Goal: Task Accomplishment & Management: Use online tool/utility

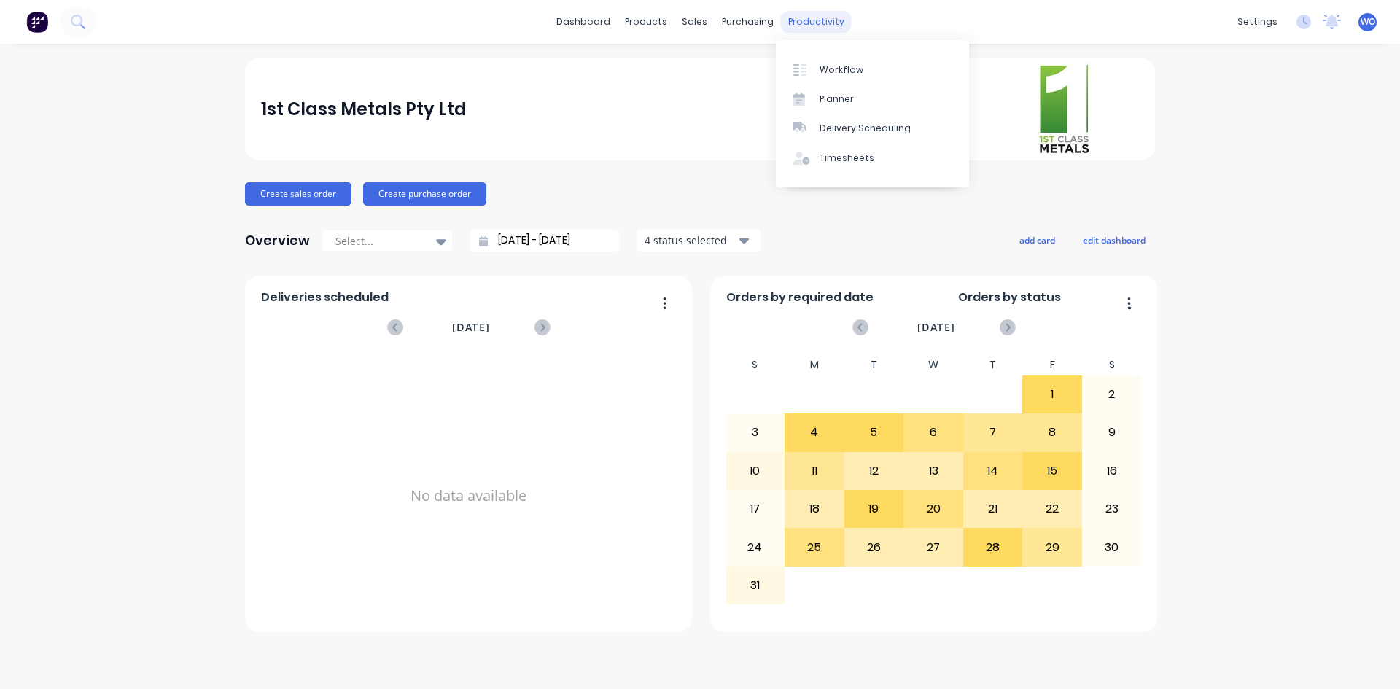
click at [827, 23] on div "productivity" at bounding box center [816, 22] width 71 height 22
click at [848, 77] on link "Workflow" at bounding box center [872, 69] width 193 height 29
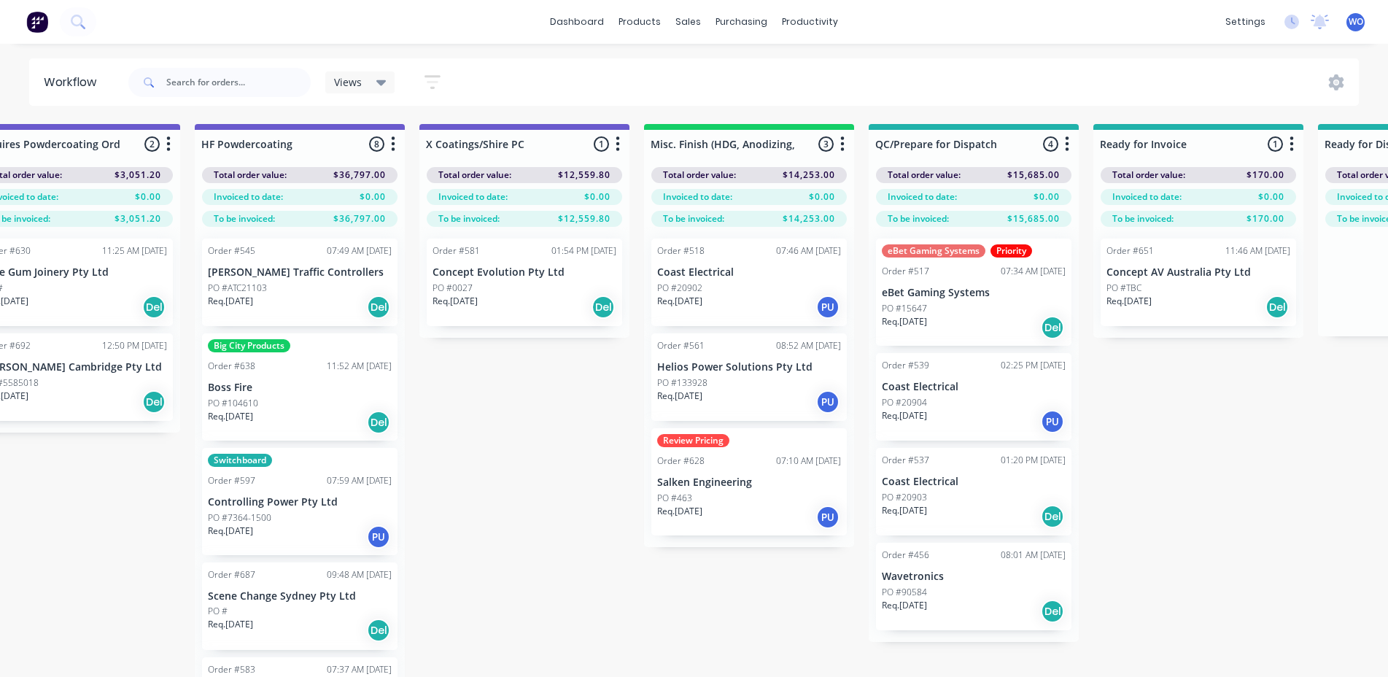
scroll to position [0, 4746]
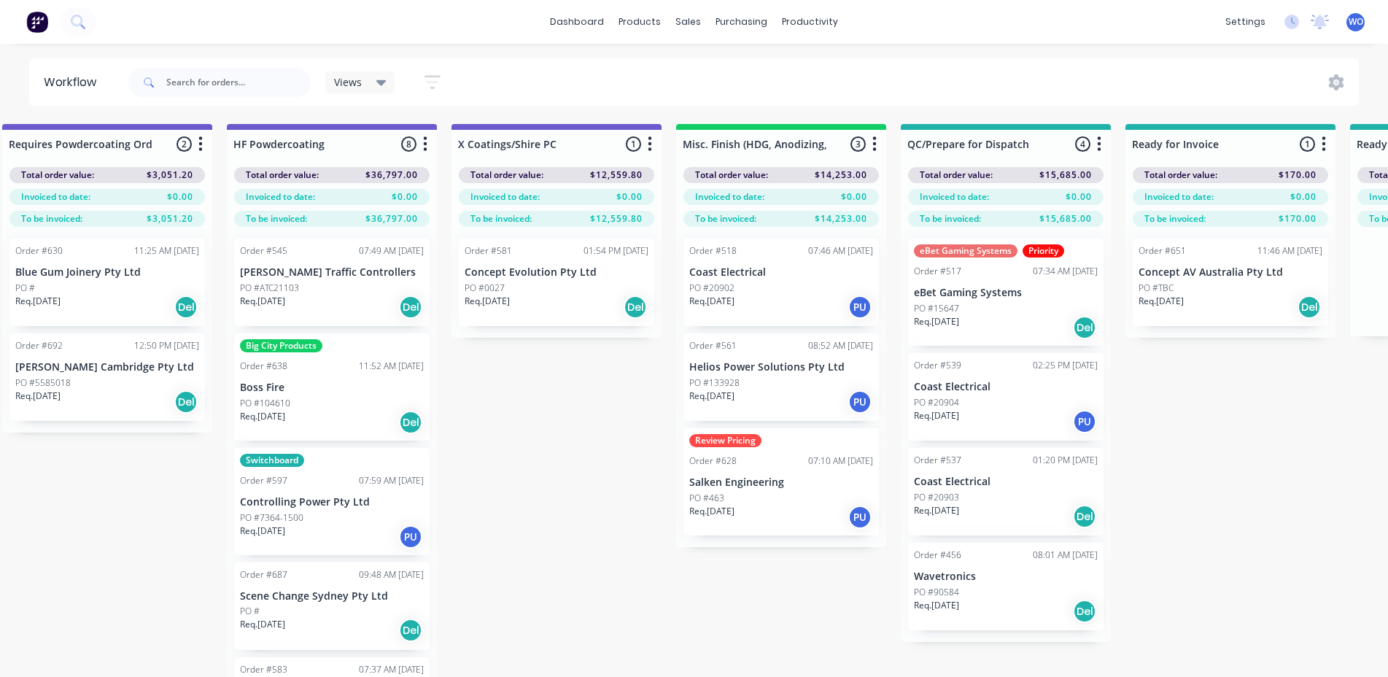
click at [33, 28] on img at bounding box center [37, 22] width 22 height 22
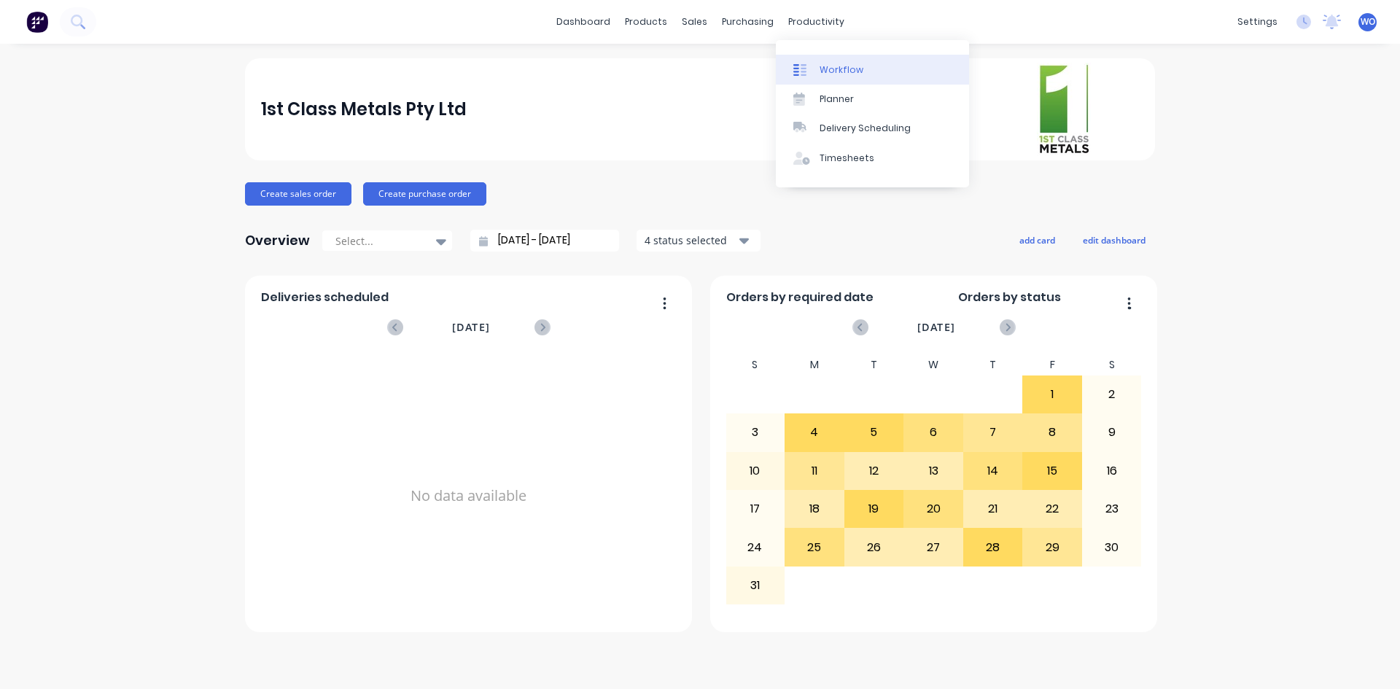
click at [839, 67] on div "Workflow" at bounding box center [842, 69] width 44 height 13
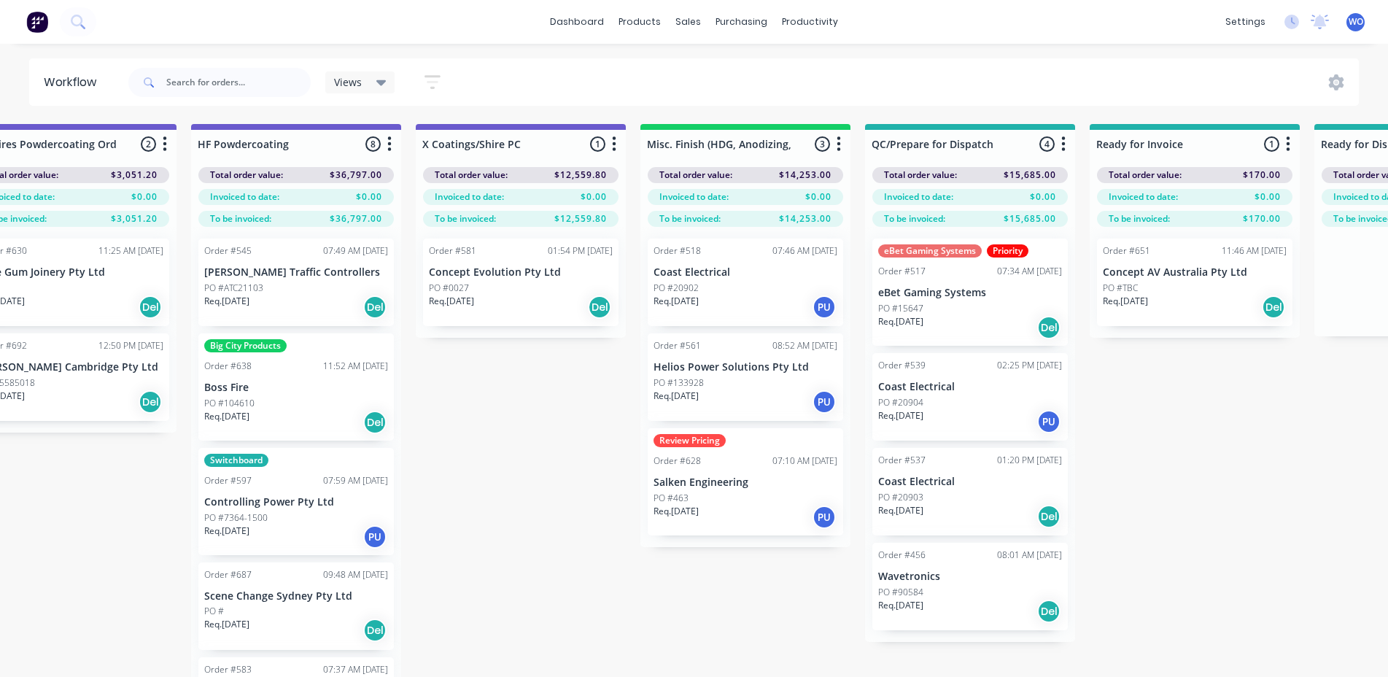
scroll to position [0, 4858]
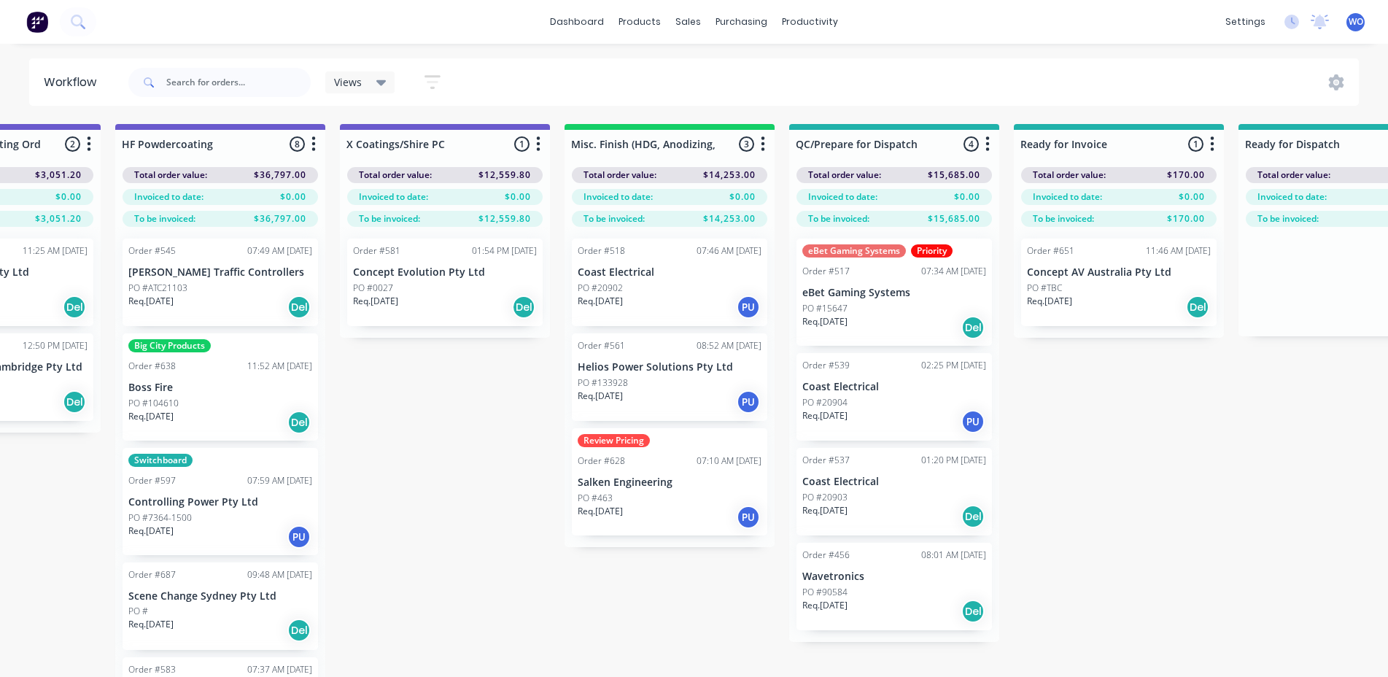
click at [656, 505] on div "Req. 28/08/25 PU" at bounding box center [670, 517] width 184 height 25
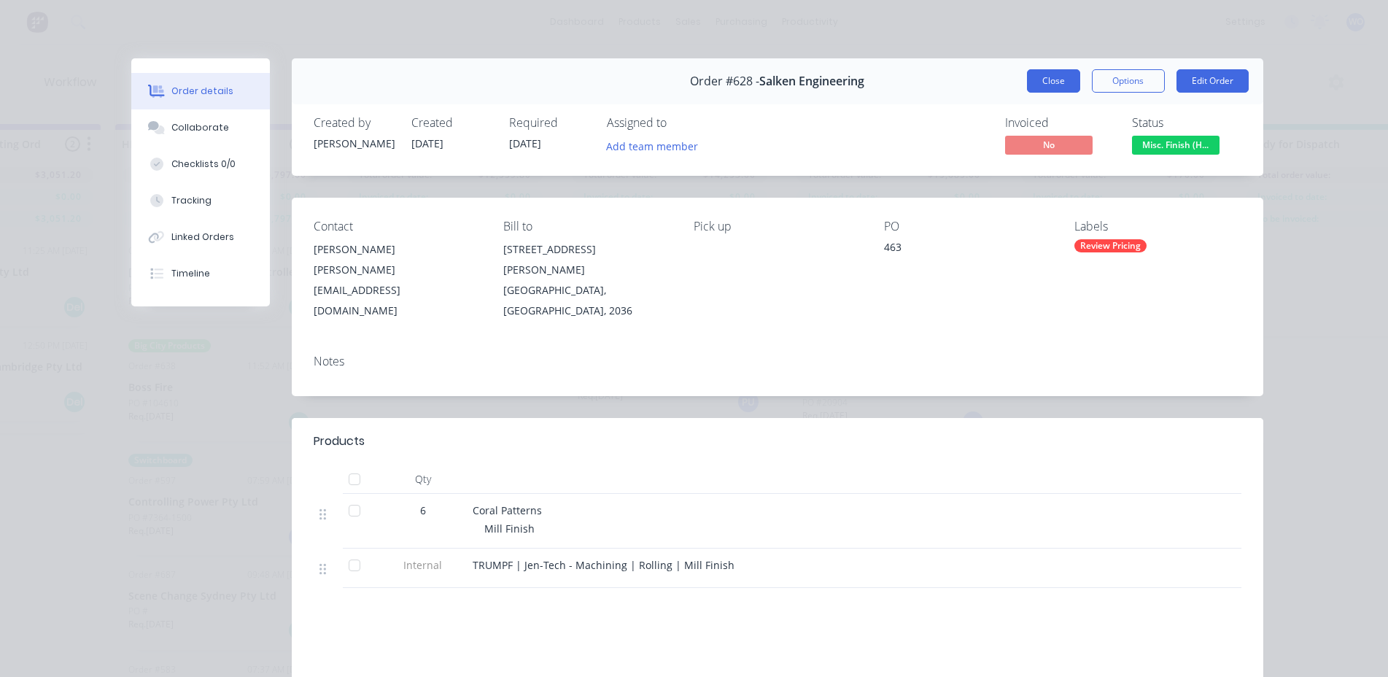
click at [1049, 88] on button "Close" at bounding box center [1053, 80] width 53 height 23
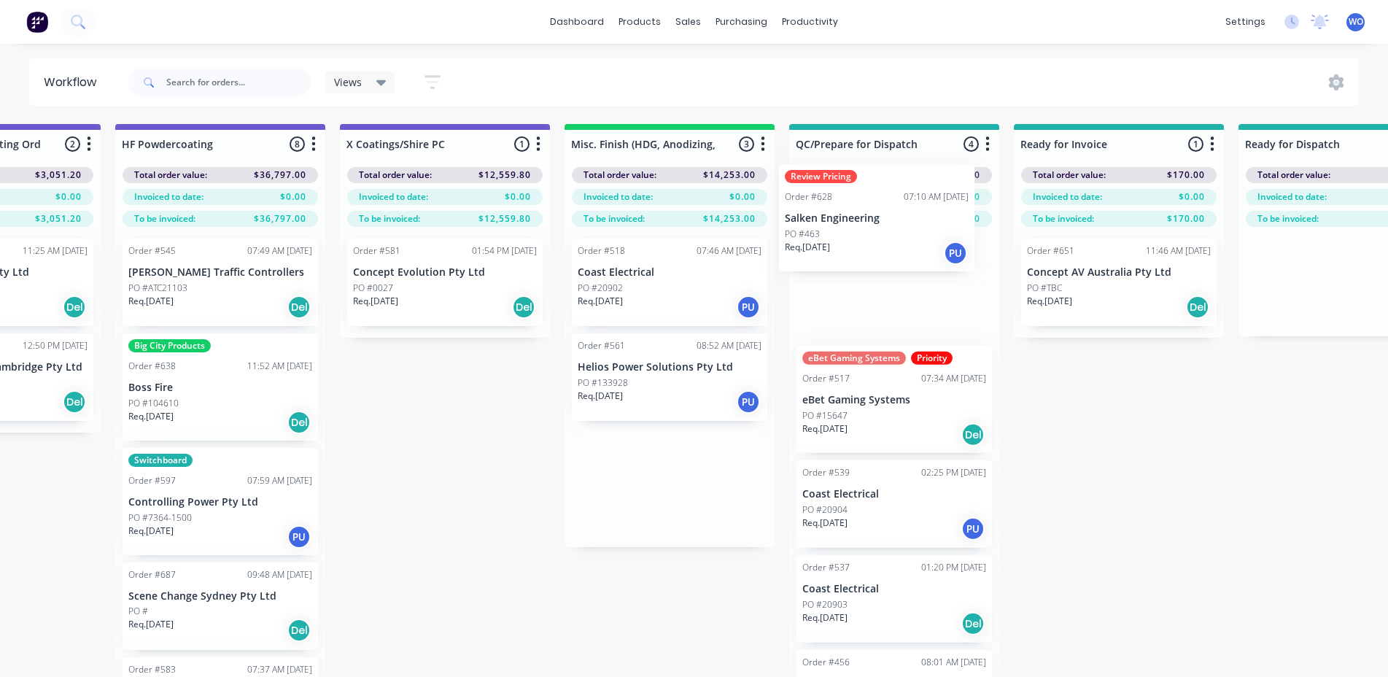
drag, startPoint x: 695, startPoint y: 503, endPoint x: 906, endPoint y: 239, distance: 337.8
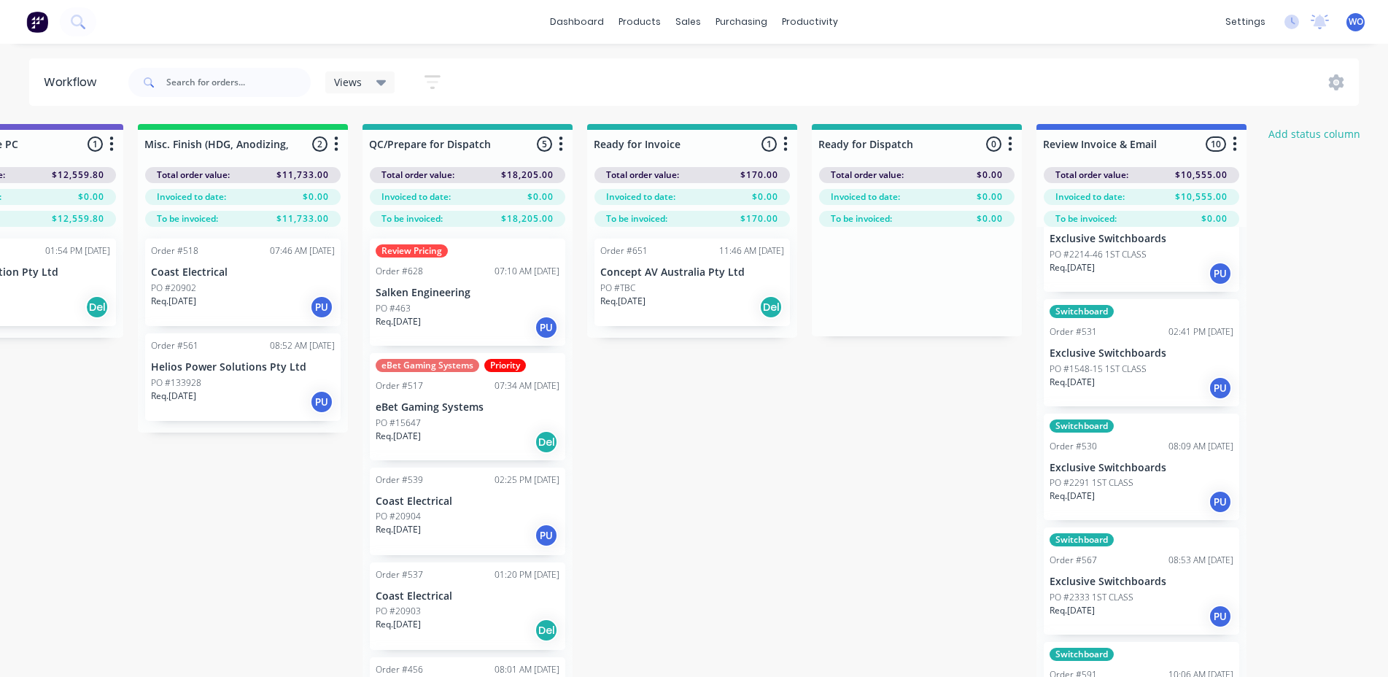
scroll to position [0, 0]
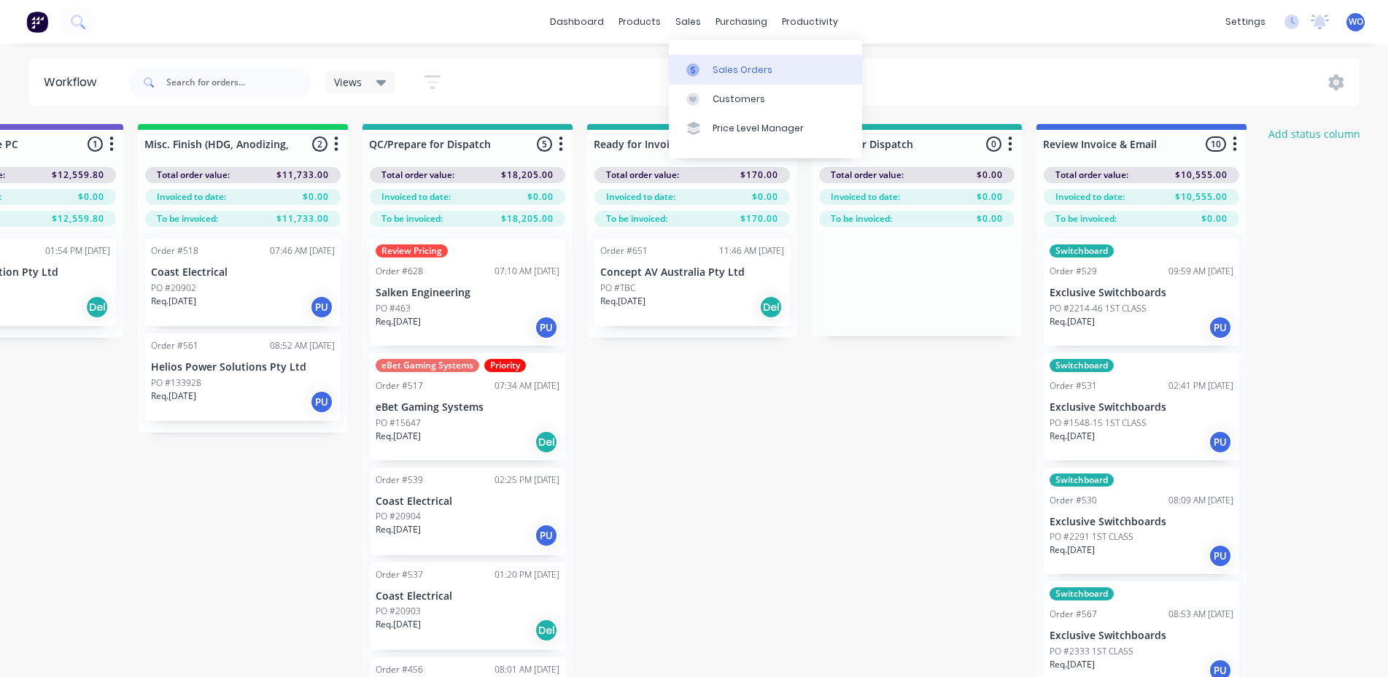
click at [711, 59] on link "Sales Orders" at bounding box center [765, 69] width 193 height 29
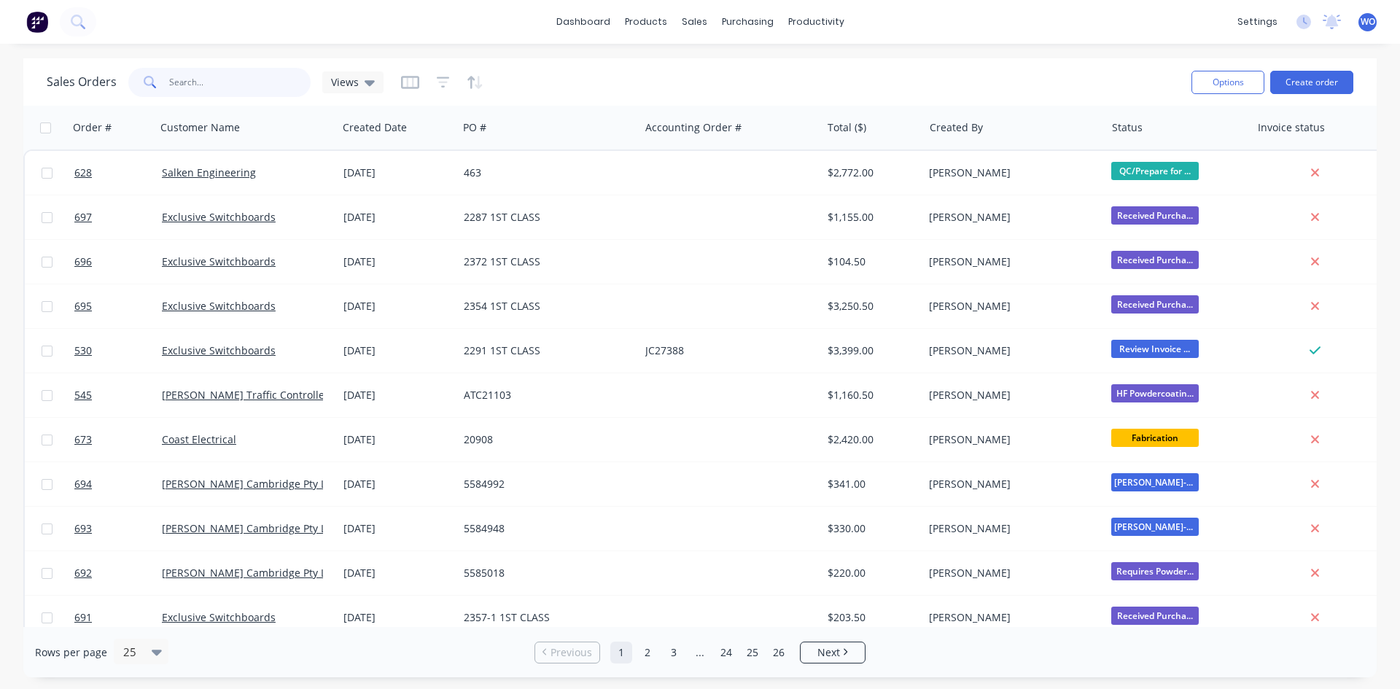
click at [242, 77] on input "text" at bounding box center [240, 82] width 142 height 29
type input "567"
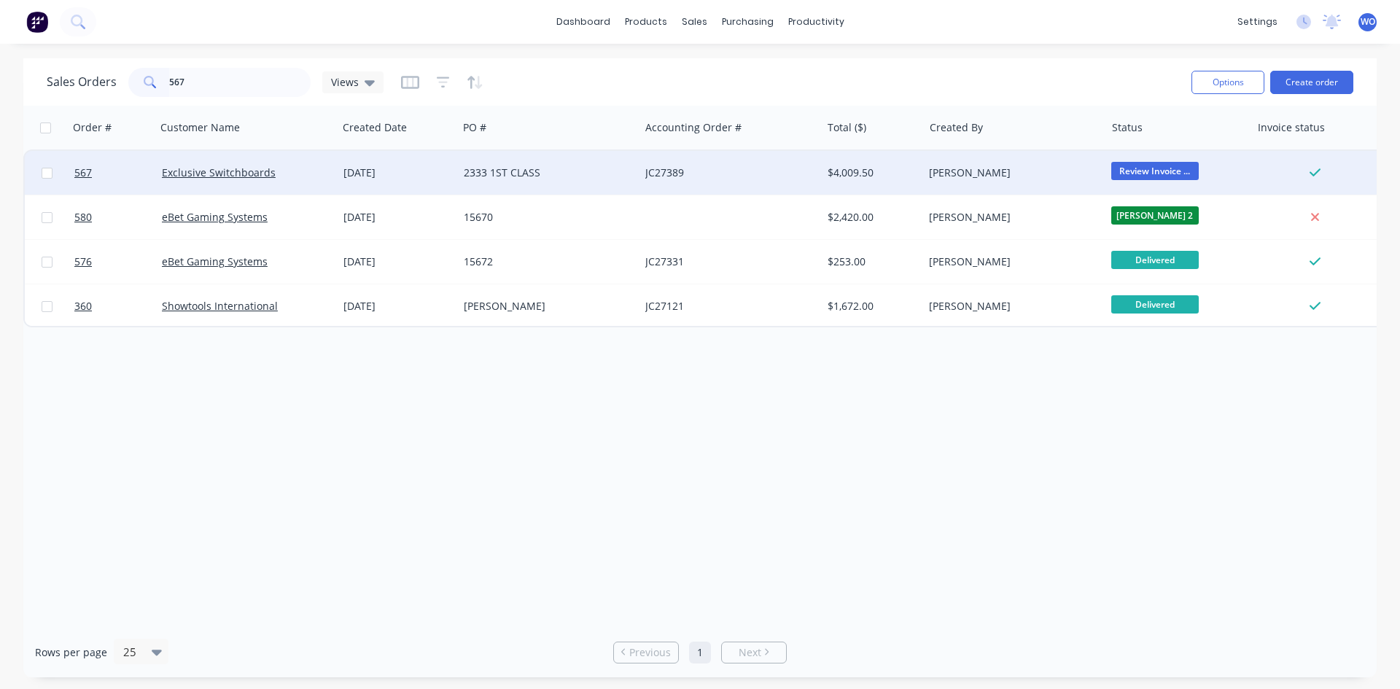
click at [572, 179] on div "2333 1ST CLASS" at bounding box center [545, 173] width 162 height 15
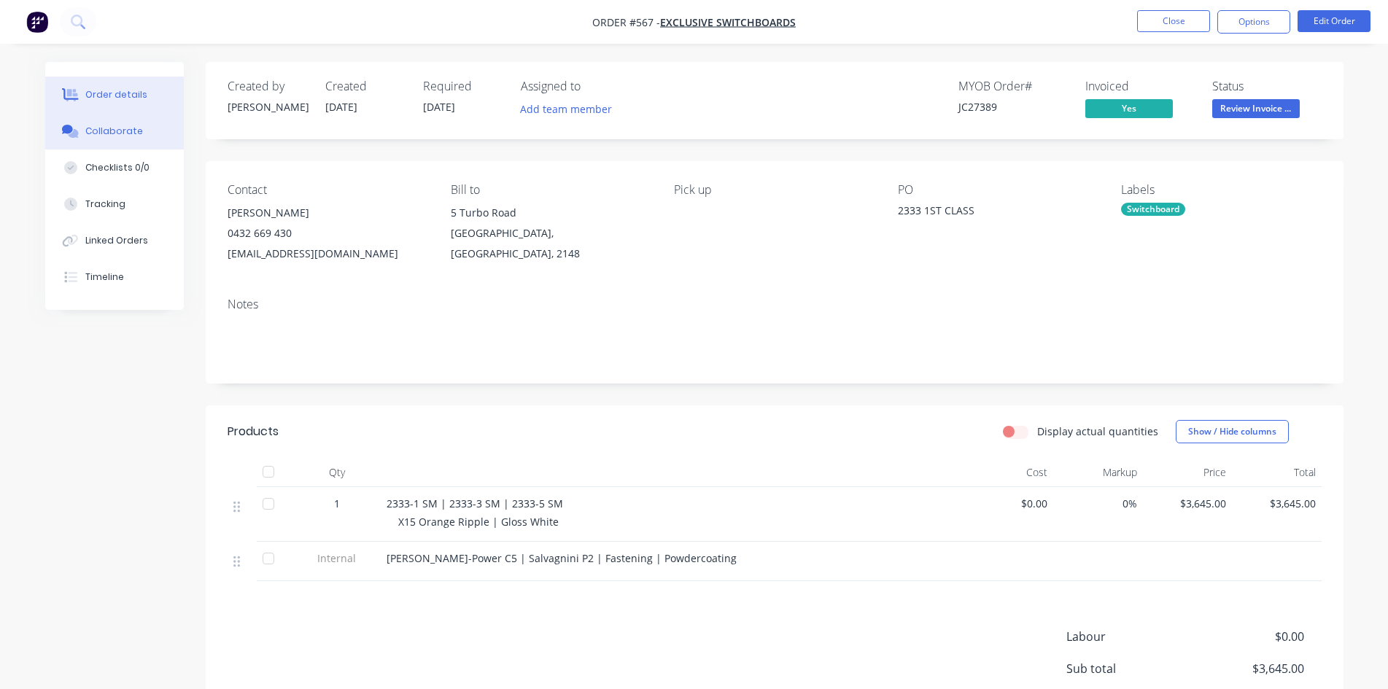
click at [116, 136] on div "Collaborate" at bounding box center [114, 131] width 58 height 13
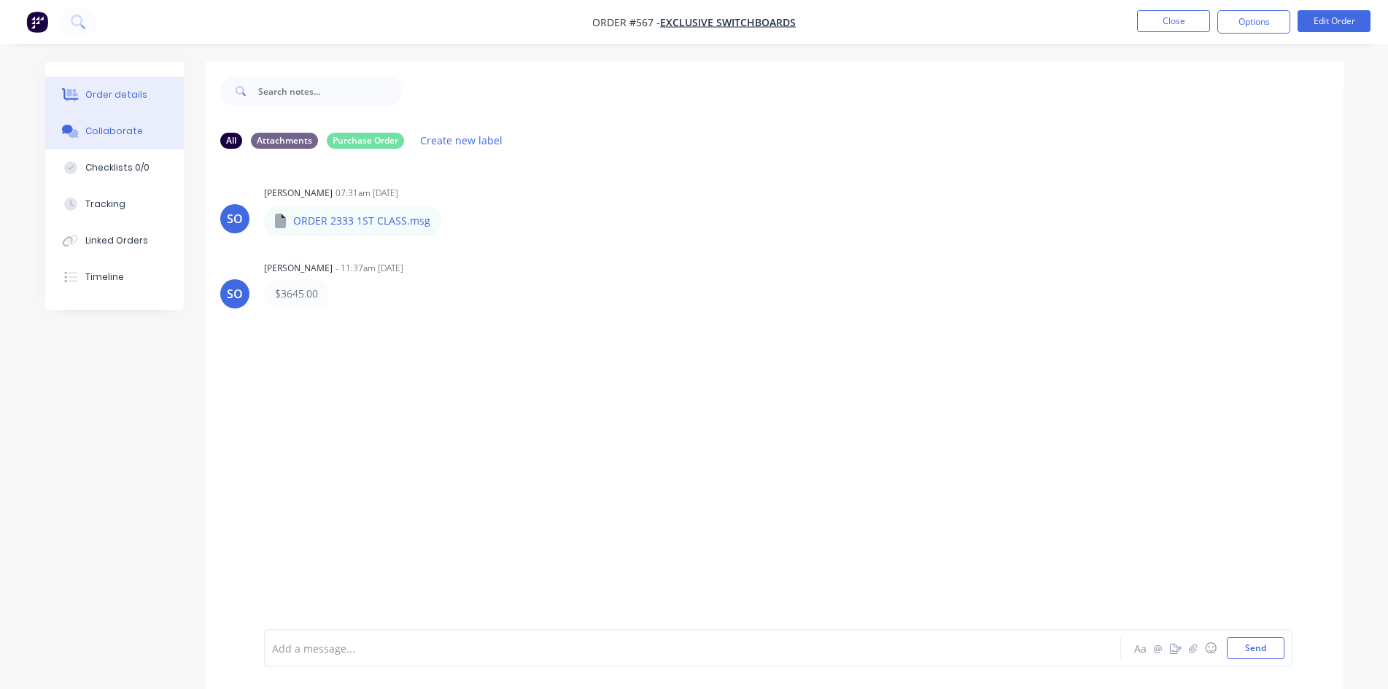
click at [126, 96] on div "Order details" at bounding box center [116, 94] width 62 height 13
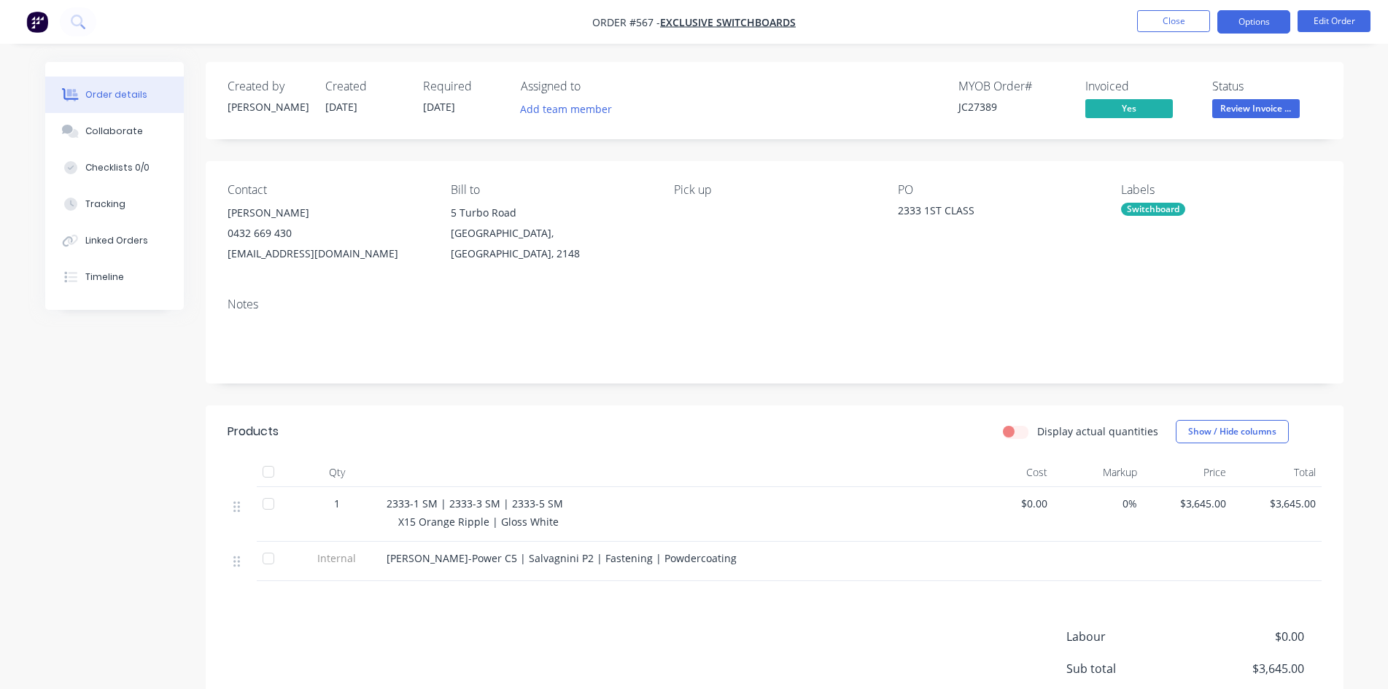
click at [1248, 23] on button "Options" at bounding box center [1253, 21] width 73 height 23
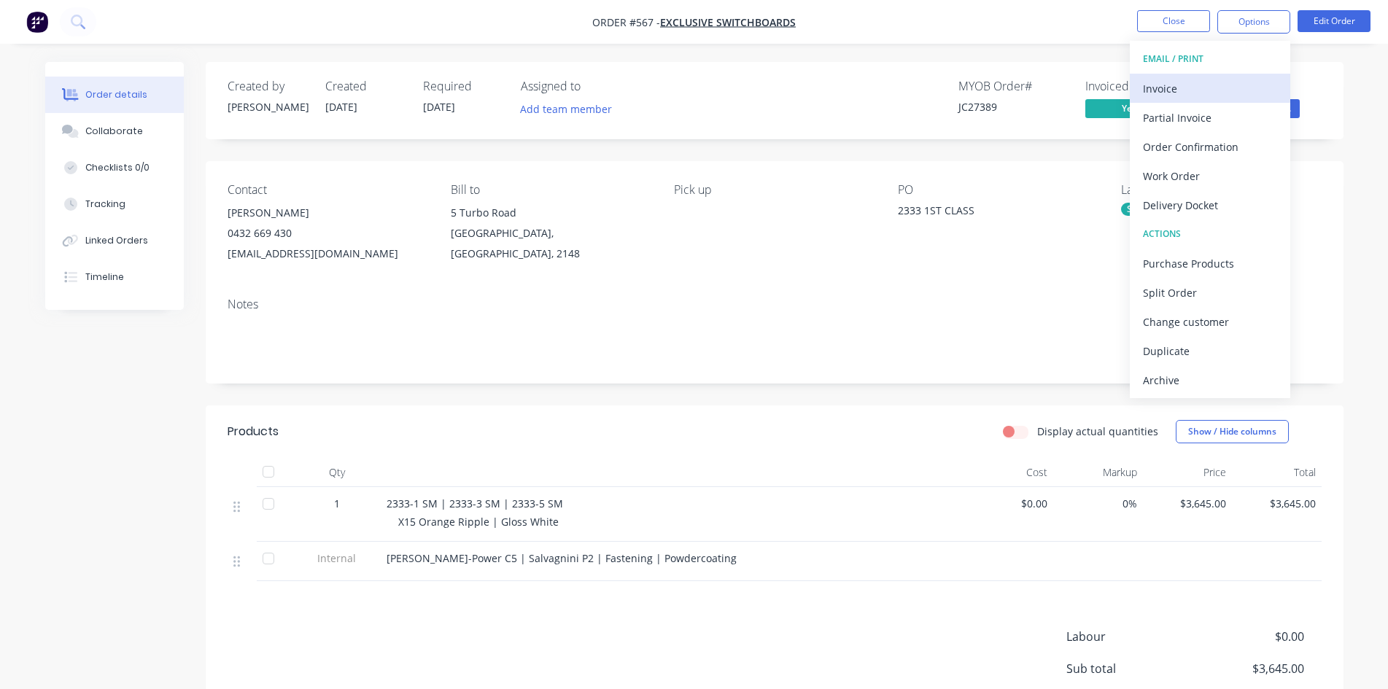
click at [1222, 96] on div "Invoice" at bounding box center [1210, 88] width 134 height 21
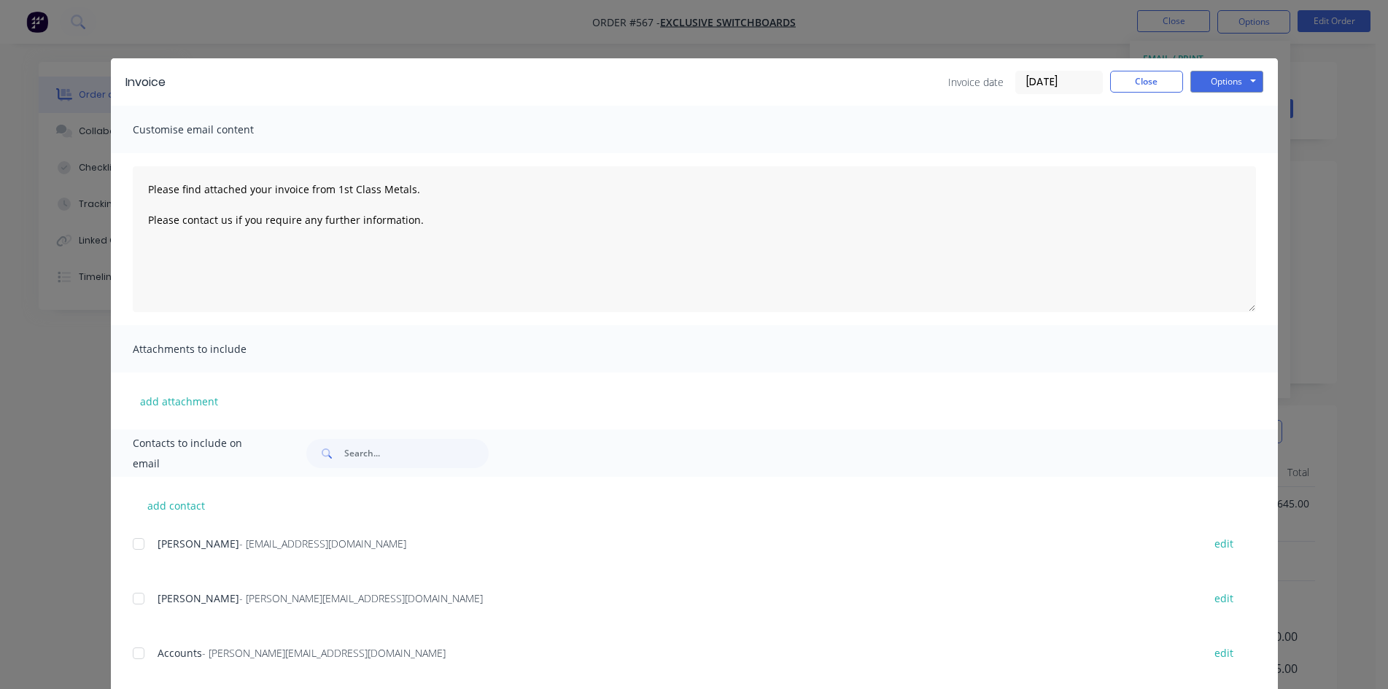
scroll to position [29, 0]
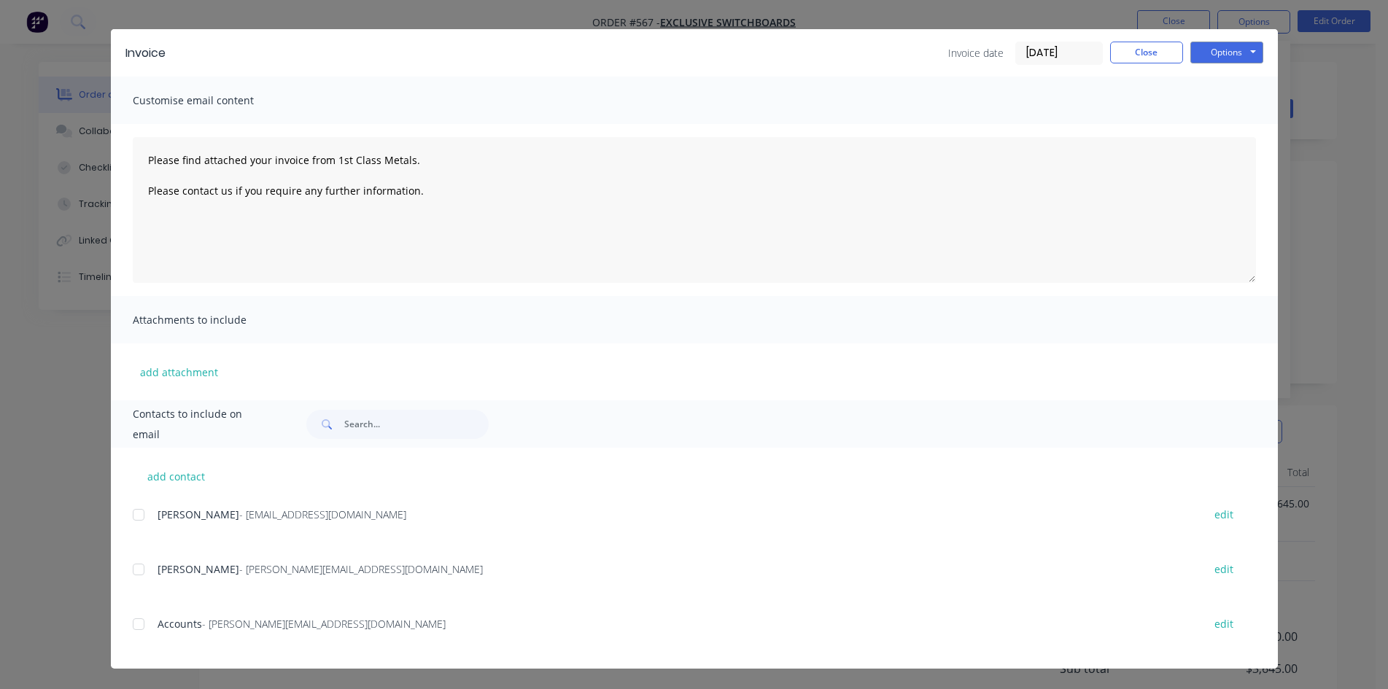
click at [123, 627] on div "add contact Will Harris - will@exclusiveswitchboards.com.au edit Brad Harris - …" at bounding box center [694, 558] width 1167 height 221
click at [128, 627] on div at bounding box center [138, 624] width 29 height 29
click at [1249, 54] on button "Options" at bounding box center [1226, 53] width 73 height 22
click at [1233, 128] on button "Email" at bounding box center [1236, 127] width 93 height 24
type textarea "Please find attached your invoice from 1st Class Metals. Please contact us if y…"
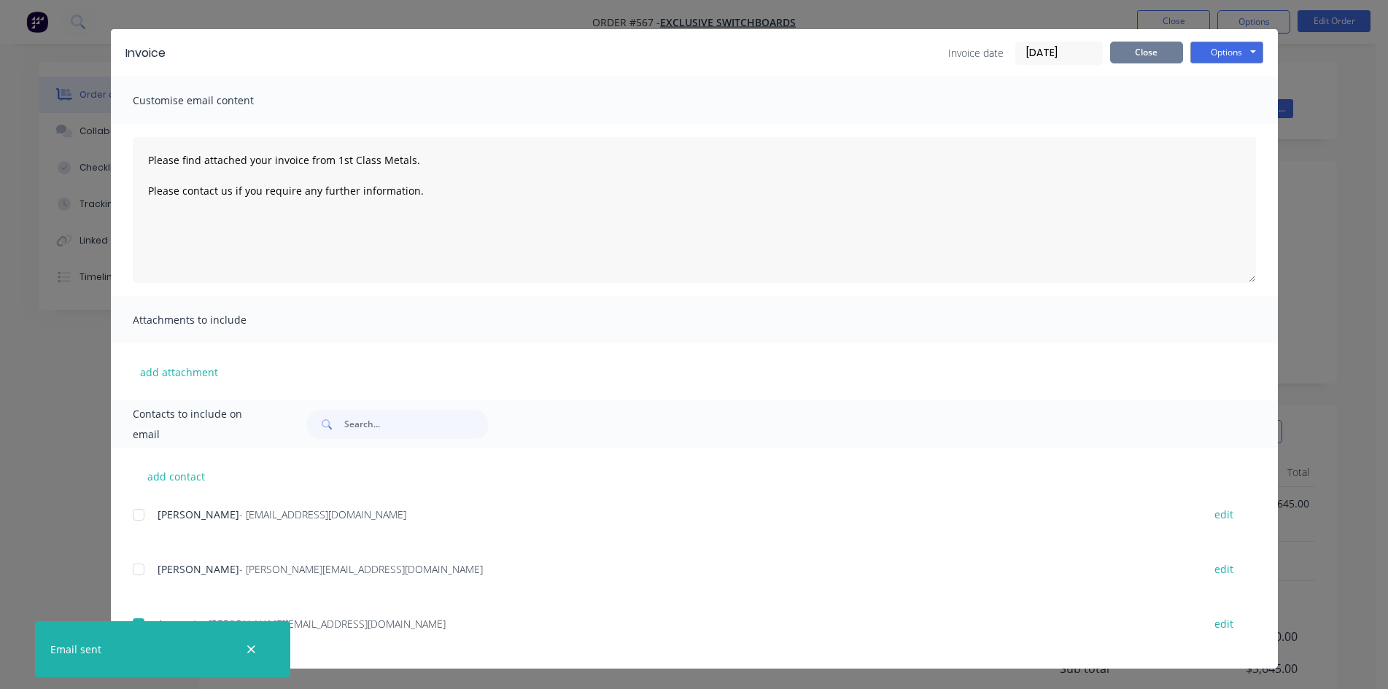
click at [1148, 55] on button "Close" at bounding box center [1146, 53] width 73 height 22
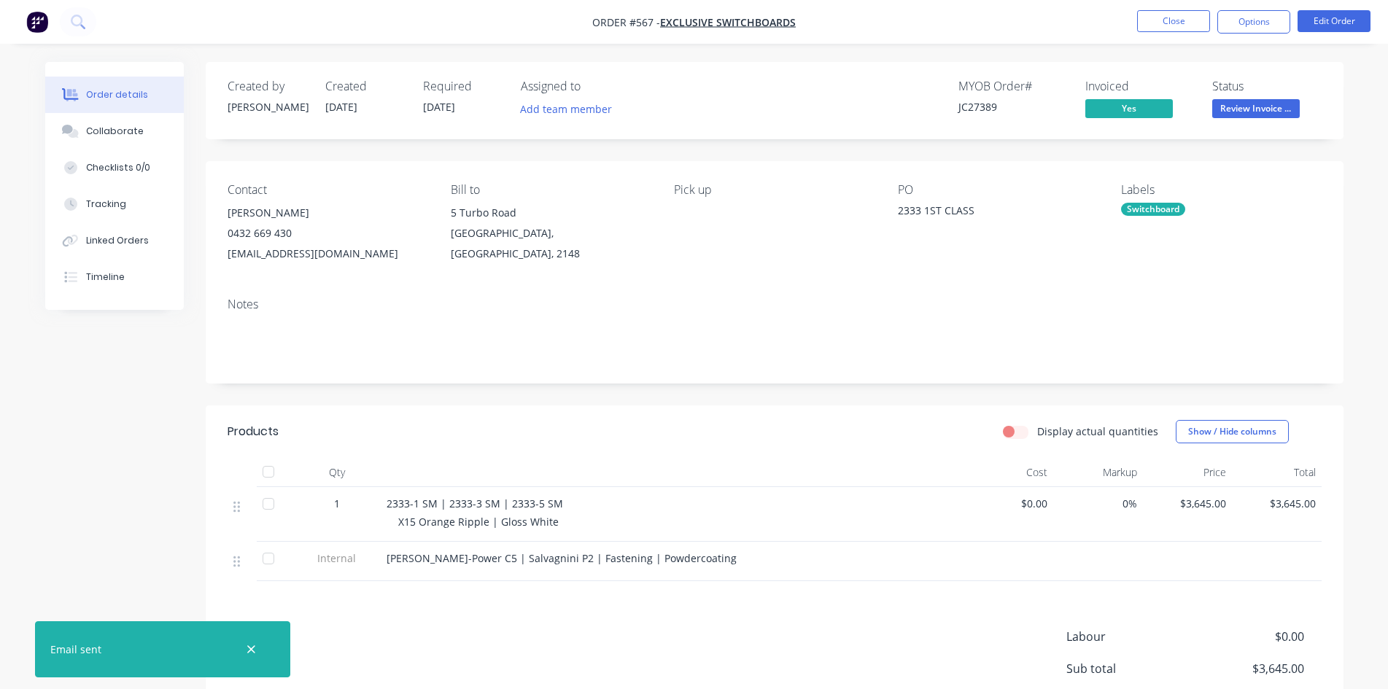
click at [1299, 110] on span "Review Invoice ..." at bounding box center [1256, 108] width 88 height 18
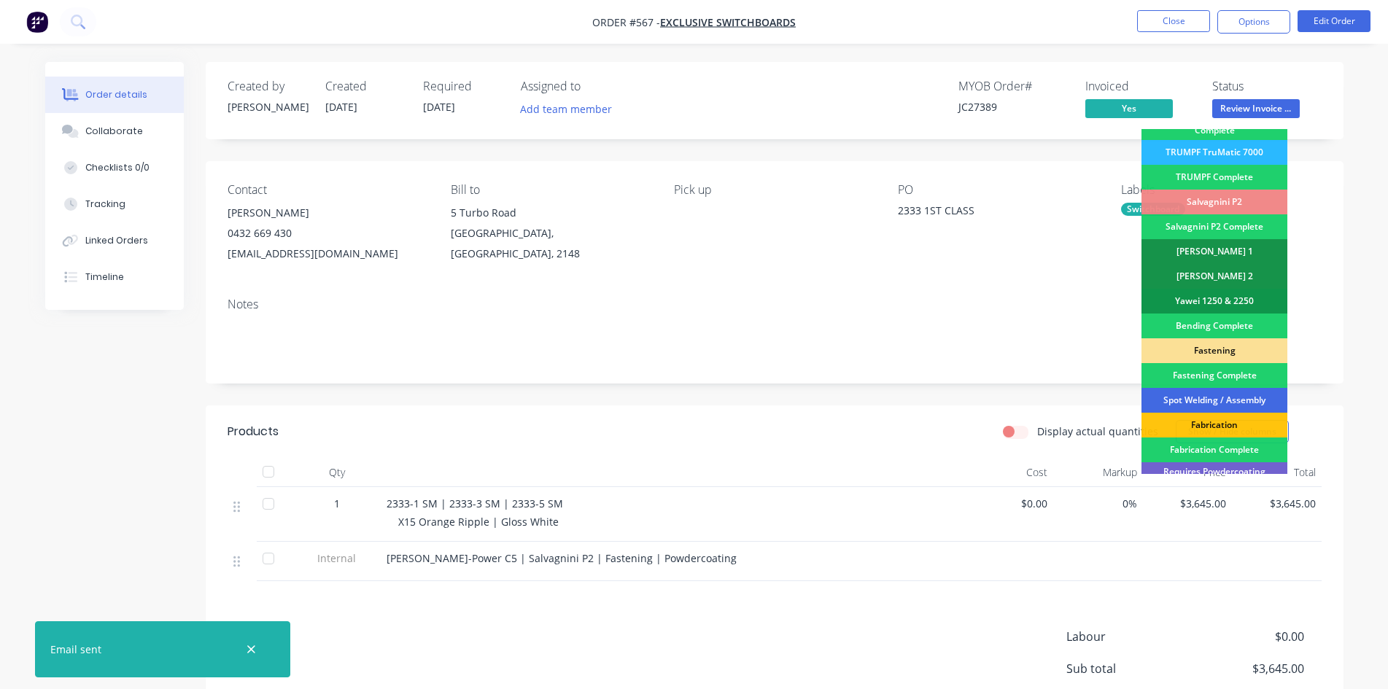
scroll to position [414, 0]
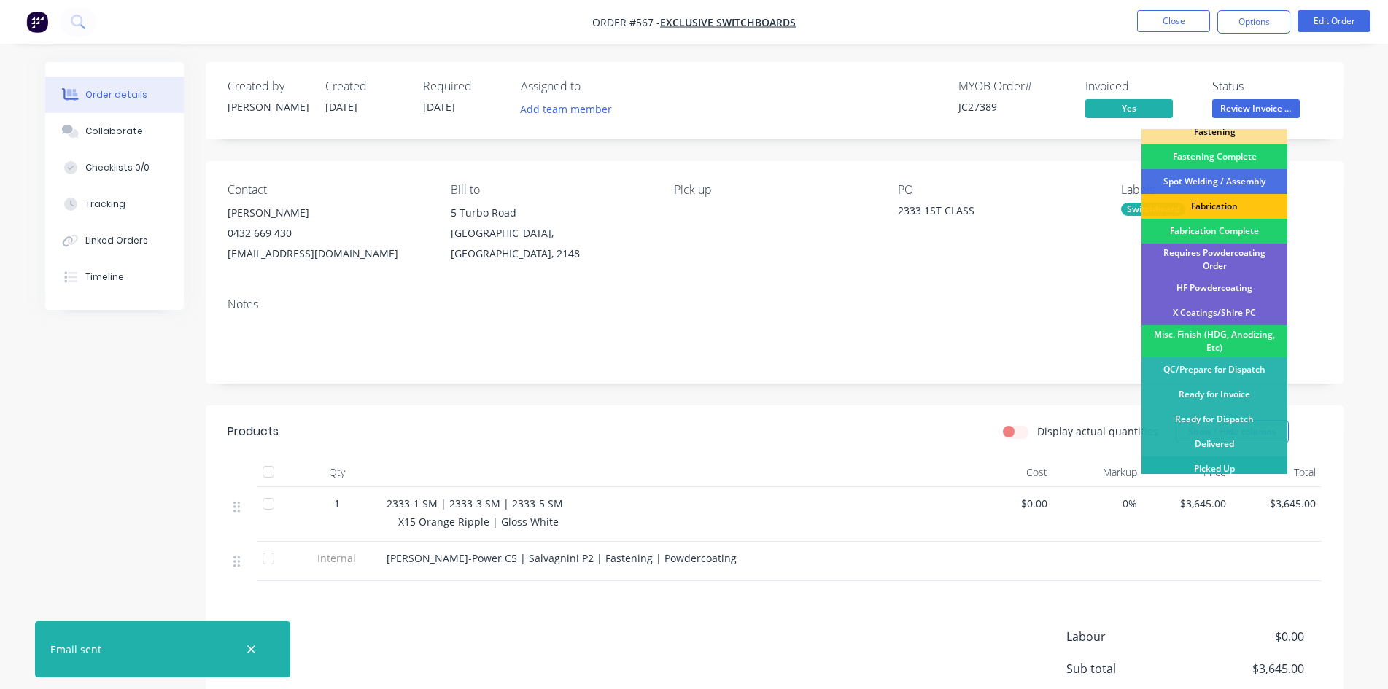
click at [1225, 462] on div "Picked Up" at bounding box center [1214, 469] width 146 height 25
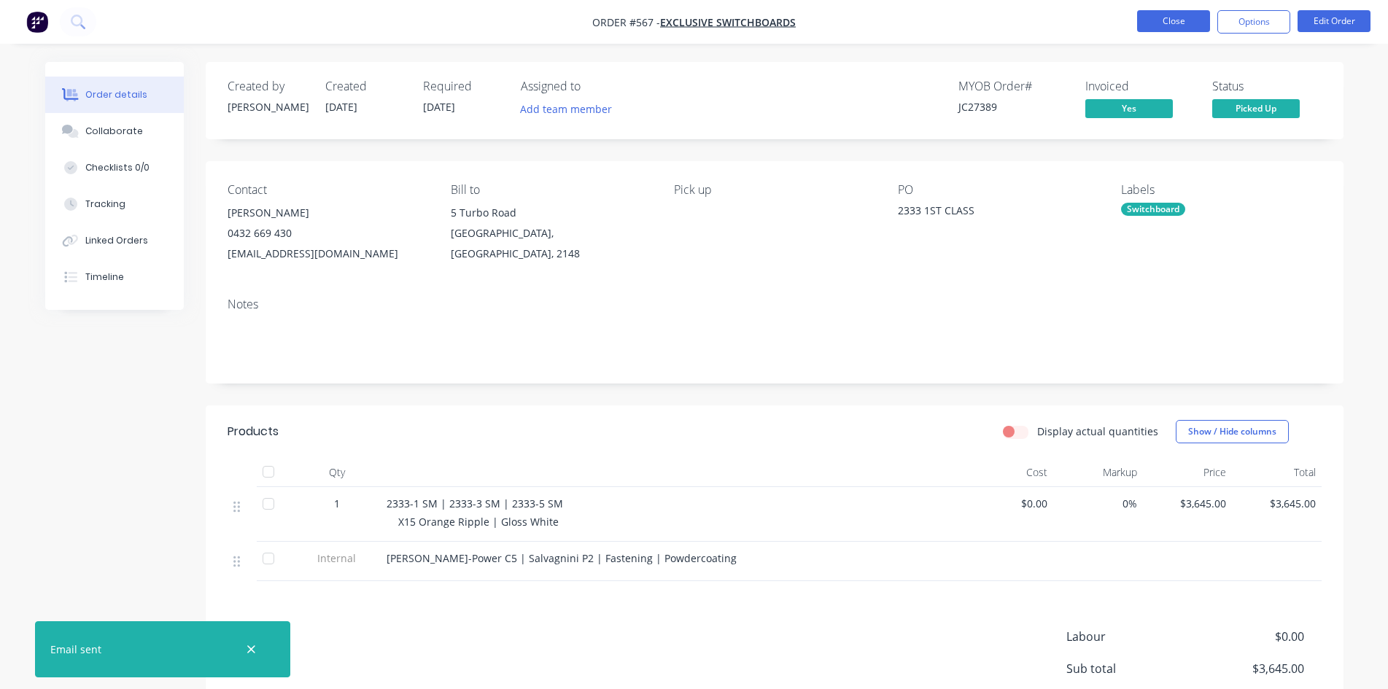
click at [1161, 24] on button "Close" at bounding box center [1173, 21] width 73 height 22
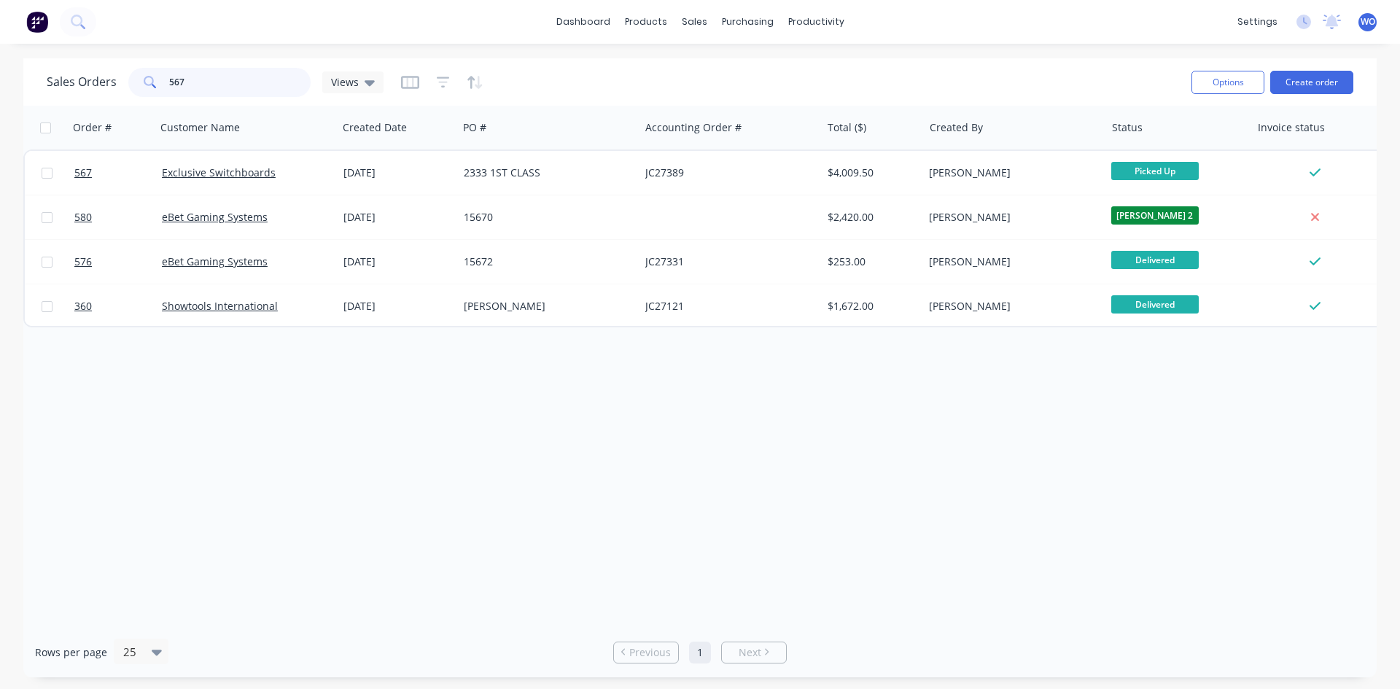
drag, startPoint x: 216, startPoint y: 86, endPoint x: 0, endPoint y: 109, distance: 217.1
click at [0, 109] on div "Sales Orders 567 Views Options Create order Order # Customer Name Created Date …" at bounding box center [700, 367] width 1400 height 619
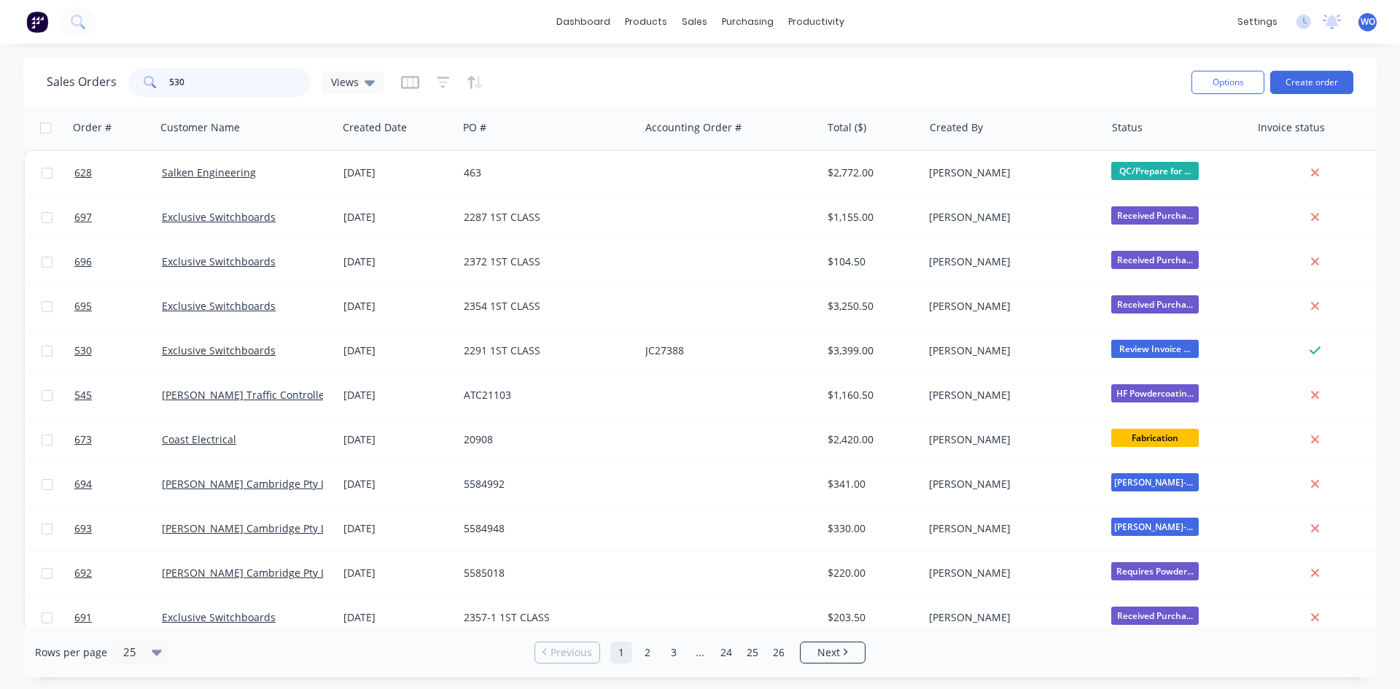
type input "530"
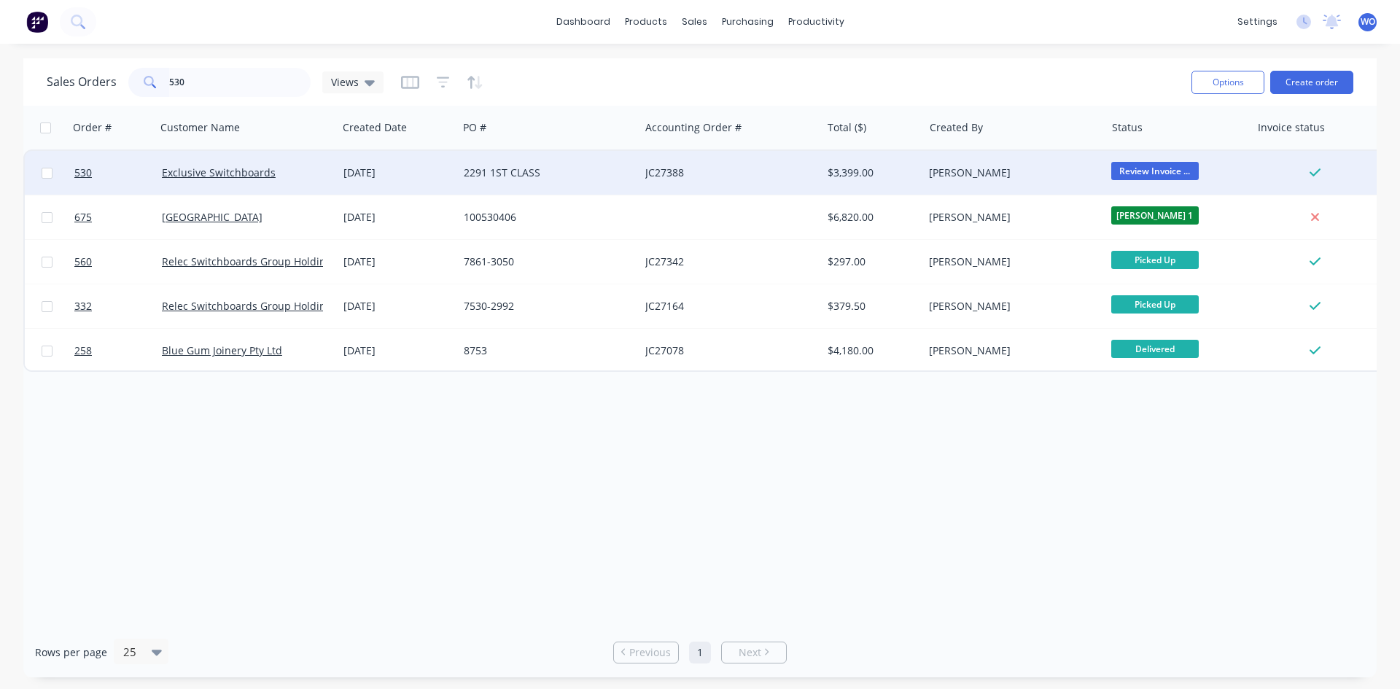
click at [729, 164] on div "JC27388" at bounding box center [731, 173] width 182 height 44
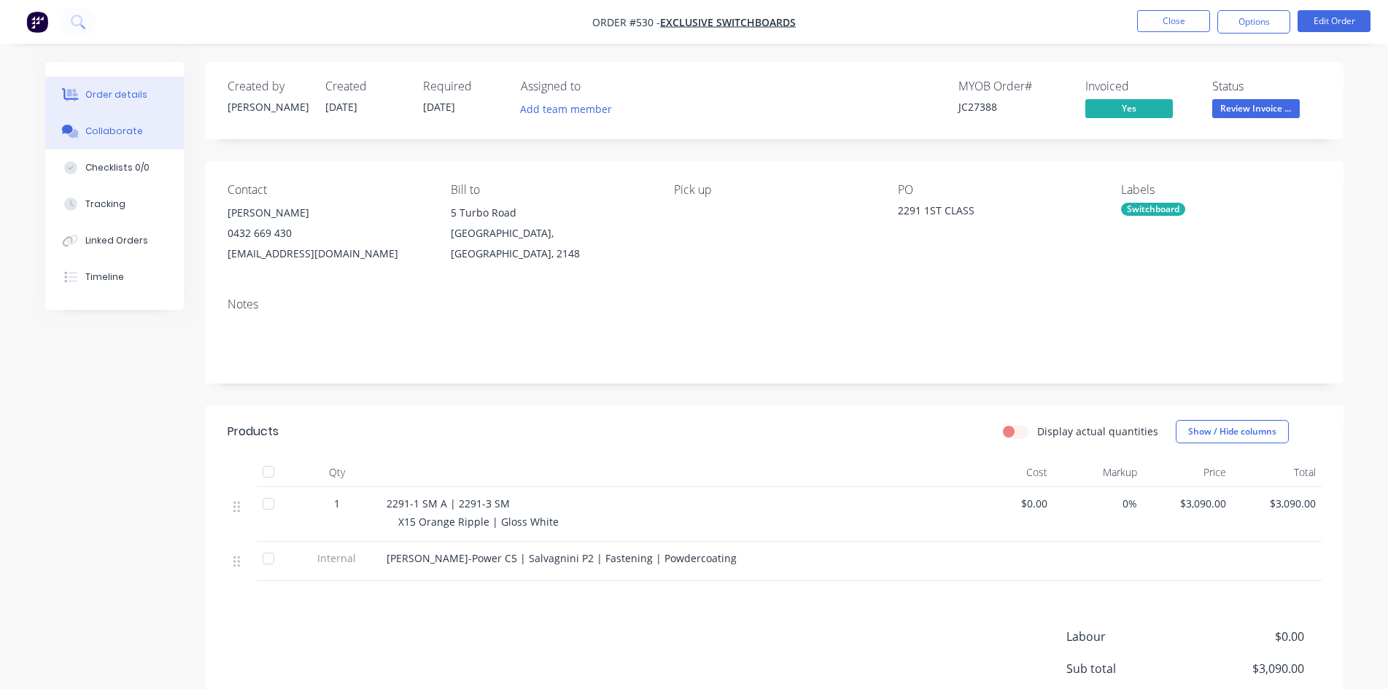
click at [108, 130] on div "Collaborate" at bounding box center [114, 131] width 58 height 13
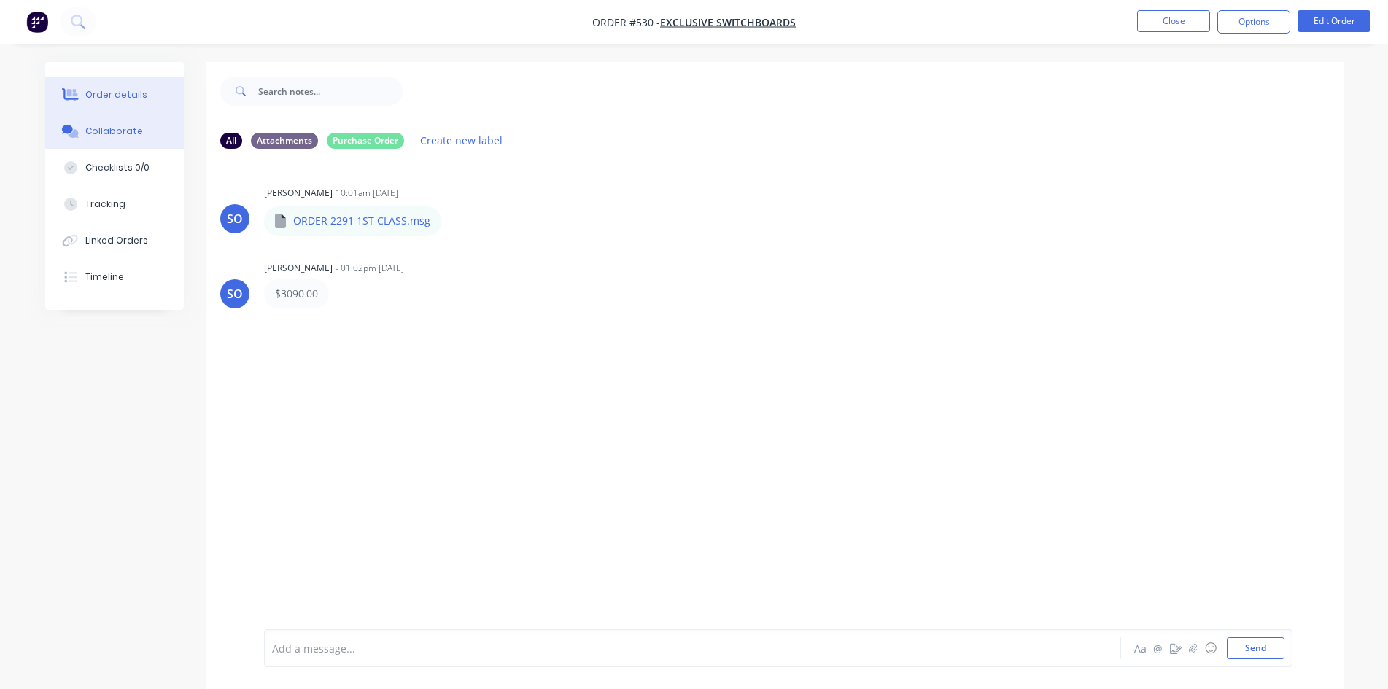
click at [110, 96] on div "Order details" at bounding box center [116, 94] width 62 height 13
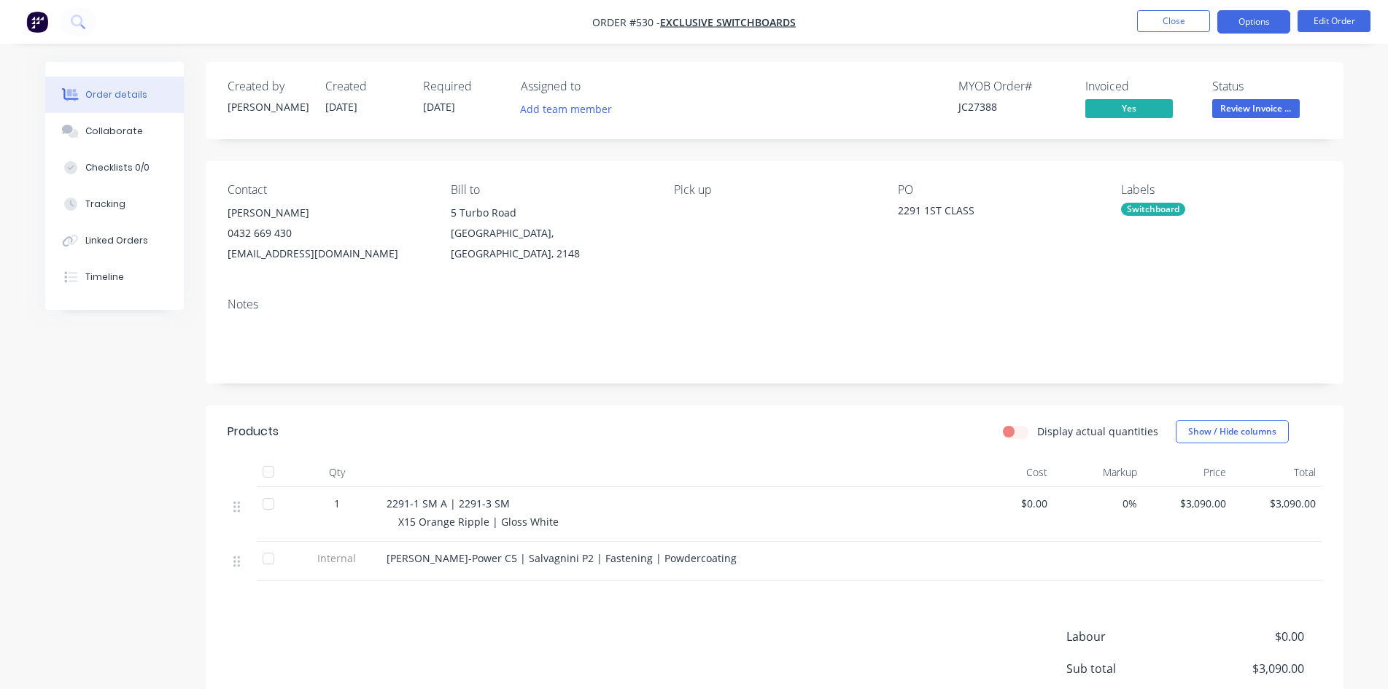
click at [1246, 29] on button "Options" at bounding box center [1253, 21] width 73 height 23
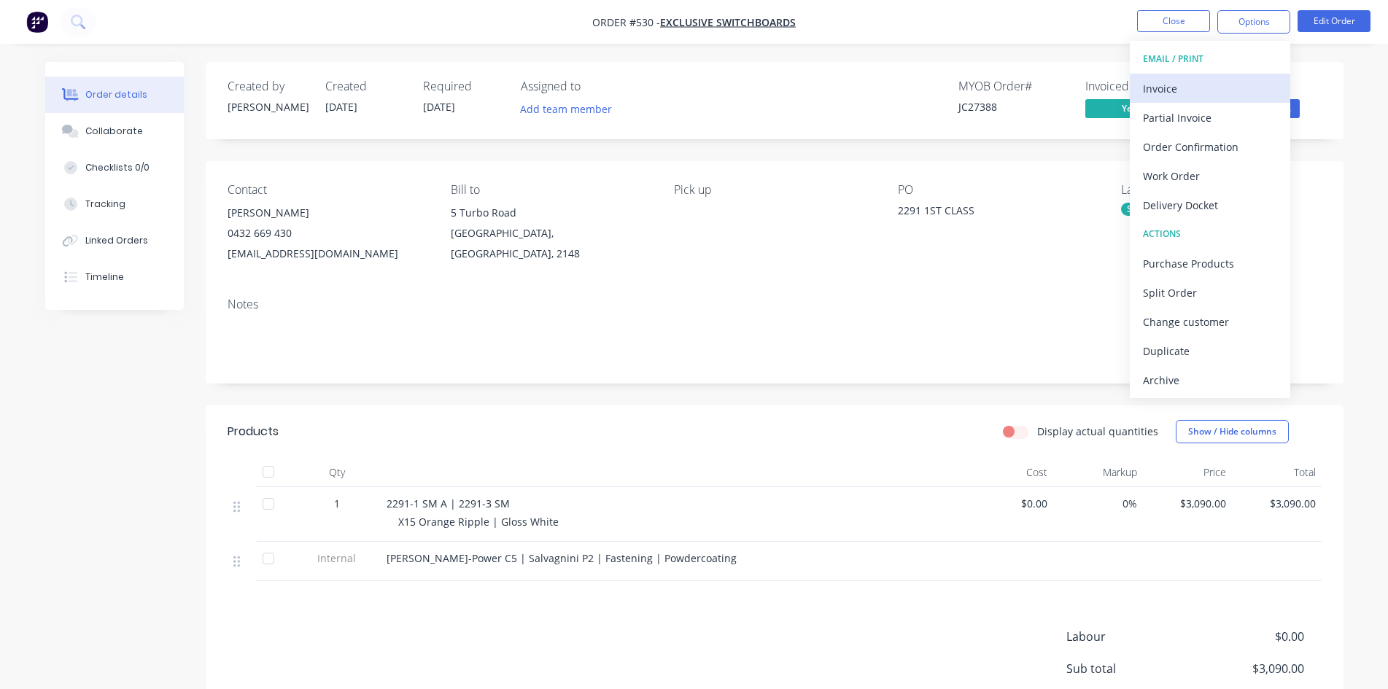
click at [1198, 96] on div "Invoice" at bounding box center [1210, 88] width 134 height 21
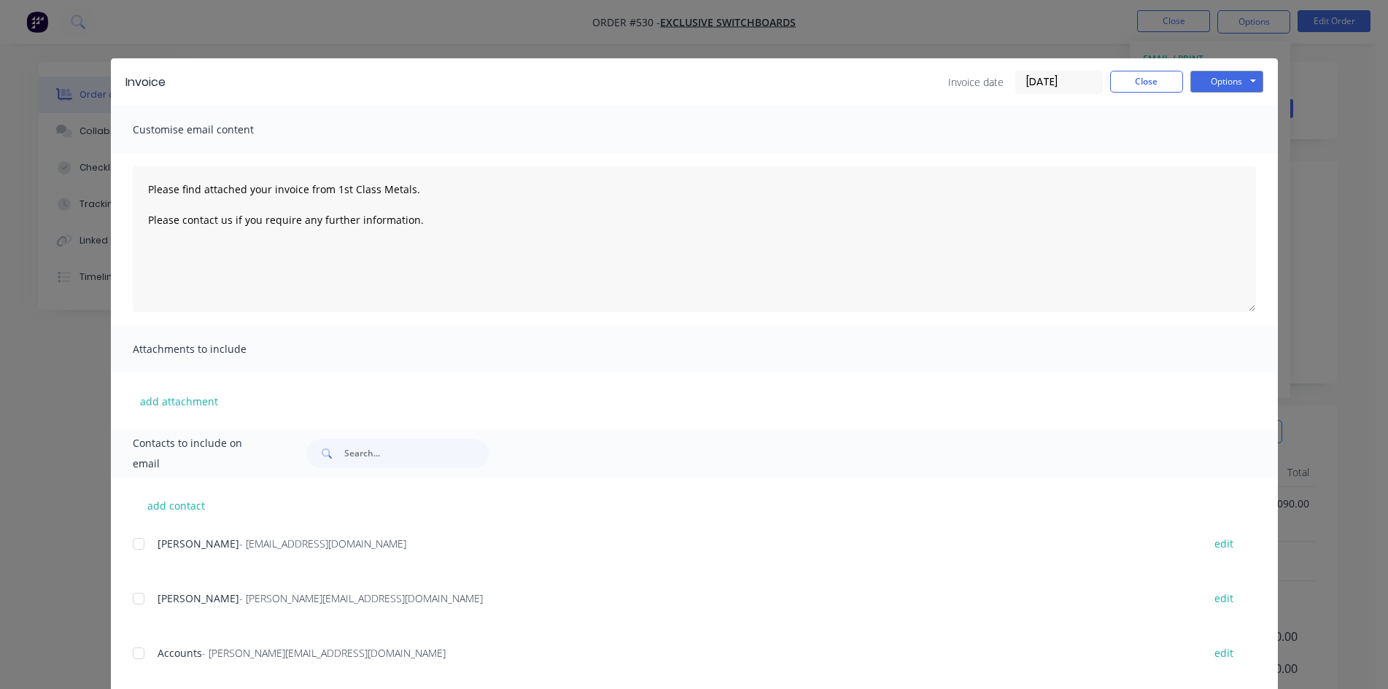
click at [139, 658] on div at bounding box center [138, 653] width 29 height 29
click at [1239, 85] on button "Options" at bounding box center [1226, 82] width 73 height 22
click at [1226, 163] on button "Email" at bounding box center [1236, 156] width 93 height 24
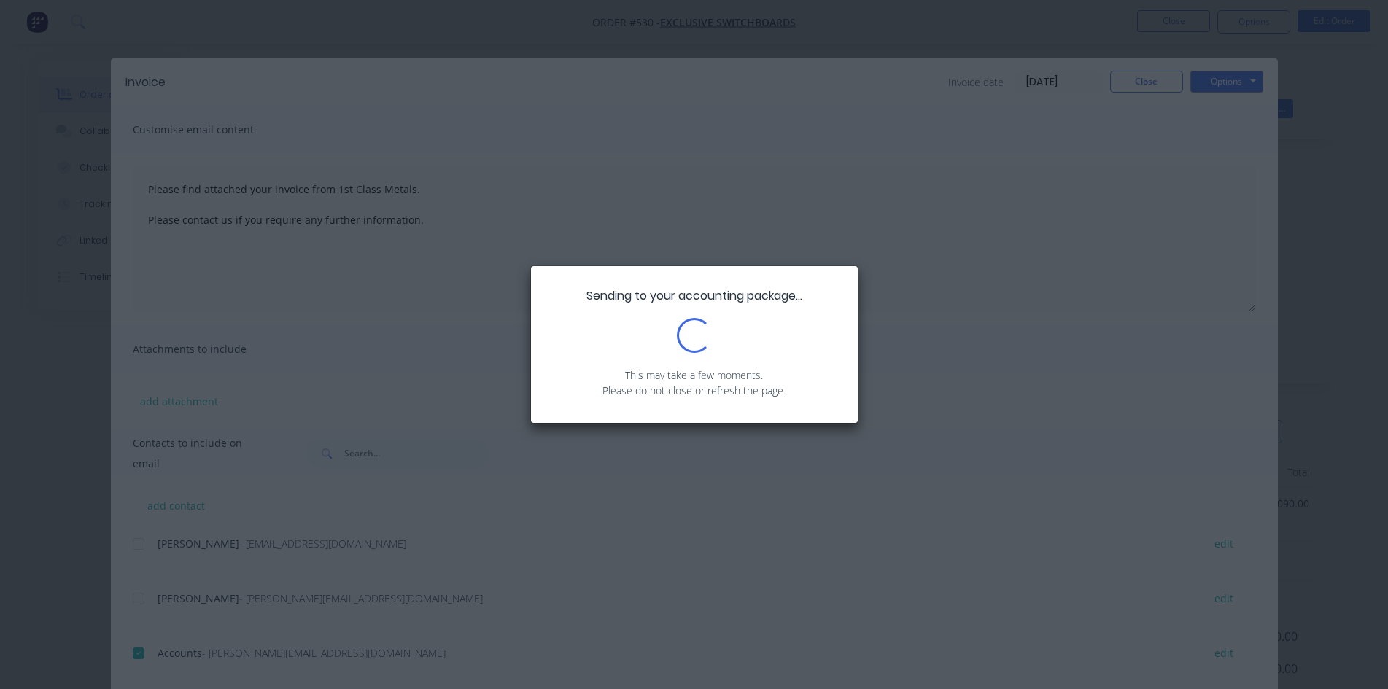
type textarea "Please find attached your invoice from 1st Class Metals. Please contact us if y…"
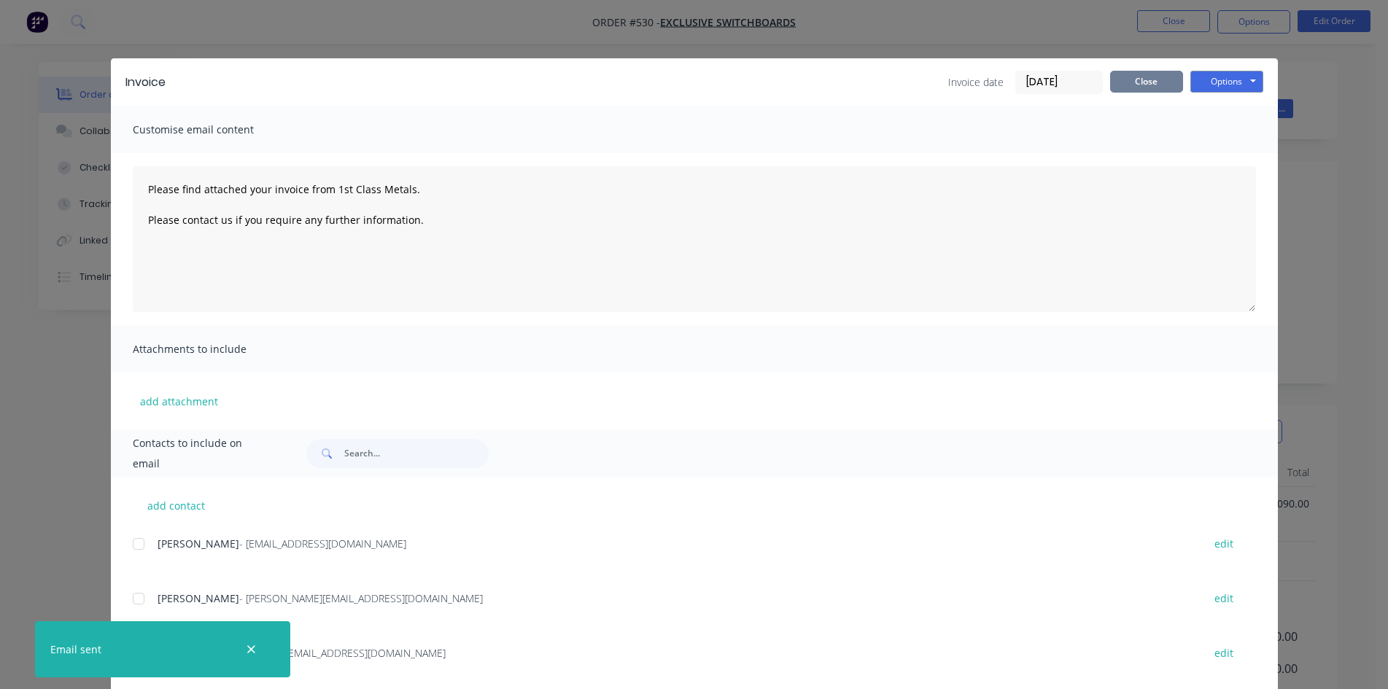
click at [1137, 82] on button "Close" at bounding box center [1146, 82] width 73 height 22
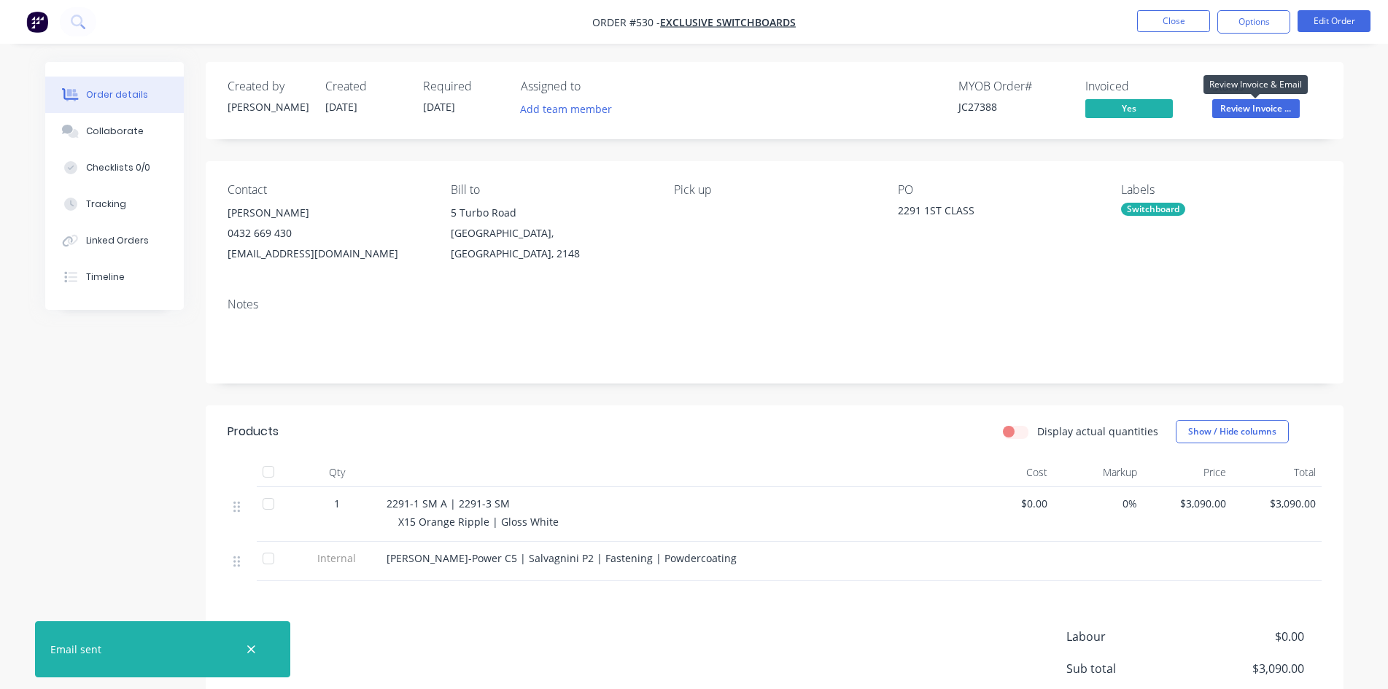
click at [1269, 105] on span "Review Invoice ..." at bounding box center [1256, 108] width 88 height 18
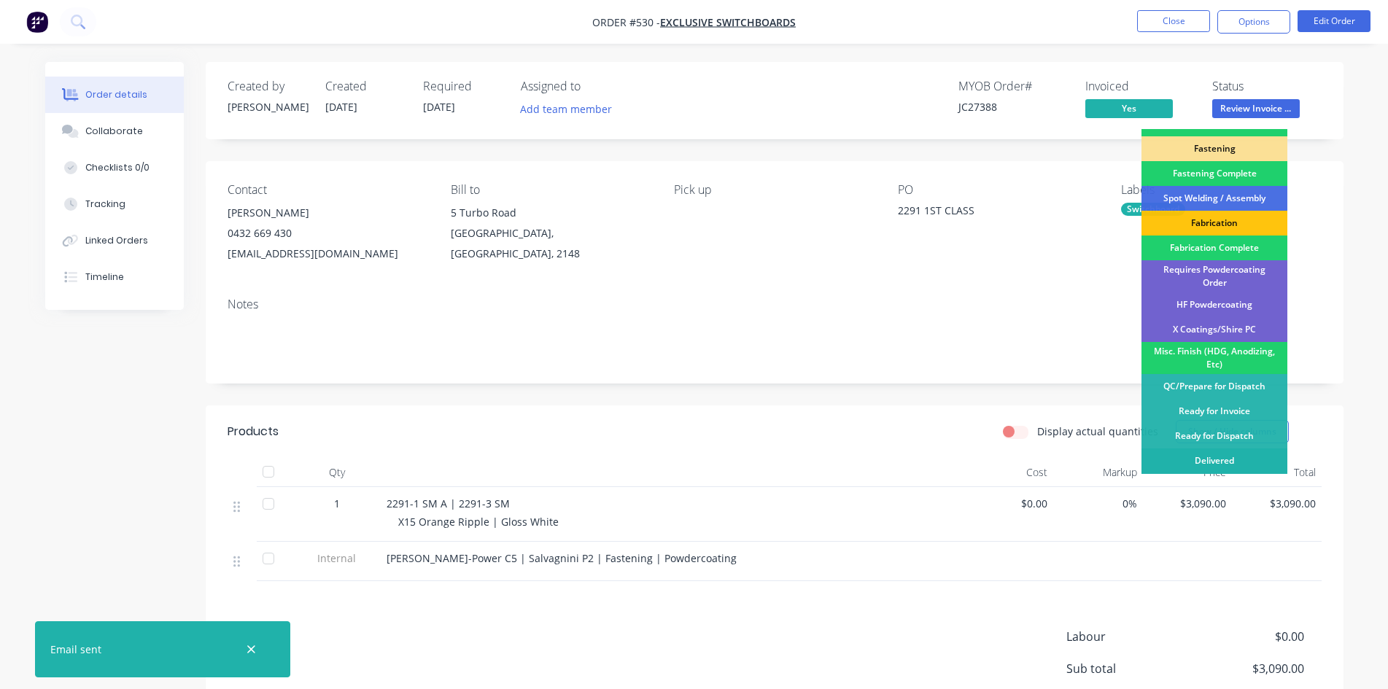
scroll to position [414, 0]
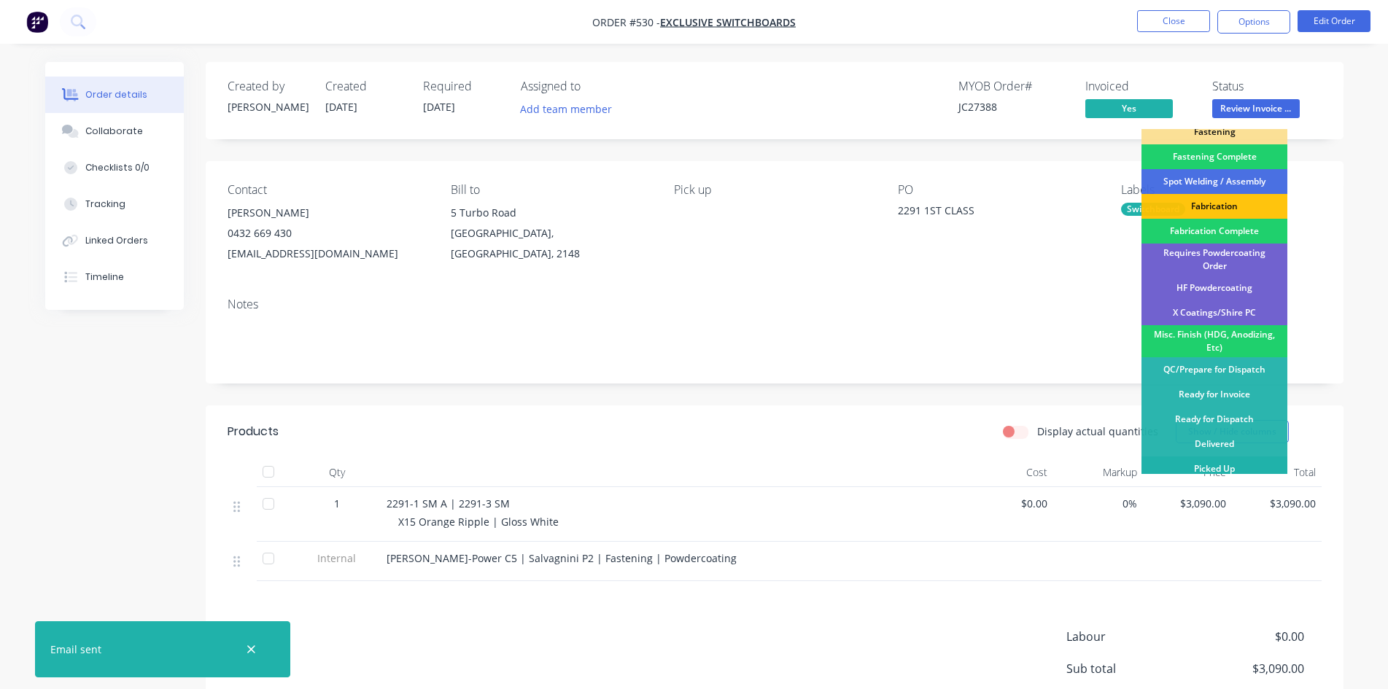
click at [1234, 460] on div "Picked Up" at bounding box center [1214, 469] width 146 height 25
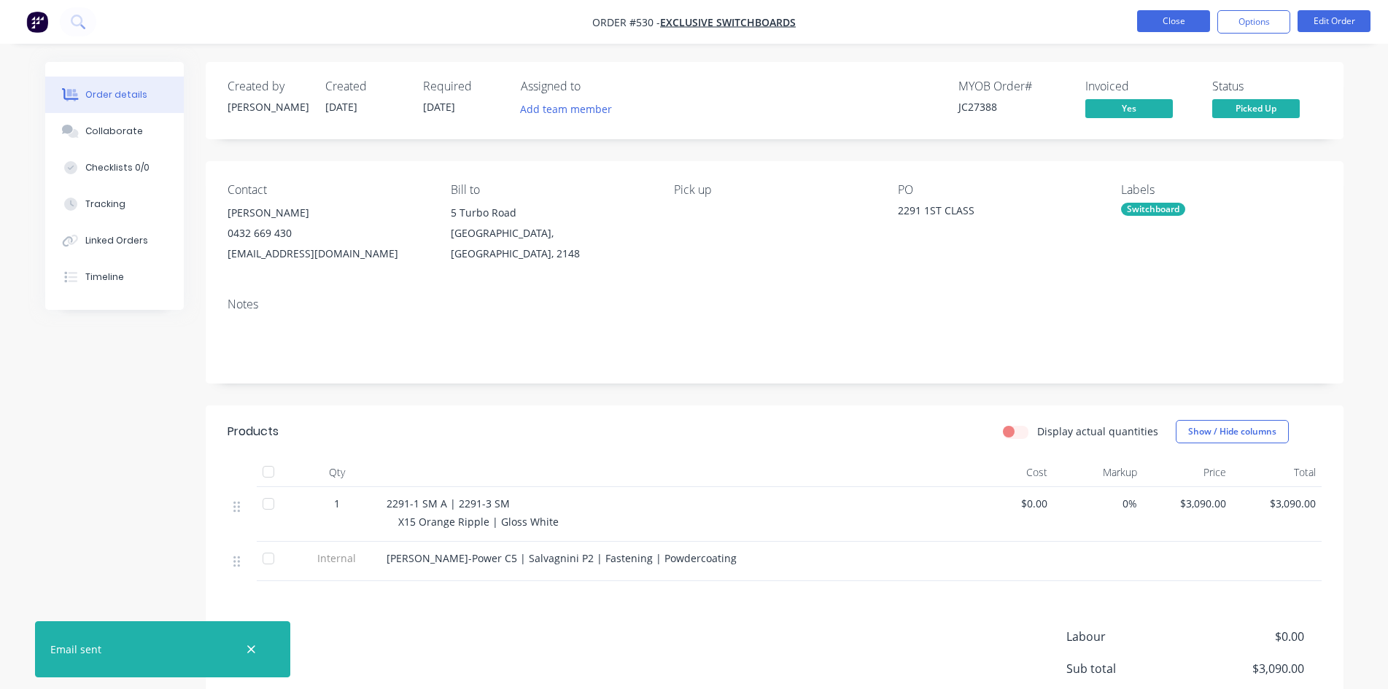
click at [1163, 31] on button "Close" at bounding box center [1173, 21] width 73 height 22
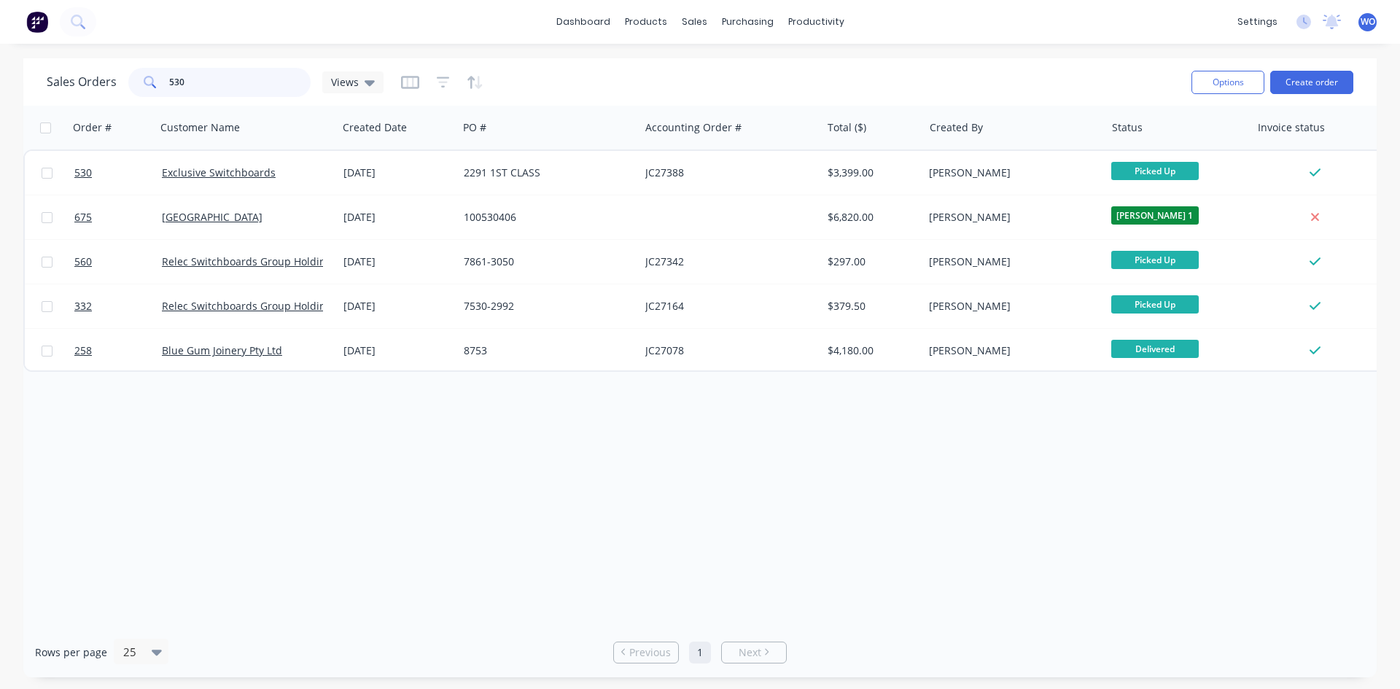
drag, startPoint x: 70, startPoint y: 93, endPoint x: 0, endPoint y: -63, distance: 171.7
click at [0, 0] on html "dashboard products sales purchasing productivity dashboard products Product Cat…" at bounding box center [700, 344] width 1400 height 689
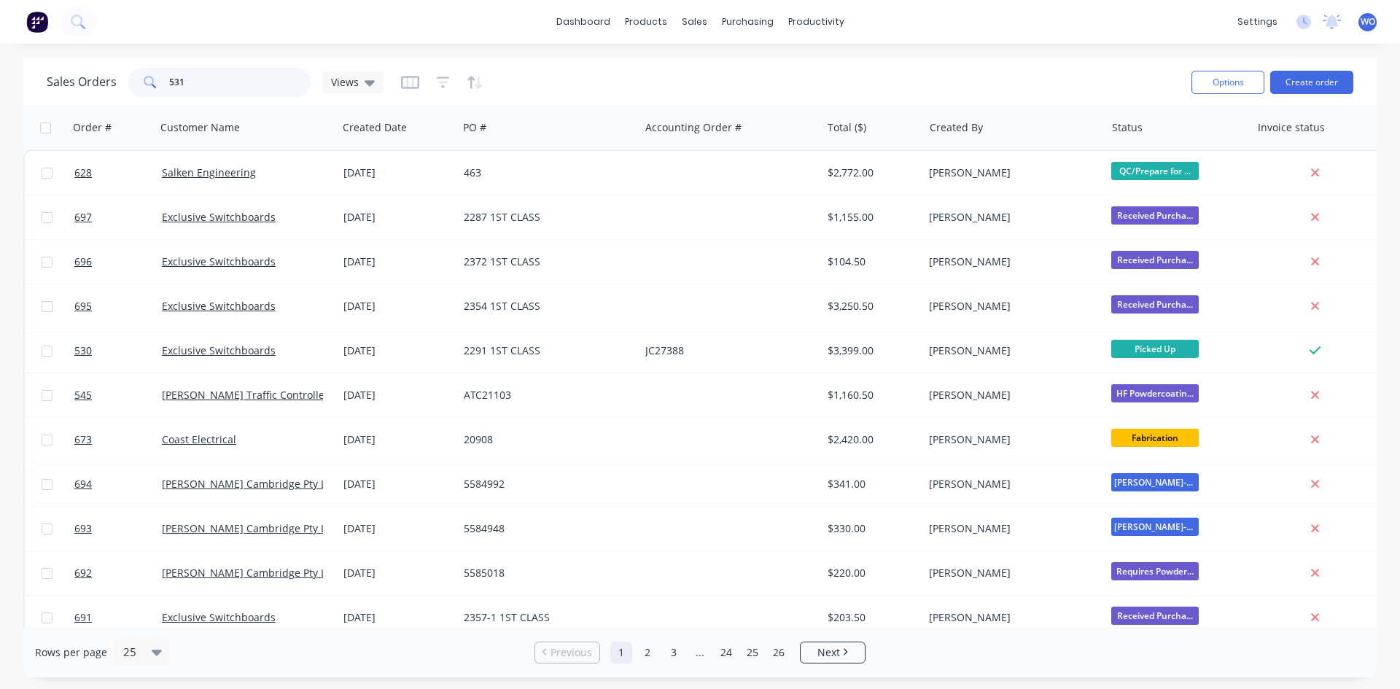
type input "531"
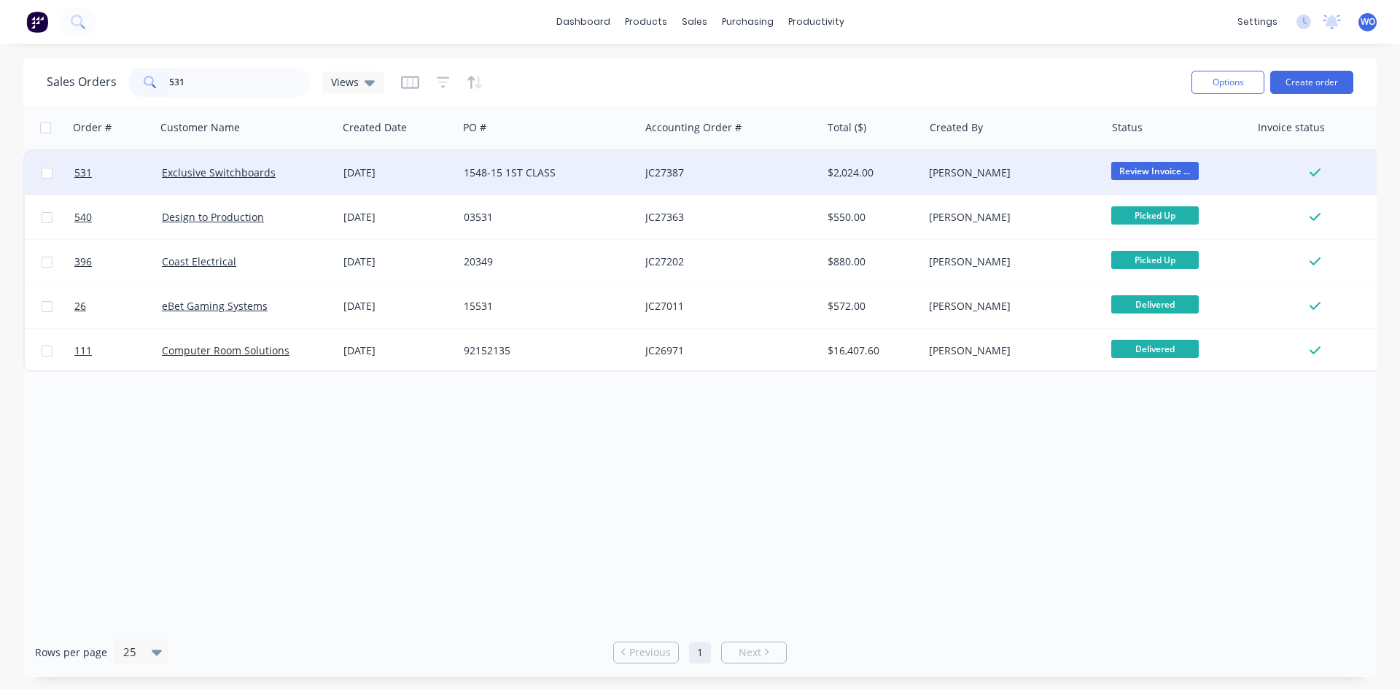
click at [305, 177] on div "Exclusive Switchboards" at bounding box center [243, 173] width 162 height 15
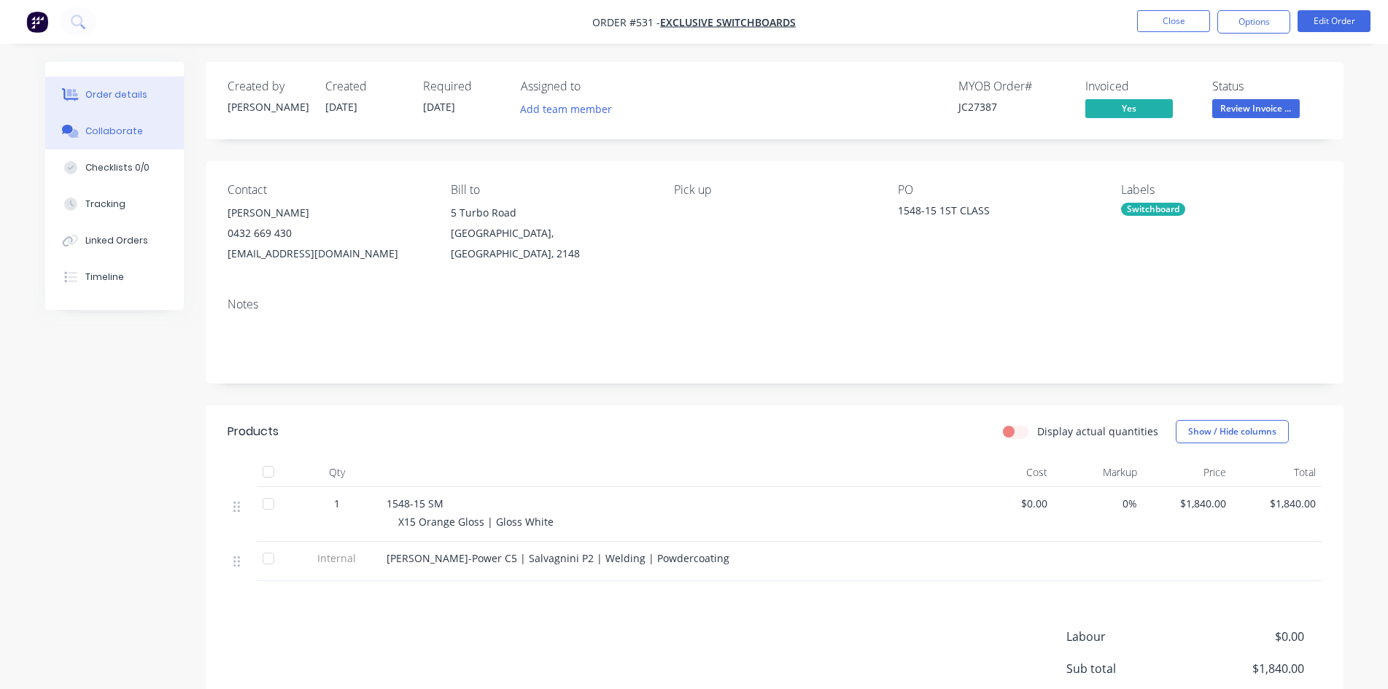
click at [119, 136] on div "Collaborate" at bounding box center [114, 131] width 58 height 13
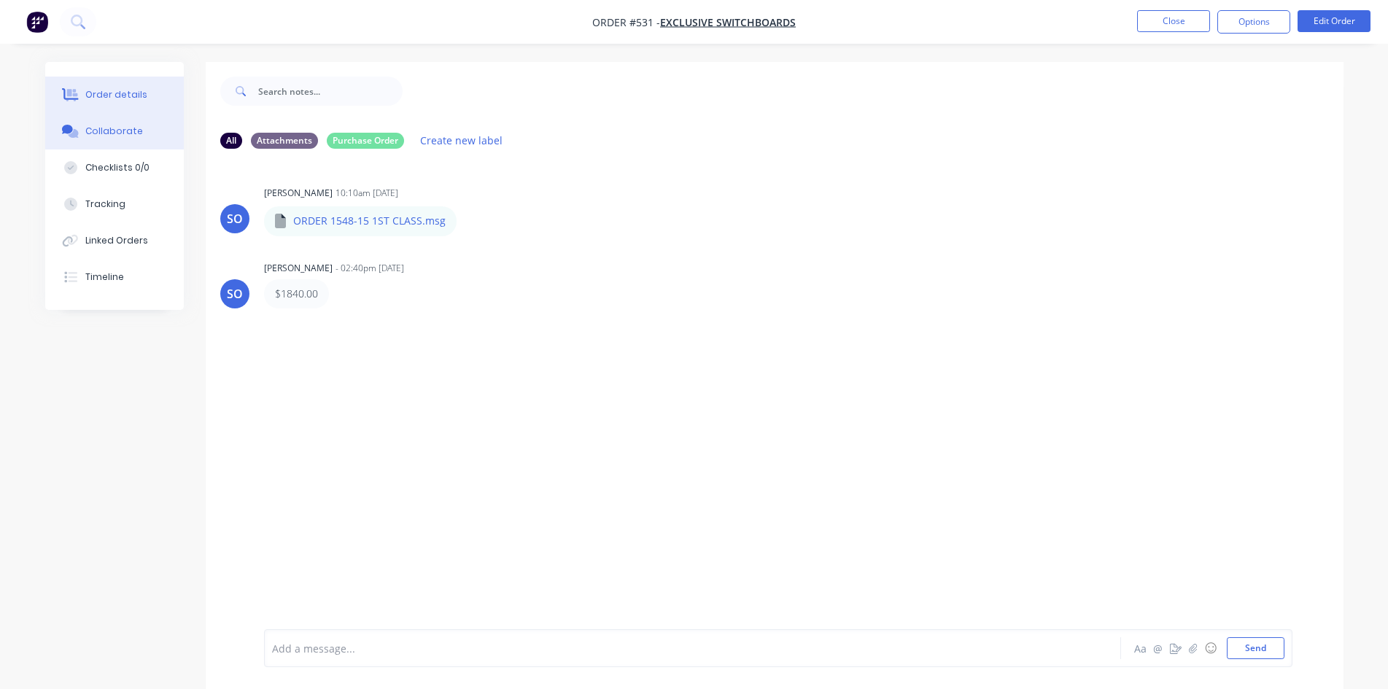
click at [109, 93] on div "Order details" at bounding box center [116, 94] width 62 height 13
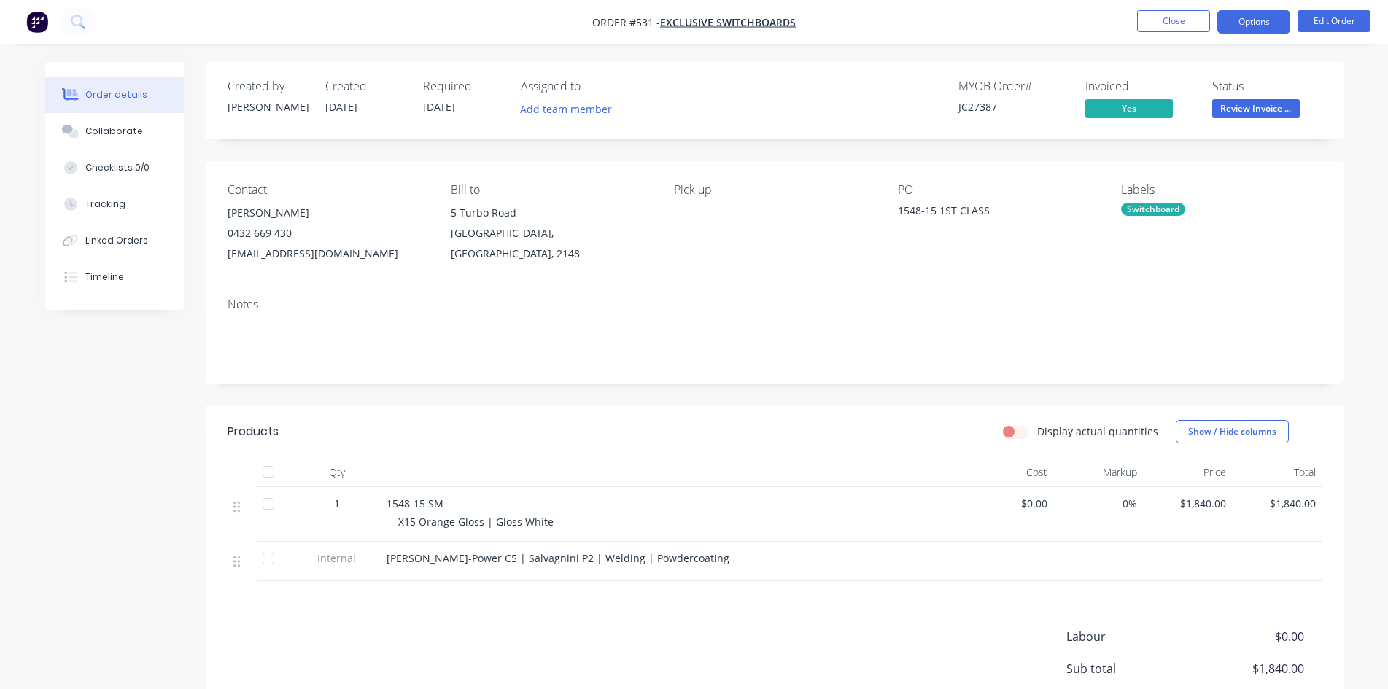
click at [1230, 18] on button "Options" at bounding box center [1253, 21] width 73 height 23
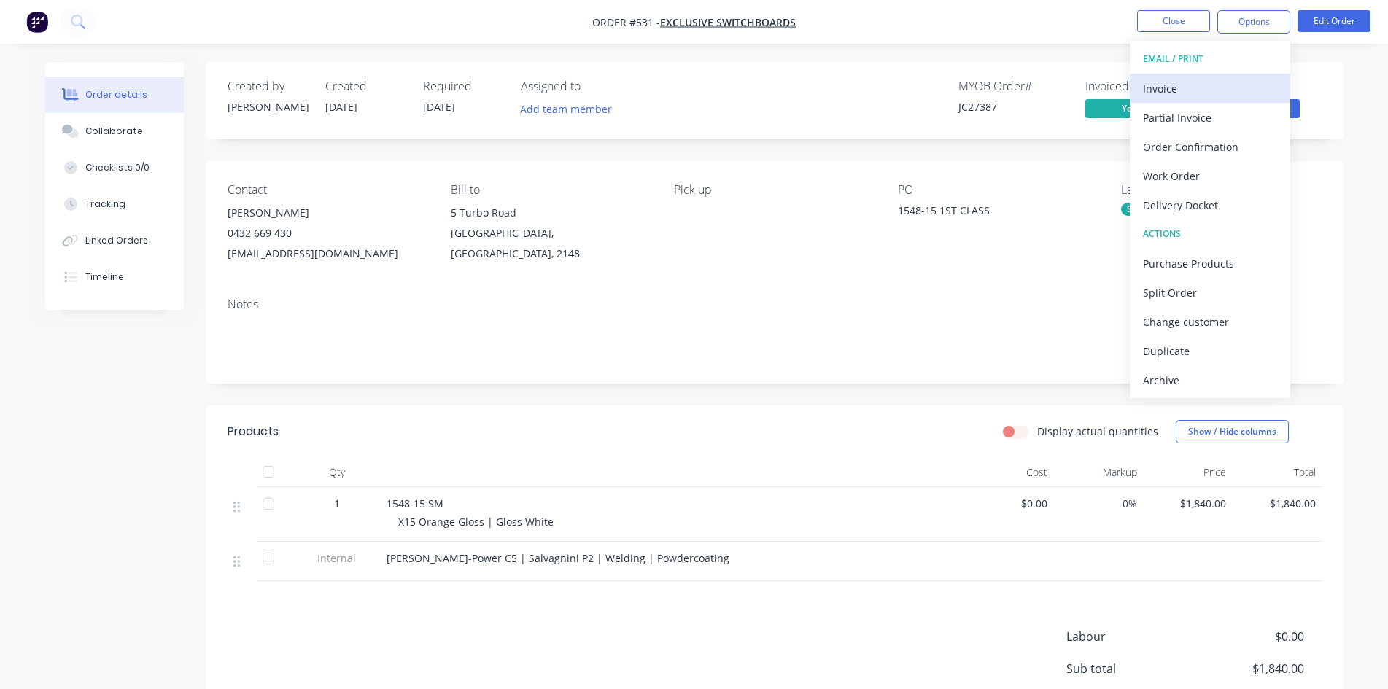
click at [1181, 91] on div "Invoice" at bounding box center [1210, 88] width 134 height 21
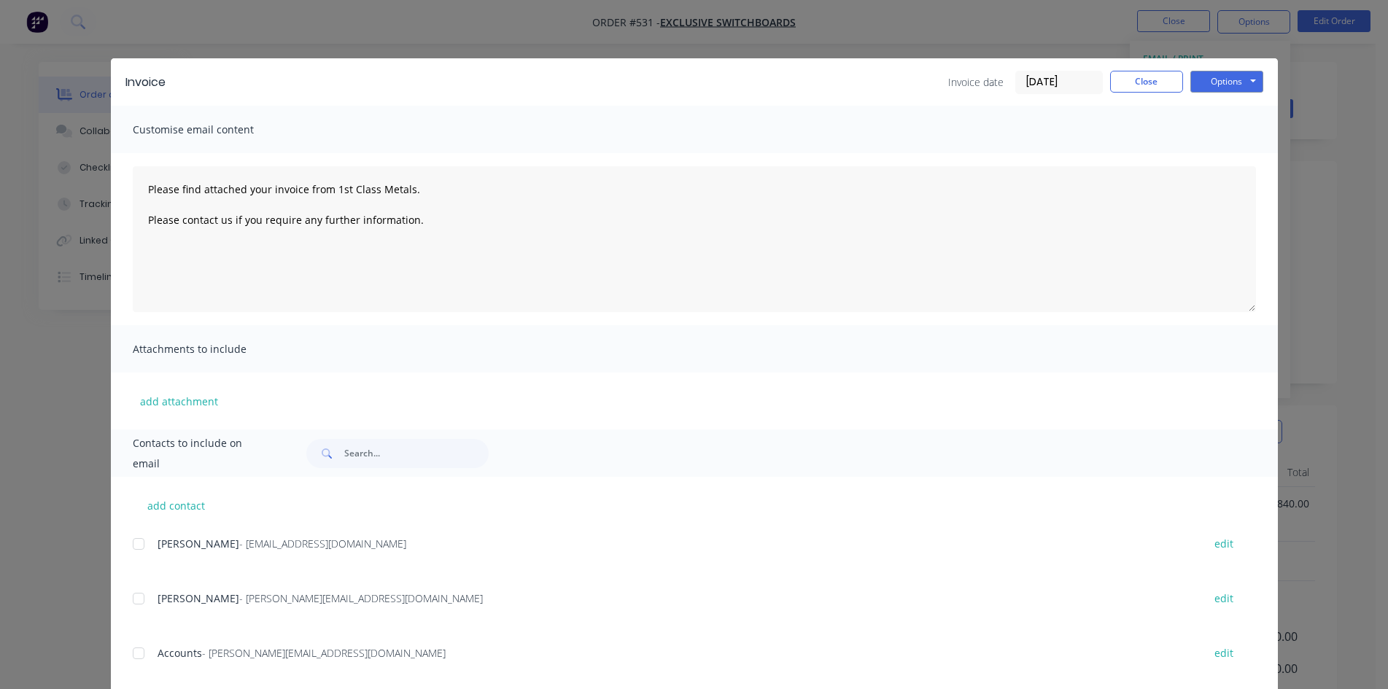
click at [140, 661] on div at bounding box center [138, 653] width 29 height 29
click at [1211, 88] on button "Options" at bounding box center [1226, 82] width 73 height 22
click at [1233, 163] on button "Email" at bounding box center [1236, 156] width 93 height 24
type textarea "Please find attached your invoice from 1st Class Metals. Please contact us if y…"
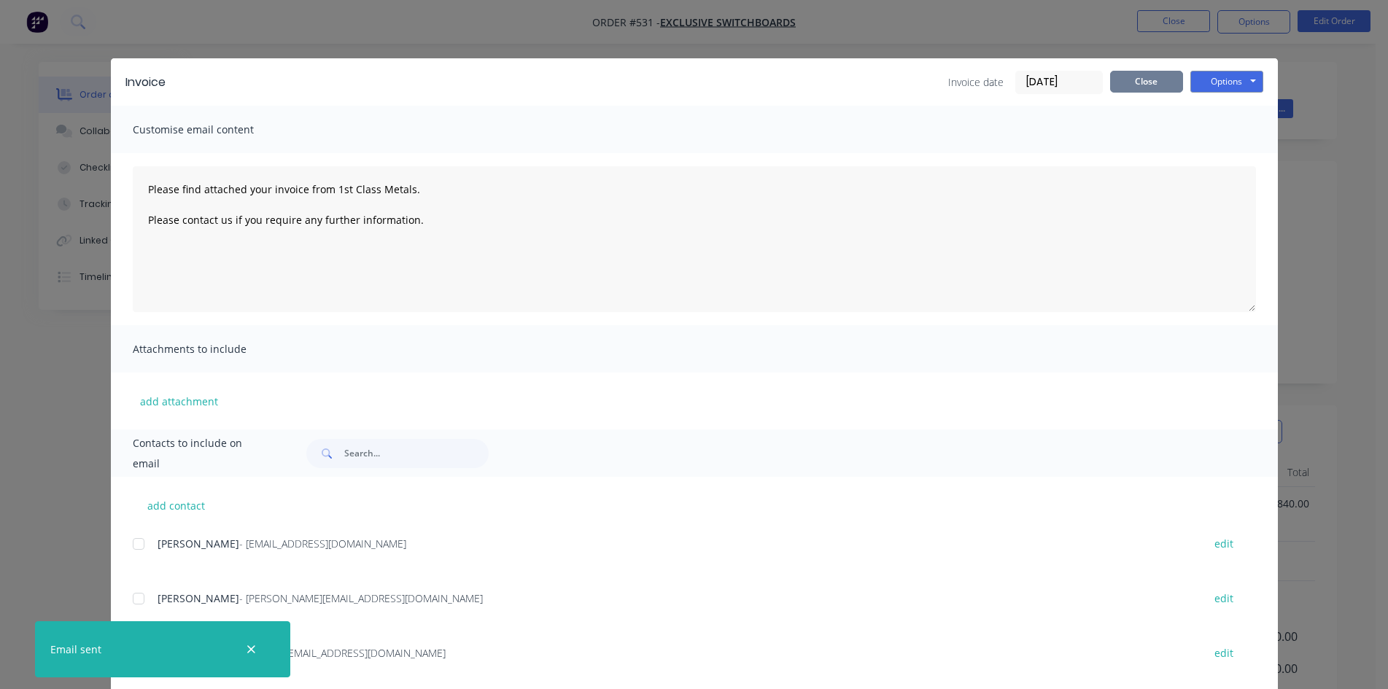
click at [1140, 84] on button "Close" at bounding box center [1146, 82] width 73 height 22
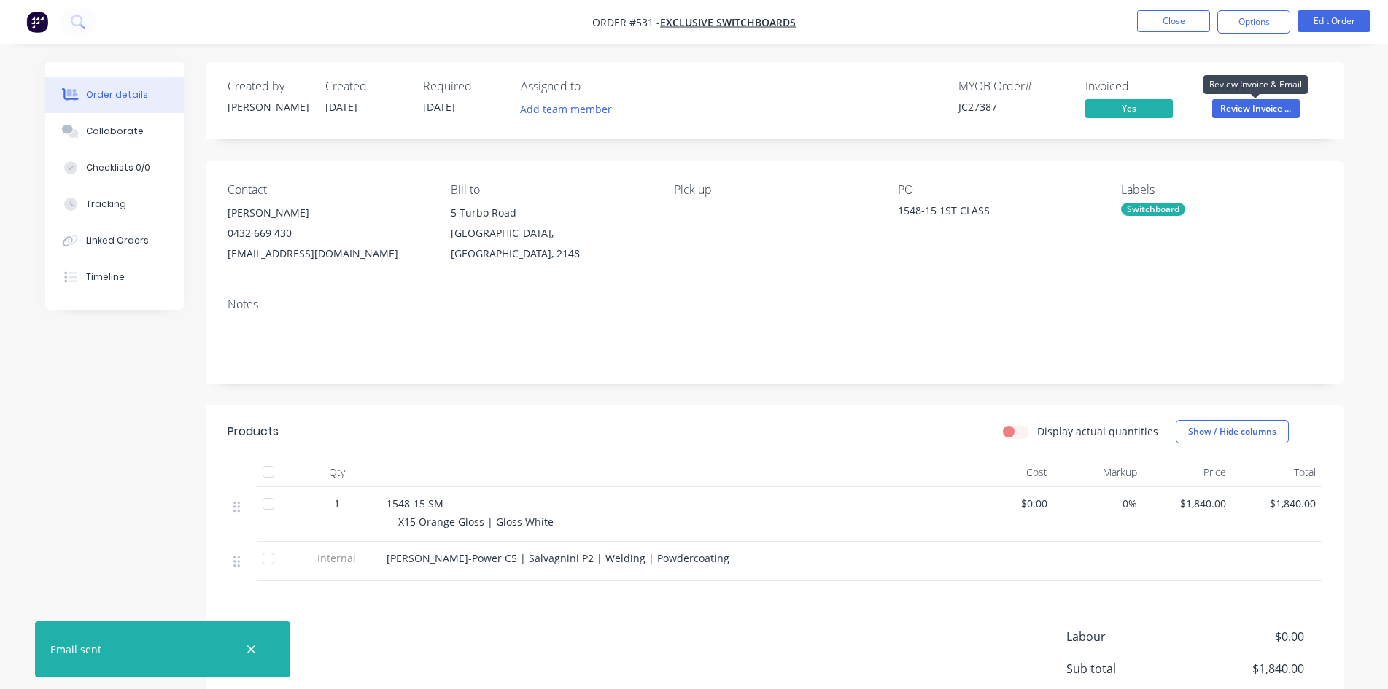
click at [1231, 107] on span "Review Invoice ..." at bounding box center [1256, 108] width 88 height 18
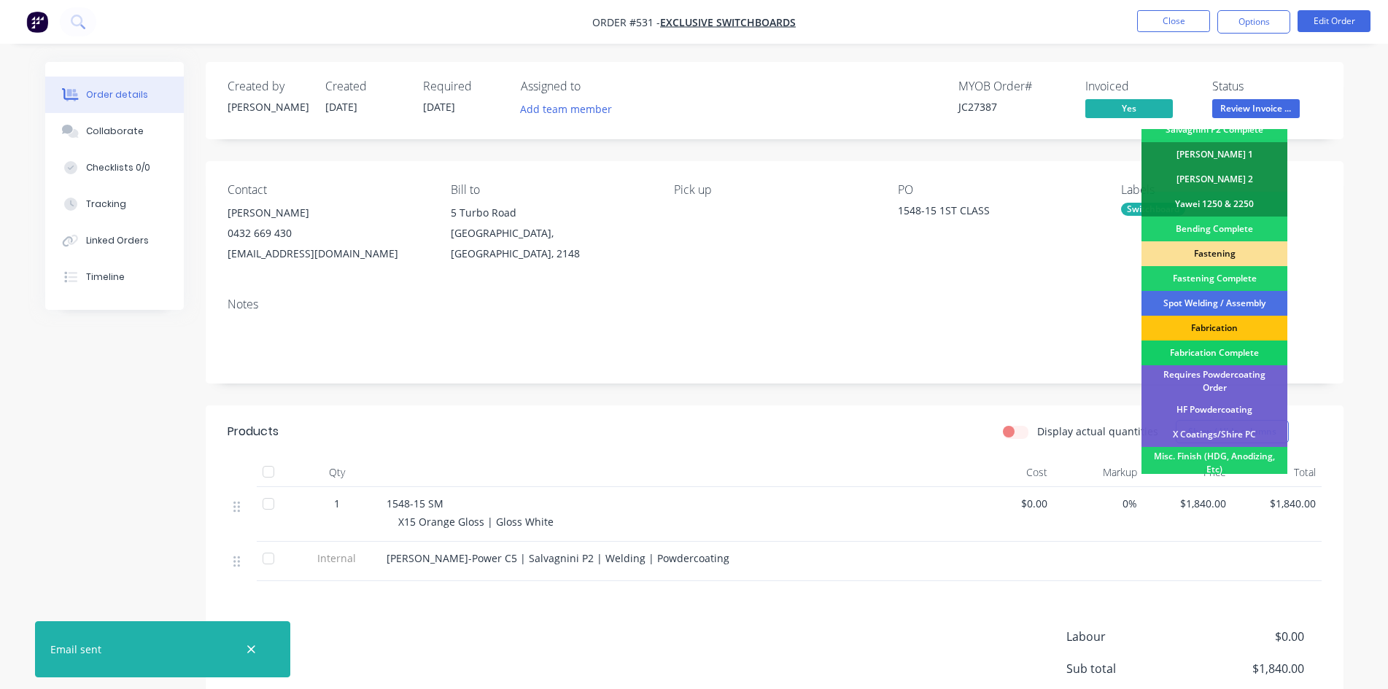
scroll to position [414, 0]
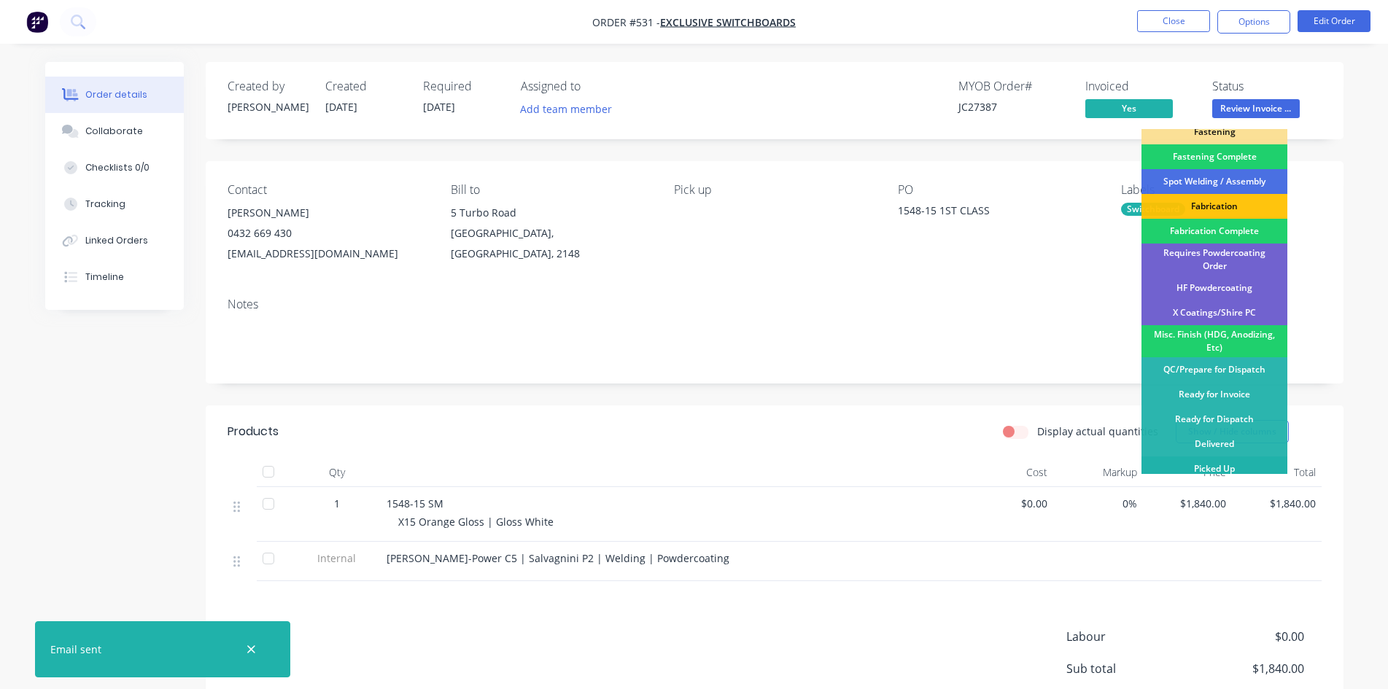
click at [1189, 459] on div "Picked Up" at bounding box center [1214, 469] width 146 height 25
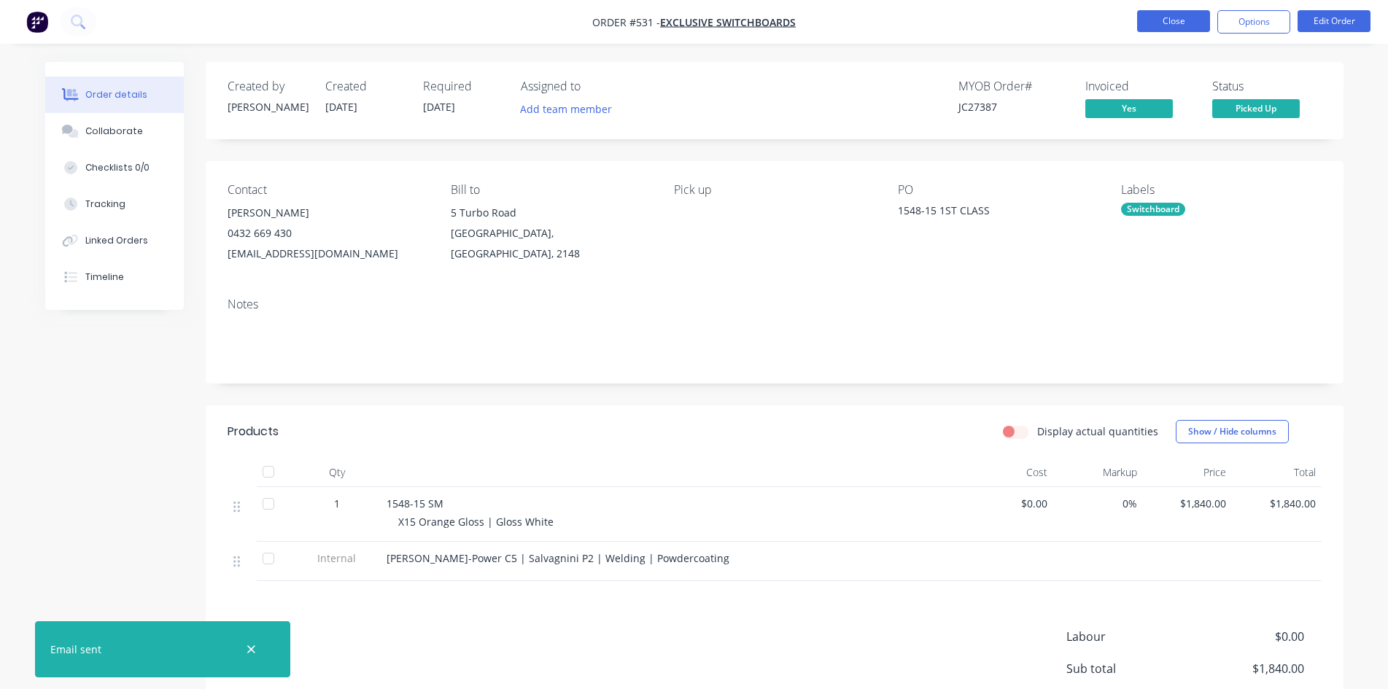
click at [1173, 25] on button "Close" at bounding box center [1173, 21] width 73 height 22
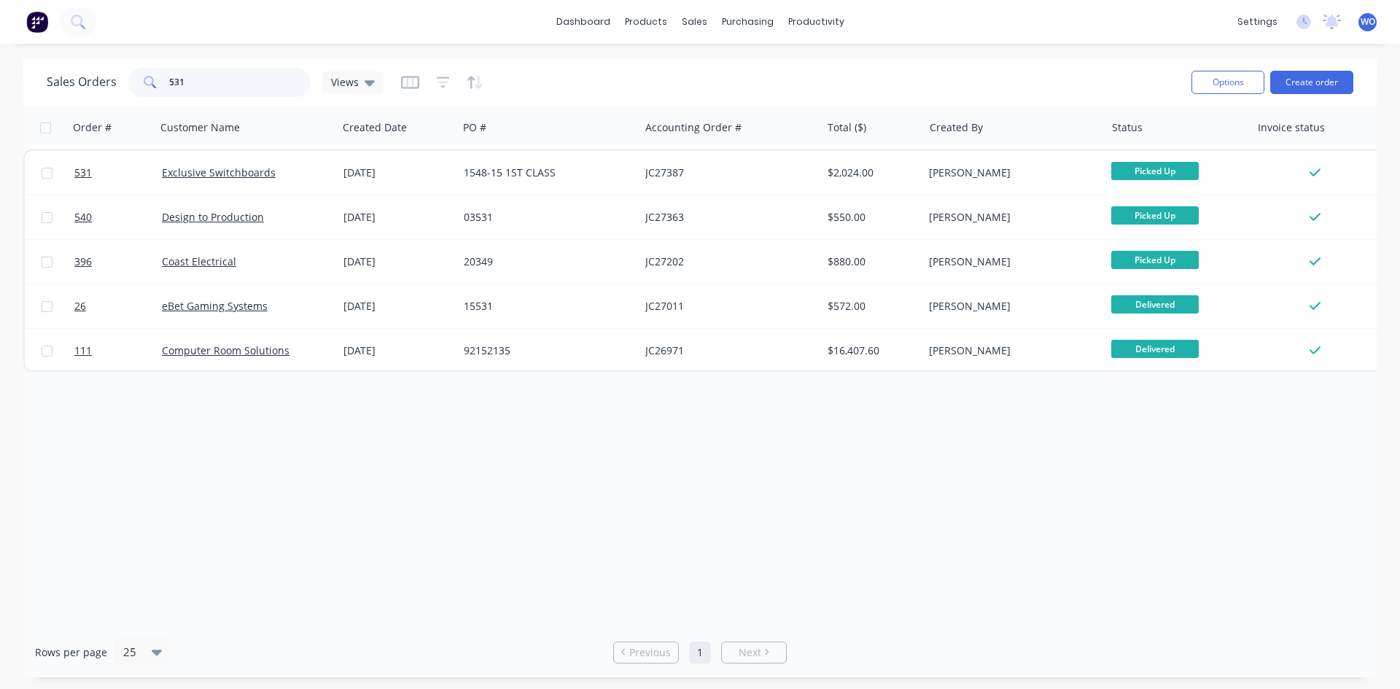
drag, startPoint x: 238, startPoint y: 83, endPoint x: 0, endPoint y: 3, distance: 250.9
click at [0, 18] on div "dashboard products sales purchasing productivity dashboard products Product Cat…" at bounding box center [700, 344] width 1400 height 689
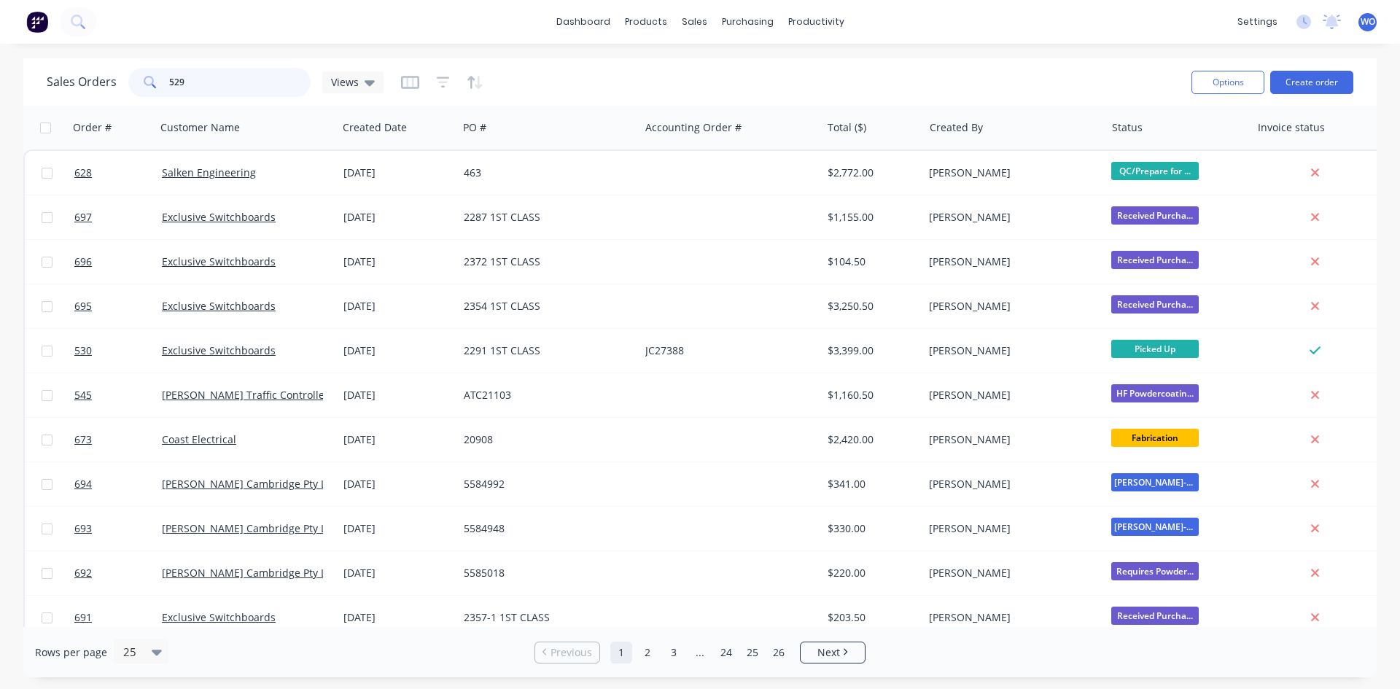
type input "529"
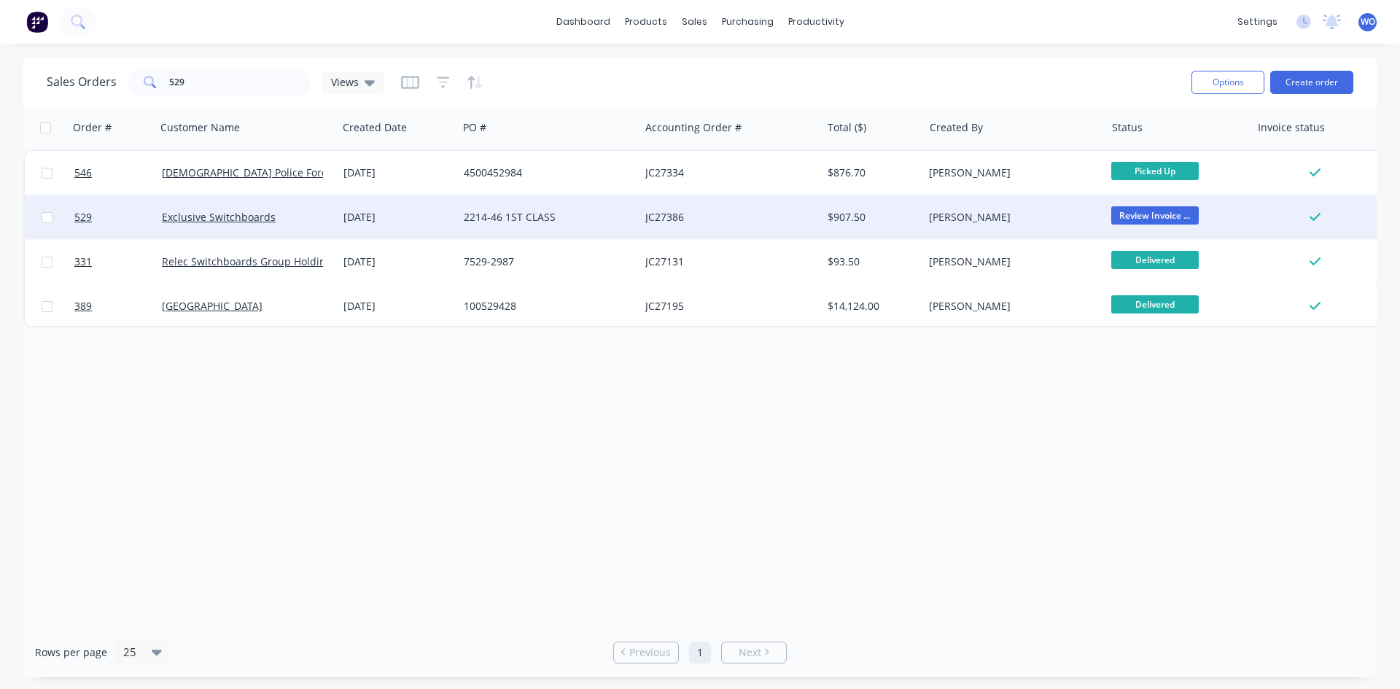
click at [319, 212] on div "Exclusive Switchboards" at bounding box center [243, 217] width 162 height 15
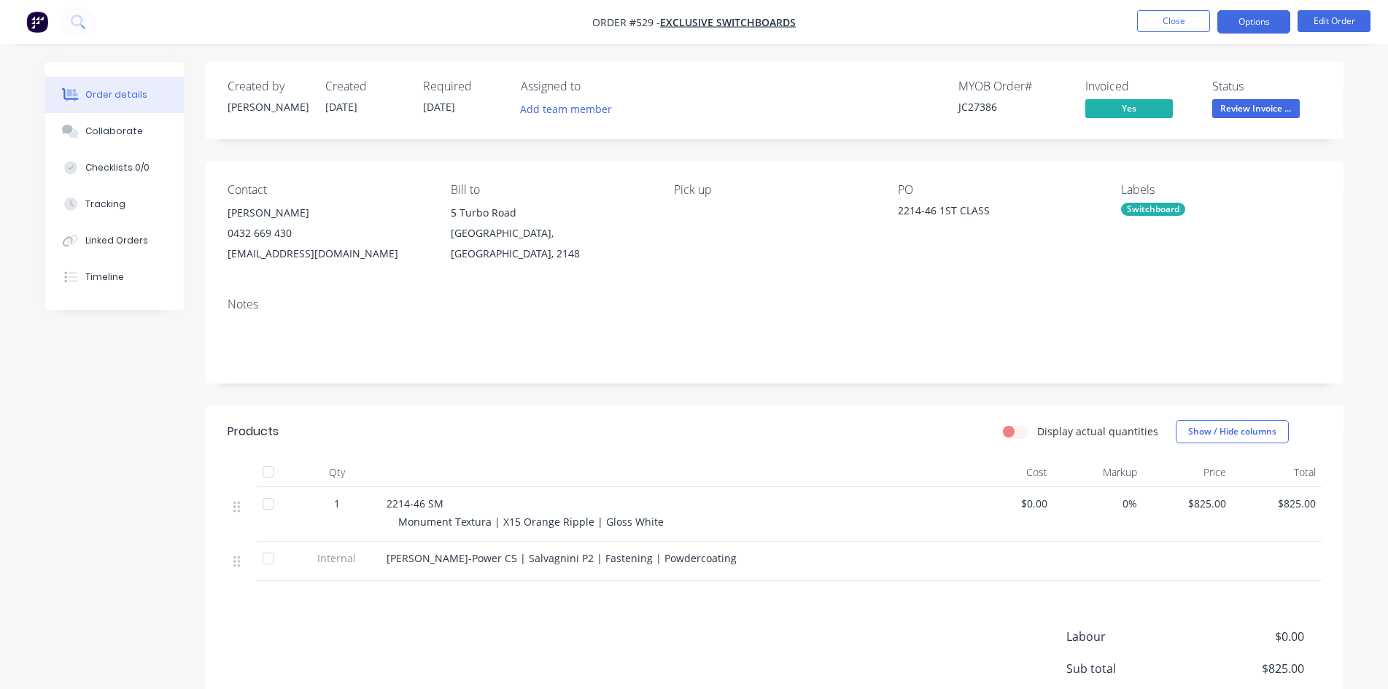
click at [1237, 27] on button "Options" at bounding box center [1253, 21] width 73 height 23
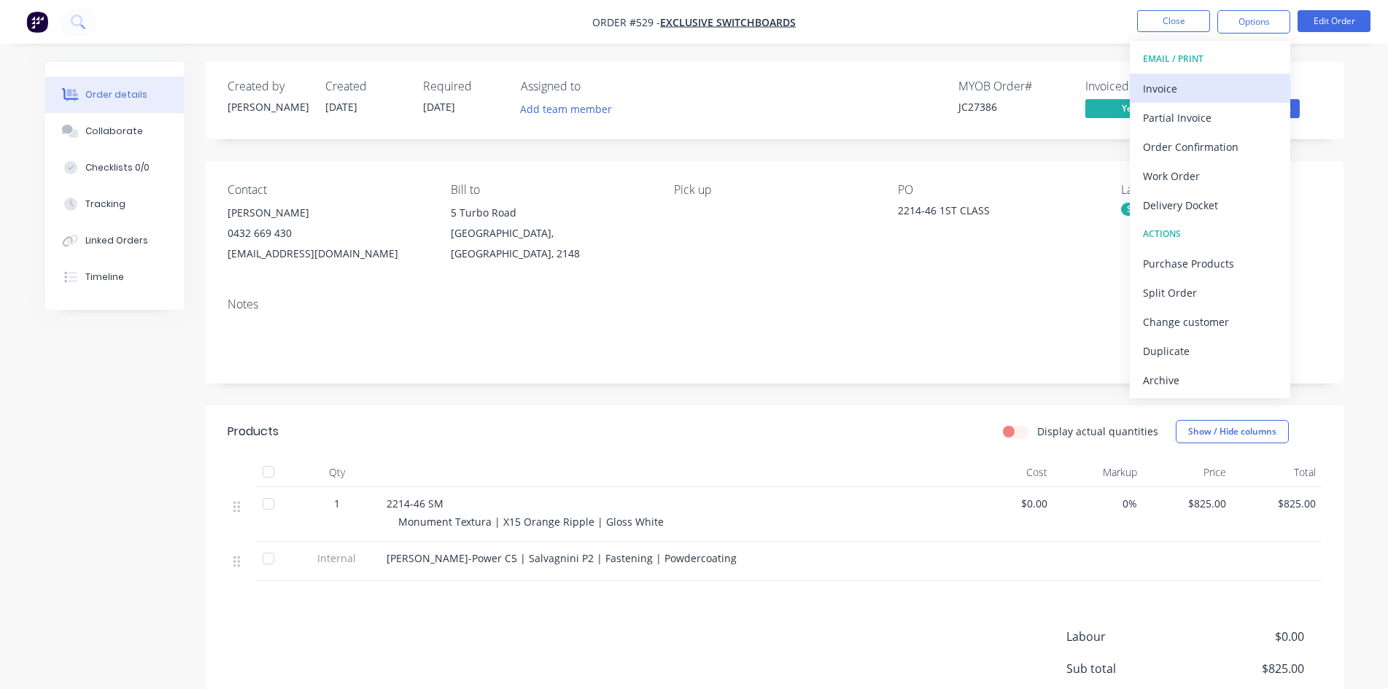
click at [1168, 80] on div "Invoice" at bounding box center [1210, 88] width 134 height 21
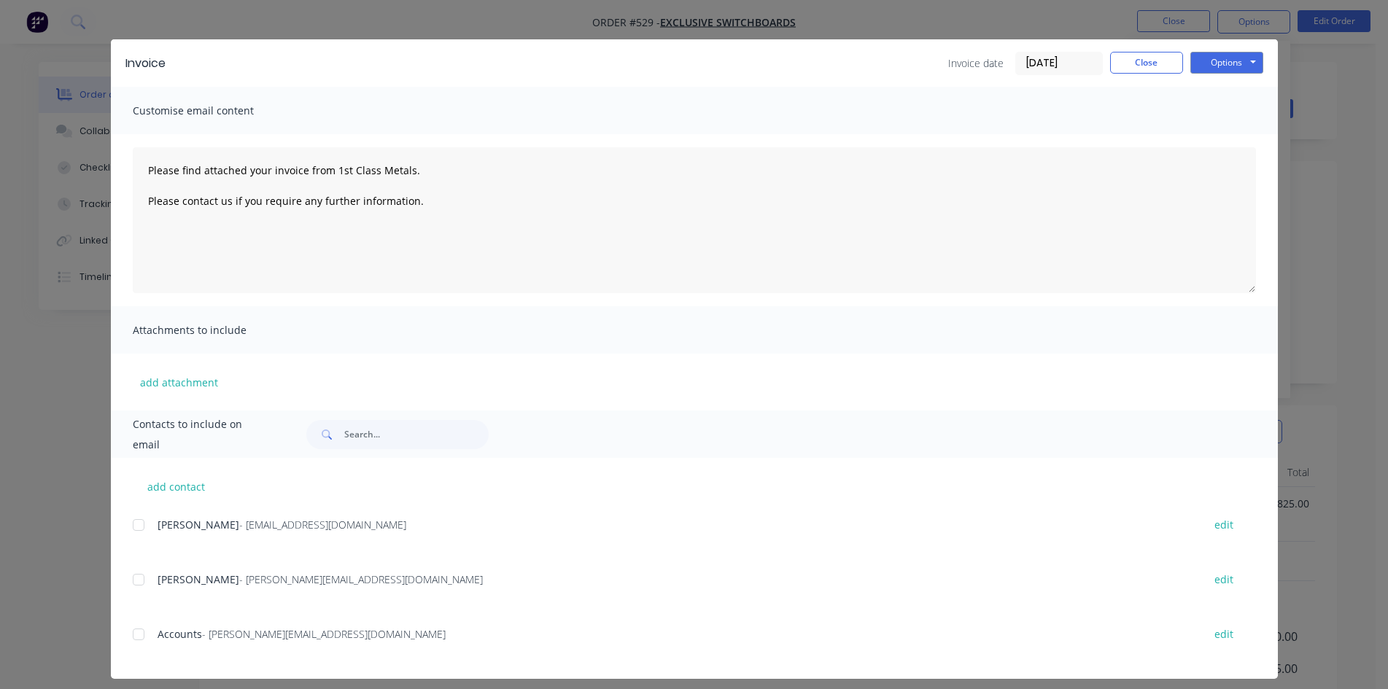
scroll to position [29, 0]
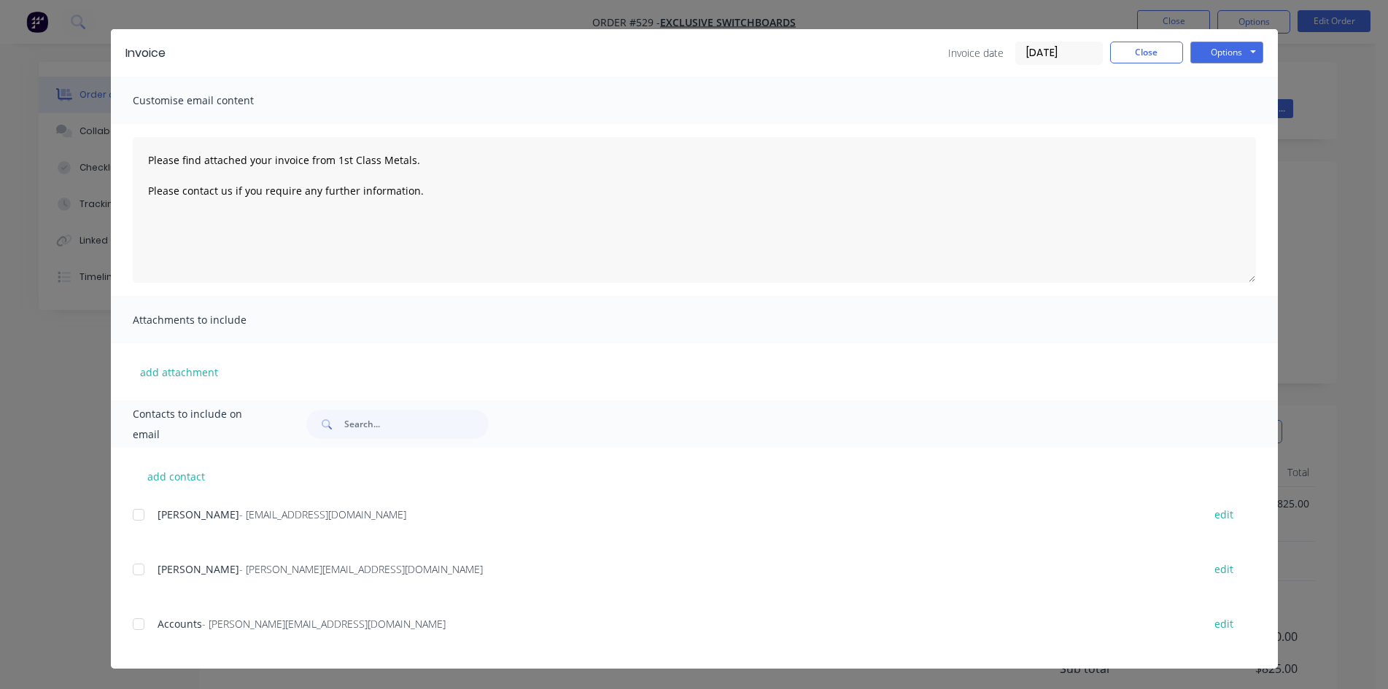
click at [174, 630] on span "Accounts" at bounding box center [180, 624] width 44 height 14
click at [117, 617] on div "add contact Will Harris - will@exclusiveswitchboards.com.au edit Brad Harris - …" at bounding box center [694, 558] width 1167 height 221
click at [133, 625] on div at bounding box center [138, 624] width 29 height 29
click at [1233, 51] on button "Options" at bounding box center [1226, 53] width 73 height 22
click at [1243, 126] on button "Email" at bounding box center [1236, 127] width 93 height 24
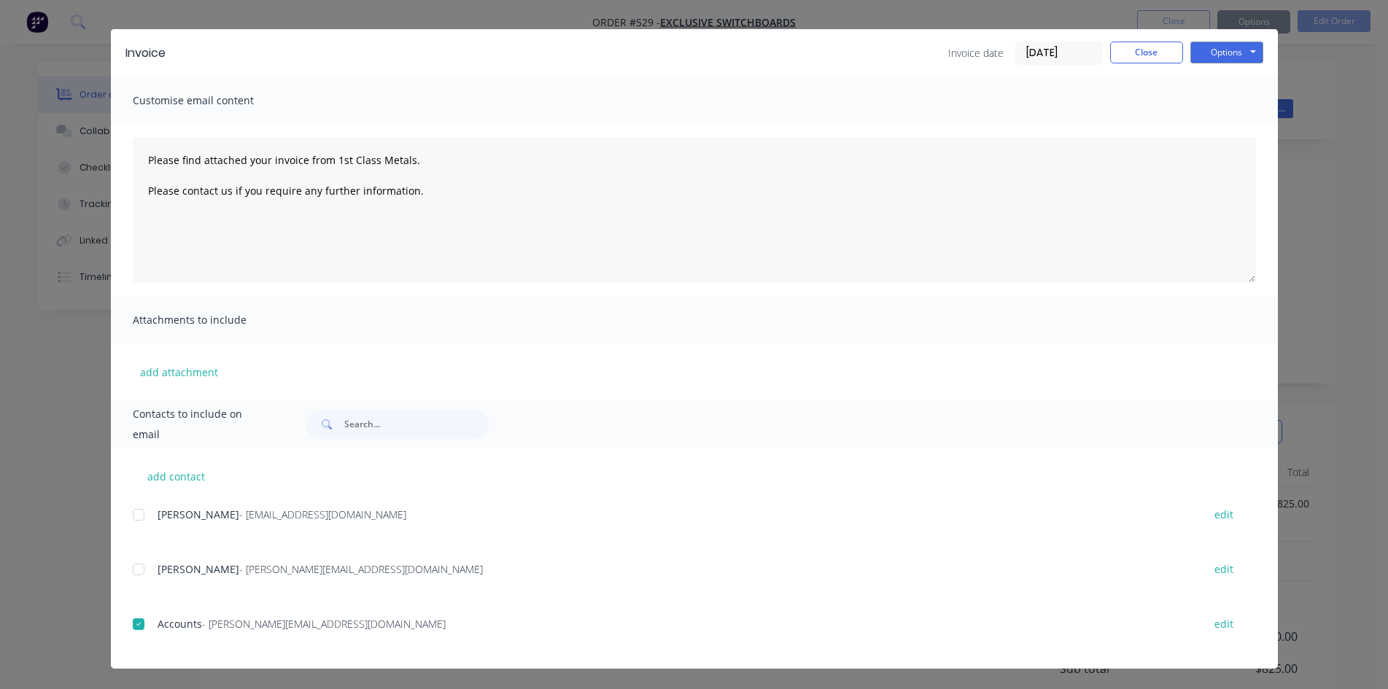
type textarea "Please find attached your invoice from 1st Class Metals. Please contact us if y…"
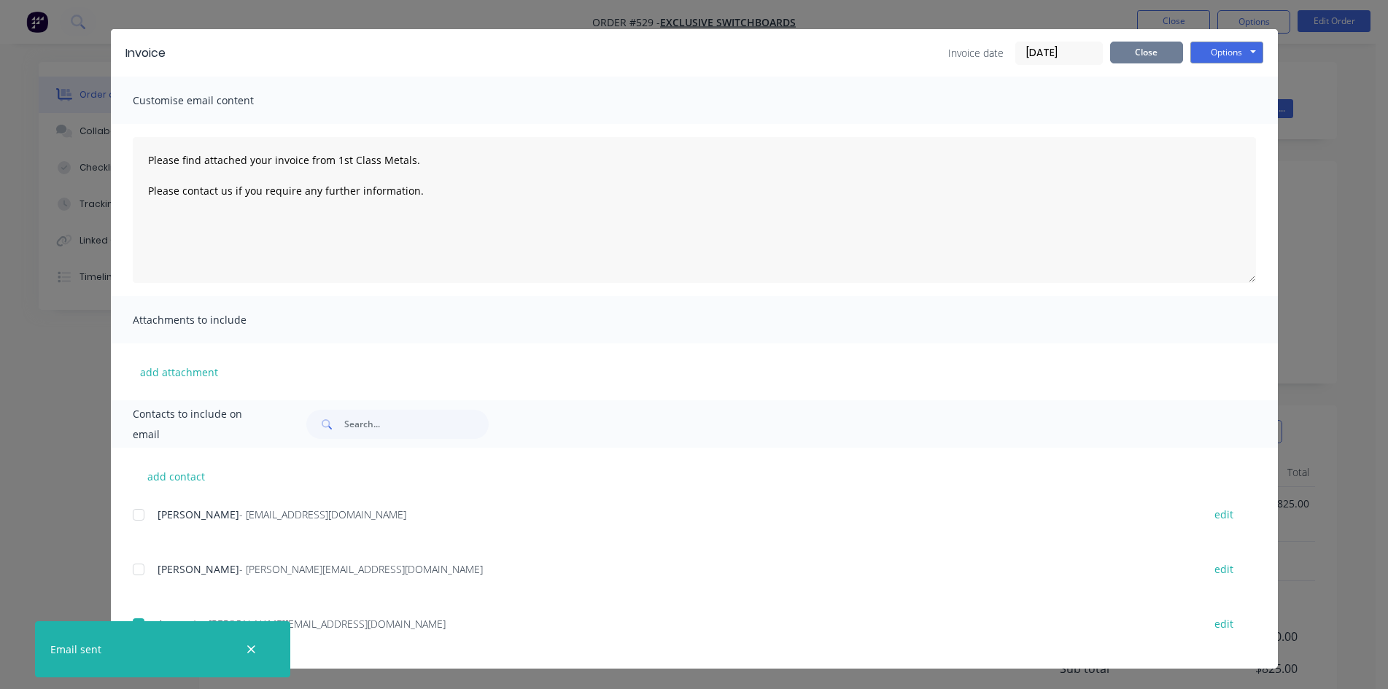
click at [1167, 56] on button "Close" at bounding box center [1146, 53] width 73 height 22
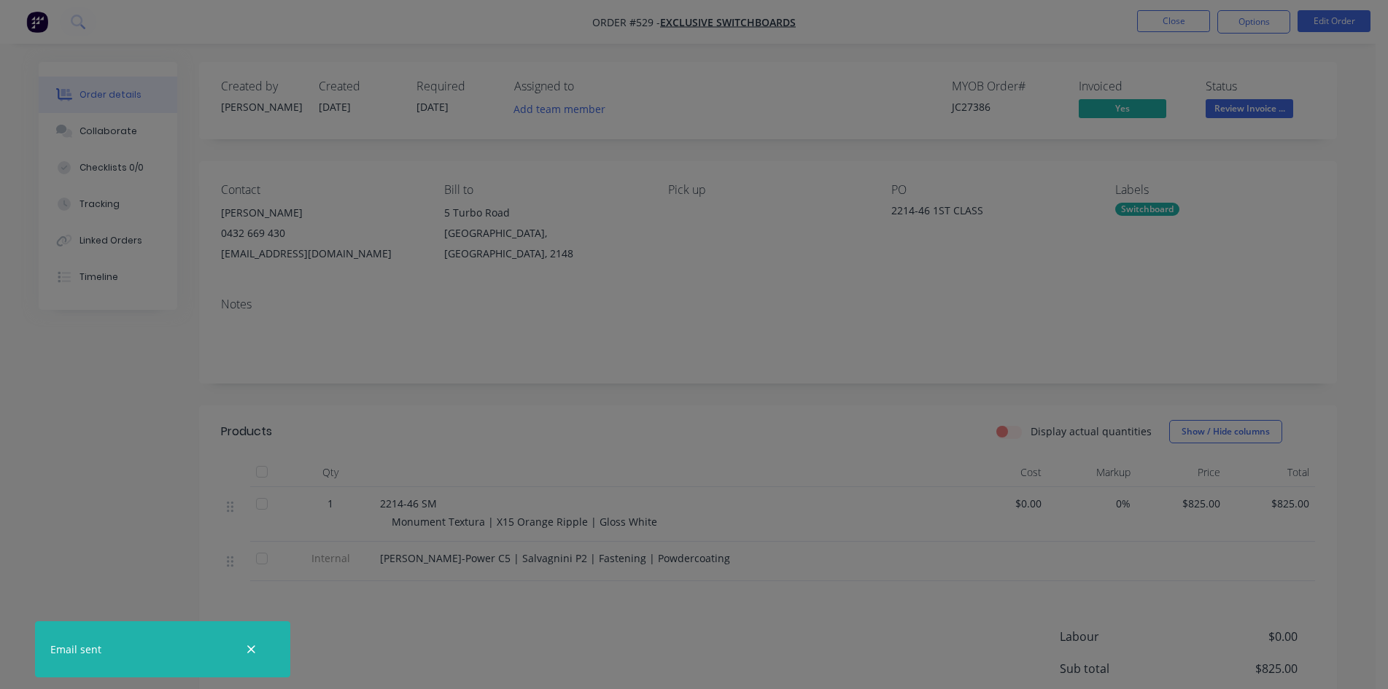
scroll to position [0, 0]
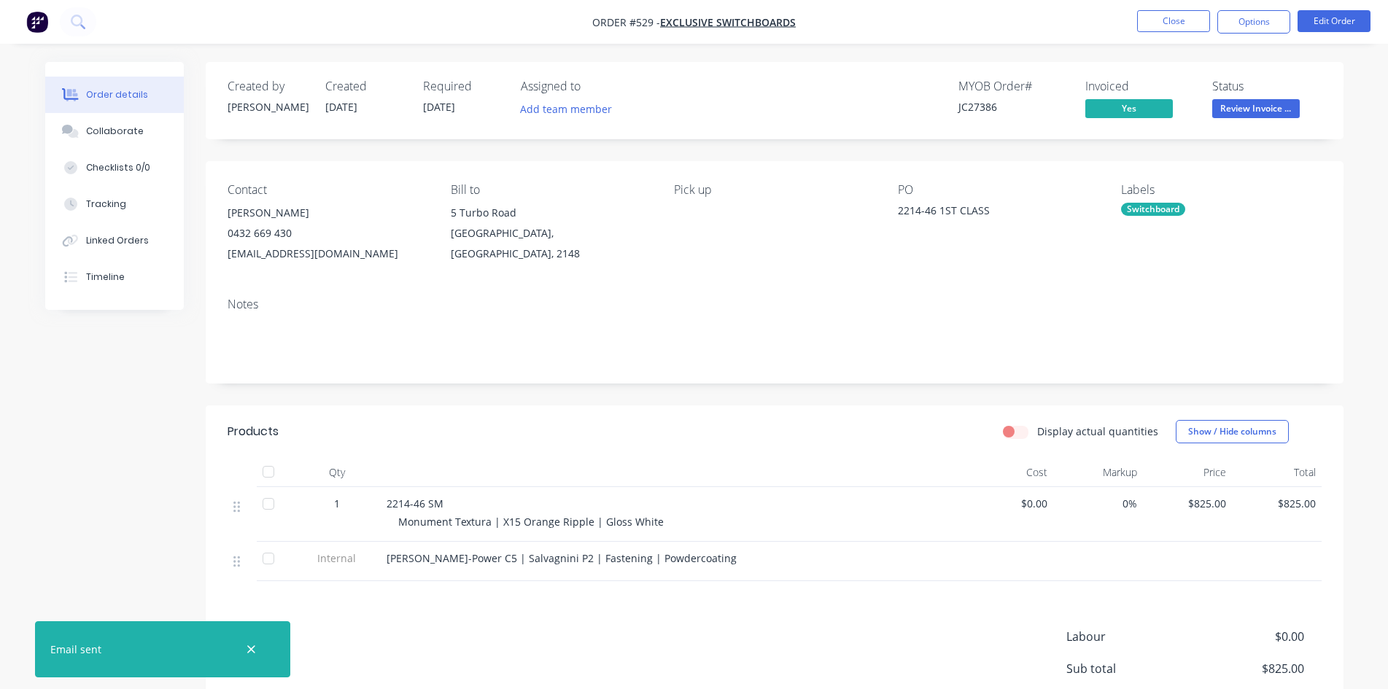
click at [1235, 119] on button "Review Invoice ..." at bounding box center [1256, 110] width 88 height 22
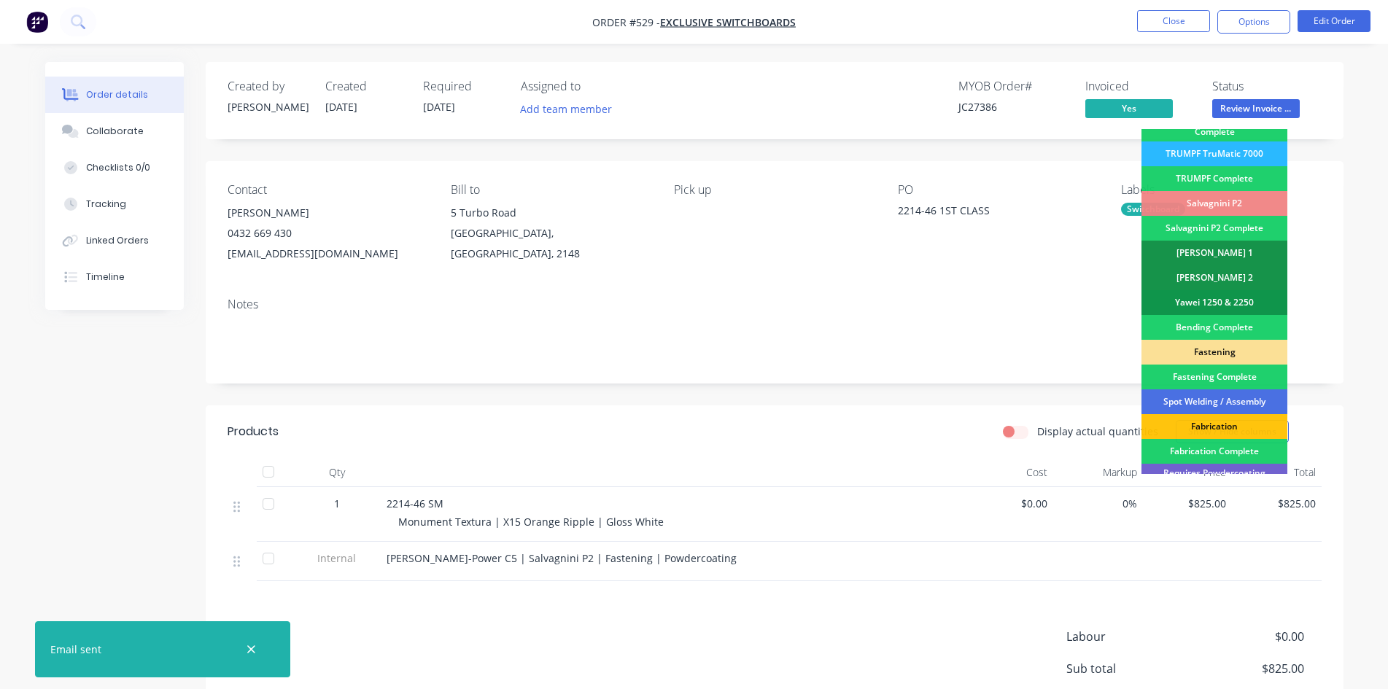
scroll to position [414, 0]
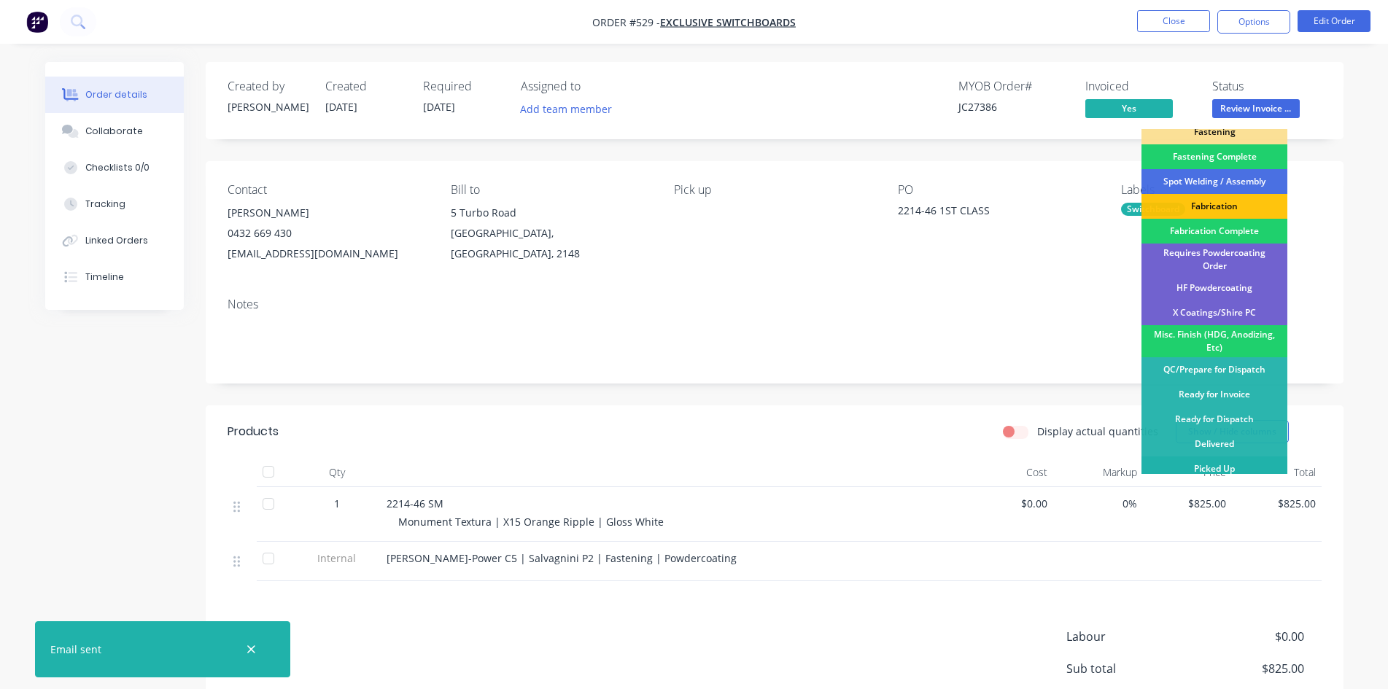
click at [1231, 459] on div "Picked Up" at bounding box center [1214, 469] width 146 height 25
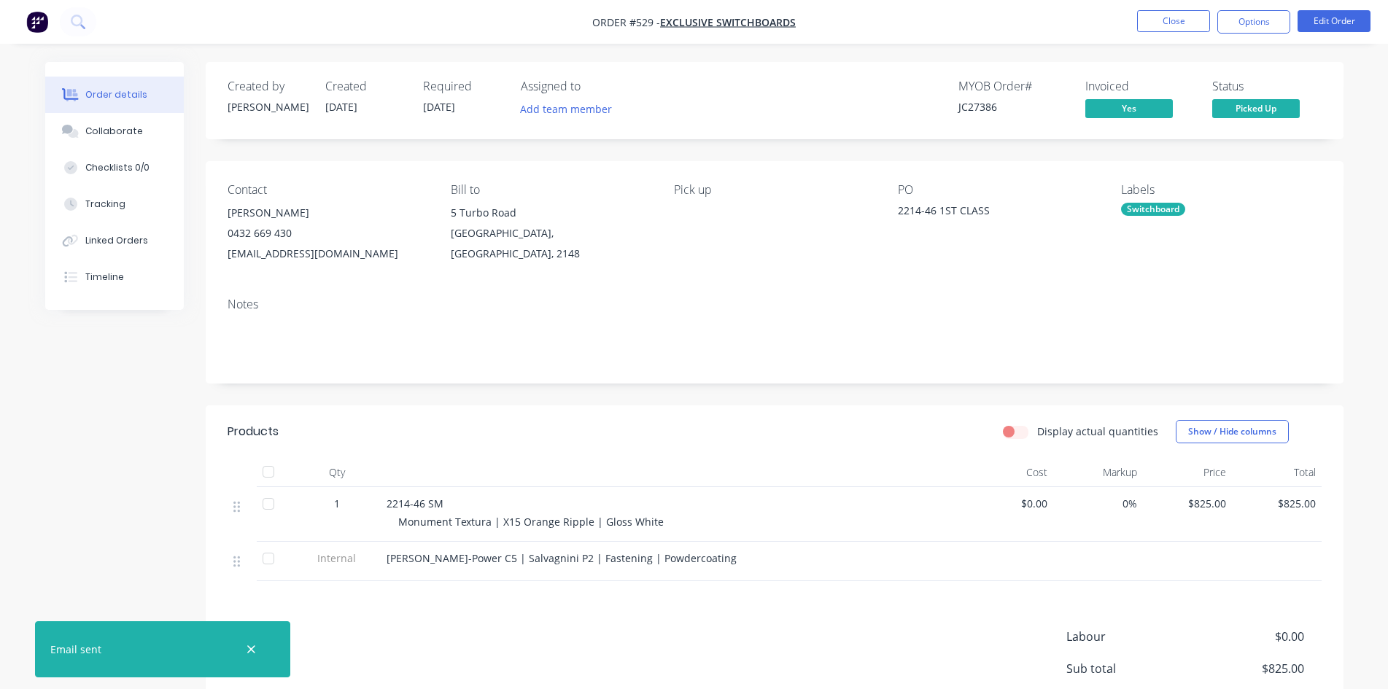
click at [1180, 38] on nav "Order #529 - Exclusive Switchboards Close Options Edit Order" at bounding box center [694, 22] width 1388 height 44
click at [1181, 19] on button "Close" at bounding box center [1173, 21] width 73 height 22
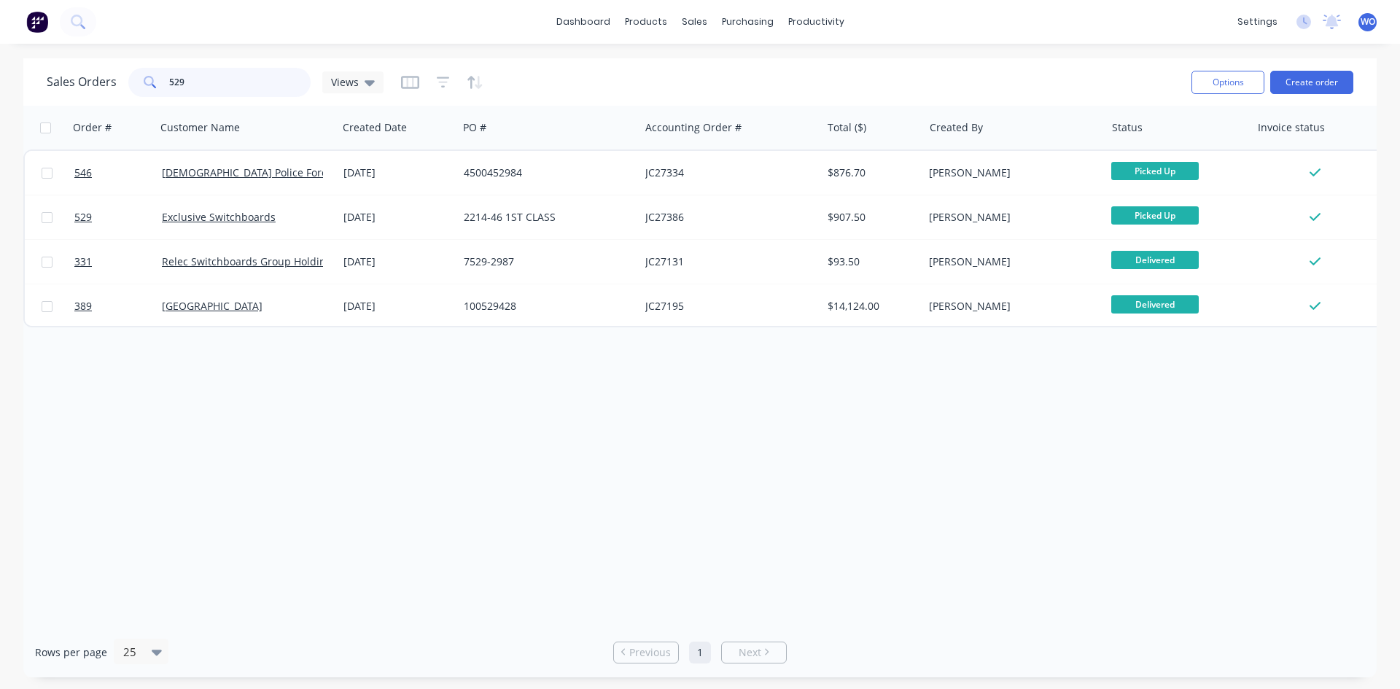
drag, startPoint x: 221, startPoint y: 77, endPoint x: 0, endPoint y: 68, distance: 221.2
click at [0, 68] on div "Sales Orders 529 Views Options Create order Order # Customer Name Created Date …" at bounding box center [700, 367] width 1400 height 619
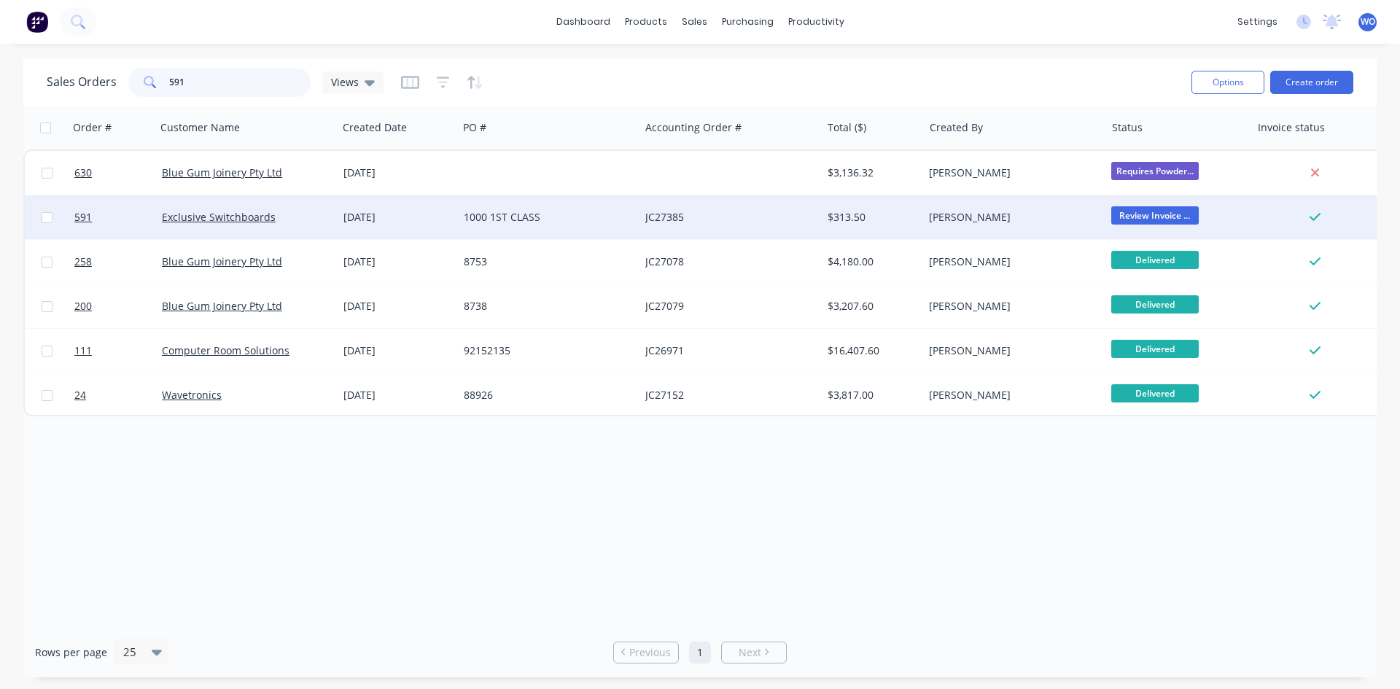
type input "591"
click at [807, 217] on div "JC27385" at bounding box center [730, 217] width 170 height 15
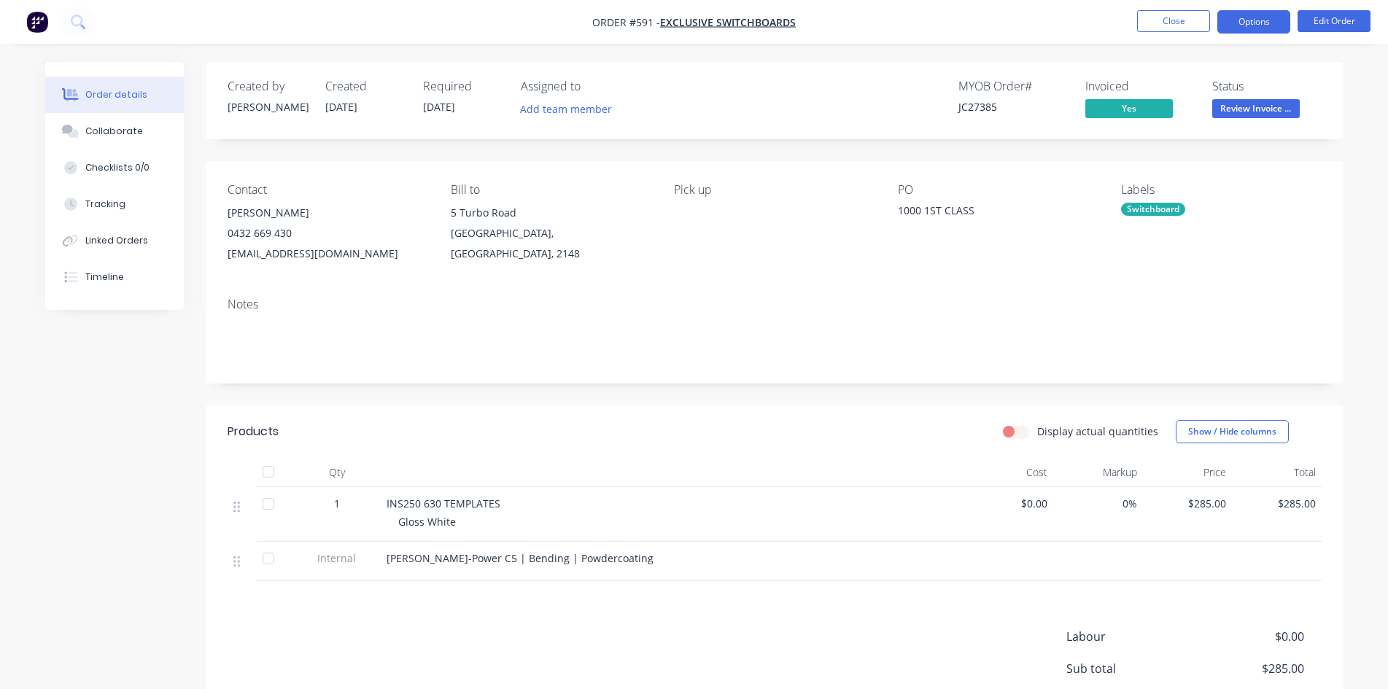
click at [1236, 15] on button "Options" at bounding box center [1253, 21] width 73 height 23
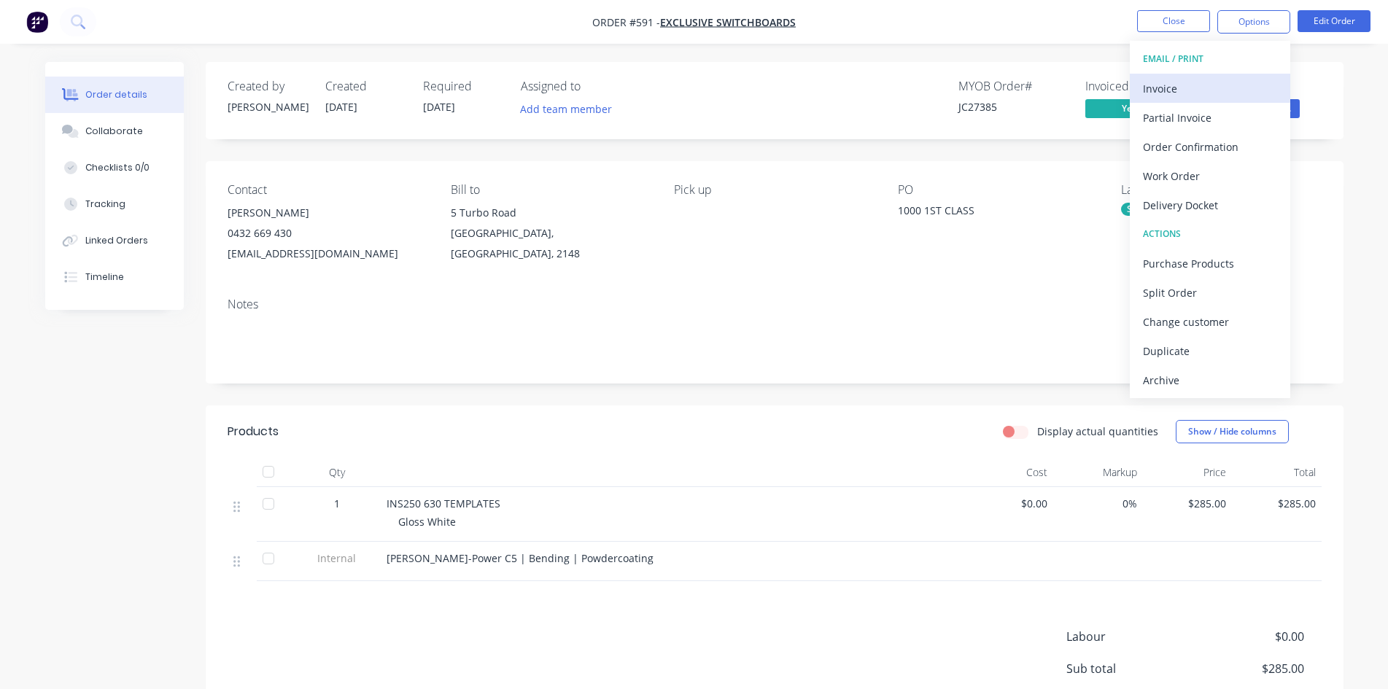
click at [1166, 82] on div "Invoice" at bounding box center [1210, 88] width 134 height 21
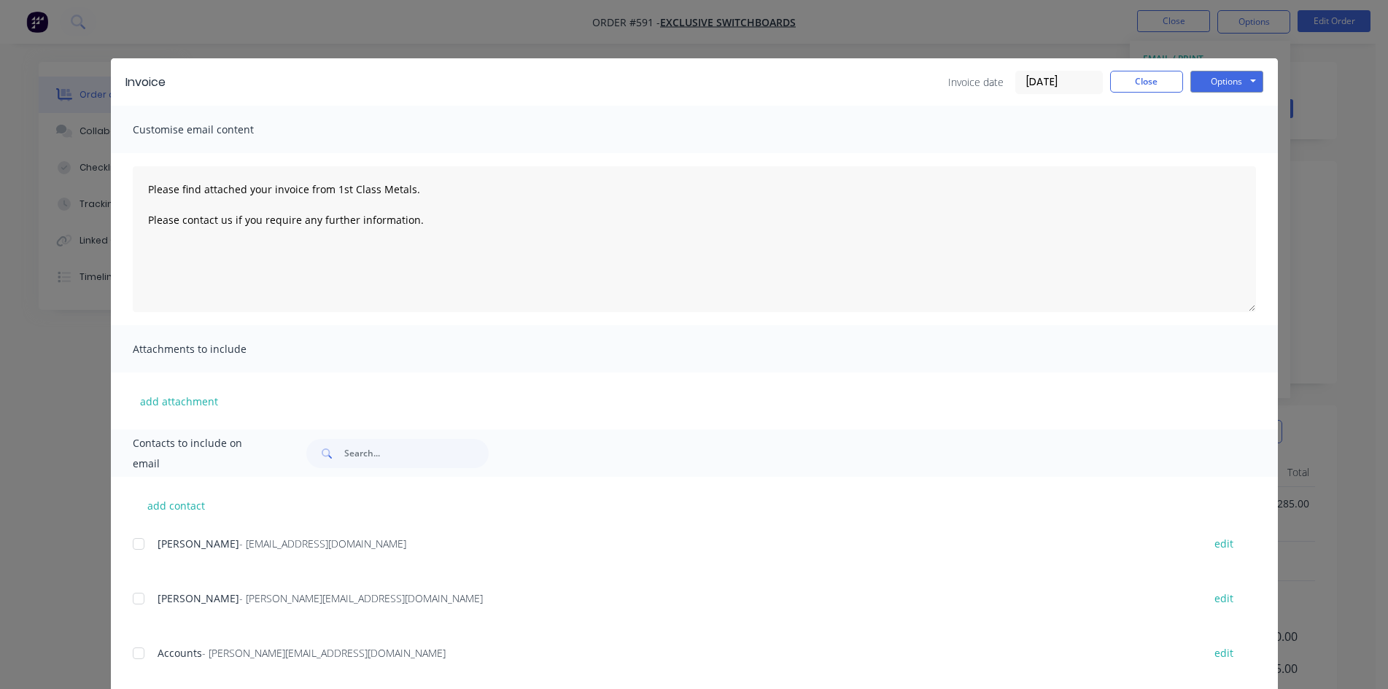
click at [158, 657] on span "Accounts" at bounding box center [180, 653] width 44 height 14
click at [128, 650] on div at bounding box center [138, 653] width 29 height 29
click at [1244, 79] on button "Options" at bounding box center [1226, 82] width 73 height 22
click at [1222, 159] on button "Email" at bounding box center [1236, 156] width 93 height 24
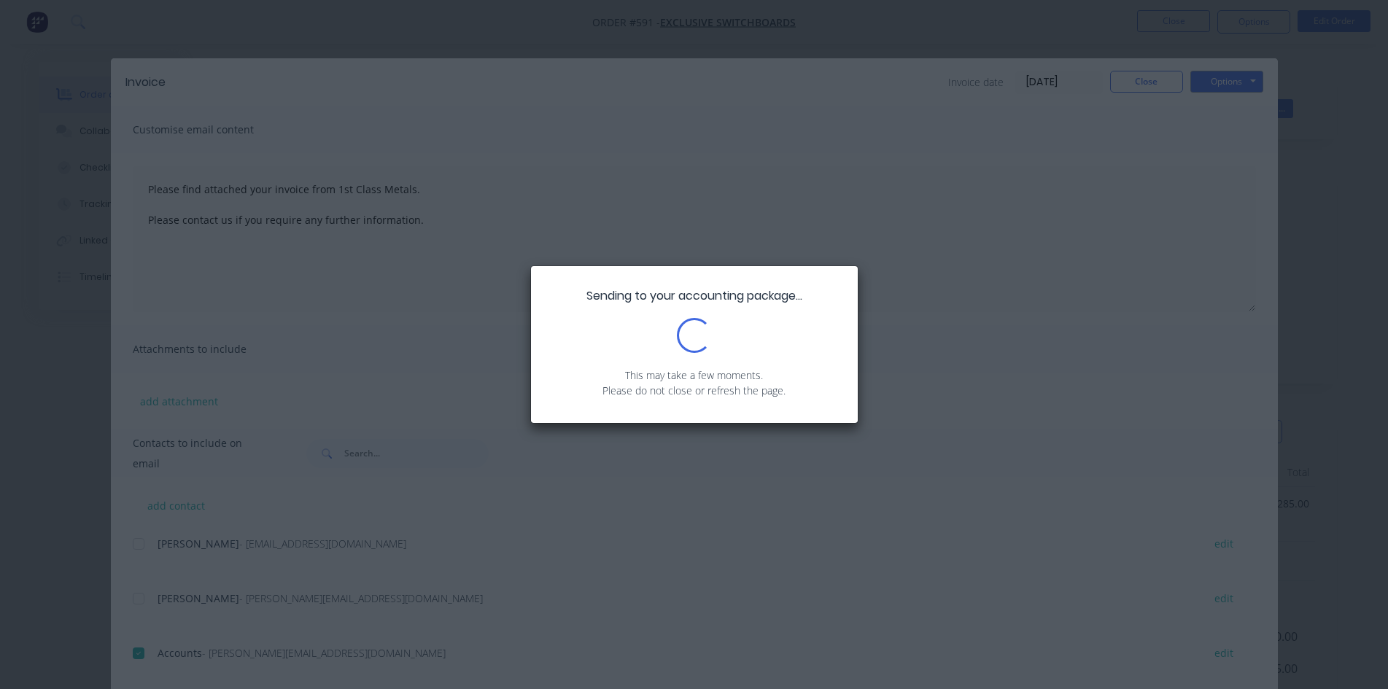
type textarea "Please find attached your invoice from 1st Class Metals. Please contact us if y…"
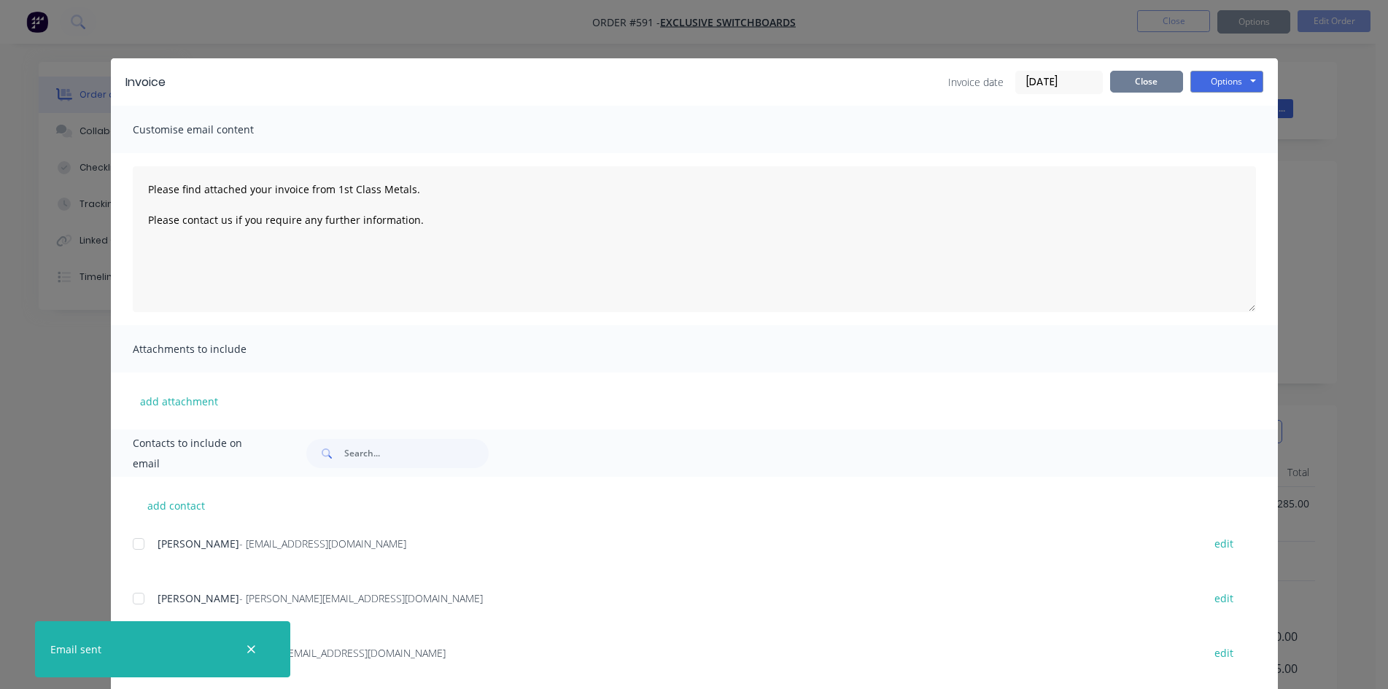
click at [1139, 84] on button "Close" at bounding box center [1146, 82] width 73 height 22
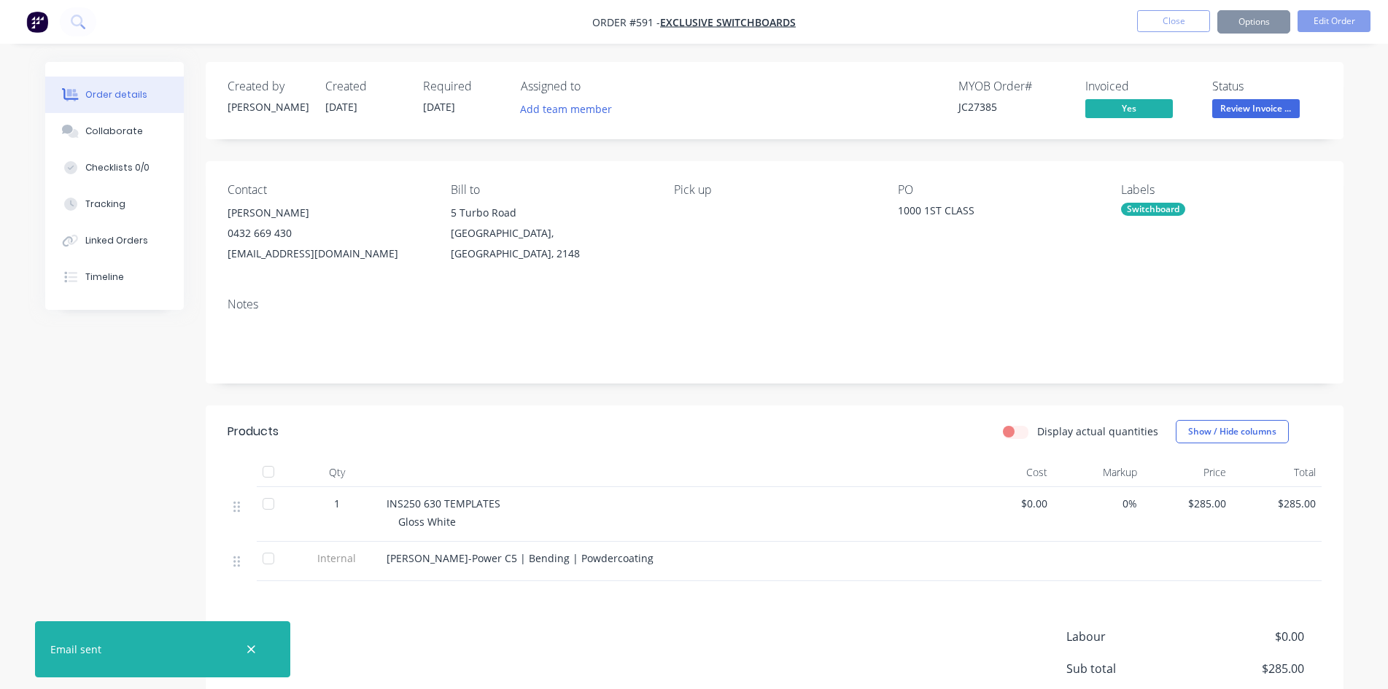
click at [1282, 112] on span "Review Invoice ..." at bounding box center [1256, 108] width 88 height 18
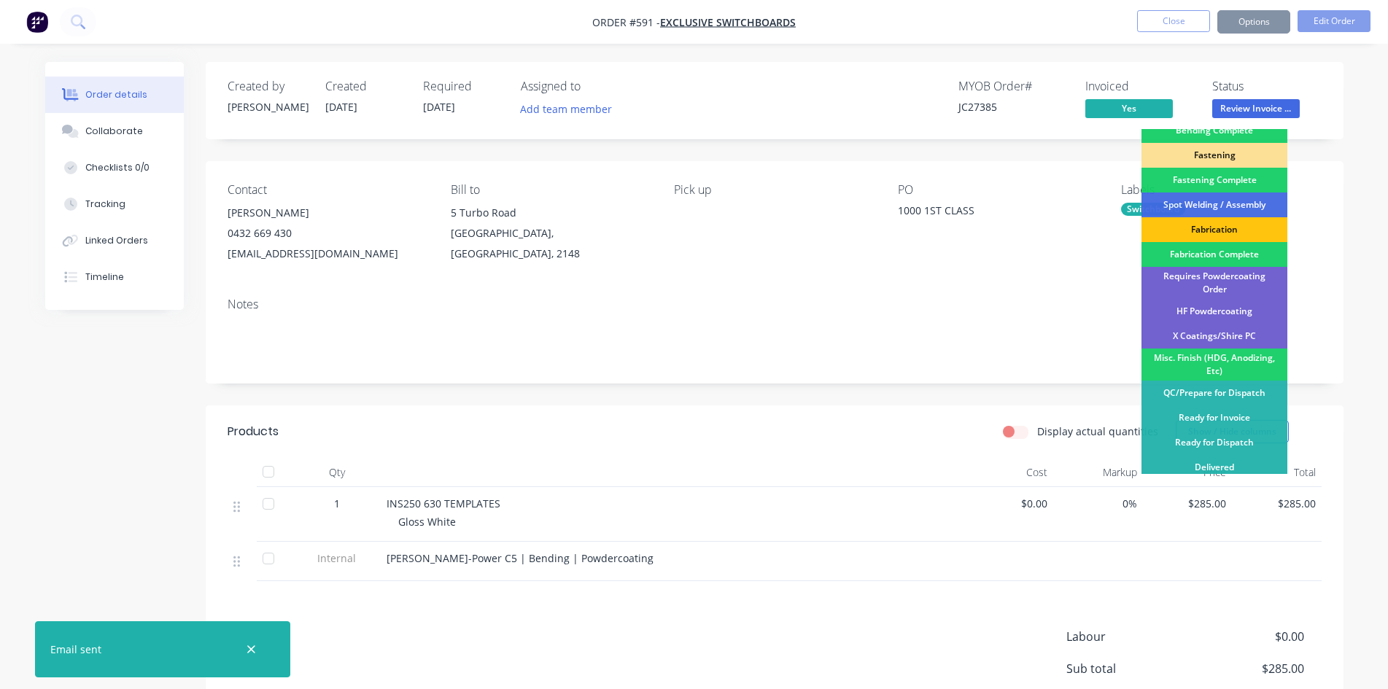
scroll to position [414, 0]
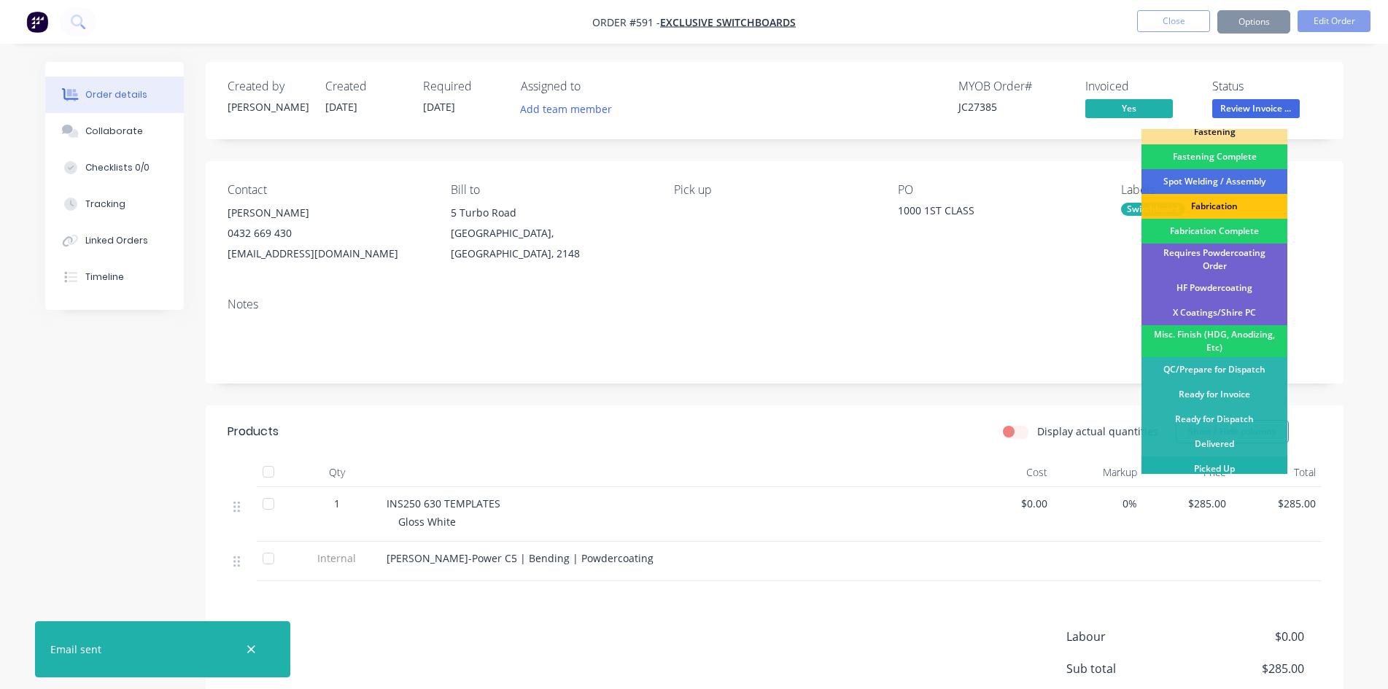
click at [1208, 465] on div "Picked Up" at bounding box center [1214, 469] width 146 height 25
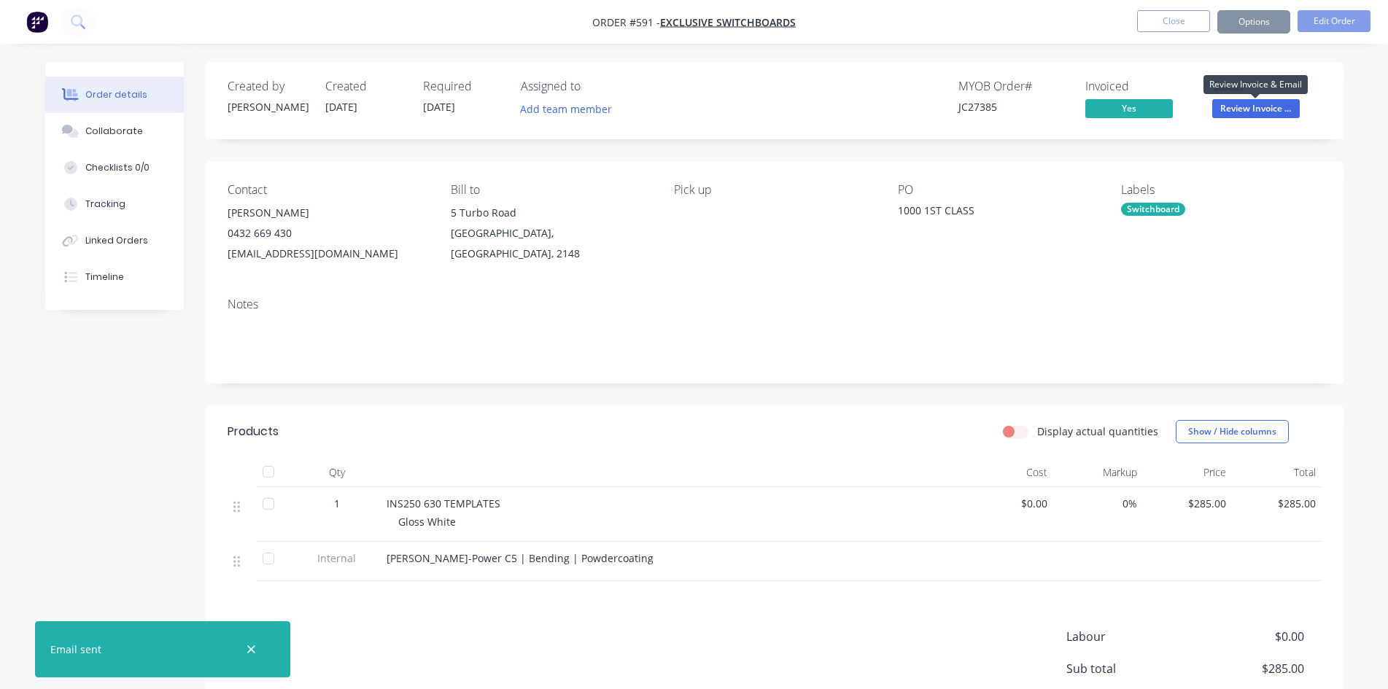
click at [1246, 104] on span "Review Invoice ..." at bounding box center [1256, 108] width 88 height 18
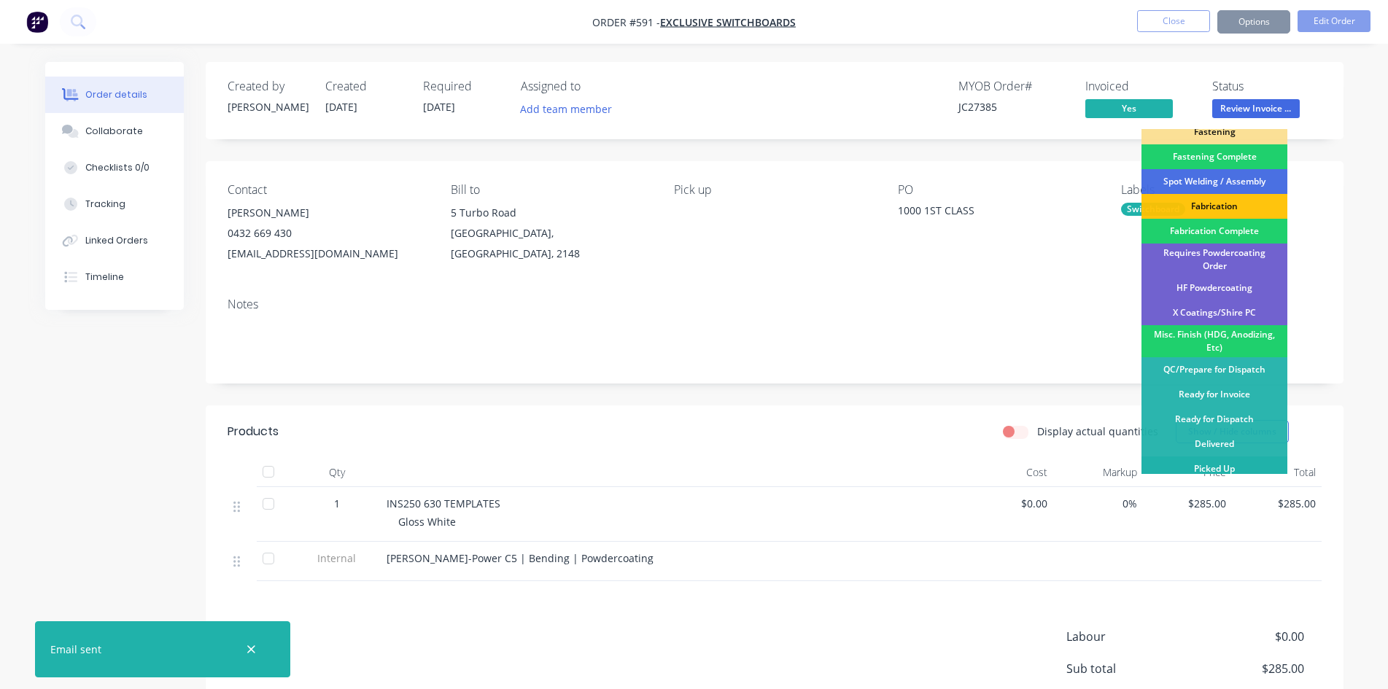
click at [1178, 465] on div "Picked Up" at bounding box center [1214, 469] width 146 height 25
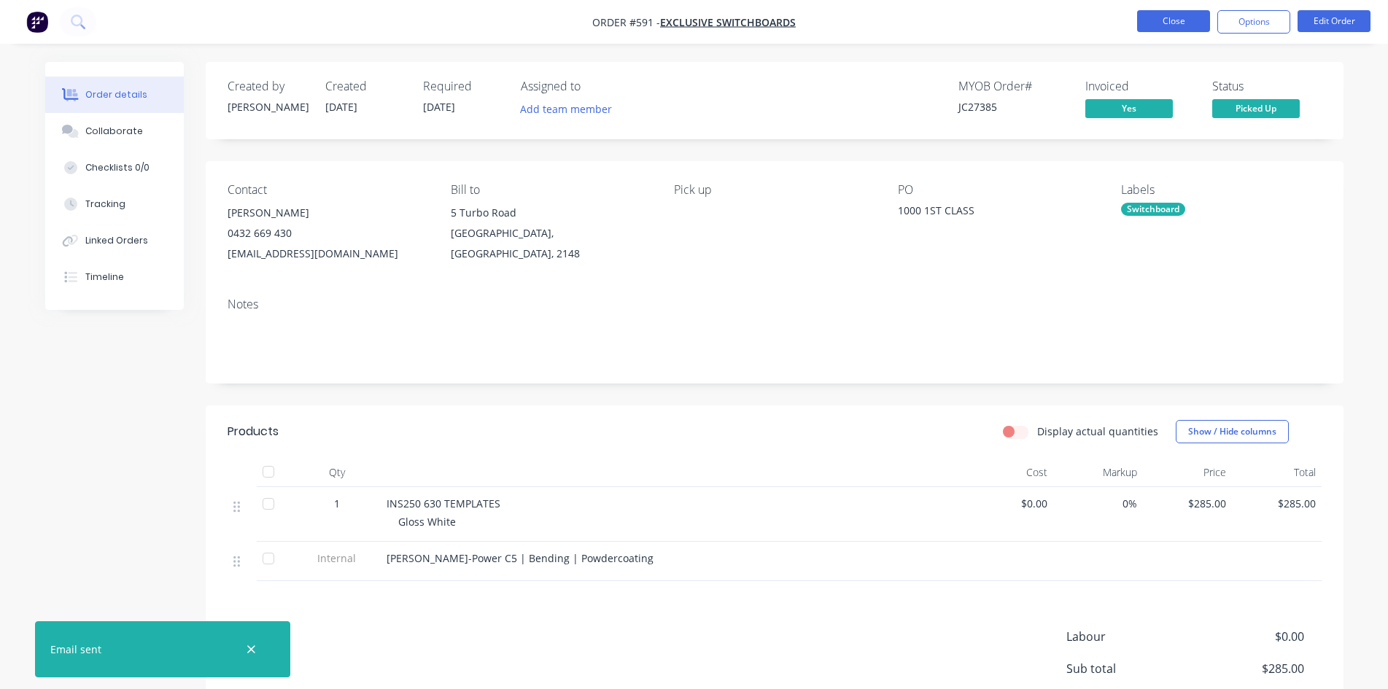
click at [1187, 16] on button "Close" at bounding box center [1173, 21] width 73 height 22
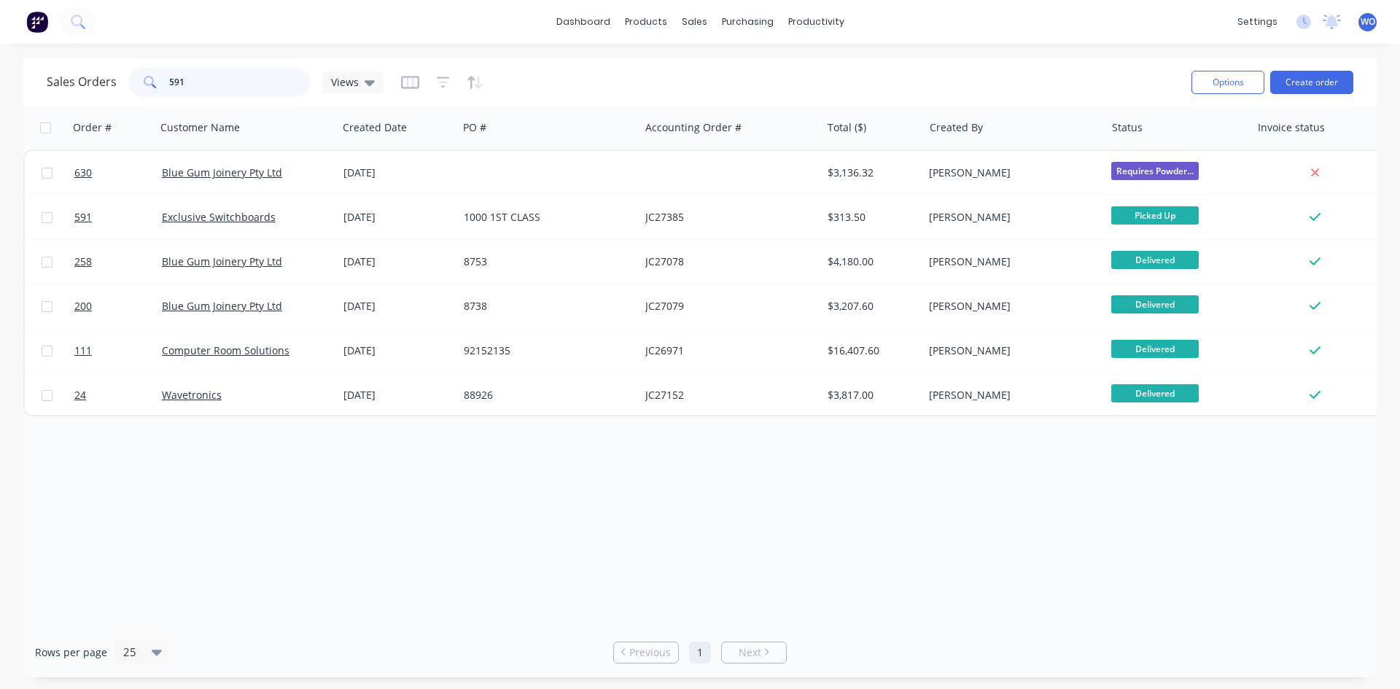
drag, startPoint x: 249, startPoint y: 82, endPoint x: 202, endPoint y: 88, distance: 47.7
click at [202, 88] on input "591" at bounding box center [240, 82] width 142 height 29
type input "5"
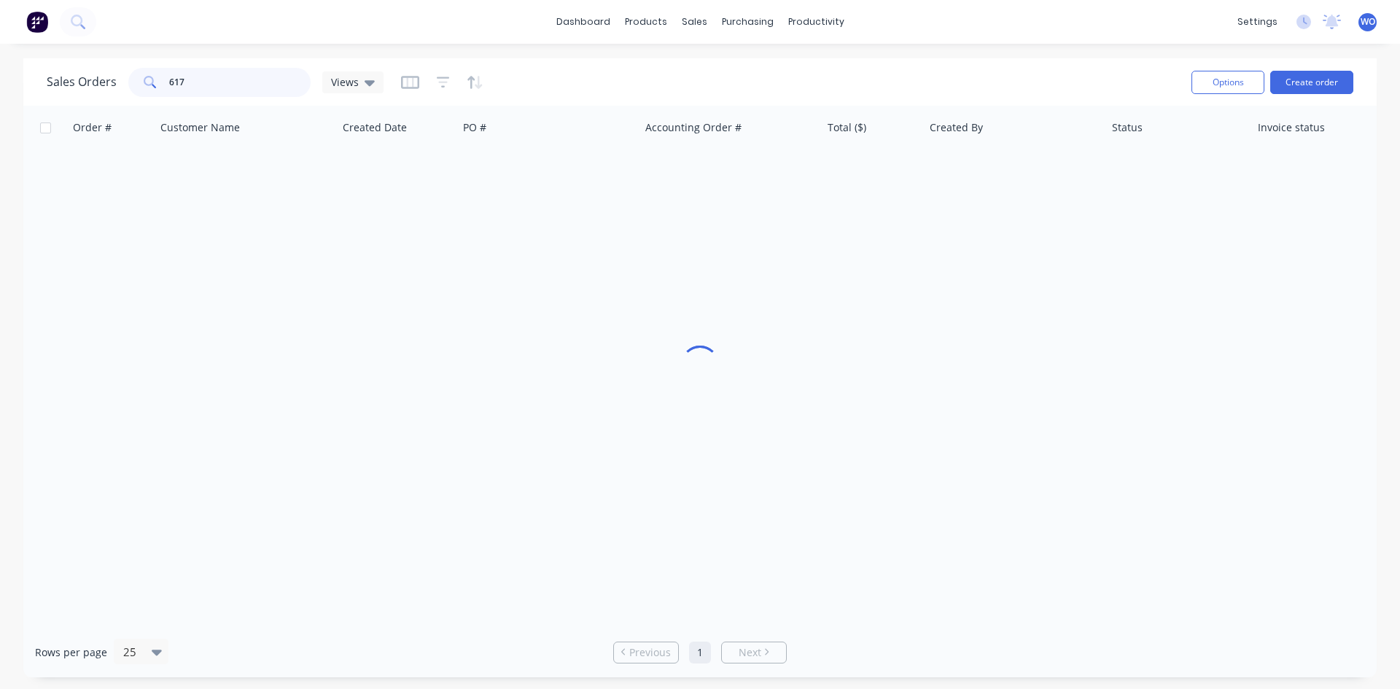
type input "617"
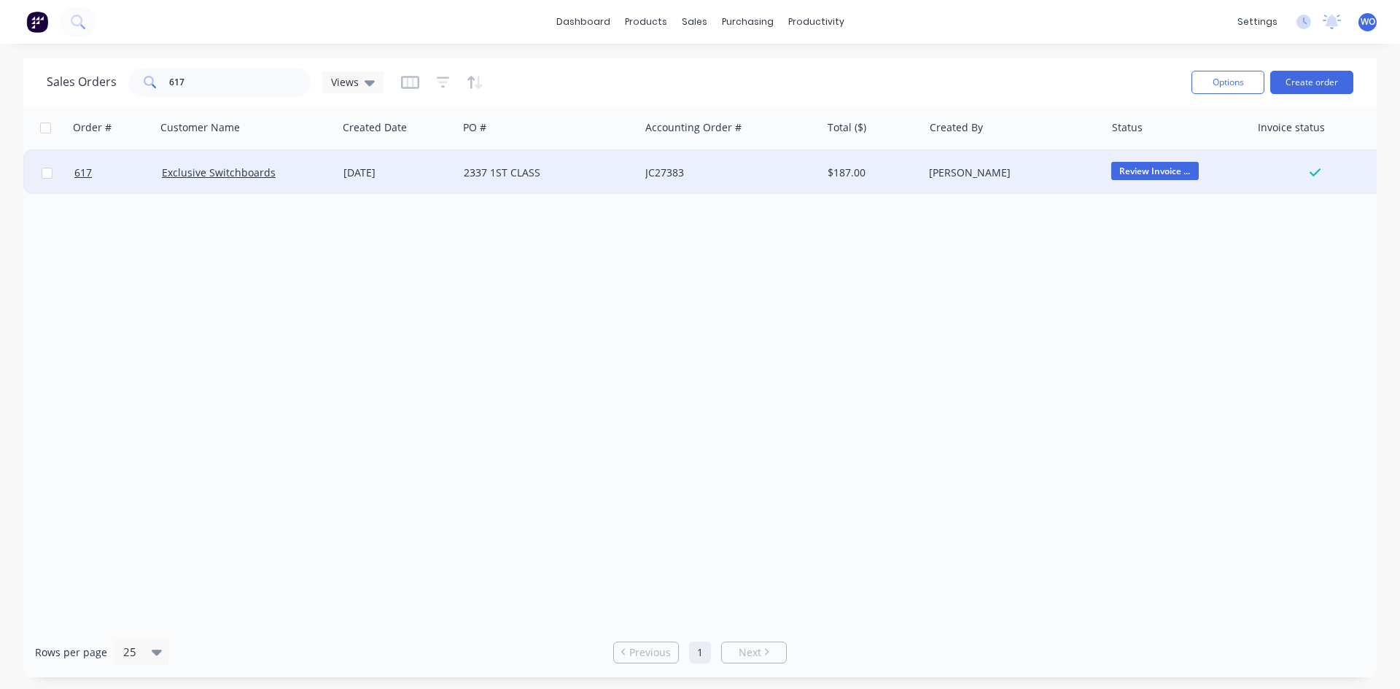
click at [373, 171] on div "[DATE]" at bounding box center [398, 173] width 109 height 15
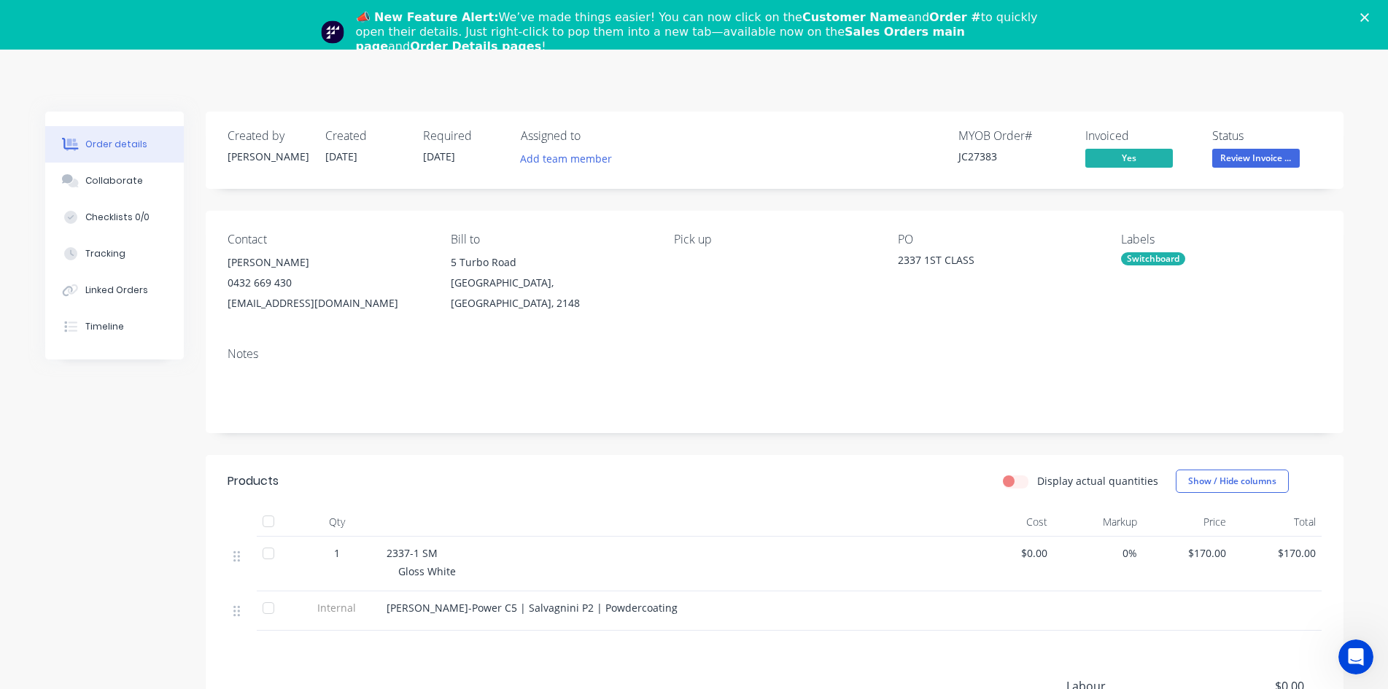
click at [1369, 18] on icon "Close" at bounding box center [1364, 17] width 9 height 9
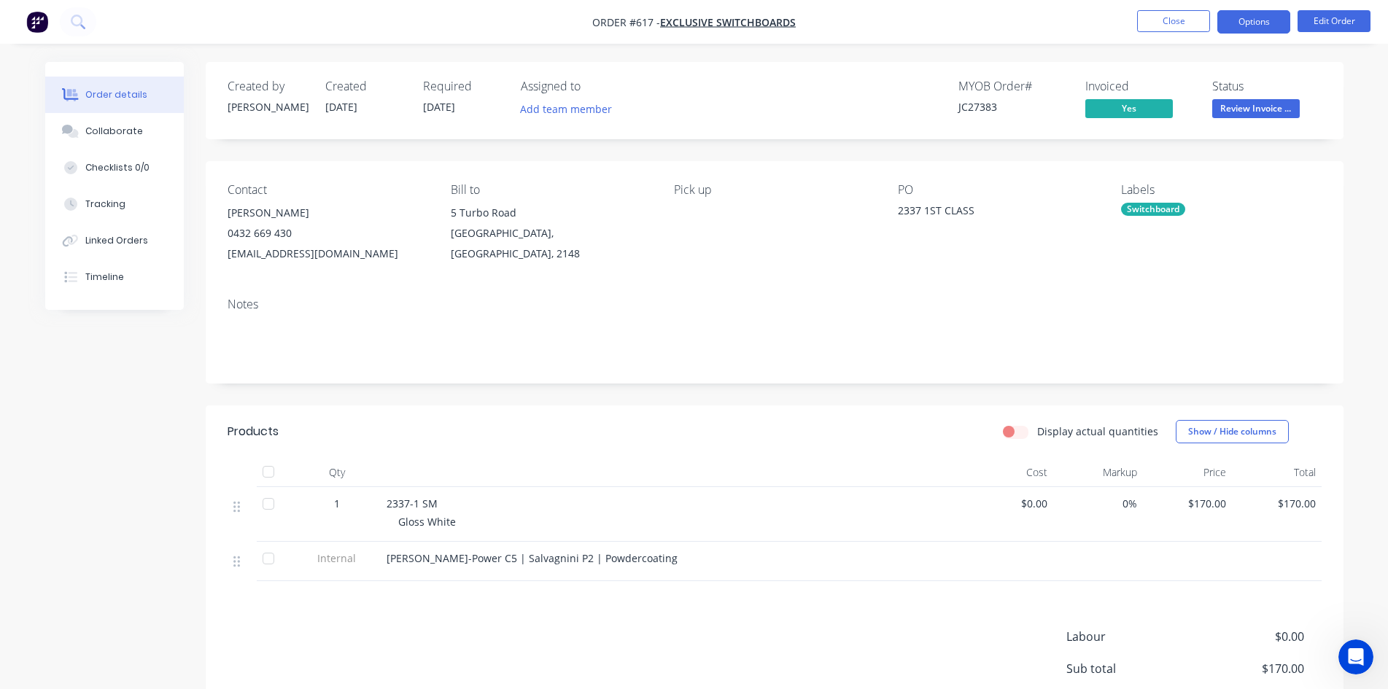
click at [1247, 26] on button "Options" at bounding box center [1253, 21] width 73 height 23
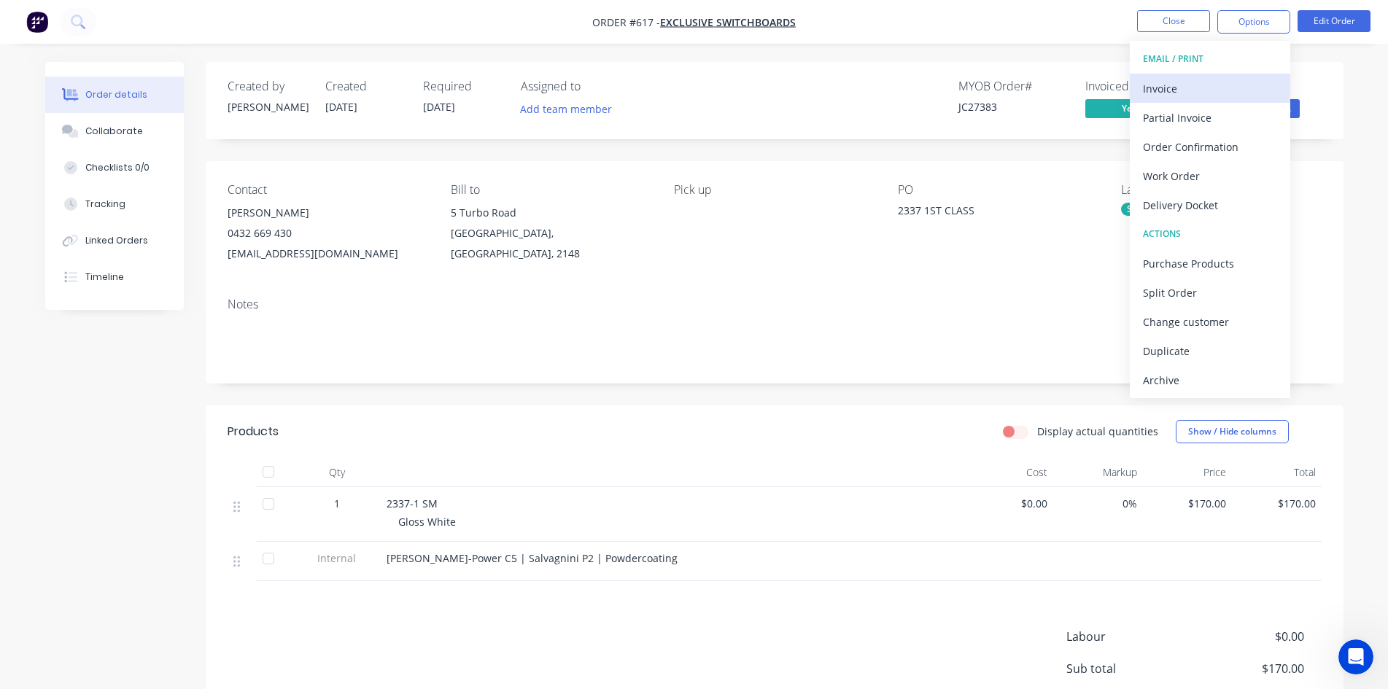
click at [1202, 97] on div "Invoice" at bounding box center [1210, 88] width 134 height 21
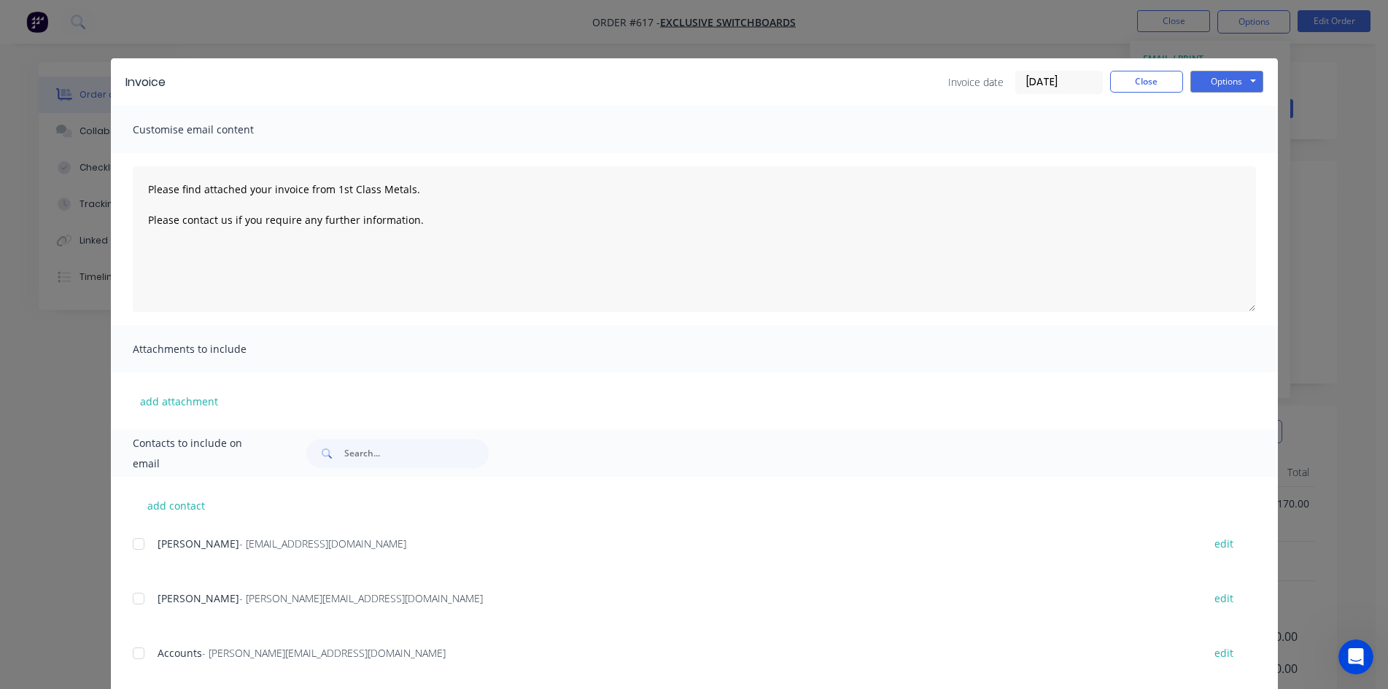
click at [132, 659] on div at bounding box center [138, 653] width 29 height 29
click at [1195, 90] on button "Options" at bounding box center [1226, 82] width 73 height 22
click at [1225, 163] on button "Email" at bounding box center [1236, 156] width 93 height 24
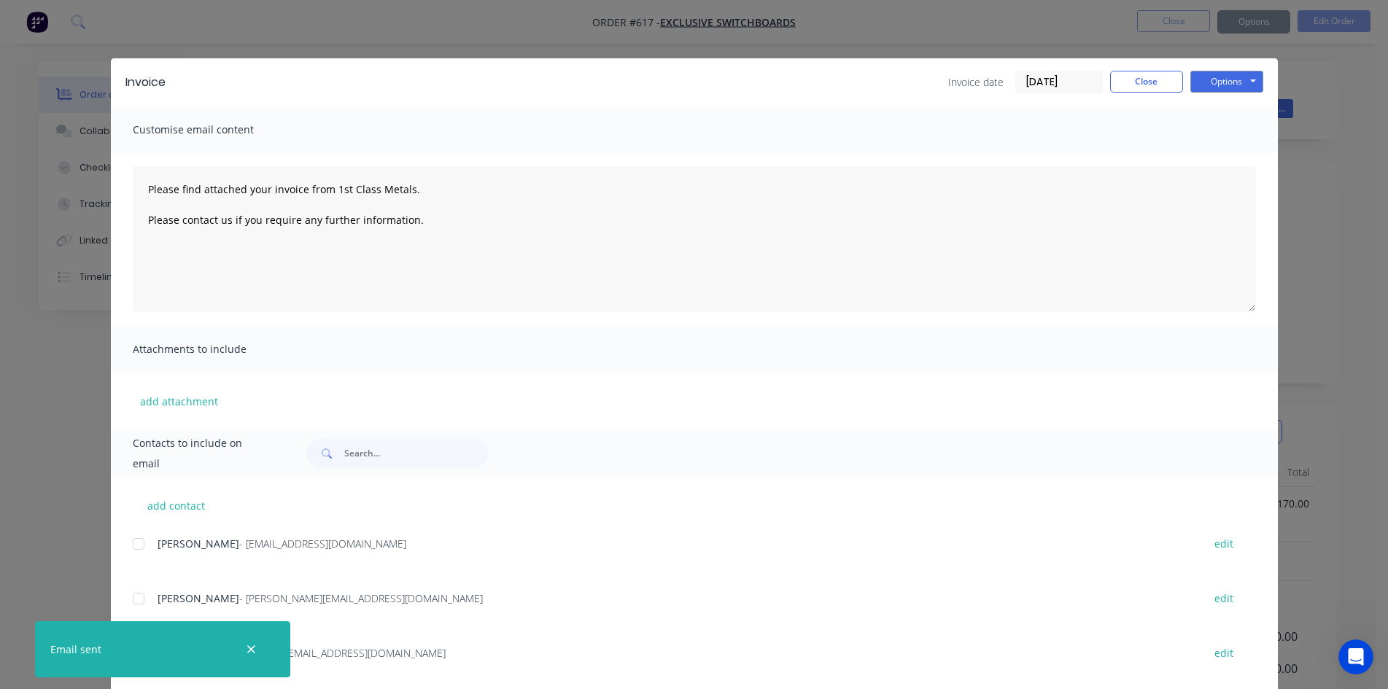
type textarea "Please find attached your invoice from 1st Class Metals. Please contact us if y…"
click at [1132, 82] on button "Close" at bounding box center [1146, 82] width 73 height 22
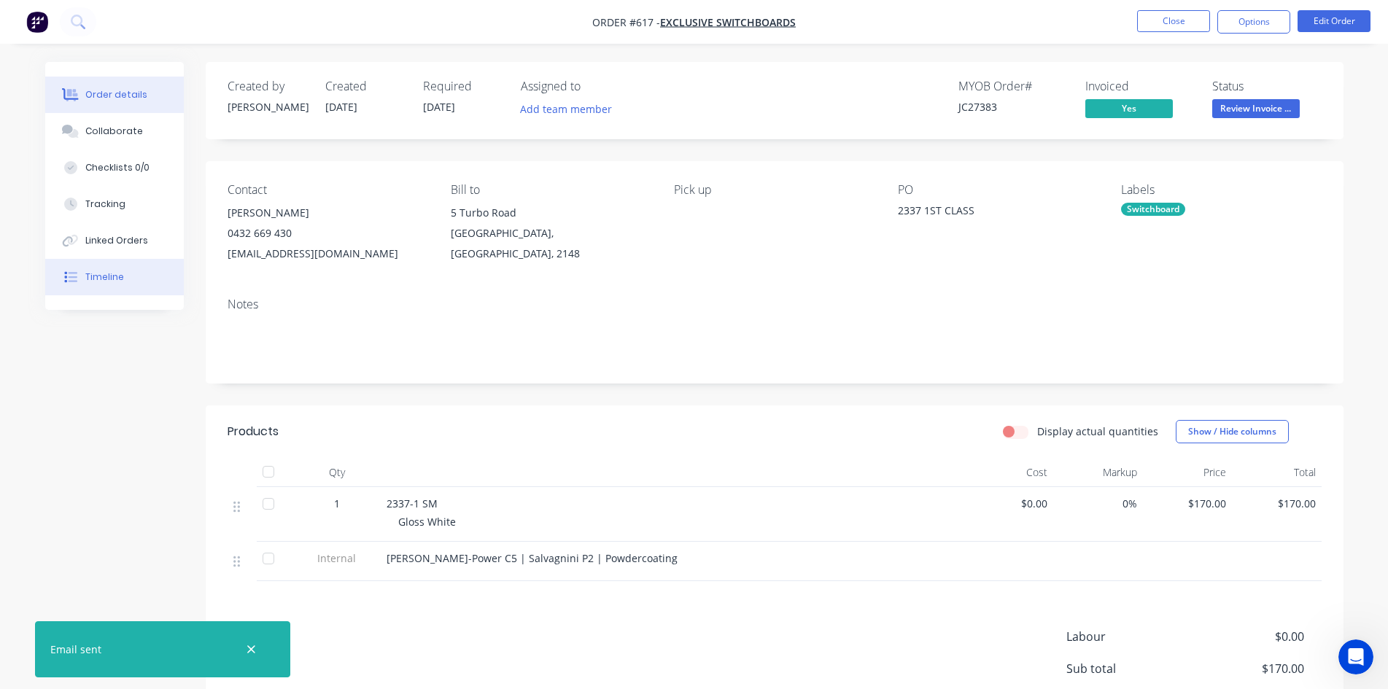
click at [123, 278] on button "Timeline" at bounding box center [114, 277] width 139 height 36
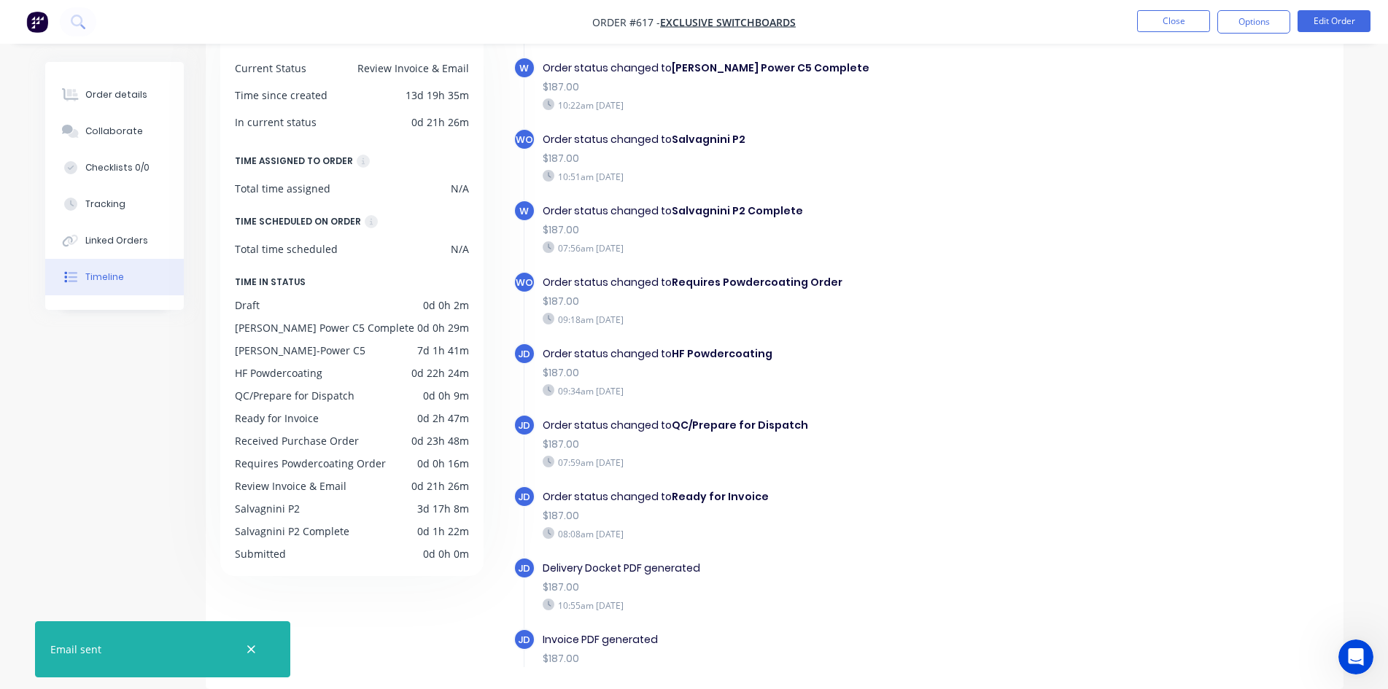
scroll to position [370, 0]
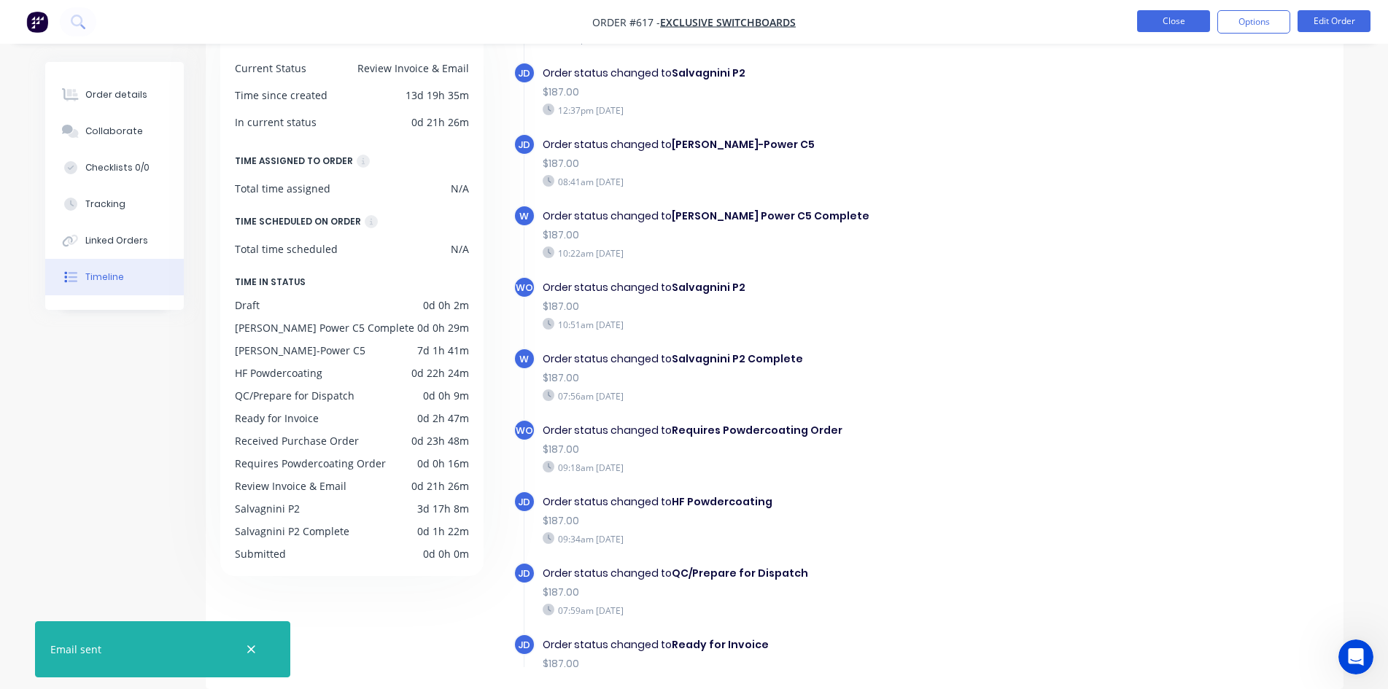
click at [1184, 24] on button "Close" at bounding box center [1173, 21] width 73 height 22
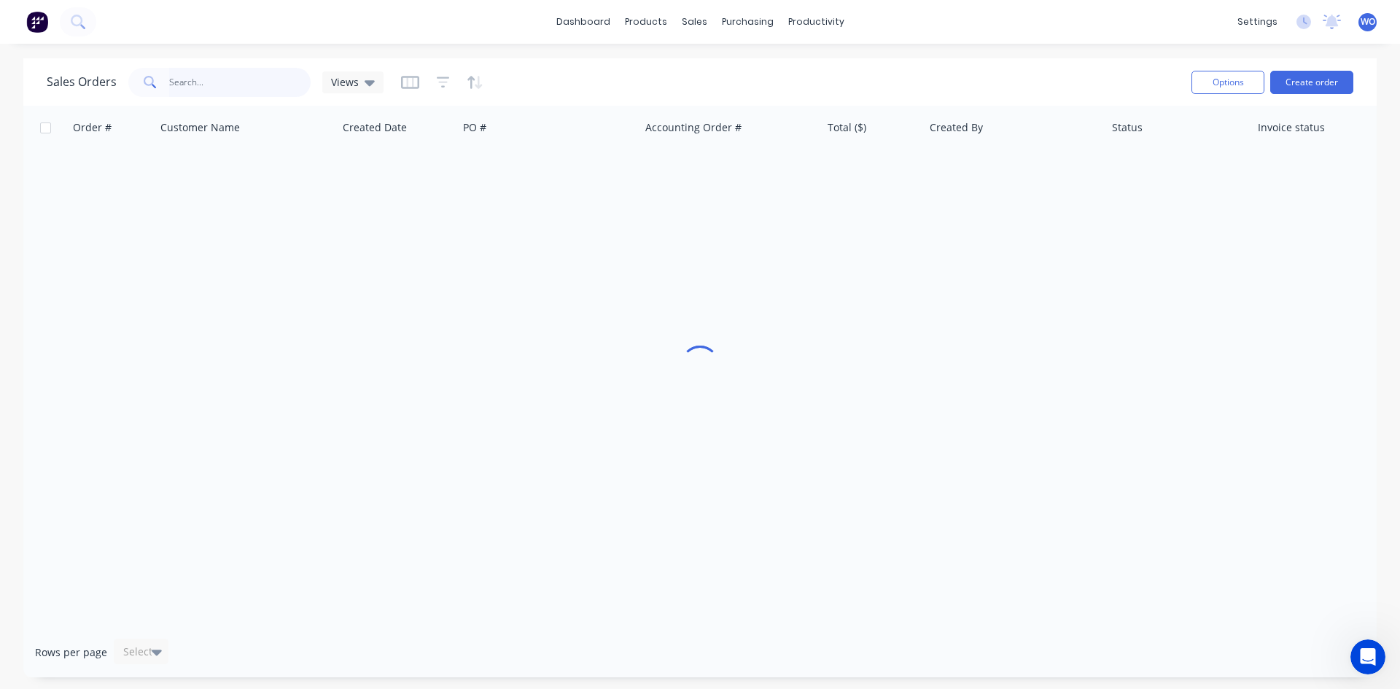
click at [258, 93] on input "text" at bounding box center [240, 82] width 142 height 29
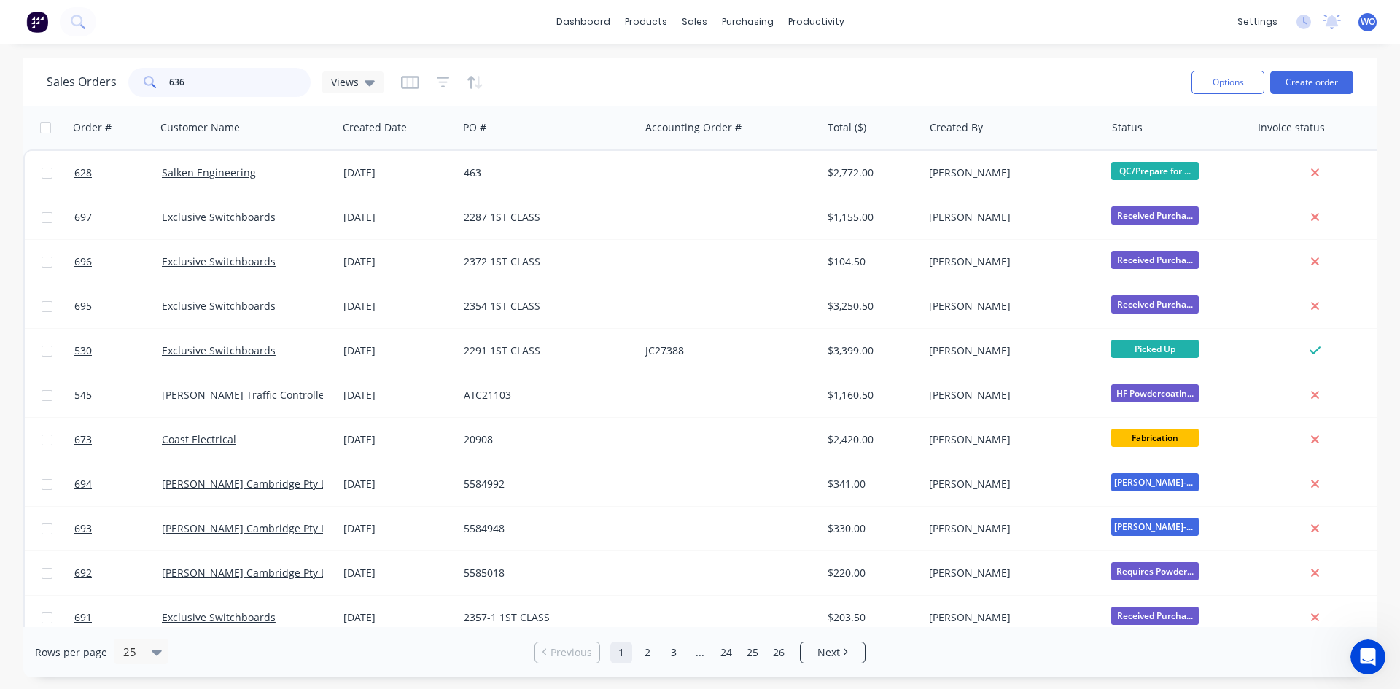
type input "636"
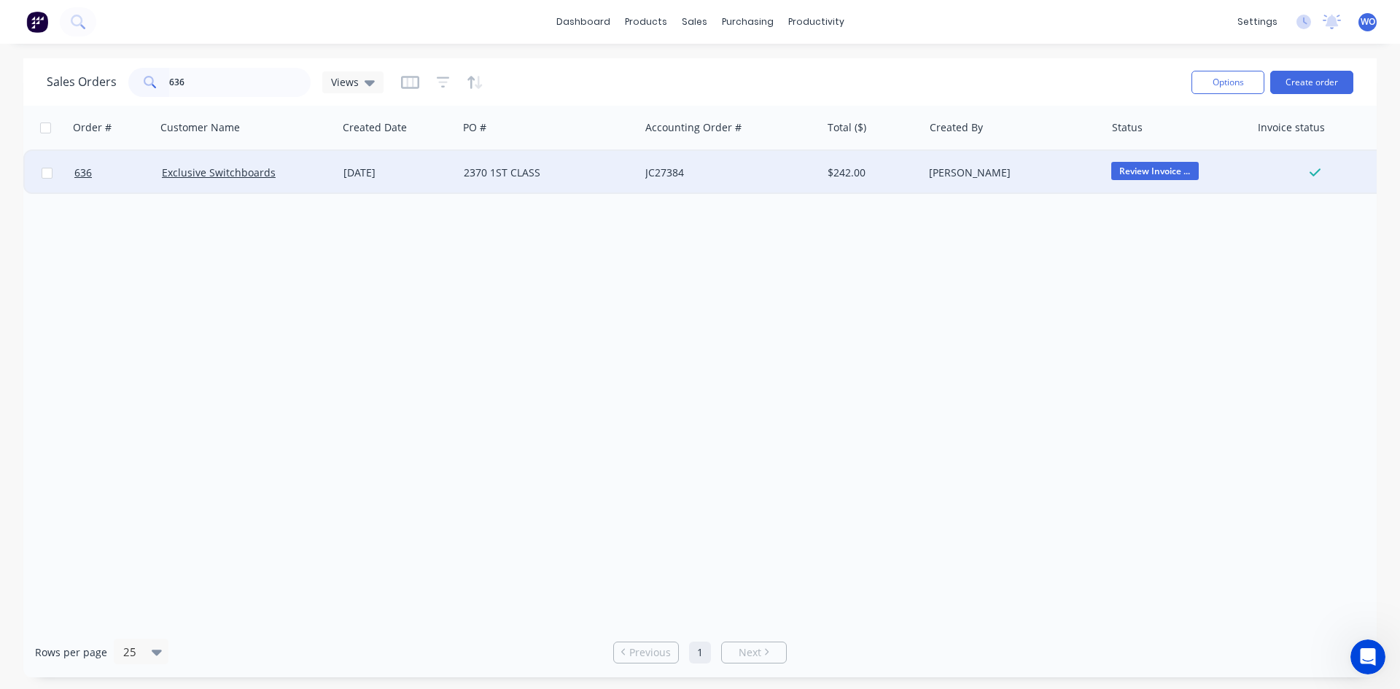
click at [515, 165] on div "2370 1ST CLASS" at bounding box center [549, 173] width 182 height 44
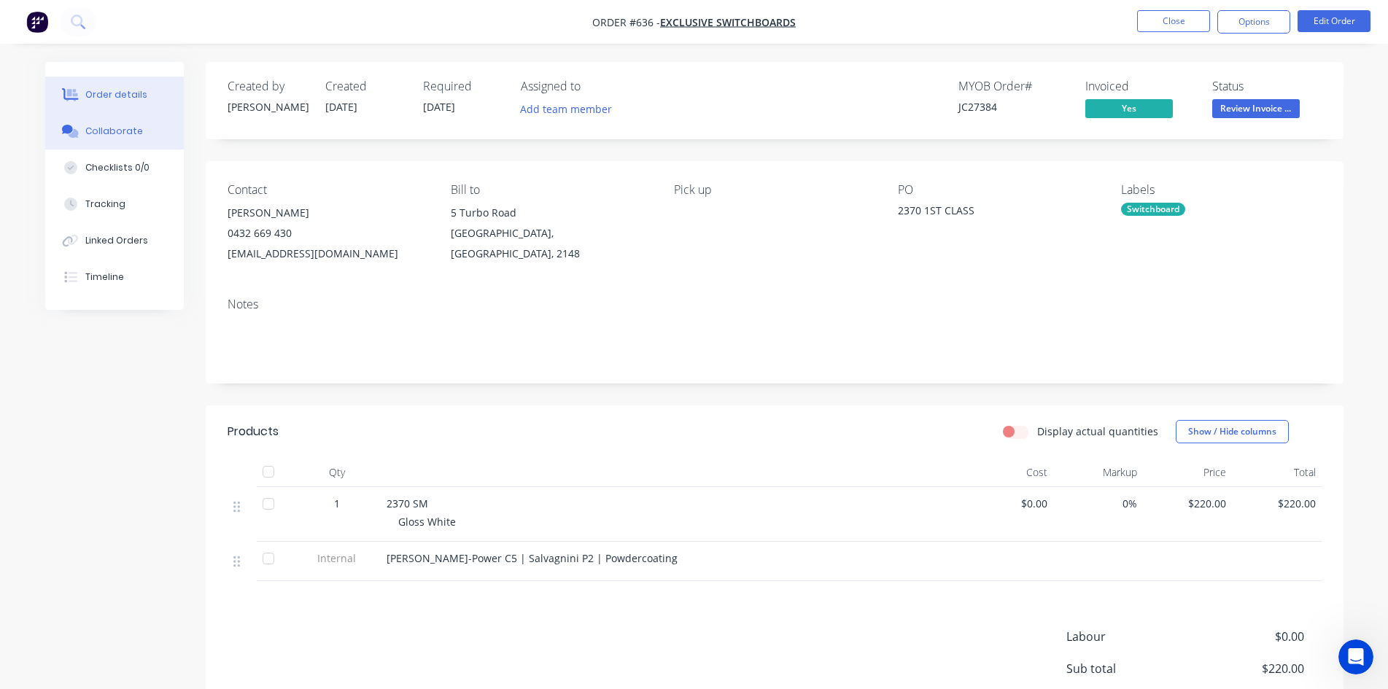
click at [133, 132] on div "Collaborate" at bounding box center [114, 131] width 58 height 13
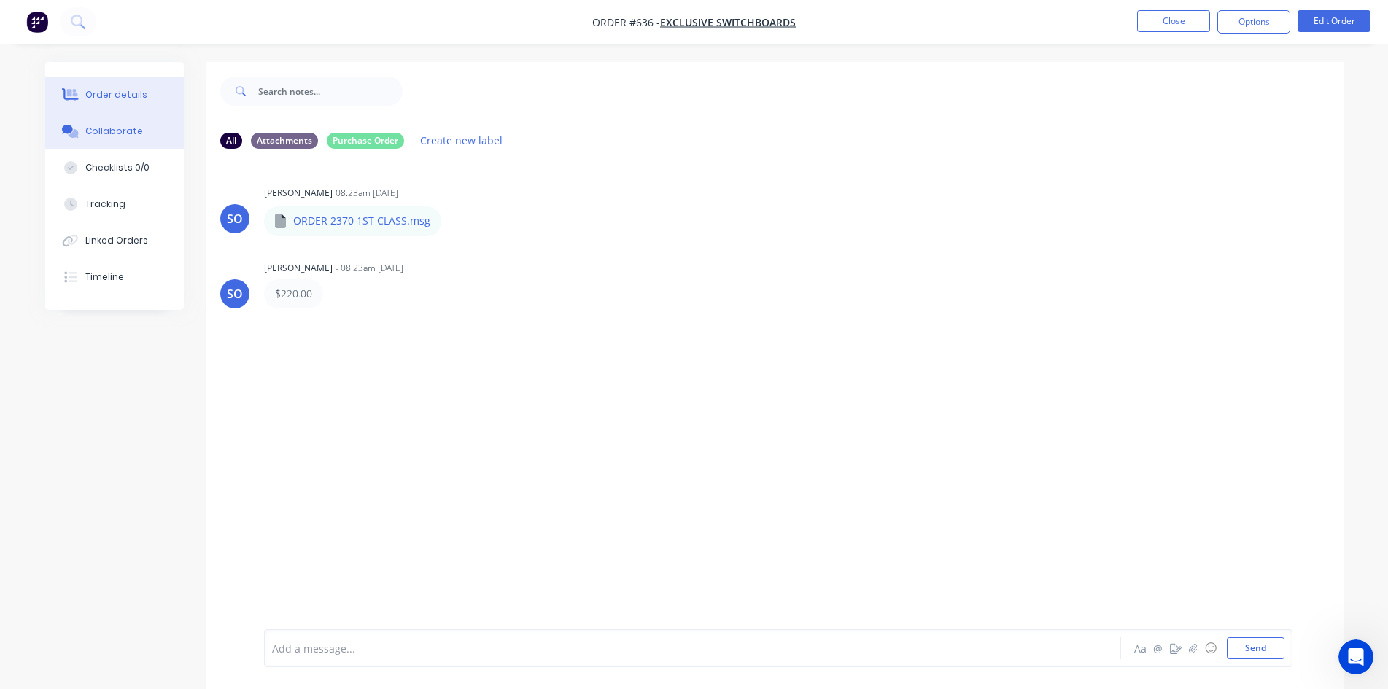
click at [139, 90] on div "Order details" at bounding box center [116, 94] width 62 height 13
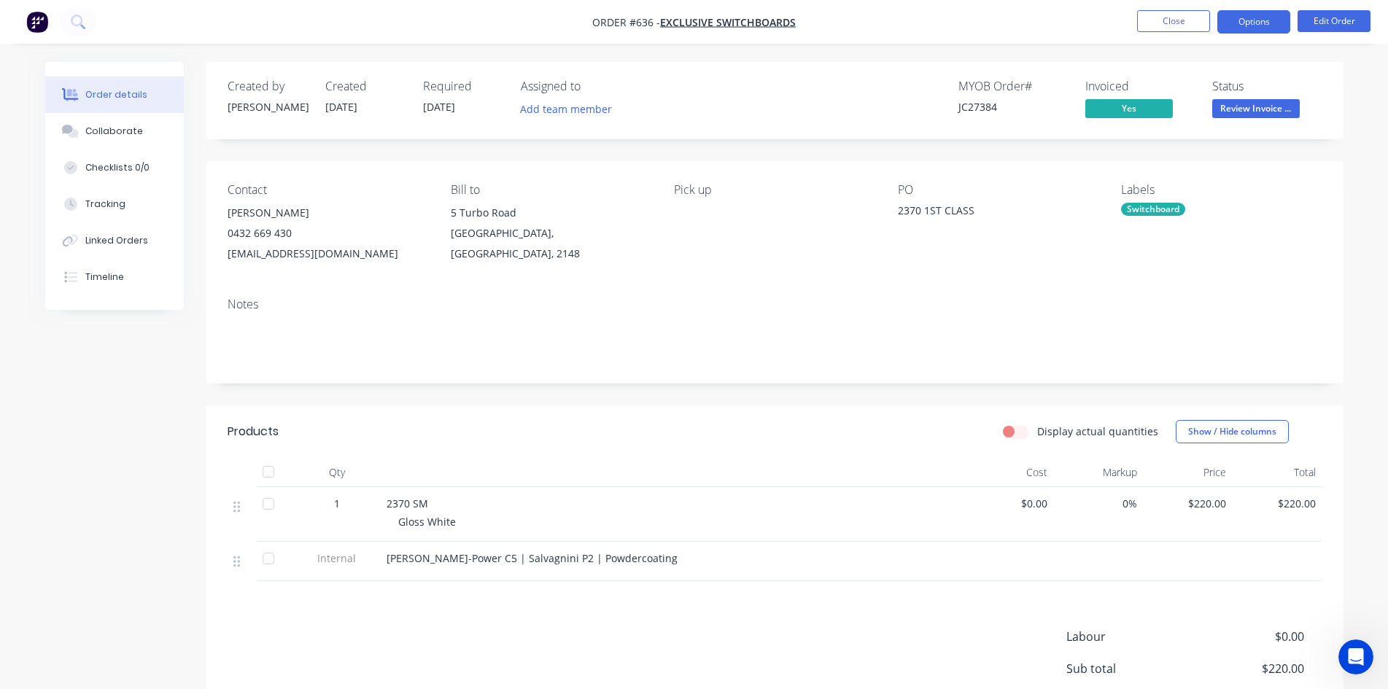
click at [1235, 23] on button "Options" at bounding box center [1253, 21] width 73 height 23
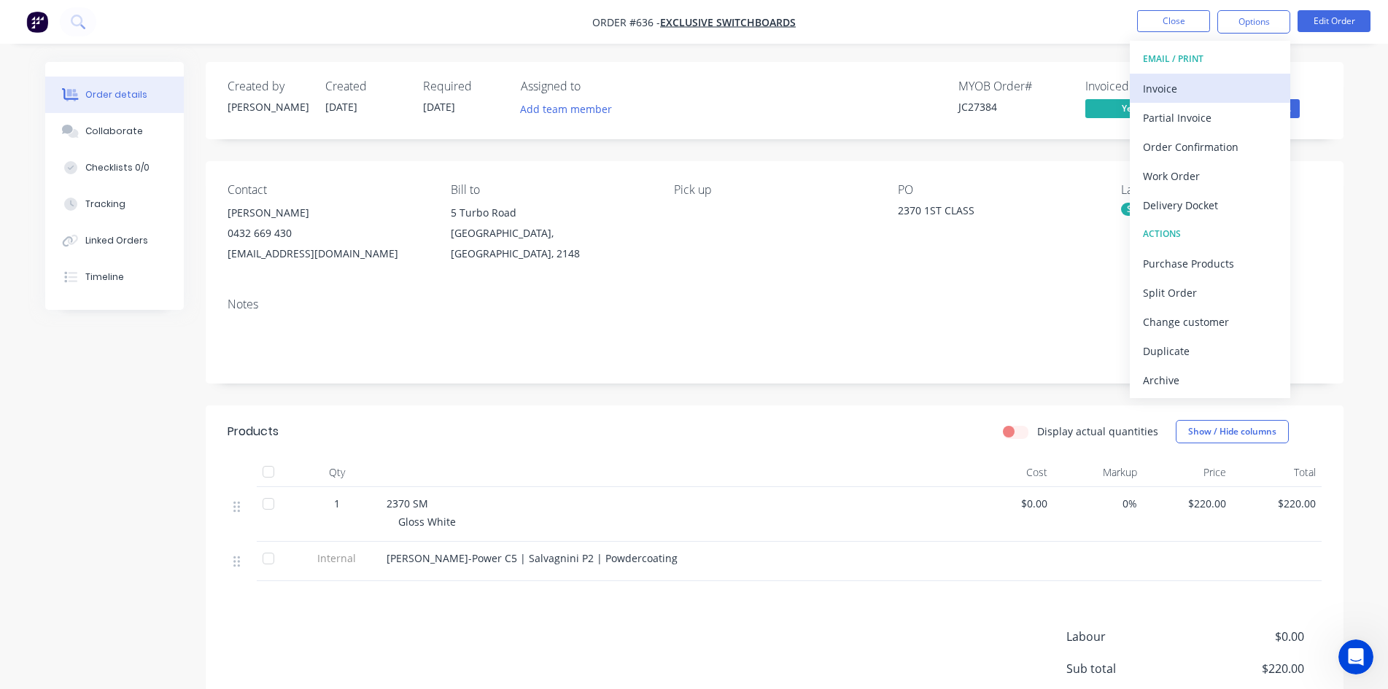
click at [1181, 89] on div "Invoice" at bounding box center [1210, 88] width 134 height 21
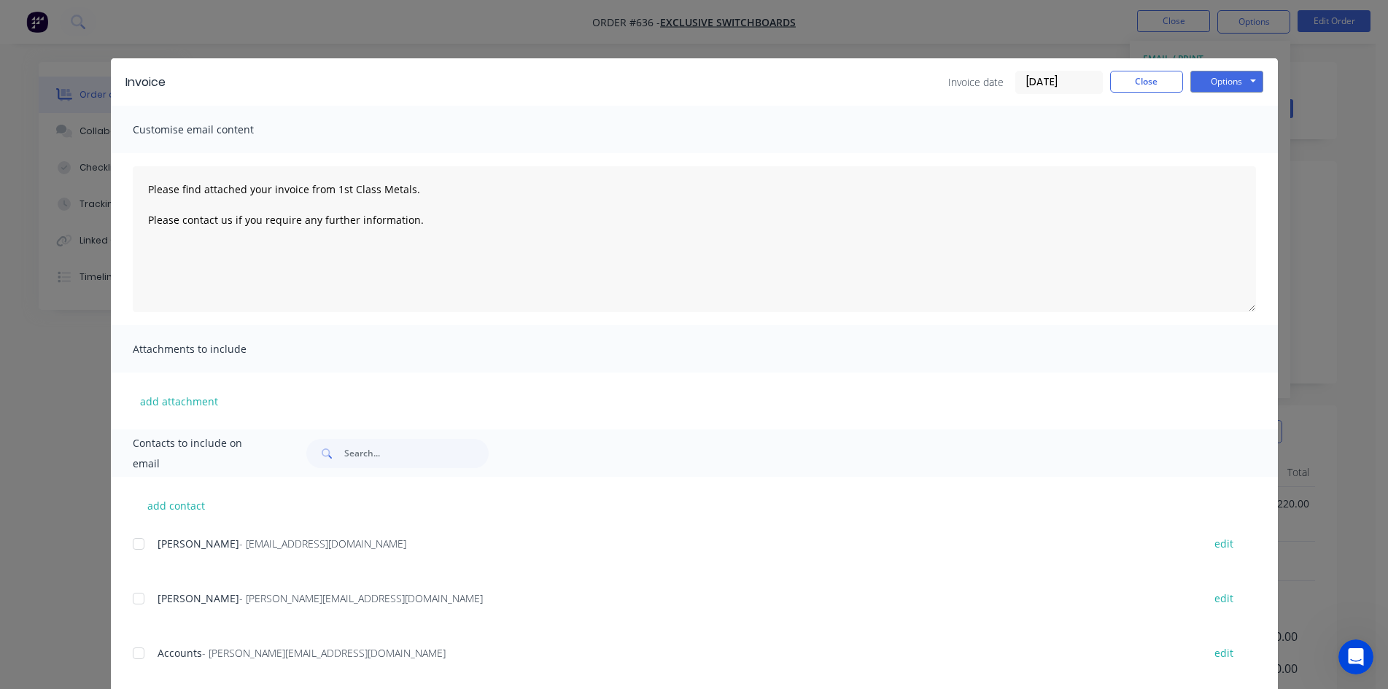
click at [136, 652] on div at bounding box center [138, 653] width 29 height 29
click at [1233, 77] on button "Options" at bounding box center [1226, 82] width 73 height 22
click at [1203, 147] on button "Email" at bounding box center [1236, 156] width 93 height 24
type textarea "Please find attached your invoice from 1st Class Metals. Please contact us if y…"
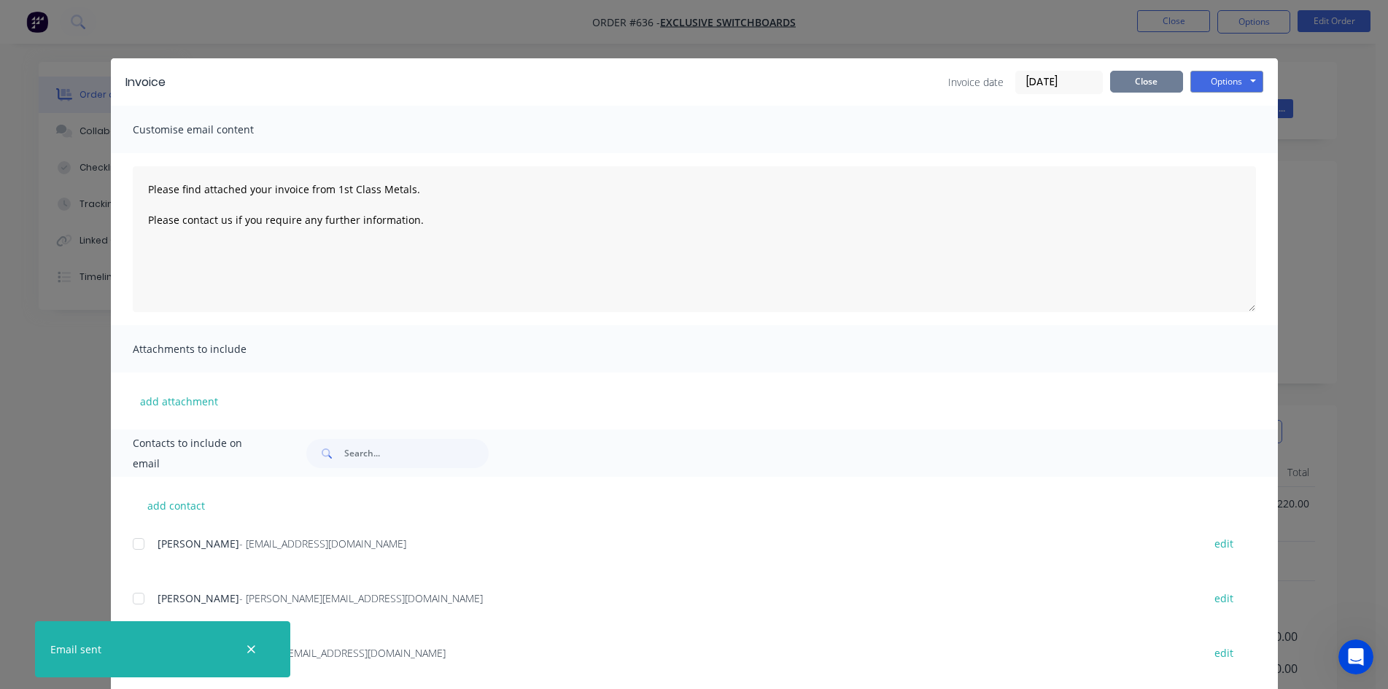
click at [1129, 84] on button "Close" at bounding box center [1146, 82] width 73 height 22
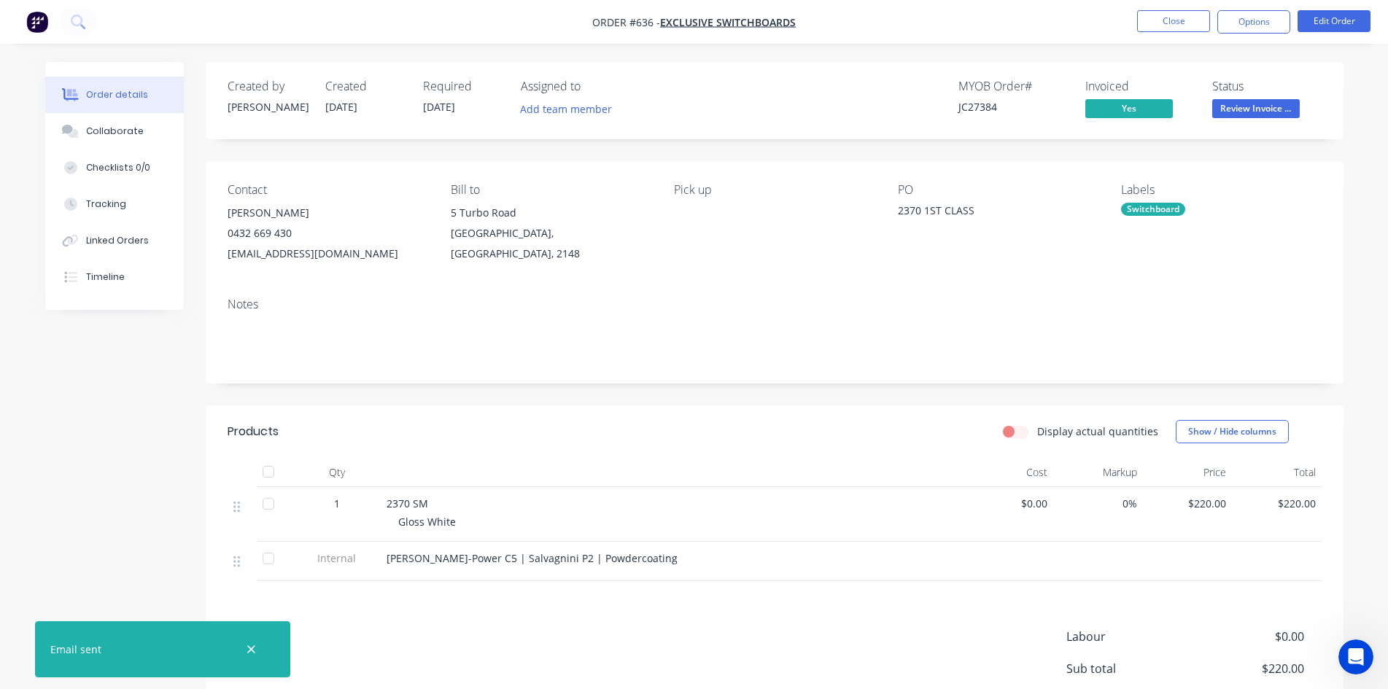
click at [1271, 119] on button "Review Invoice ..." at bounding box center [1256, 110] width 88 height 22
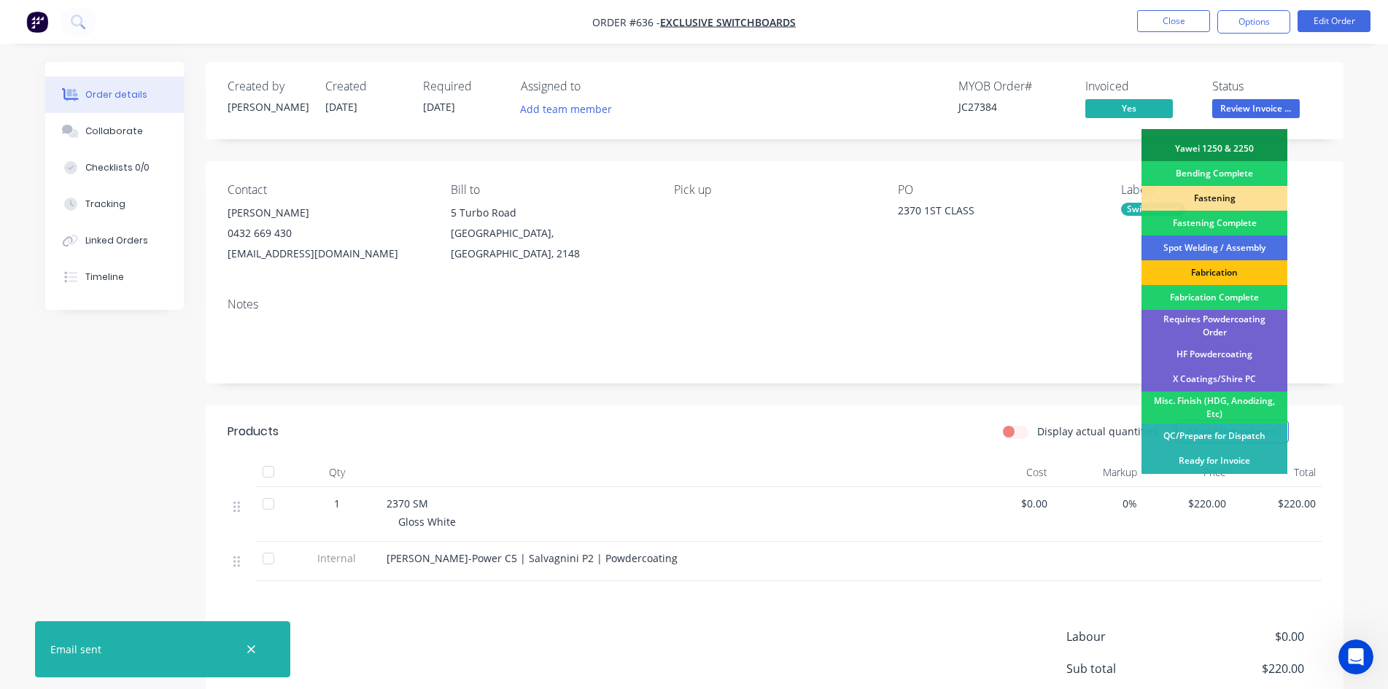
scroll to position [414, 0]
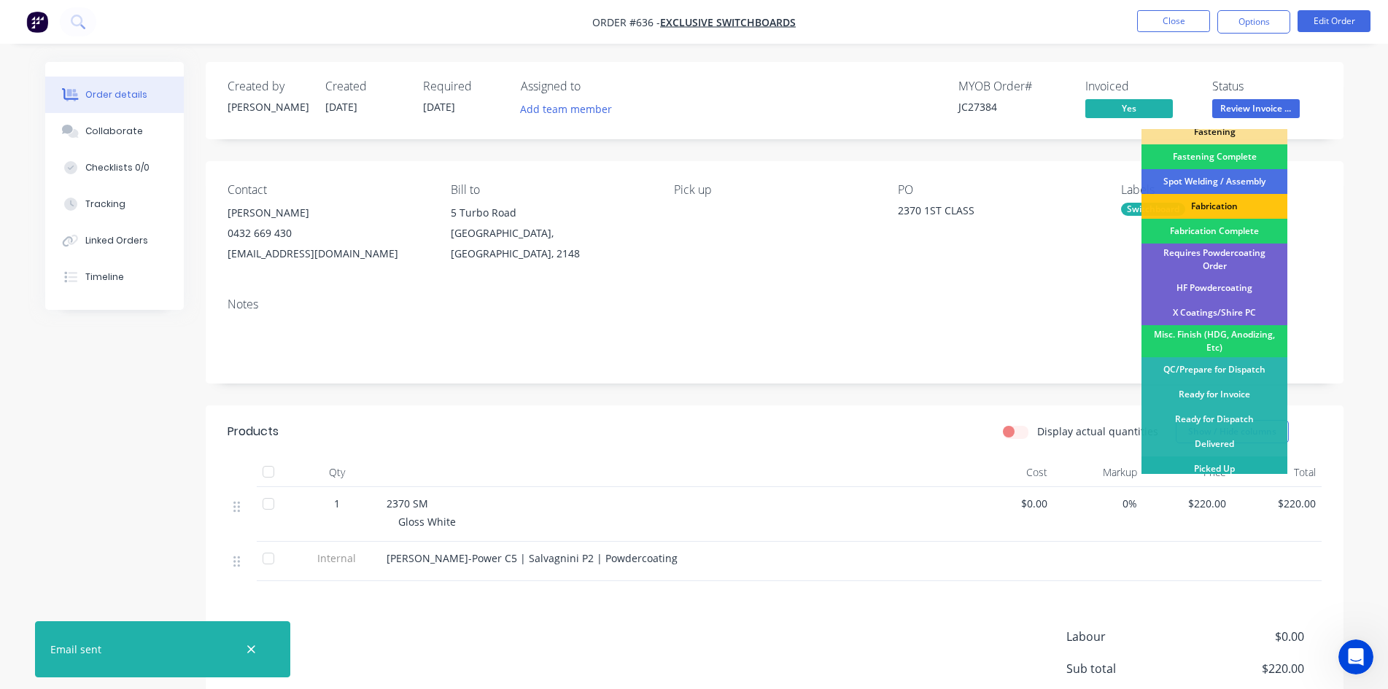
click at [1187, 473] on div "Picked Up" at bounding box center [1214, 469] width 146 height 25
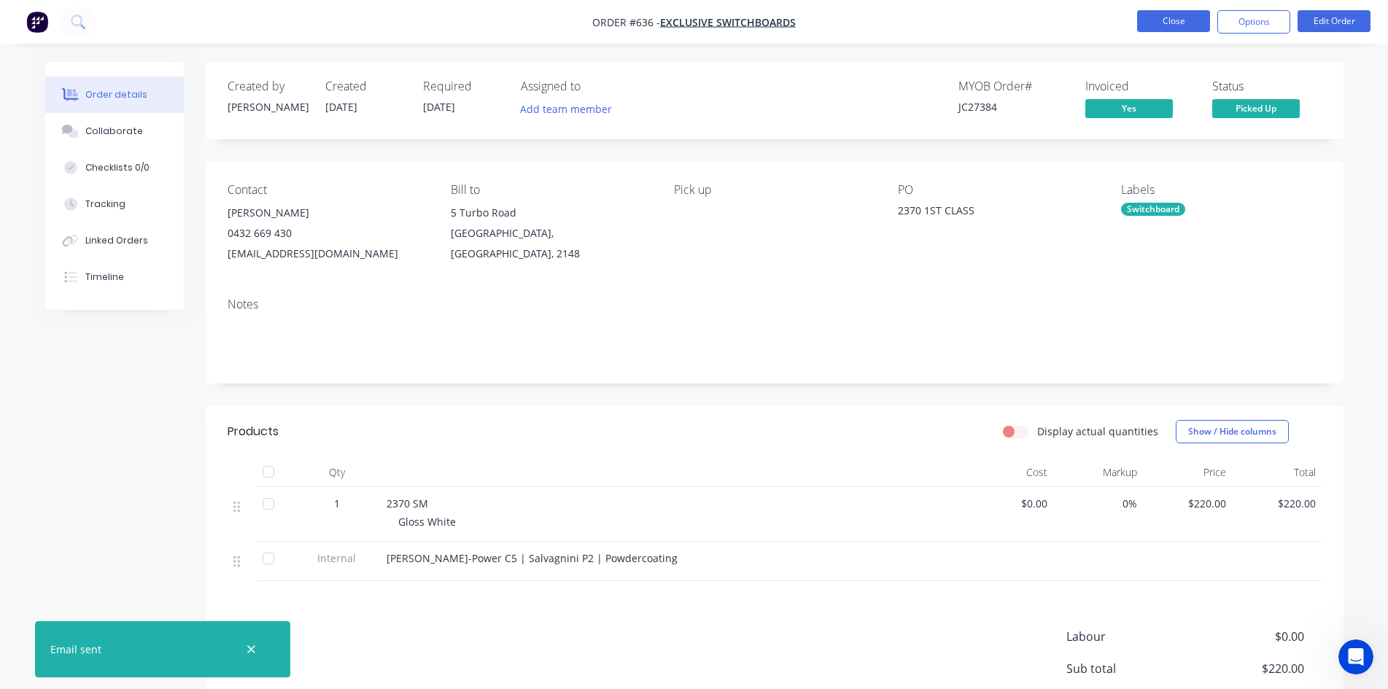
click at [1164, 16] on button "Close" at bounding box center [1173, 21] width 73 height 22
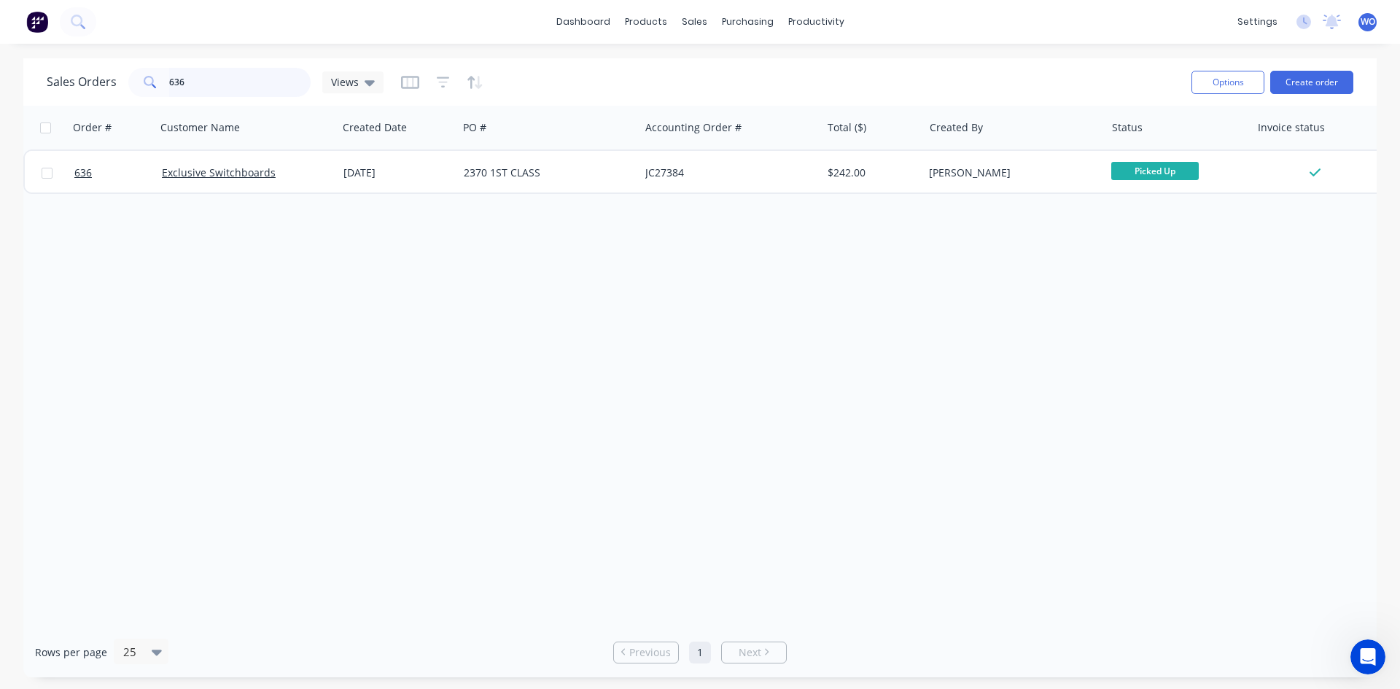
drag, startPoint x: 220, startPoint y: 85, endPoint x: 0, endPoint y: -17, distance: 241.8
click at [0, 0] on html "dashboard products sales purchasing productivity dashboard products Product Cat…" at bounding box center [700, 344] width 1400 height 689
type input "667"
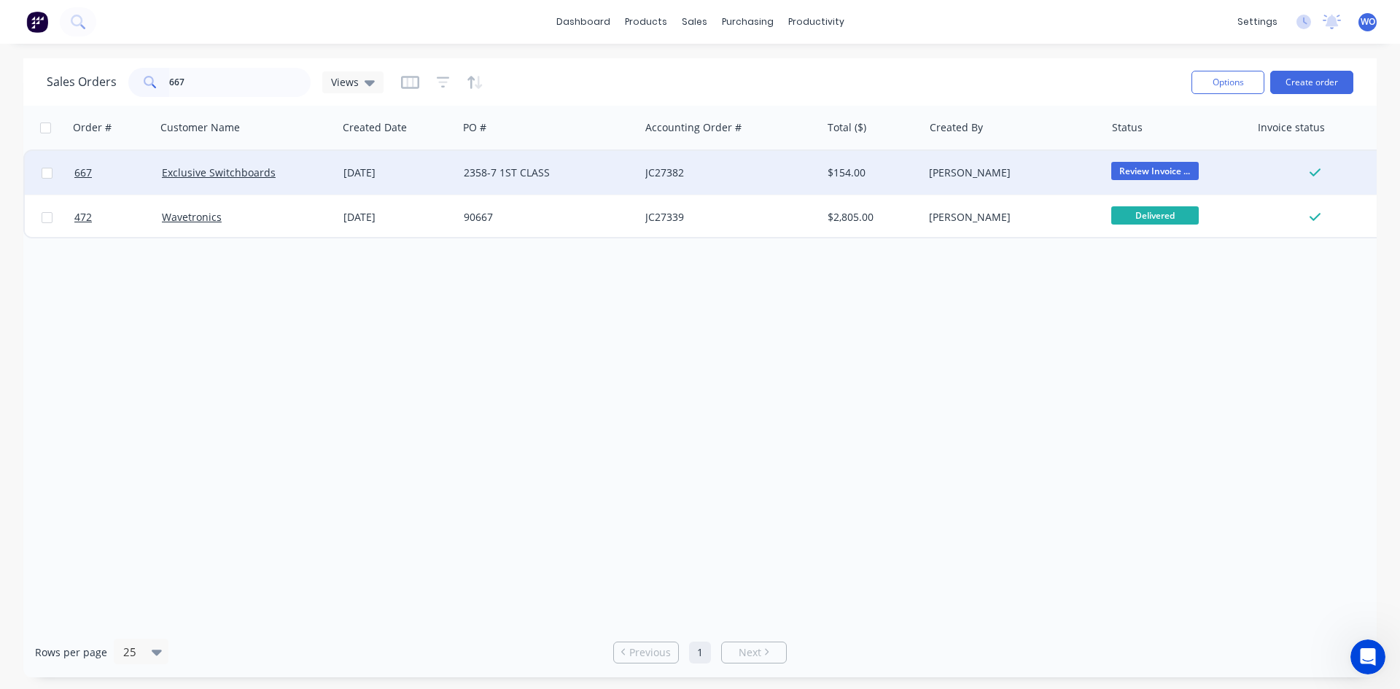
click at [349, 185] on div "[DATE]" at bounding box center [398, 173] width 120 height 44
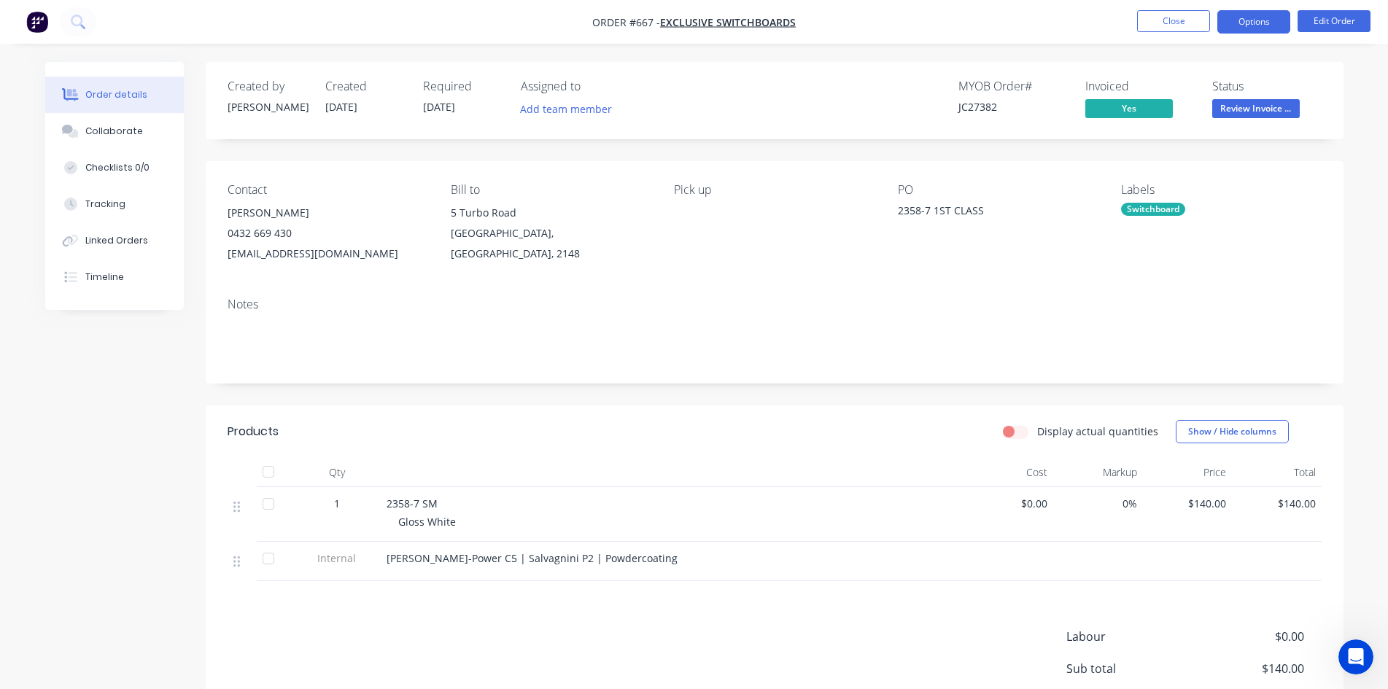
click at [1254, 26] on button "Options" at bounding box center [1253, 21] width 73 height 23
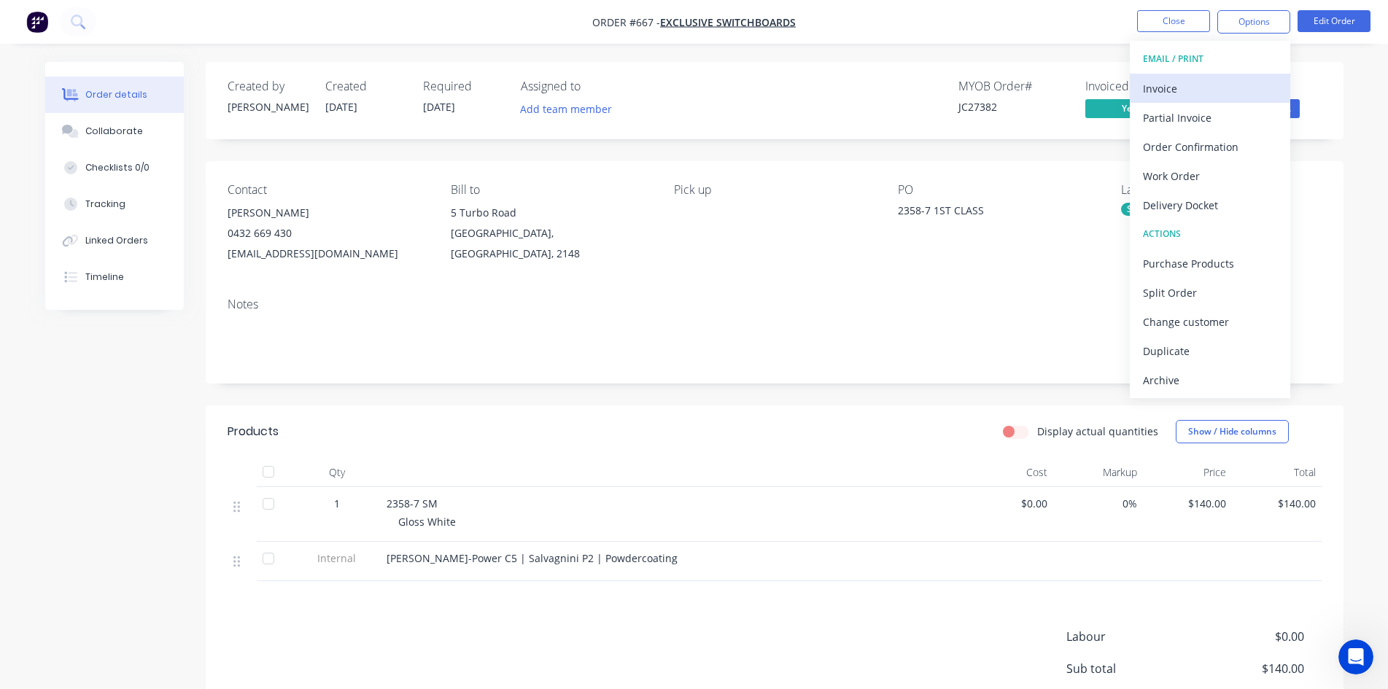
click at [1146, 86] on div "Invoice" at bounding box center [1210, 88] width 134 height 21
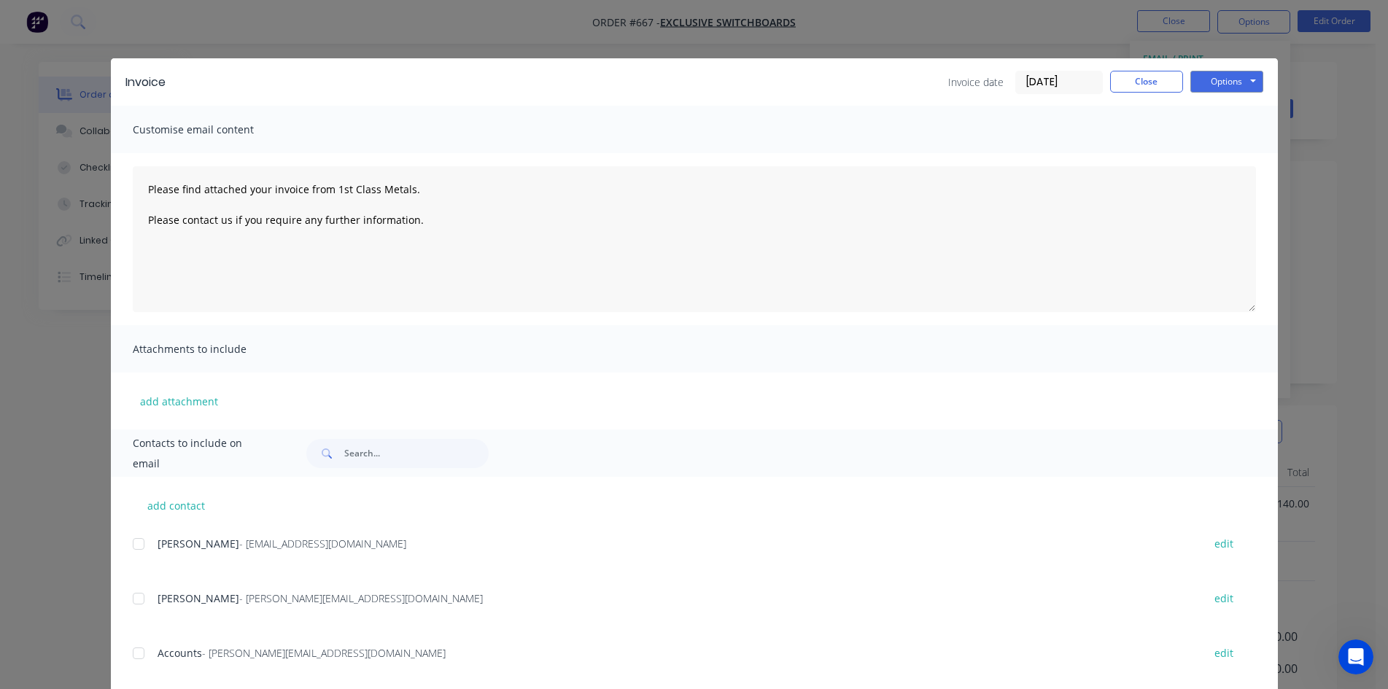
click at [137, 662] on div at bounding box center [138, 653] width 29 height 29
click at [1233, 77] on button "Options" at bounding box center [1226, 82] width 73 height 22
click at [1249, 150] on button "Email" at bounding box center [1236, 156] width 93 height 24
type textarea "Please find attached your invoice from 1st Class Metals. Please contact us if y…"
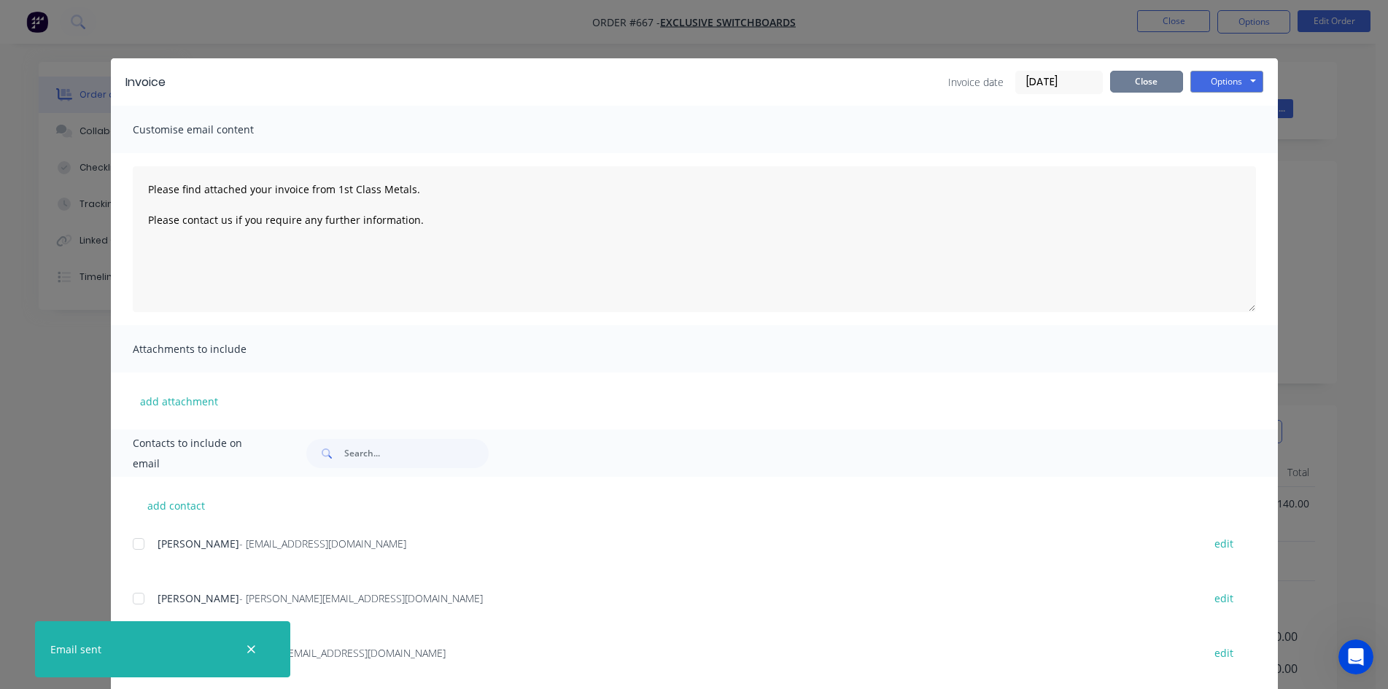
drag, startPoint x: 1121, startPoint y: 88, endPoint x: 1319, endPoint y: 120, distance: 200.2
click at [1122, 88] on button "Close" at bounding box center [1146, 82] width 73 height 22
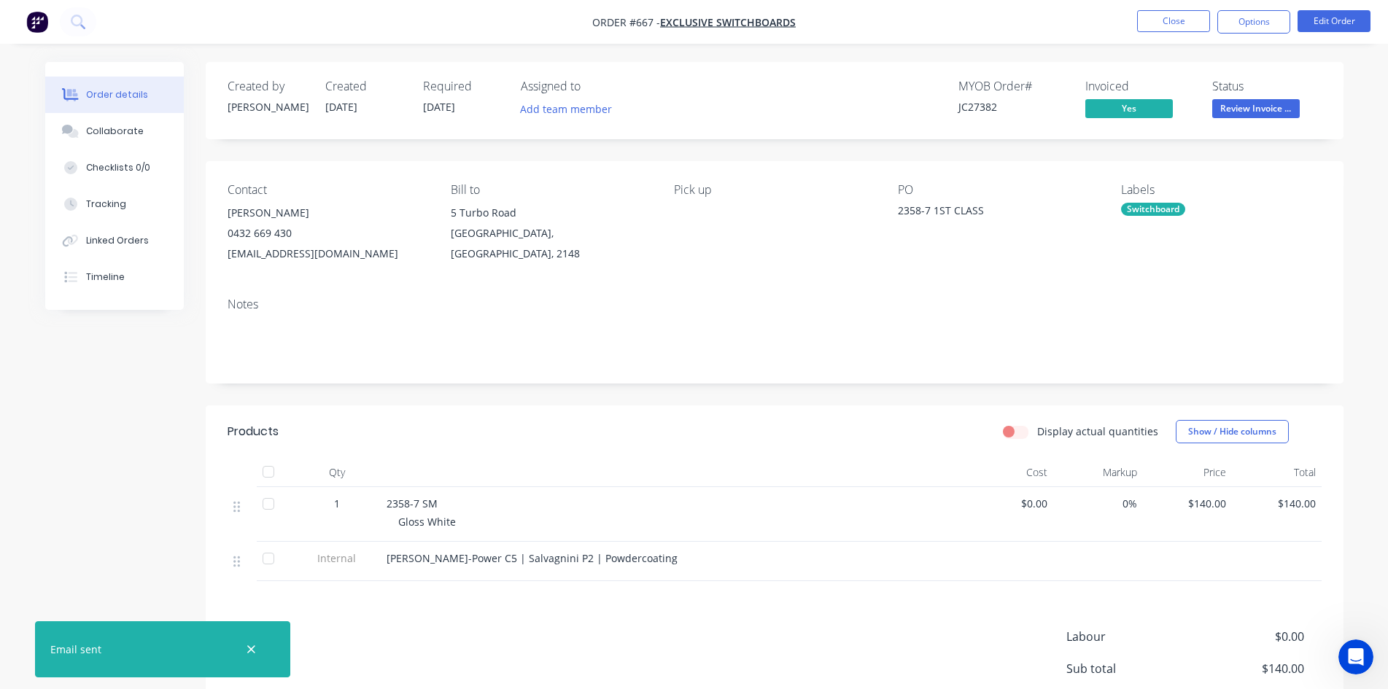
click at [1281, 111] on span "Review Invoice ..." at bounding box center [1256, 108] width 88 height 18
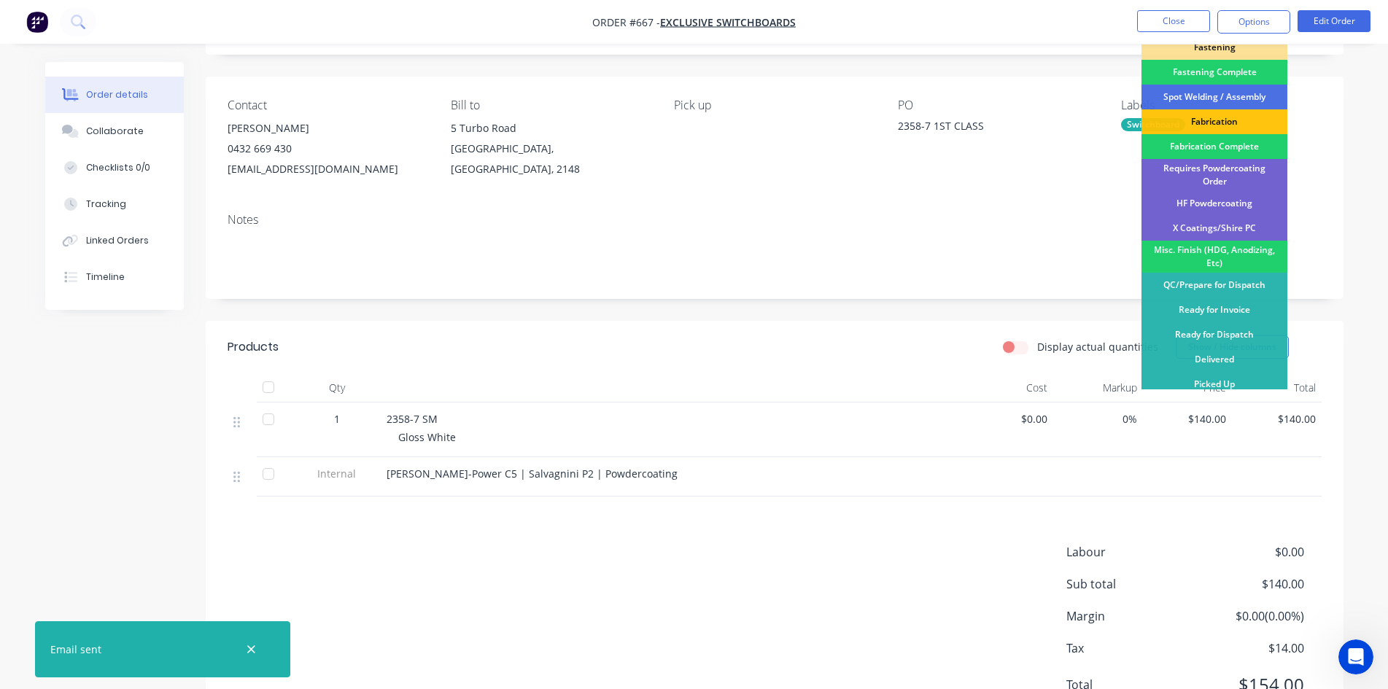
scroll to position [152, 0]
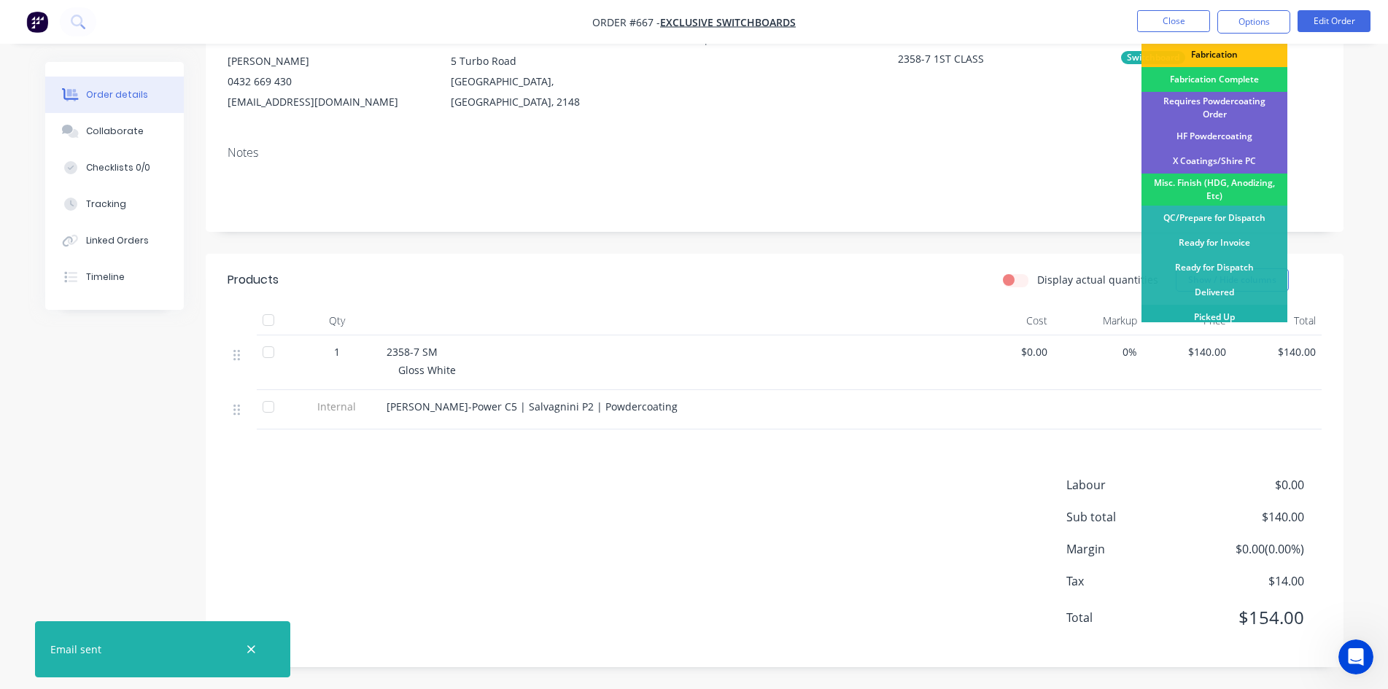
click at [1225, 314] on div "Picked Up" at bounding box center [1214, 317] width 146 height 25
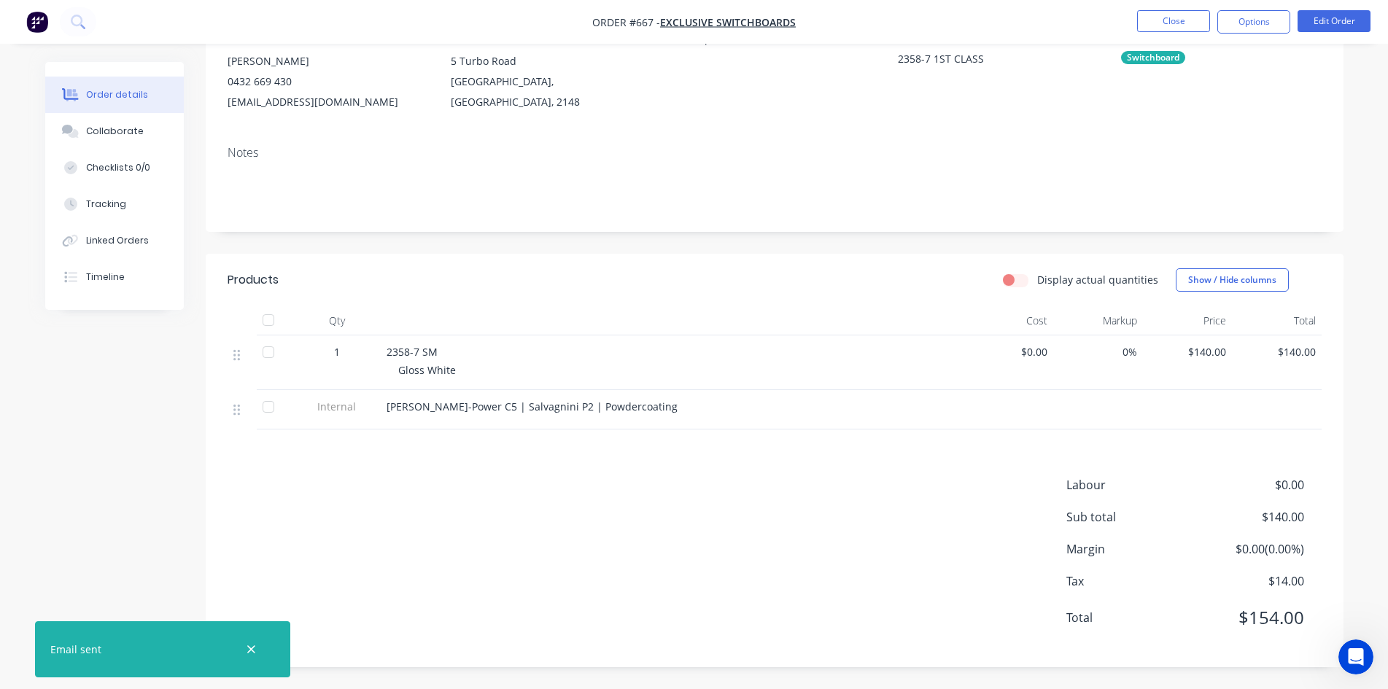
scroll to position [0, 0]
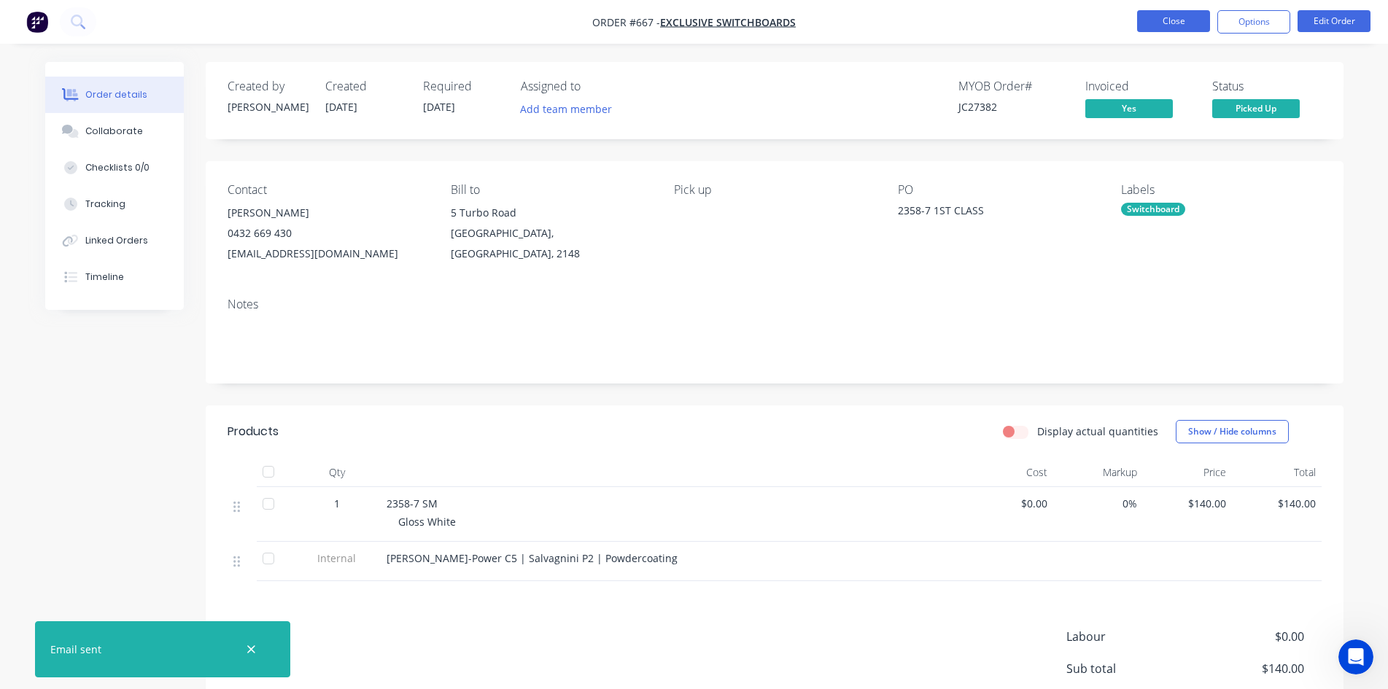
click at [1183, 31] on button "Close" at bounding box center [1173, 21] width 73 height 22
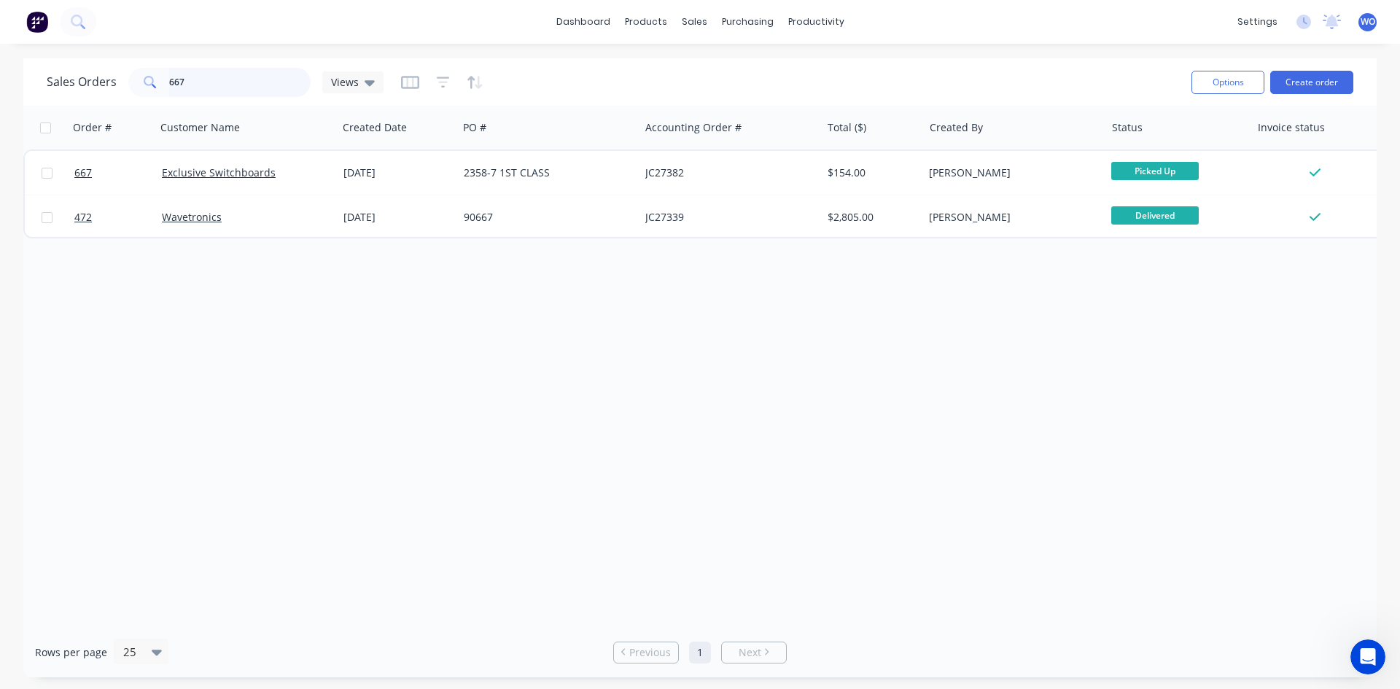
drag, startPoint x: 212, startPoint y: 80, endPoint x: 0, endPoint y: 11, distance: 223.3
click at [0, 11] on div "dashboard products sales purchasing productivity dashboard products Product Cat…" at bounding box center [700, 344] width 1400 height 689
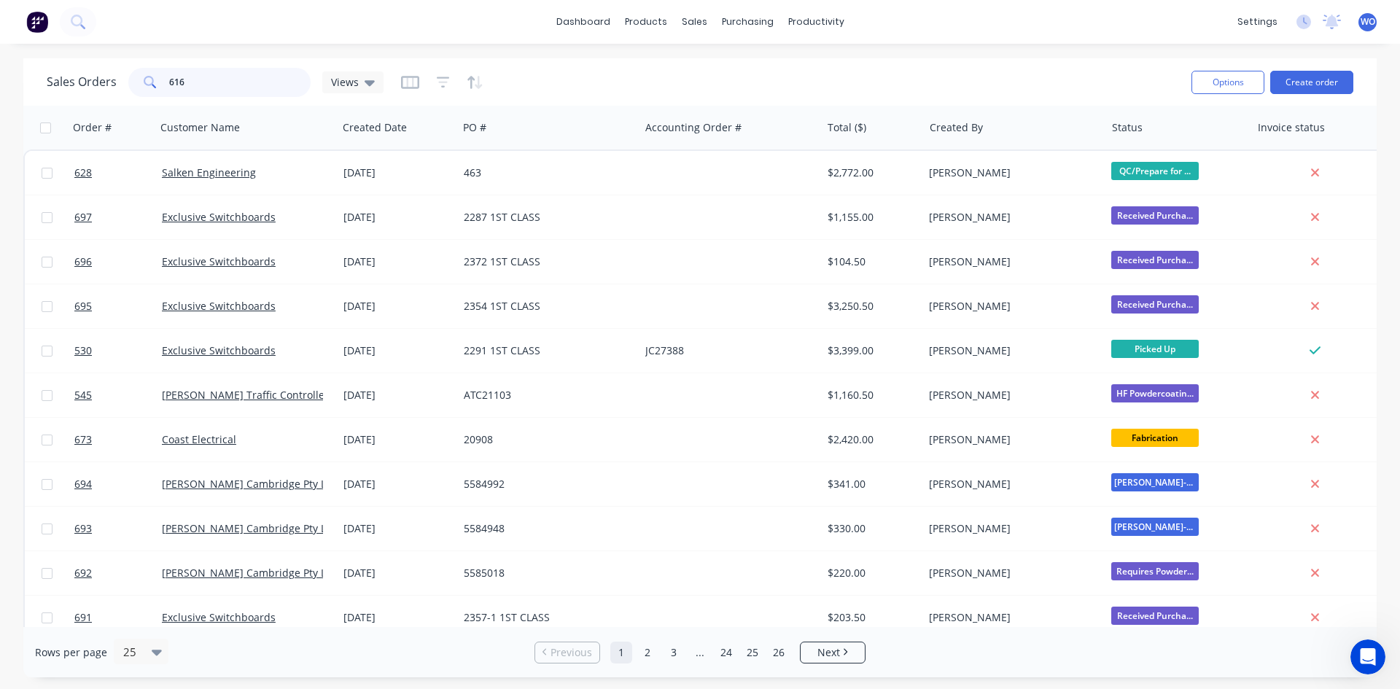
type input "616"
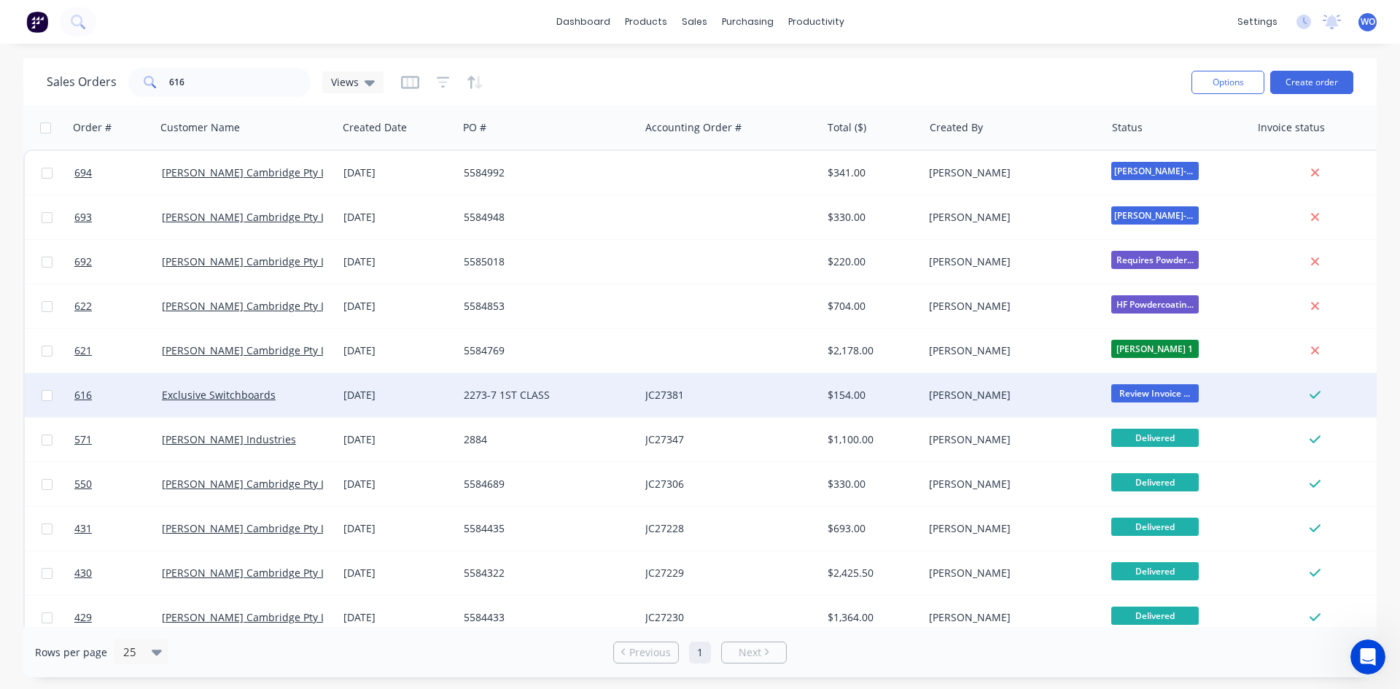
click at [360, 397] on div "[DATE]" at bounding box center [398, 395] width 109 height 15
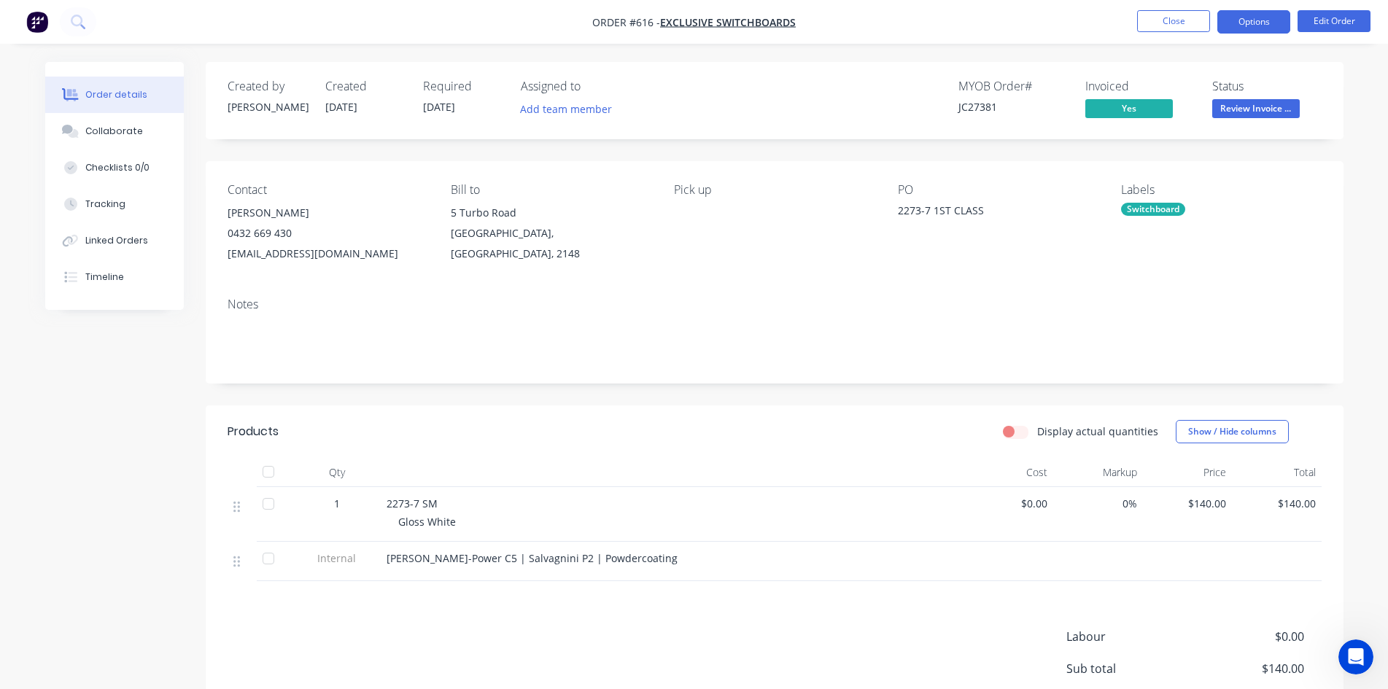
click at [1251, 23] on button "Options" at bounding box center [1253, 21] width 73 height 23
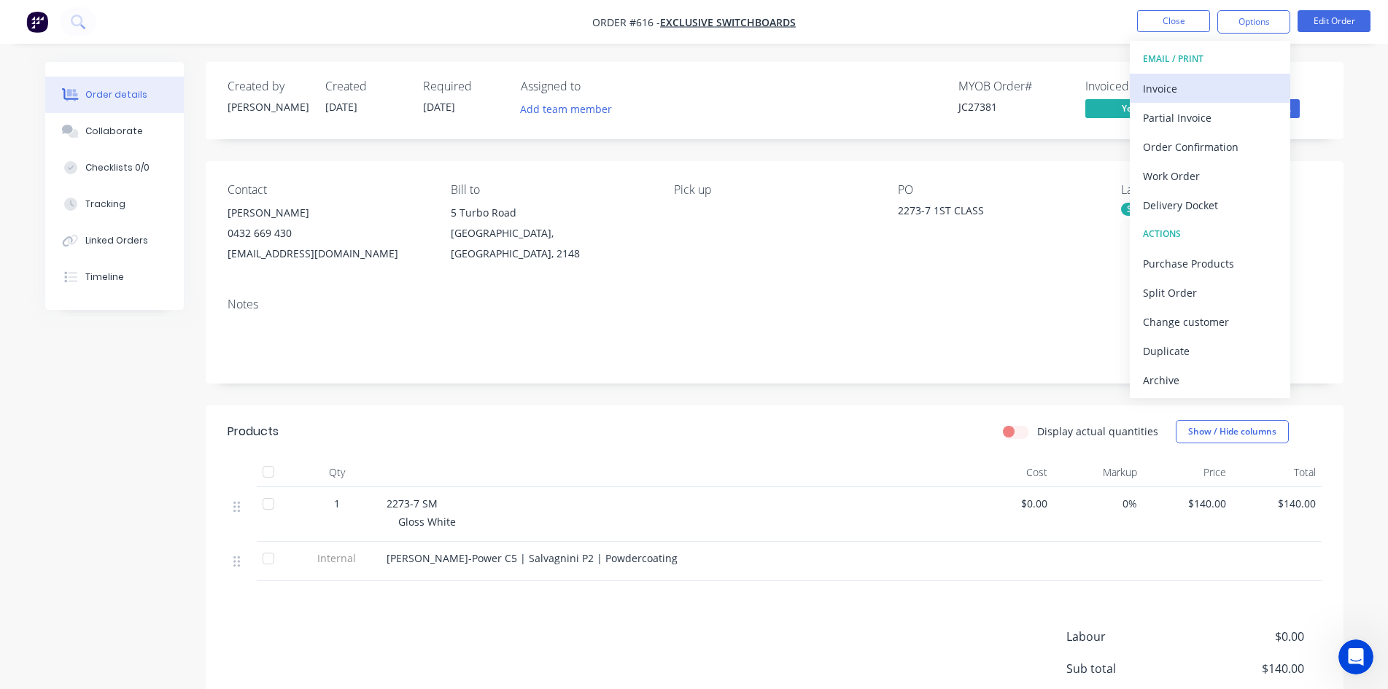
click at [1159, 85] on div "Invoice" at bounding box center [1210, 88] width 134 height 21
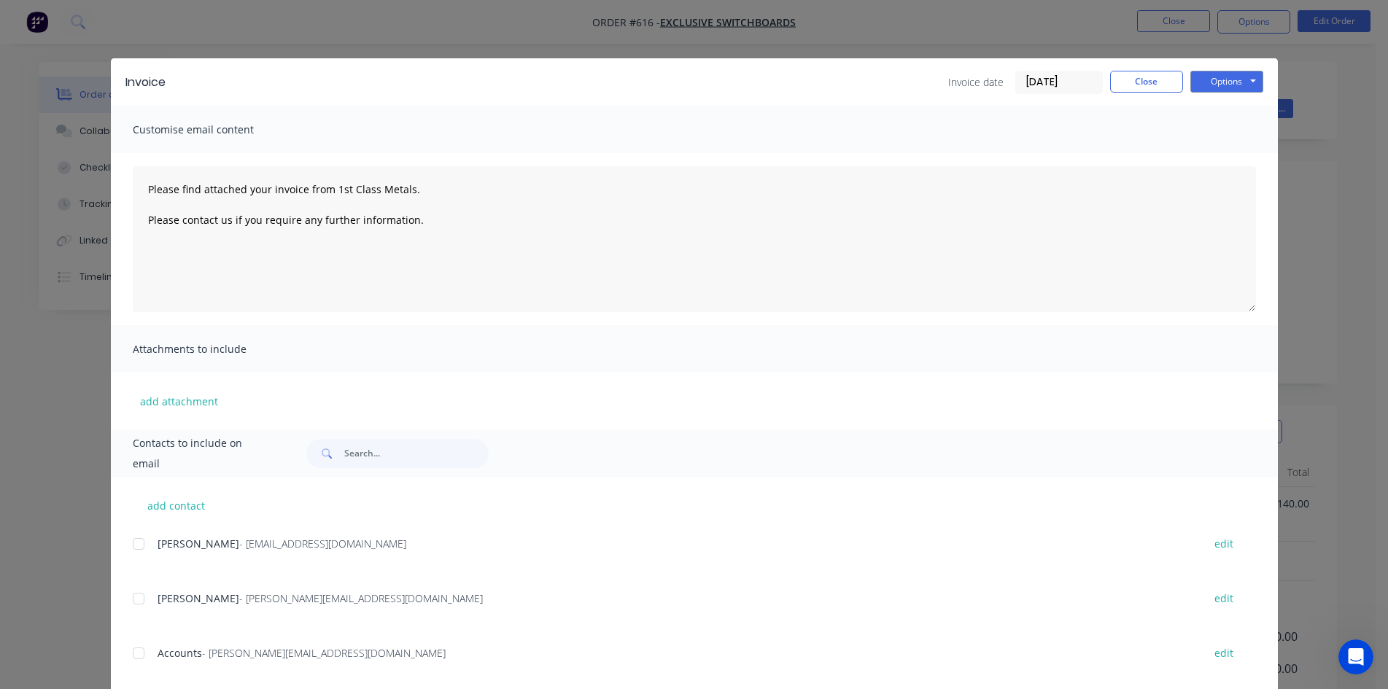
click at [145, 656] on div at bounding box center [138, 653] width 29 height 29
click at [1205, 77] on button "Options" at bounding box center [1226, 82] width 73 height 22
click at [1229, 163] on button "Email" at bounding box center [1236, 156] width 93 height 24
type textarea "Please find attached your invoice from 1st Class Metals. Please contact us if y…"
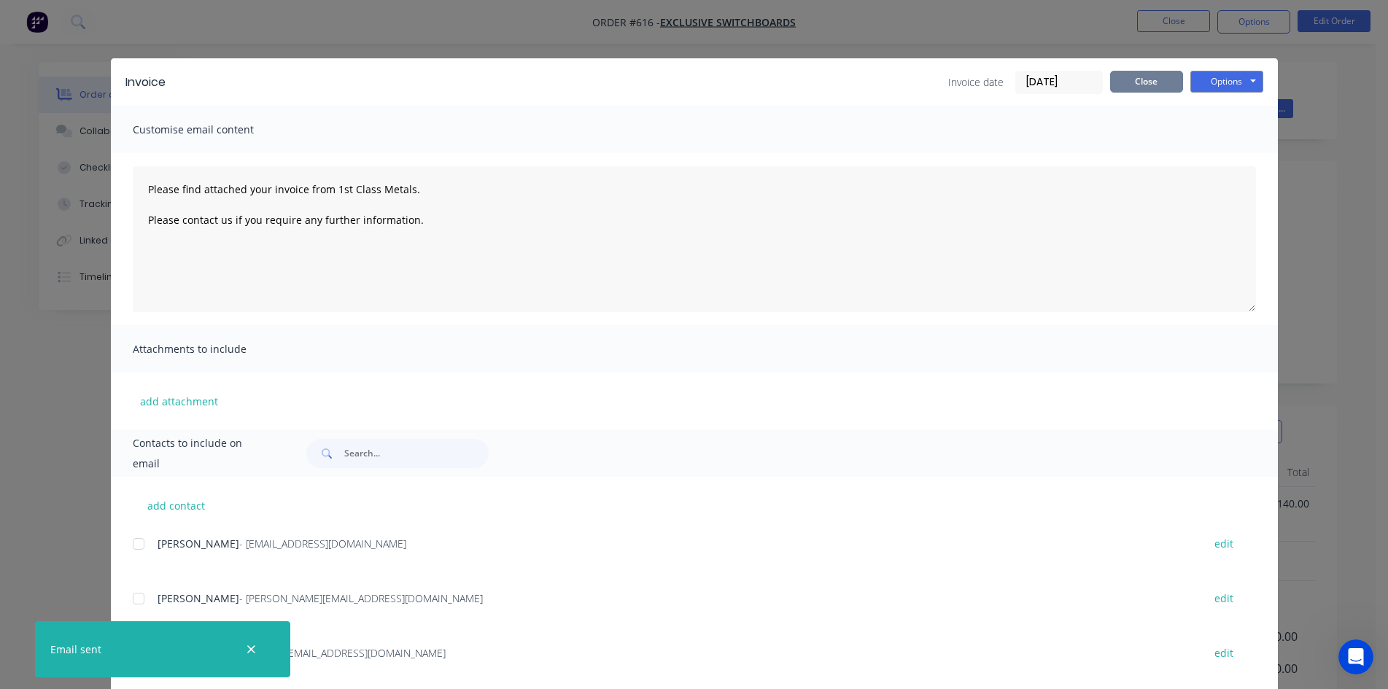
click at [1155, 88] on button "Close" at bounding box center [1146, 82] width 73 height 22
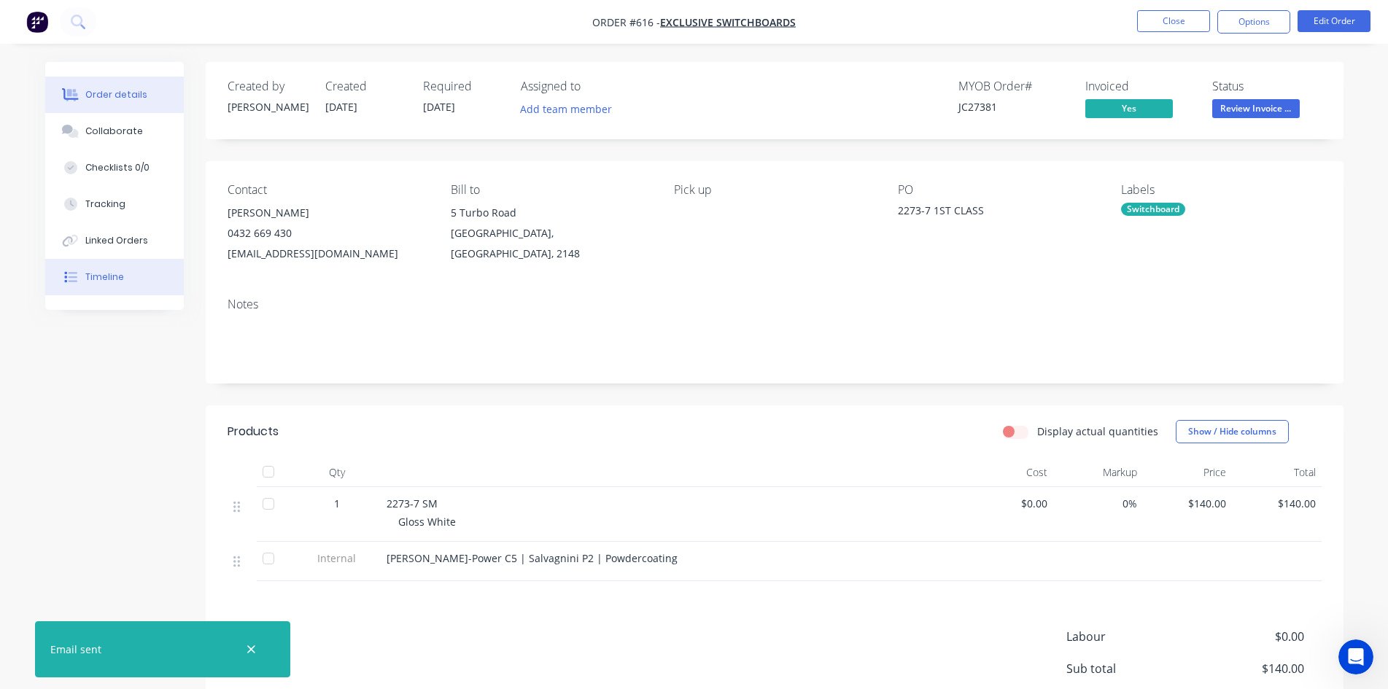
click at [92, 290] on button "Timeline" at bounding box center [114, 277] width 139 height 36
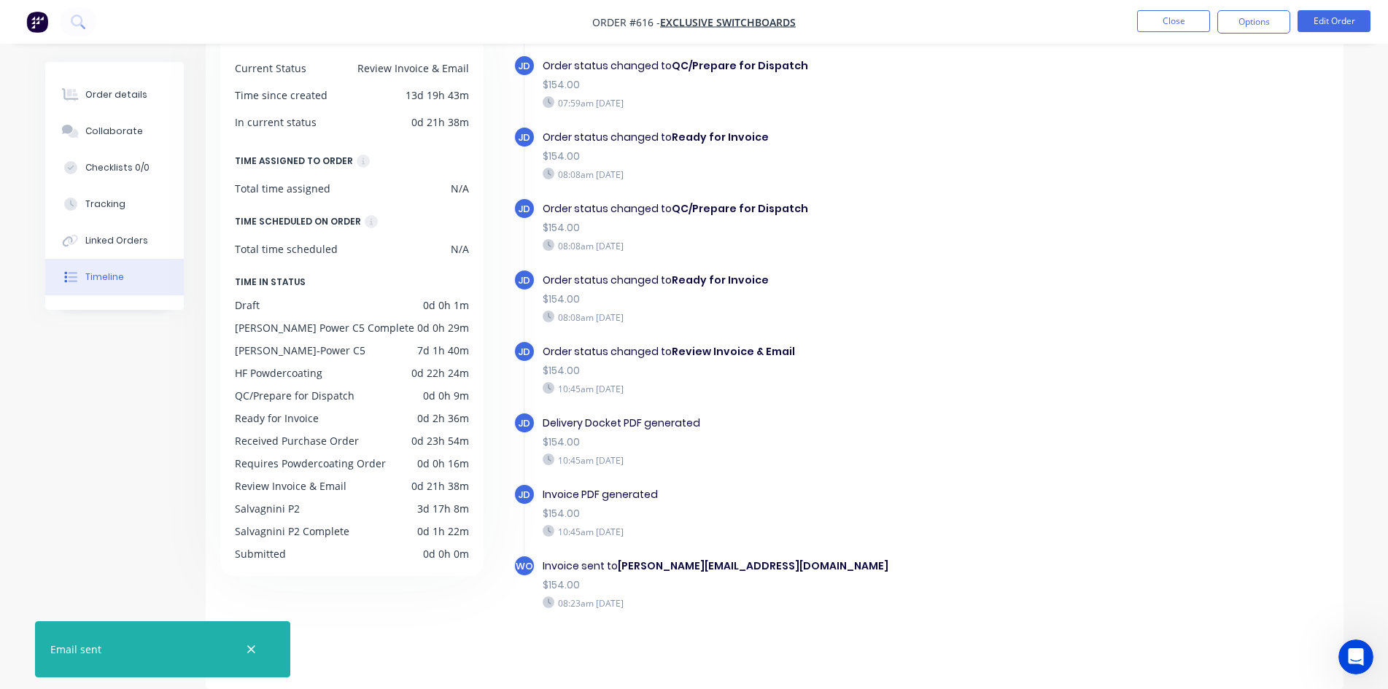
scroll to position [298, 0]
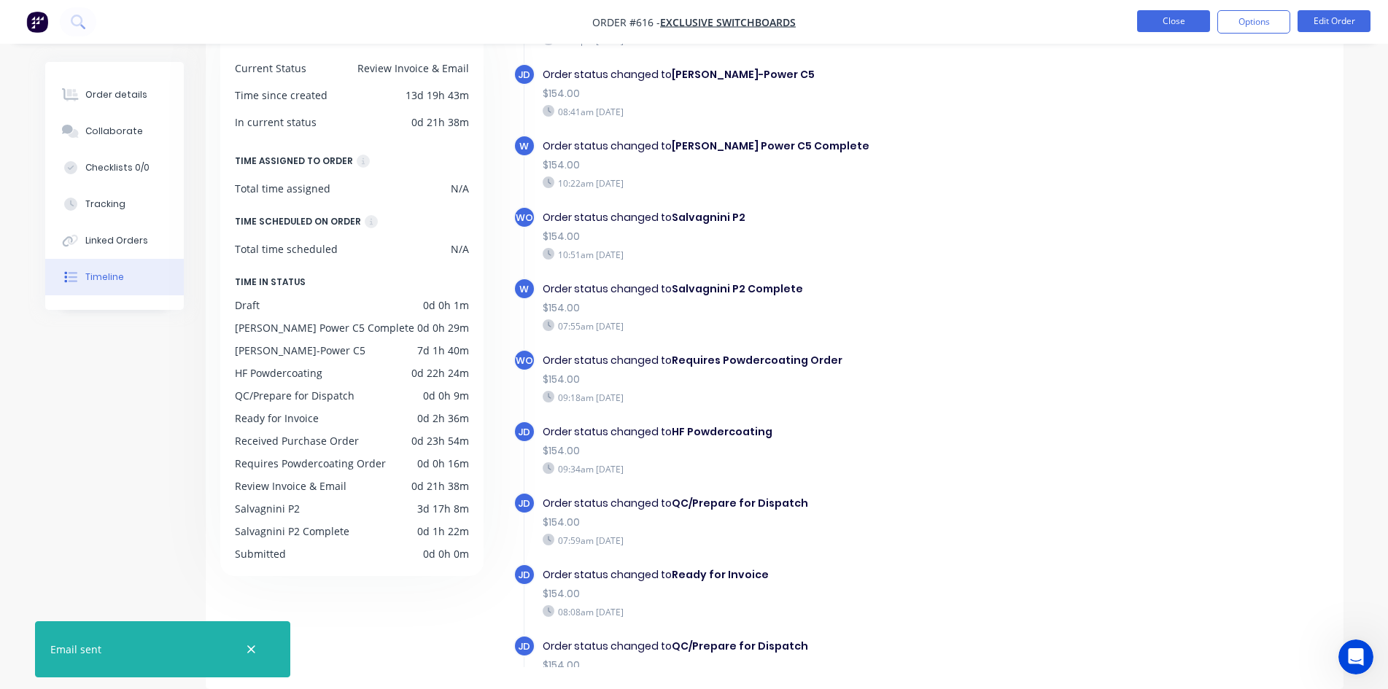
click at [1149, 19] on button "Close" at bounding box center [1173, 21] width 73 height 22
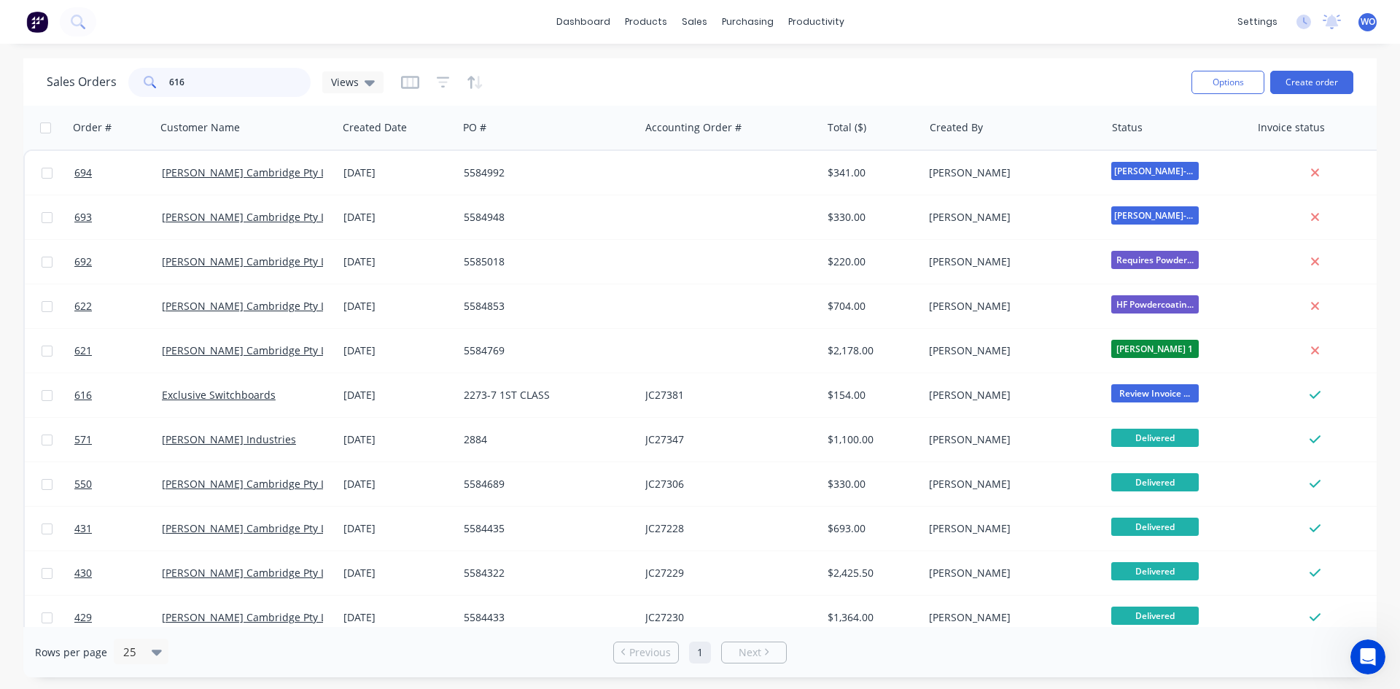
click at [257, 79] on input "616" at bounding box center [240, 82] width 142 height 29
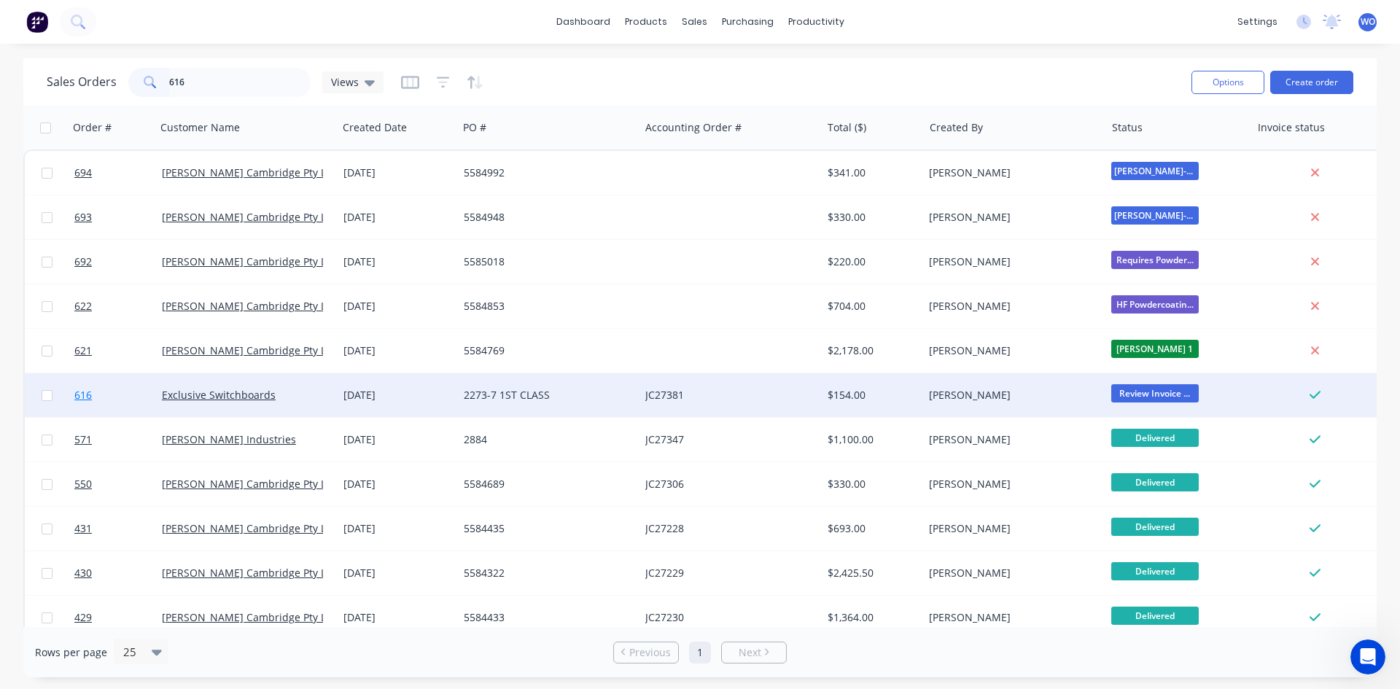
click at [123, 392] on link "616" at bounding box center [118, 395] width 88 height 44
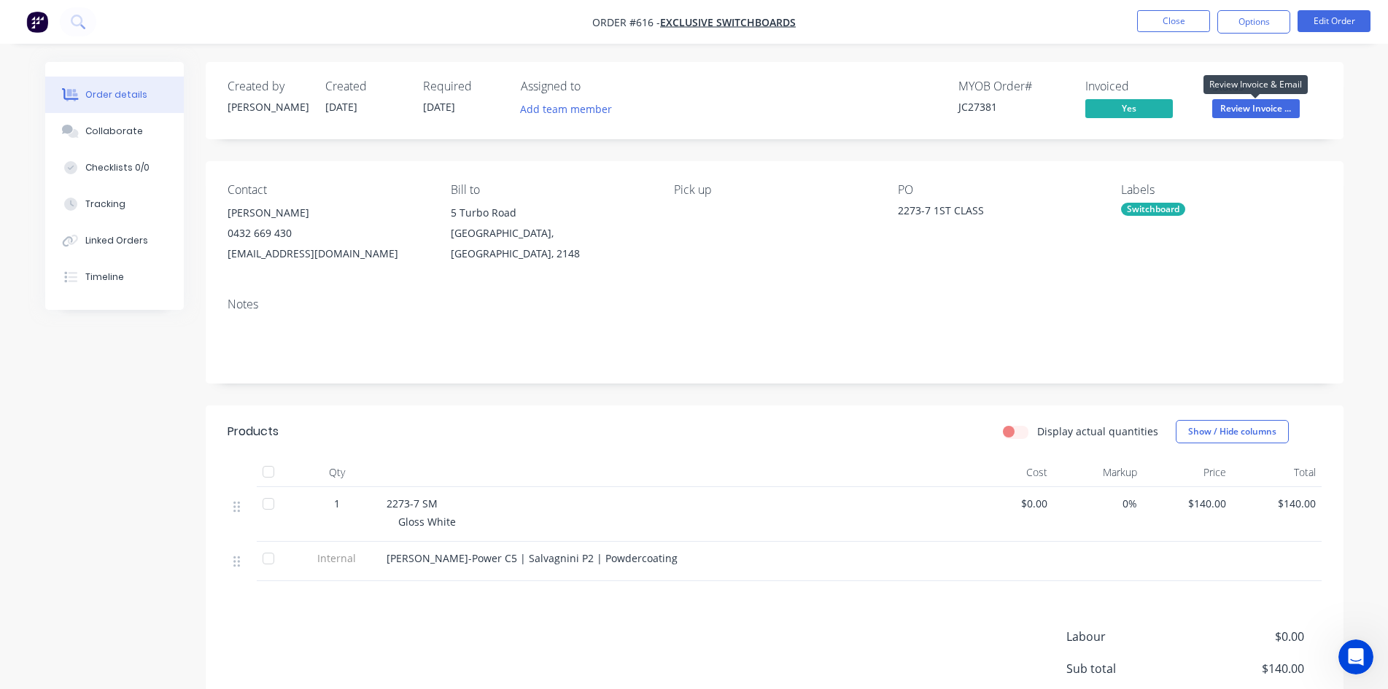
click at [1224, 105] on span "Review Invoice ..." at bounding box center [1256, 108] width 88 height 18
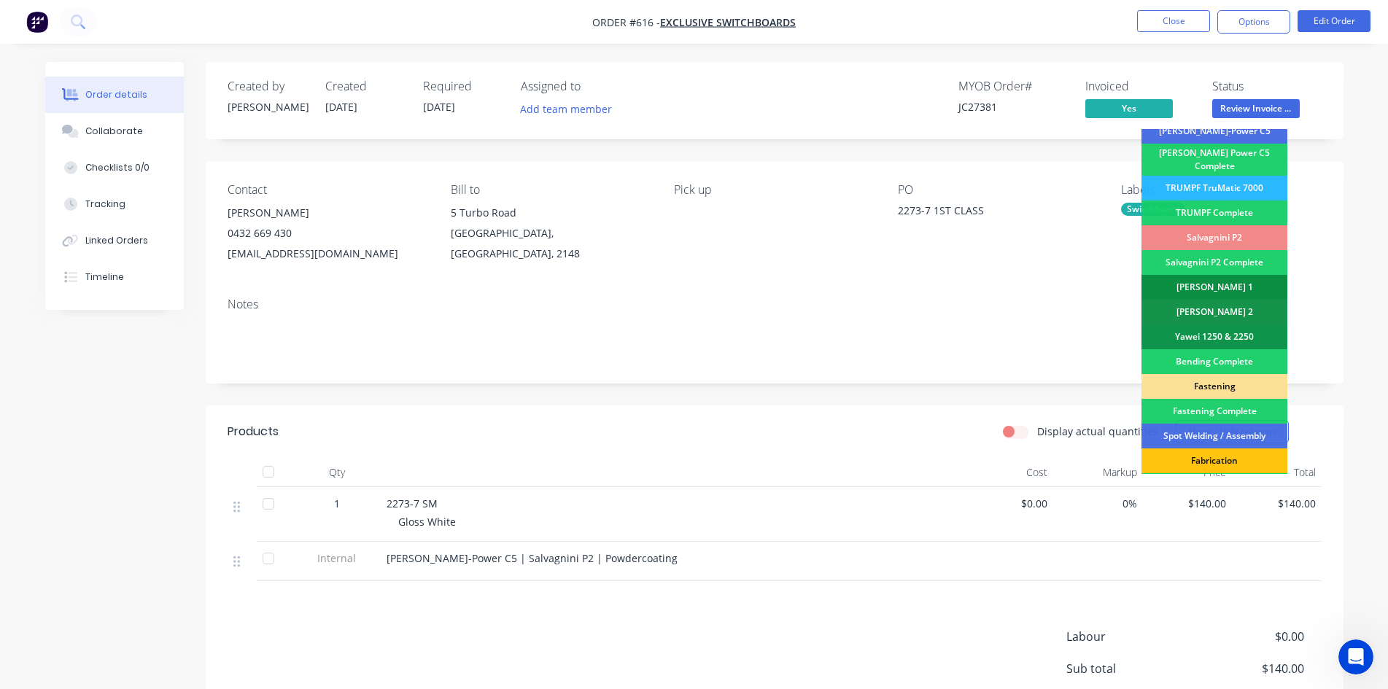
scroll to position [414, 0]
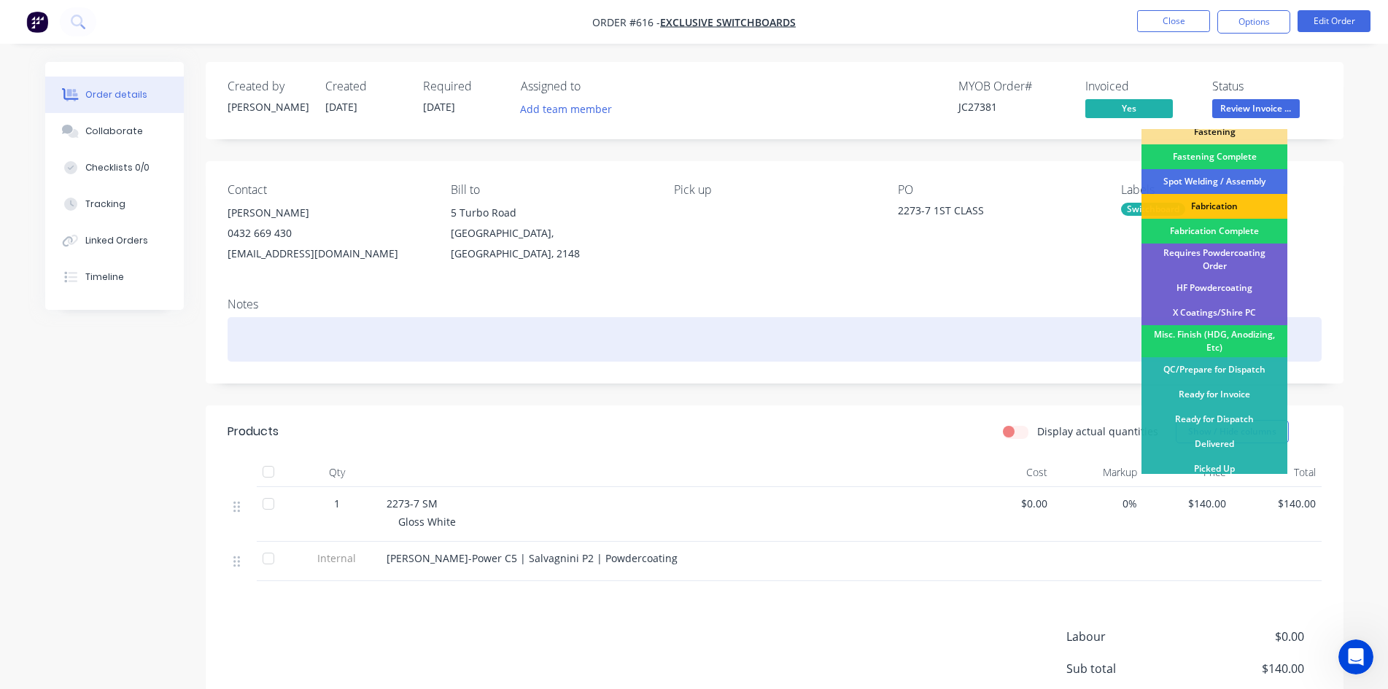
drag, startPoint x: 1228, startPoint y: 466, endPoint x: 1203, endPoint y: 344, distance: 124.4
click at [1228, 465] on div "Picked Up" at bounding box center [1214, 469] width 146 height 25
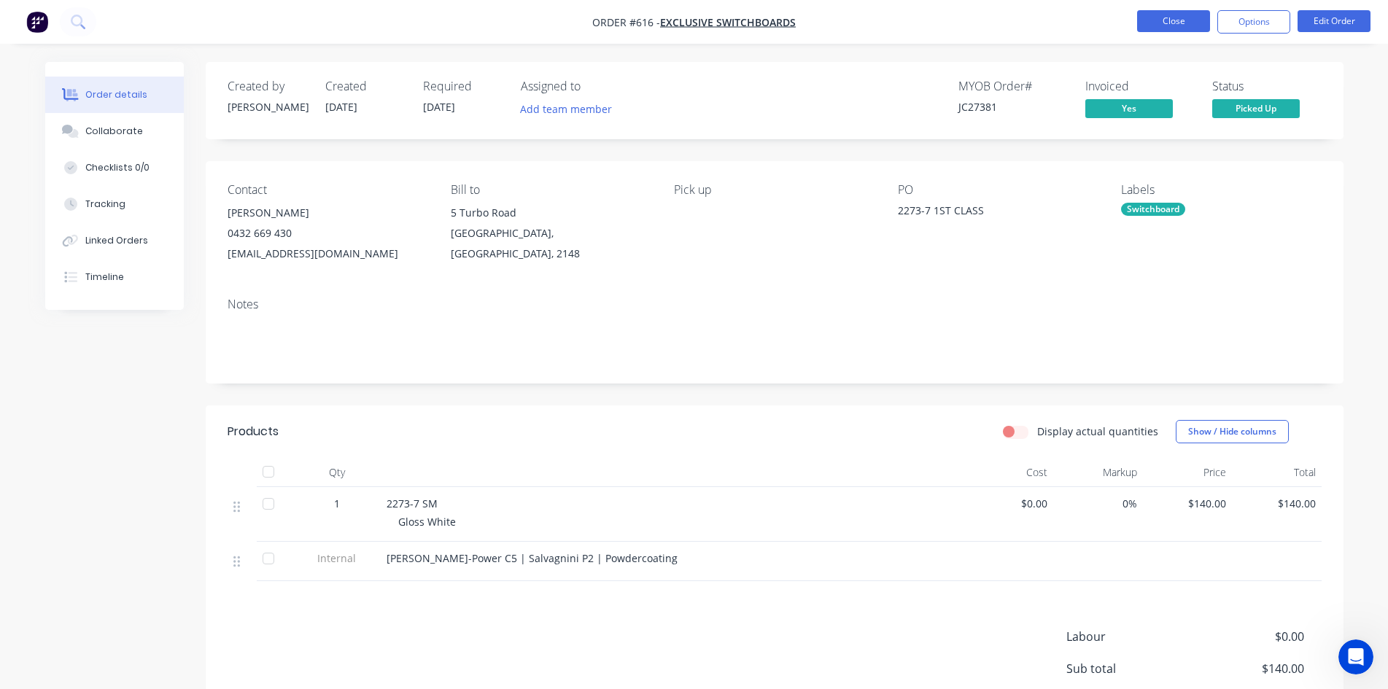
click at [1157, 15] on button "Close" at bounding box center [1173, 21] width 73 height 22
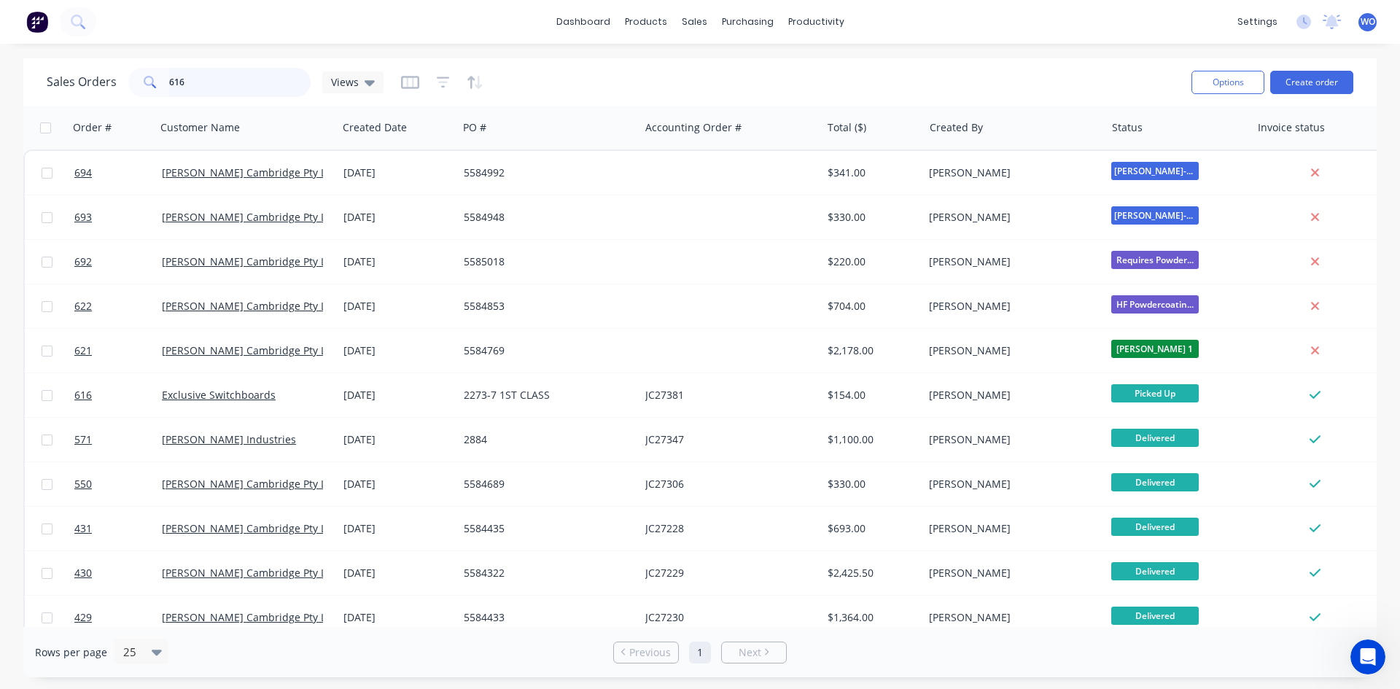
drag, startPoint x: 197, startPoint y: 85, endPoint x: 0, endPoint y: 57, distance: 199.0
click at [0, 57] on div "dashboard products sales purchasing productivity dashboard products Product Cat…" at bounding box center [700, 344] width 1400 height 689
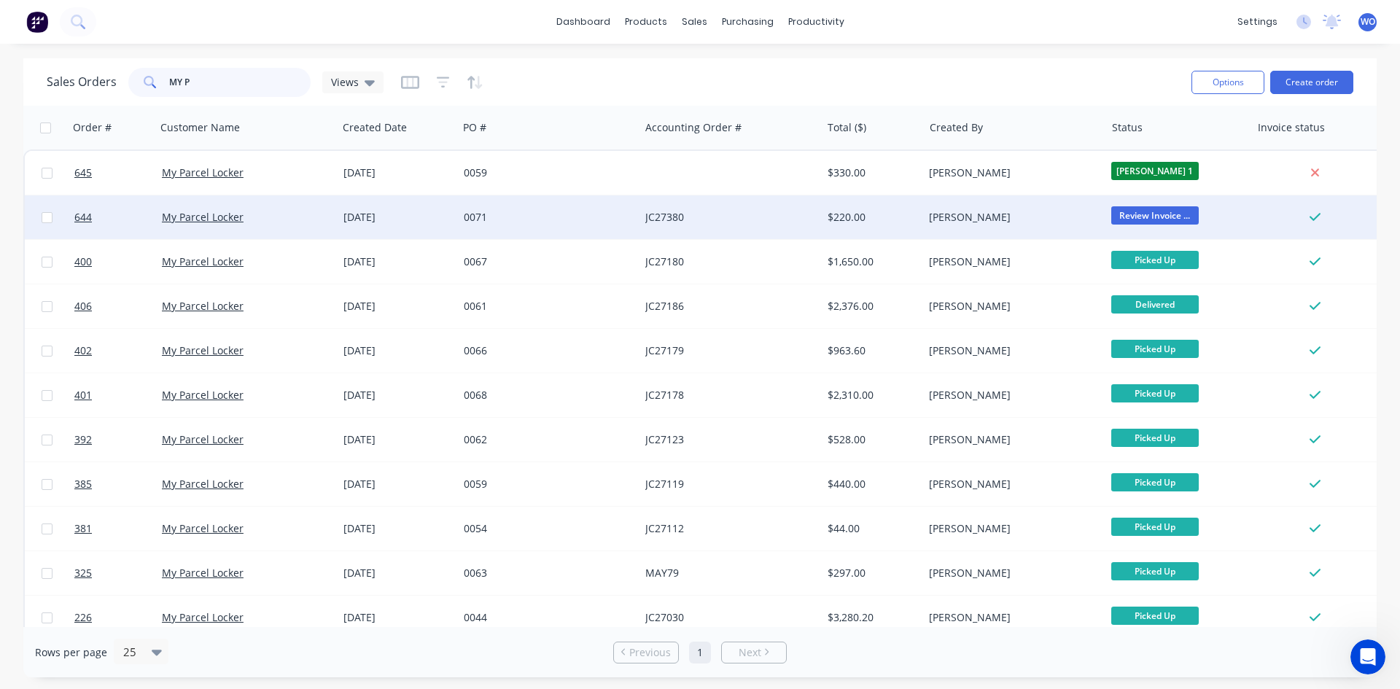
type input "MY P"
click at [273, 222] on div "My Parcel Locker" at bounding box center [243, 217] width 162 height 15
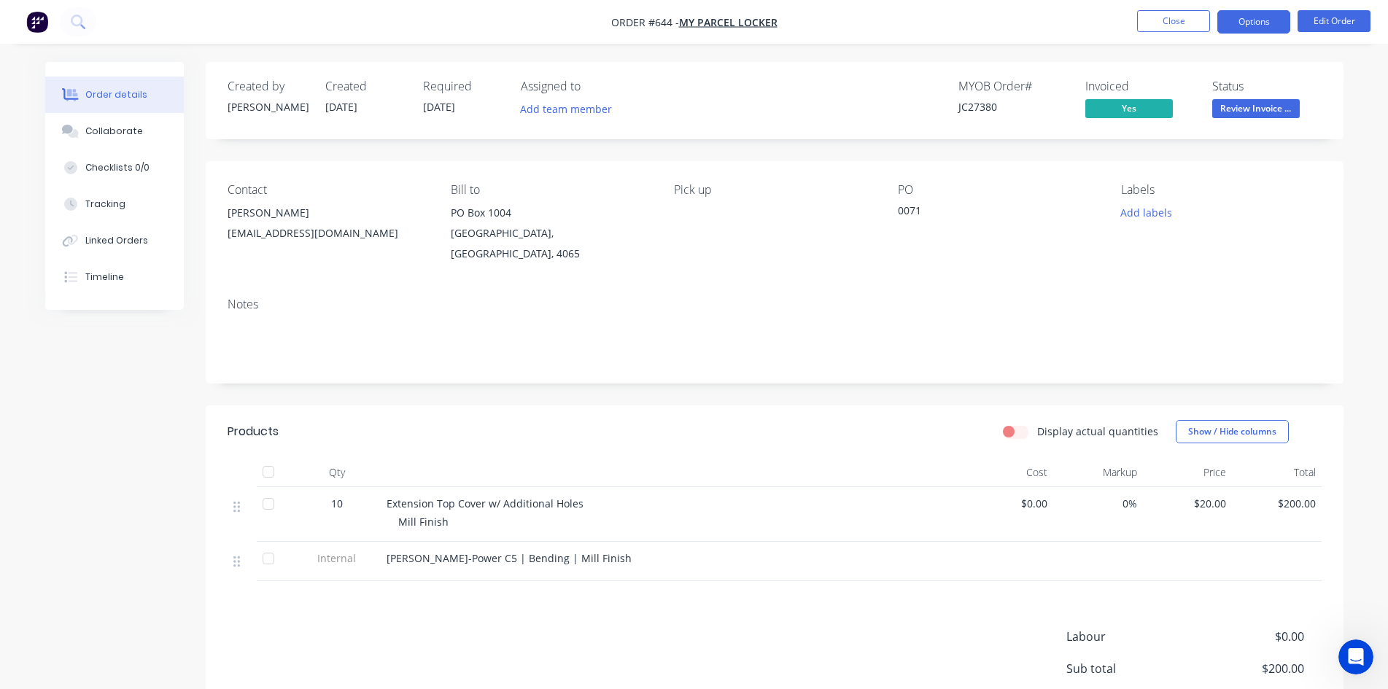
click at [1261, 24] on button "Options" at bounding box center [1253, 21] width 73 height 23
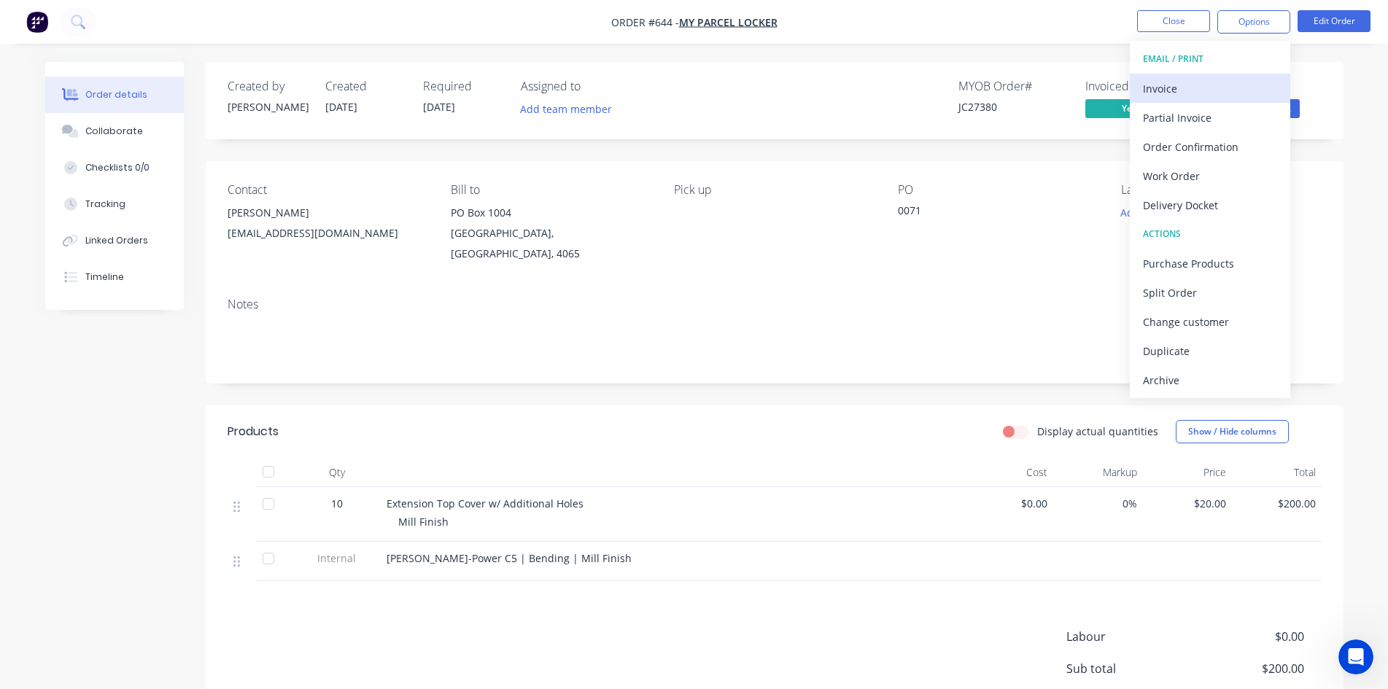
click at [1206, 83] on div "Invoice" at bounding box center [1210, 88] width 134 height 21
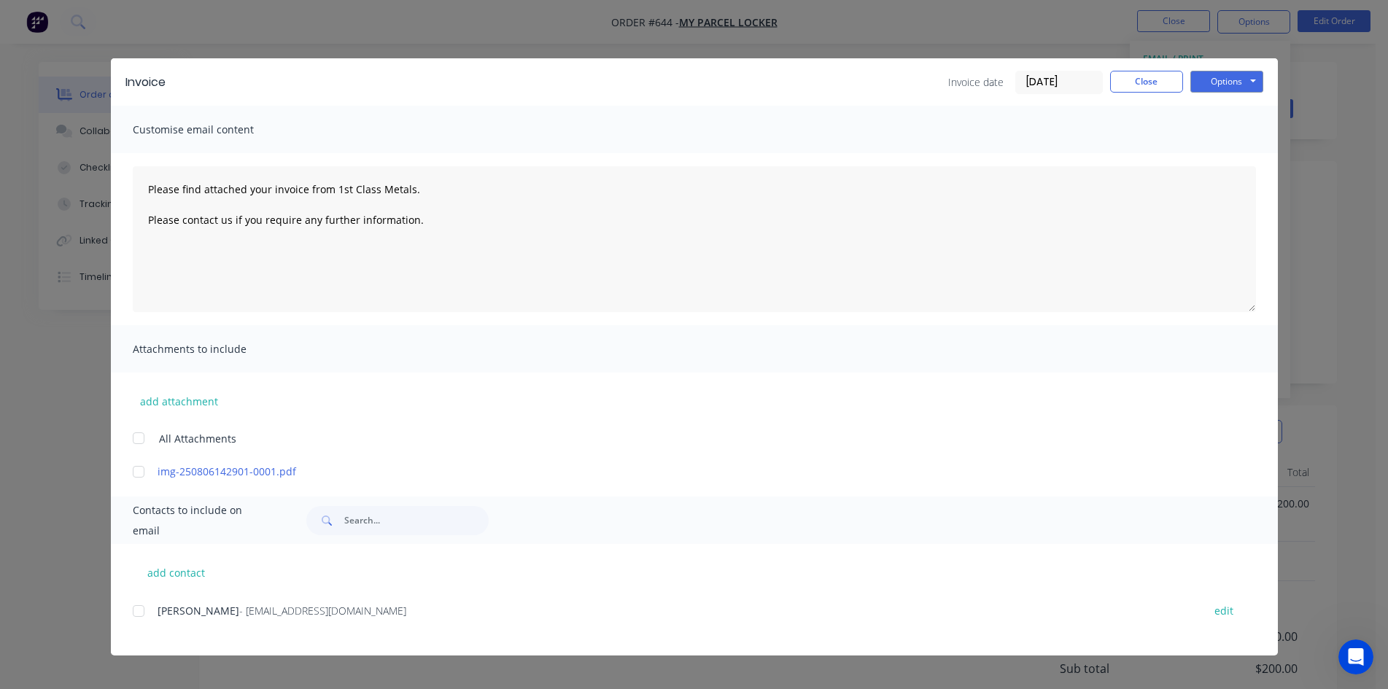
click at [165, 608] on span "[PERSON_NAME]" at bounding box center [199, 611] width 82 height 14
click at [145, 605] on div at bounding box center [138, 611] width 29 height 29
click at [1228, 85] on button "Options" at bounding box center [1226, 82] width 73 height 22
click at [1221, 156] on button "Email" at bounding box center [1236, 156] width 93 height 24
type textarea "Please find attached your invoice from 1st Class Metals. Please contact us if y…"
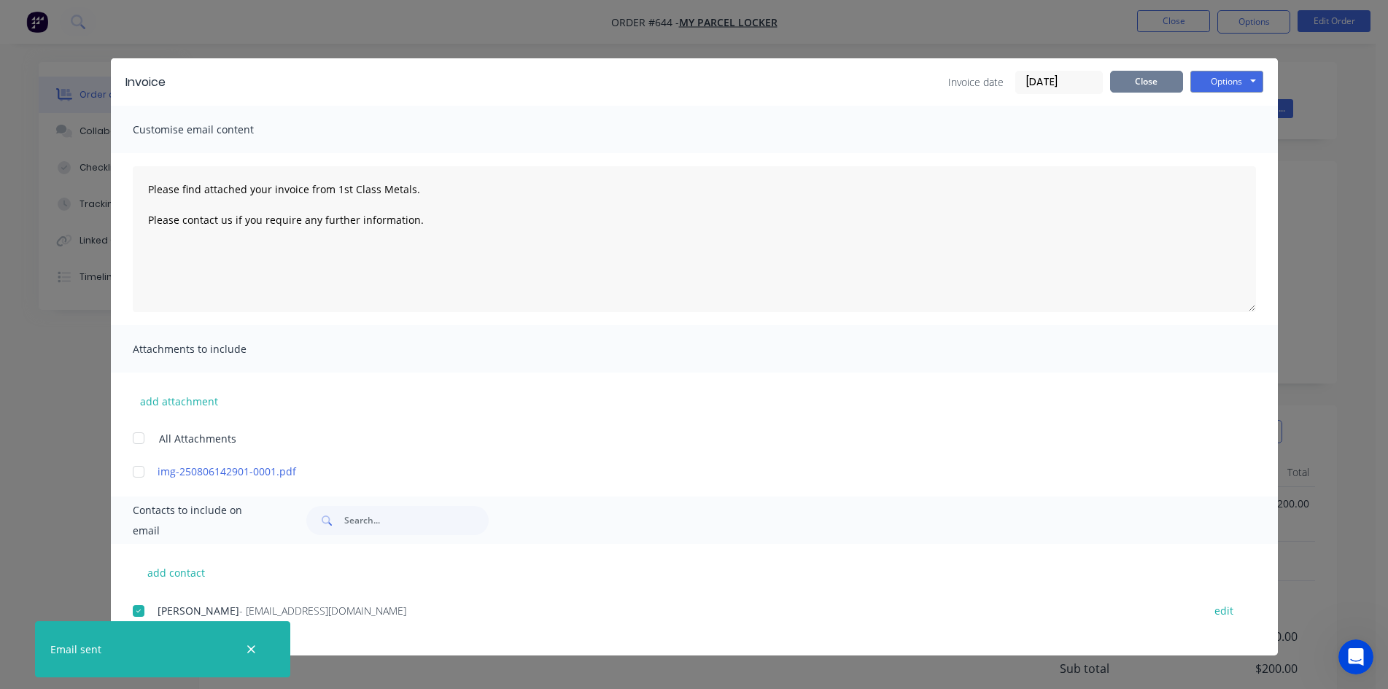
click at [1166, 78] on button "Close" at bounding box center [1146, 82] width 73 height 22
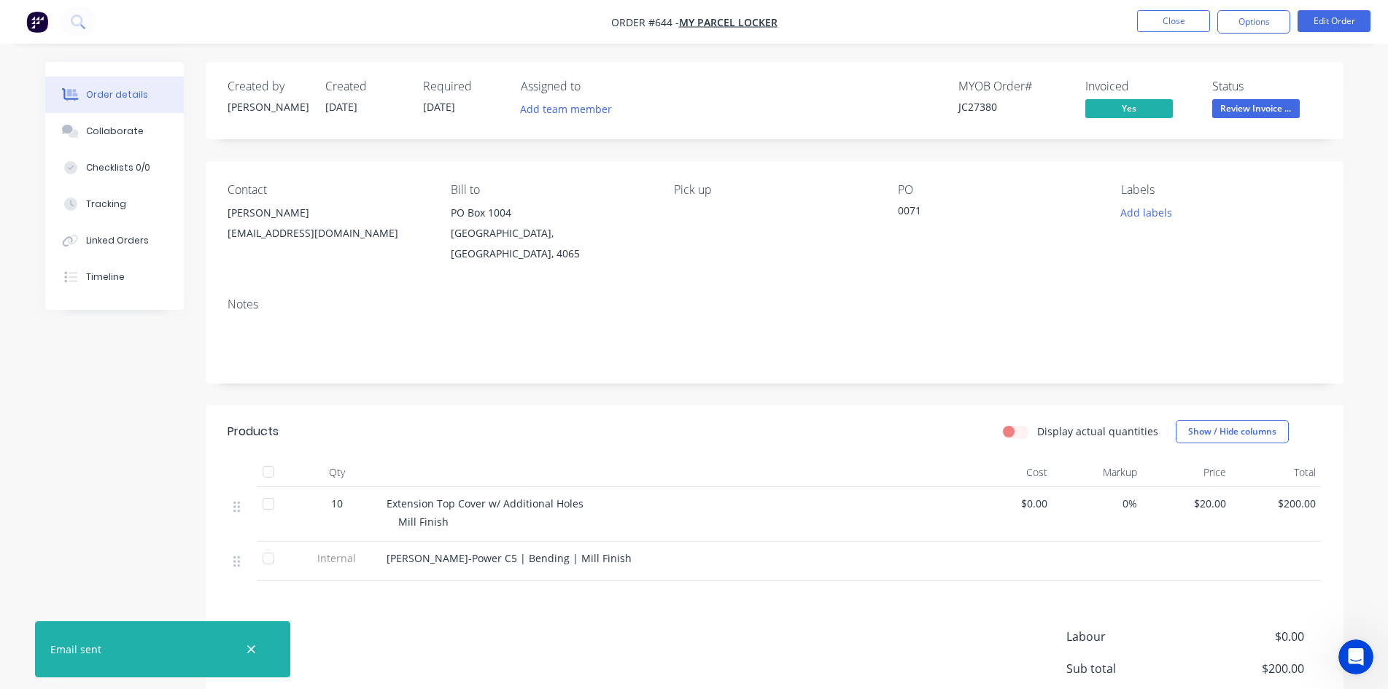
click at [1219, 104] on span "Review Invoice ..." at bounding box center [1256, 108] width 88 height 18
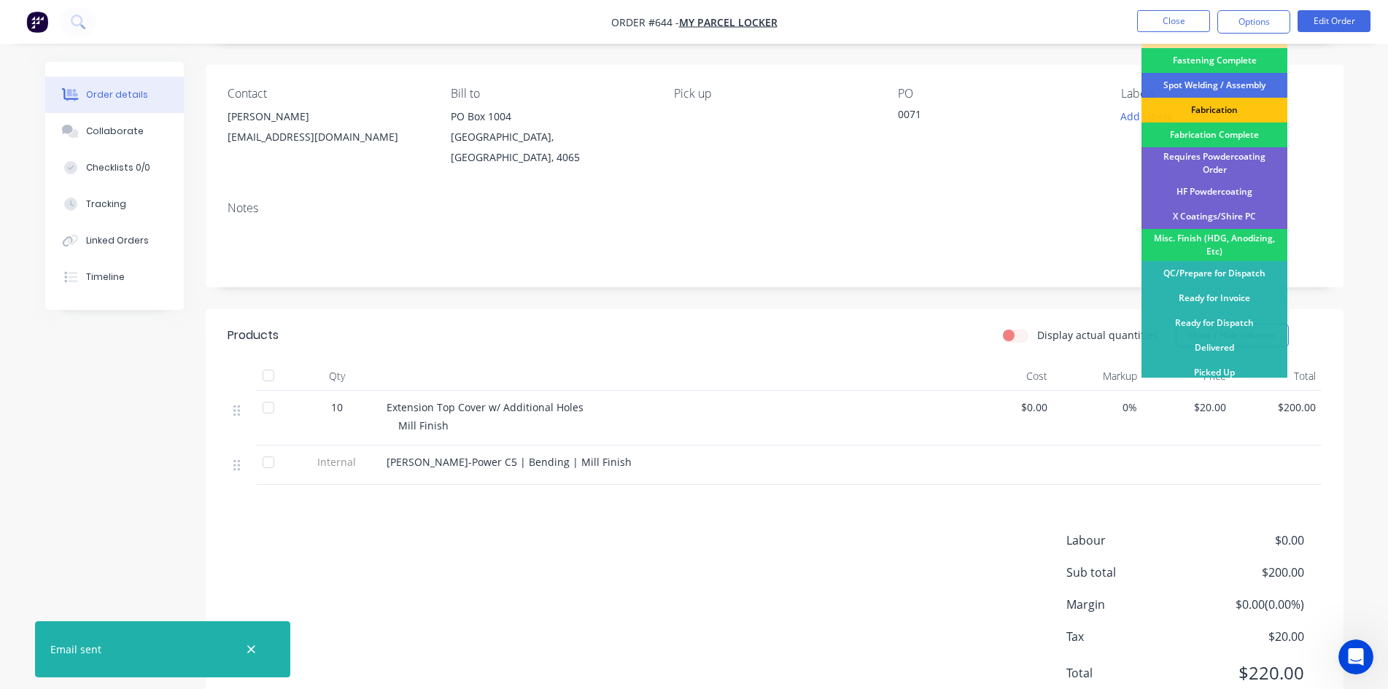
scroll to position [137, 0]
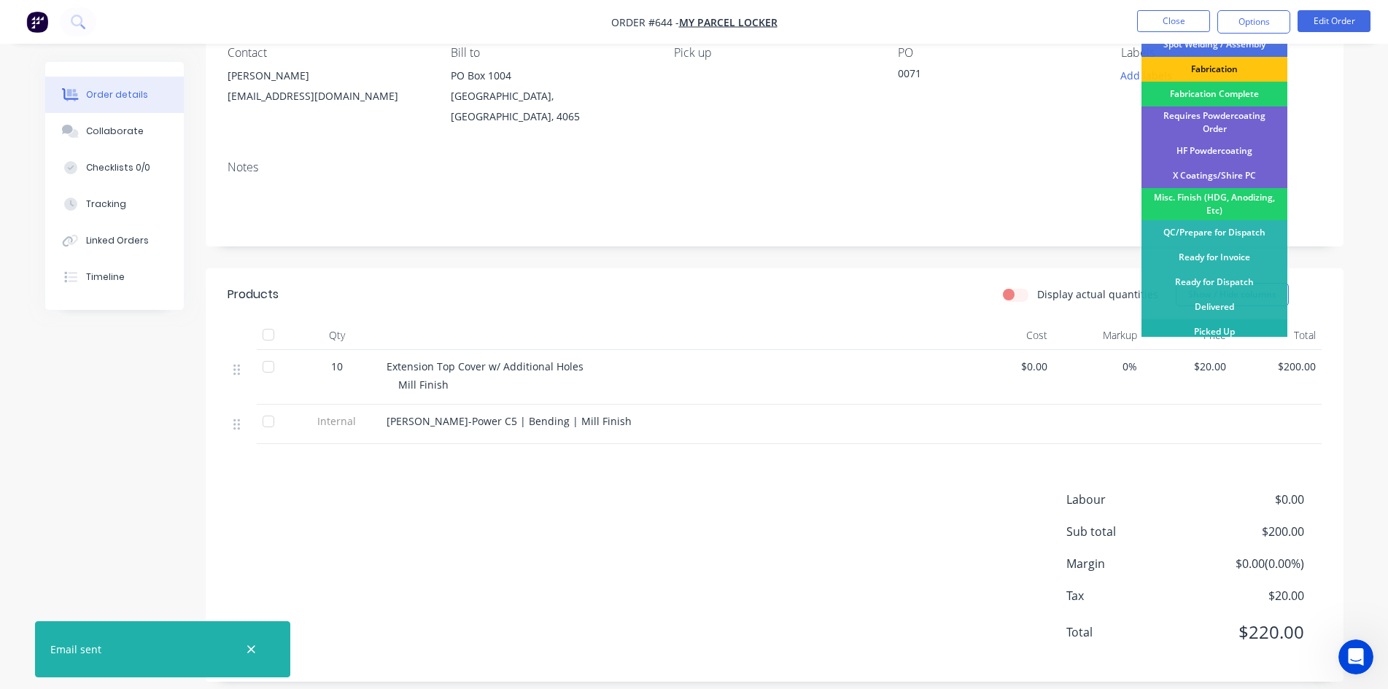
click at [1227, 328] on div "Picked Up" at bounding box center [1214, 331] width 146 height 25
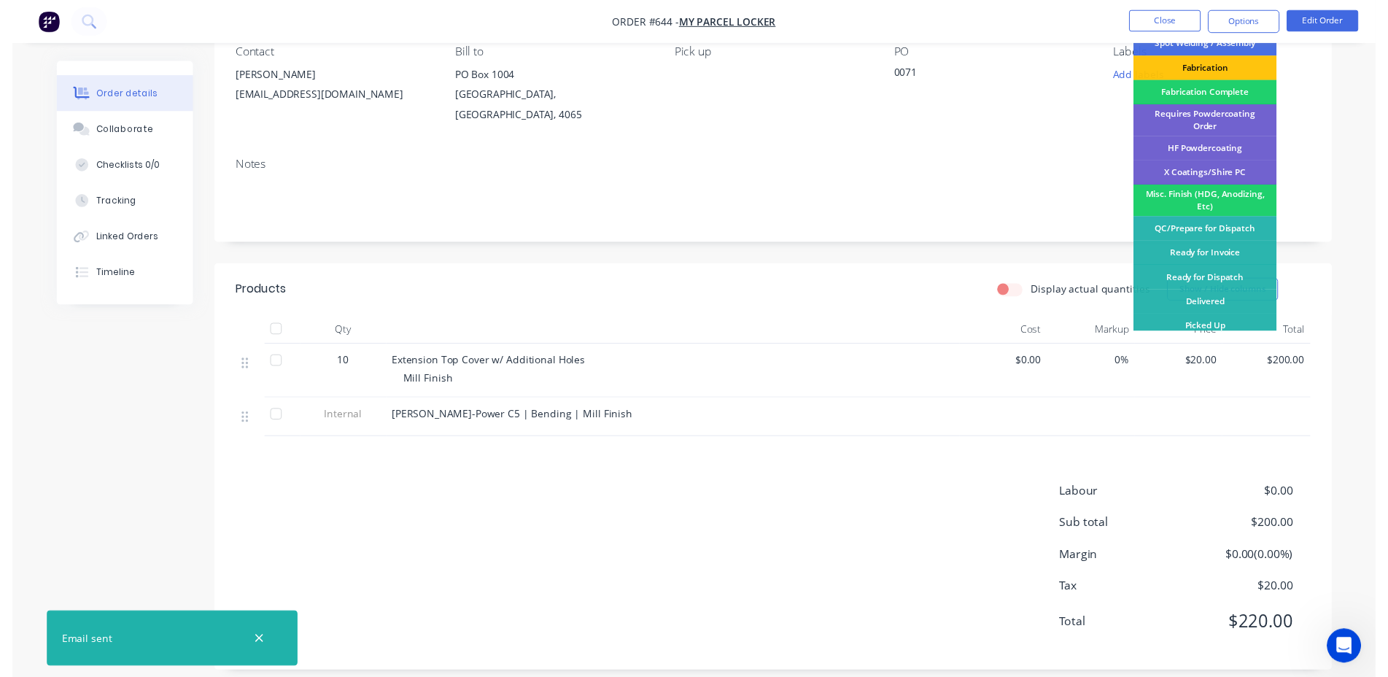
scroll to position [0, 0]
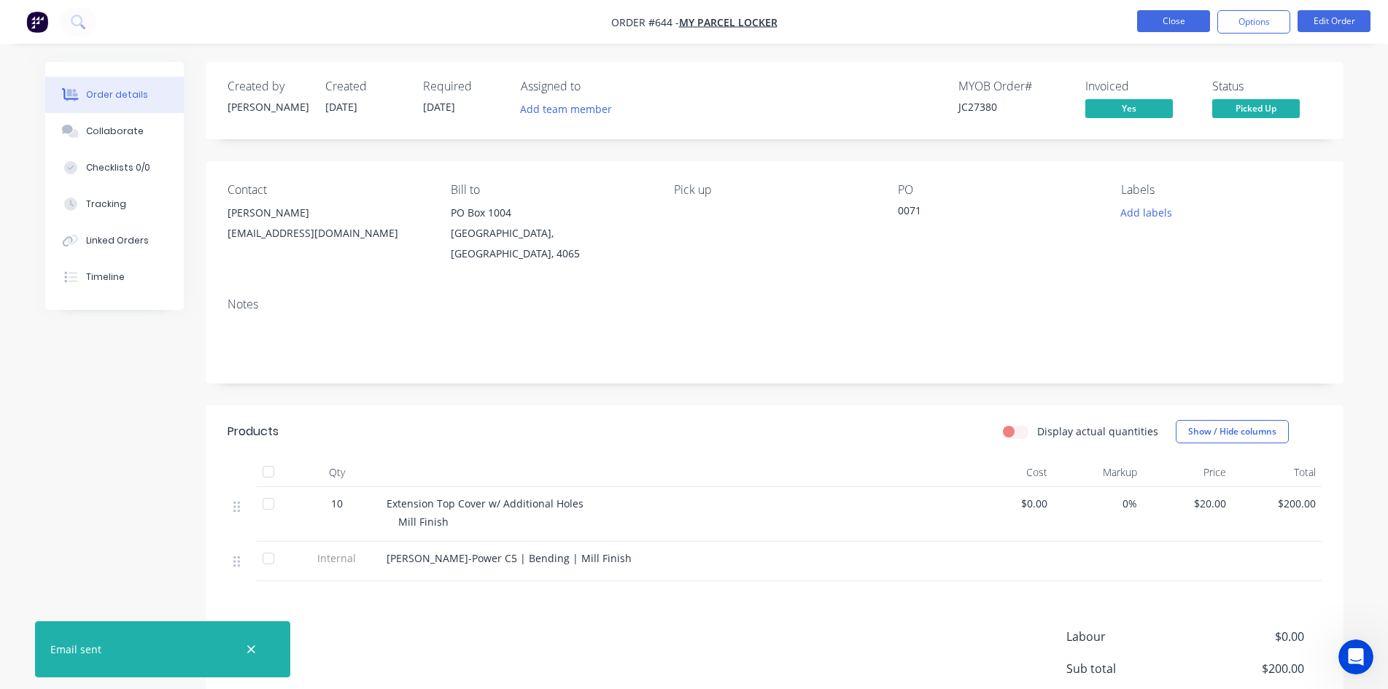
click at [1174, 20] on button "Close" at bounding box center [1173, 21] width 73 height 22
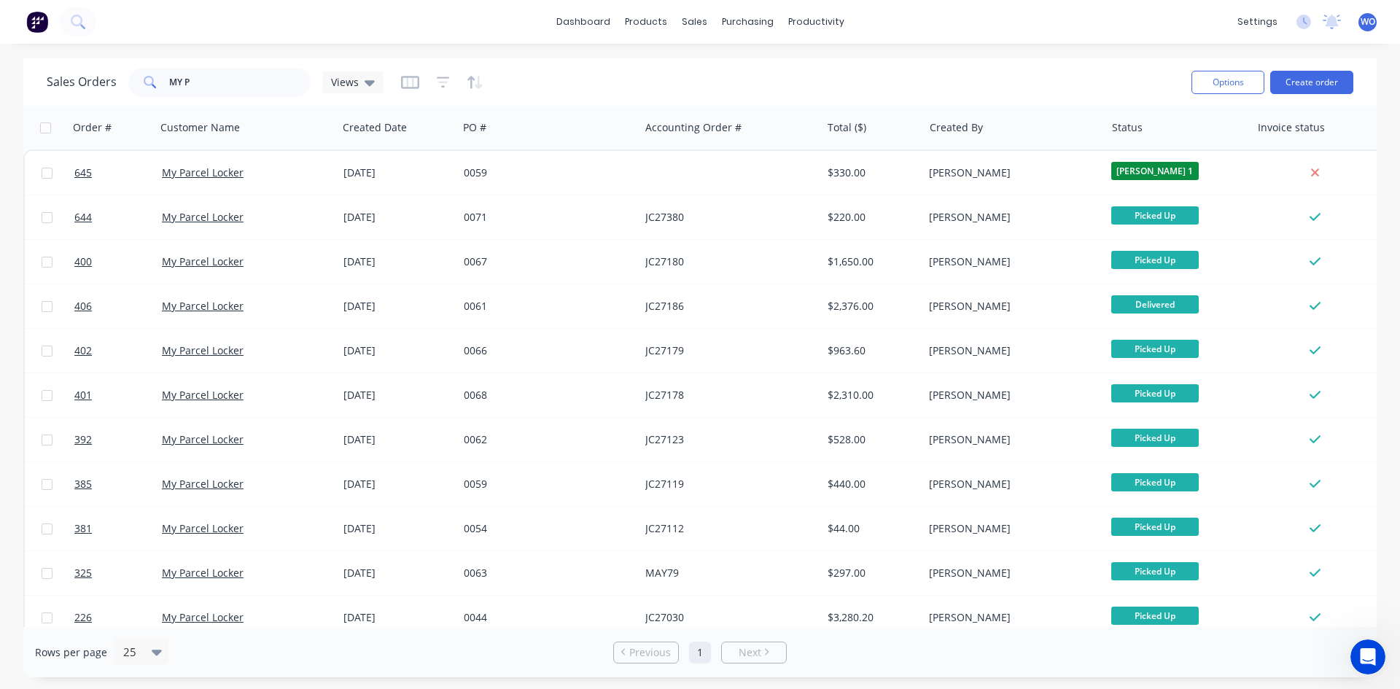
click at [31, 15] on img at bounding box center [37, 22] width 22 height 22
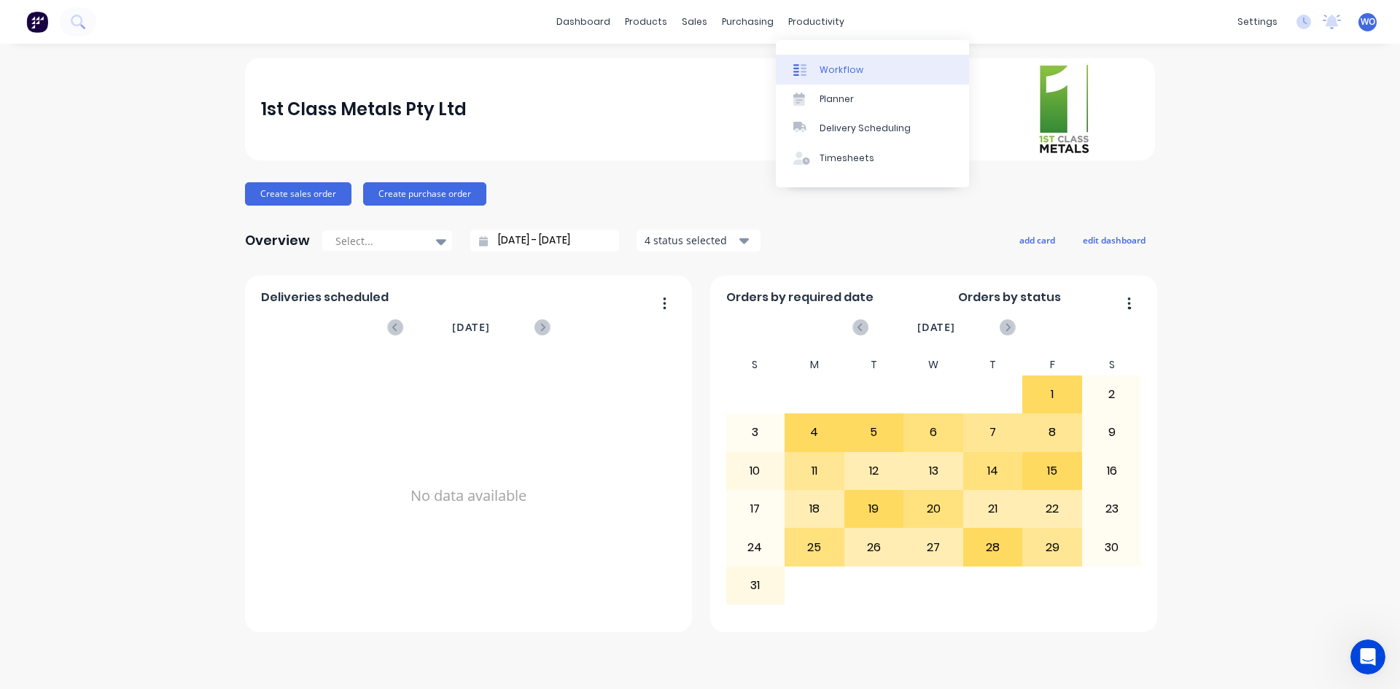
click at [842, 73] on div "Workflow" at bounding box center [842, 69] width 44 height 13
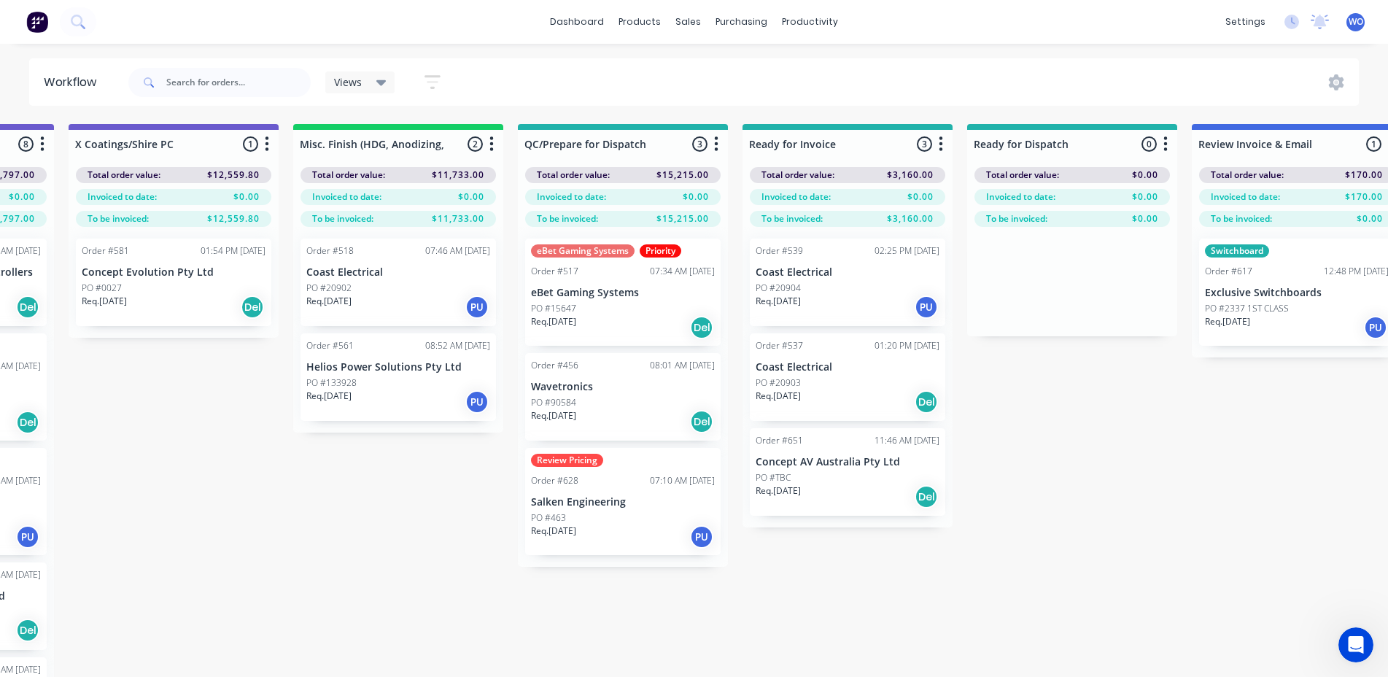
scroll to position [0, 5368]
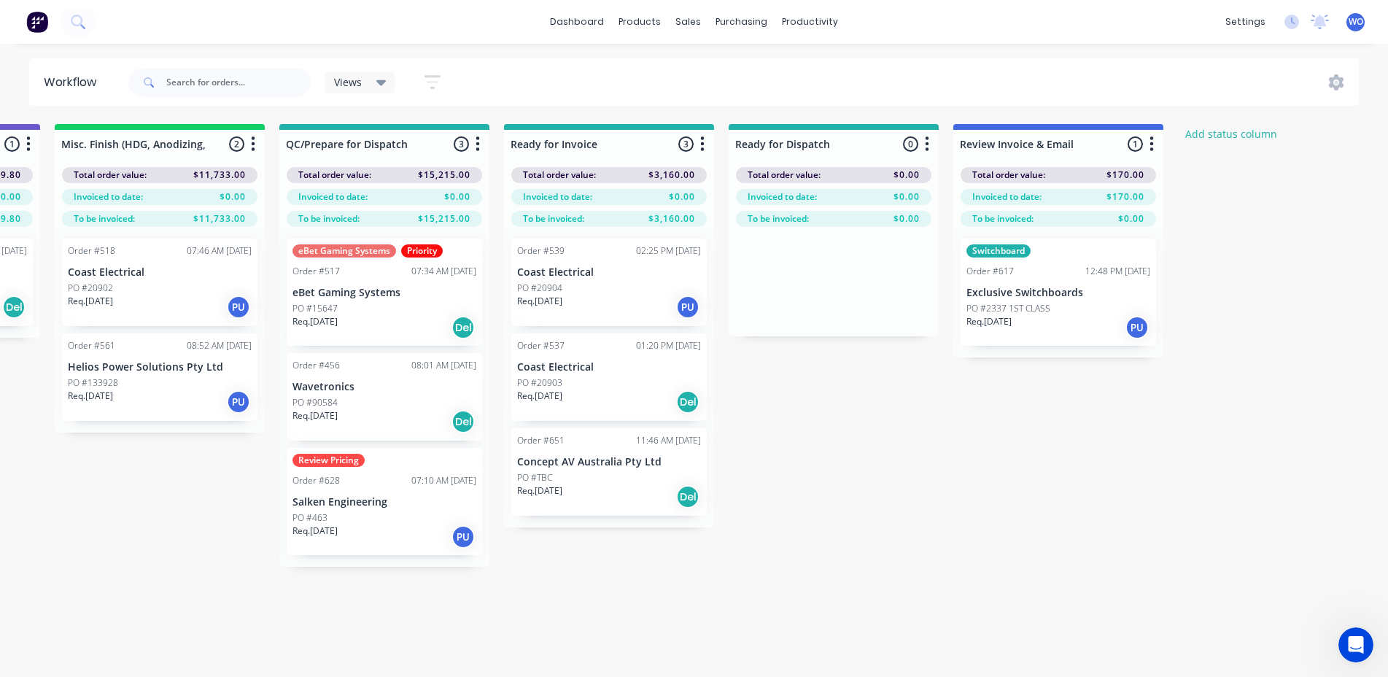
click at [1020, 328] on div "Req. [DATE] PU" at bounding box center [1058, 327] width 184 height 25
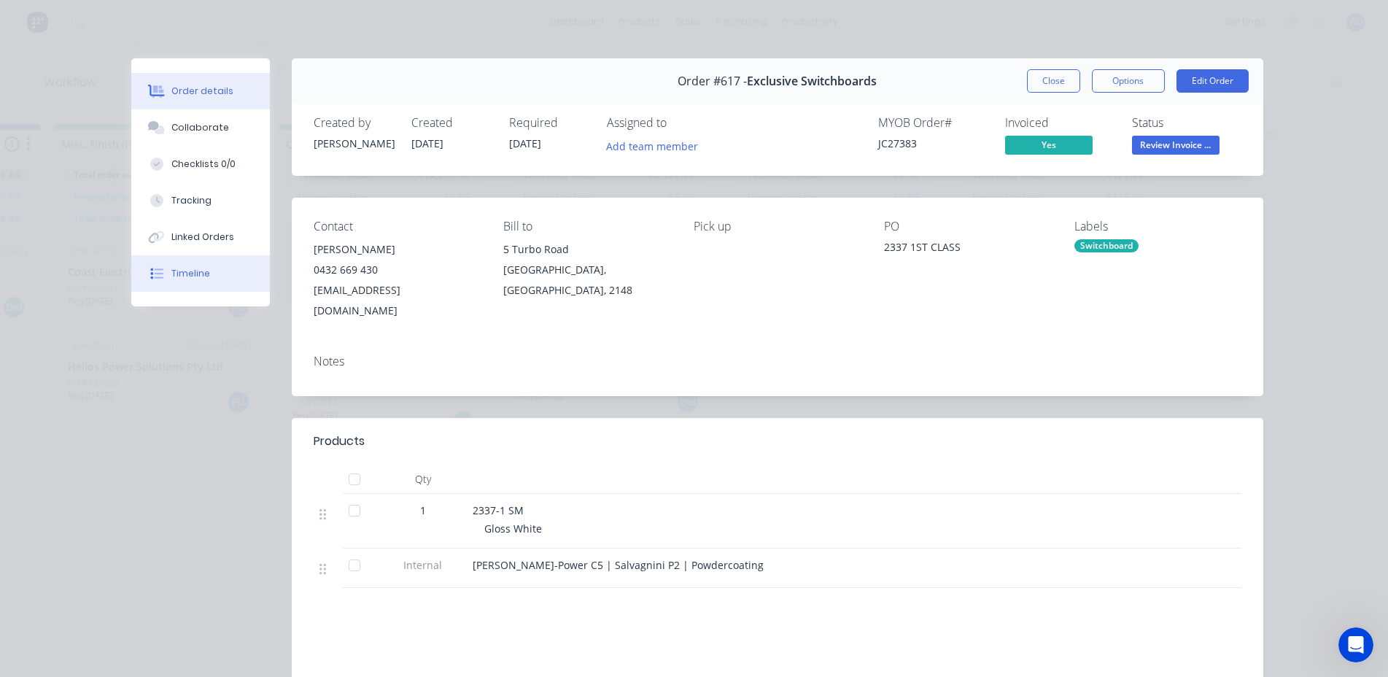
click at [178, 273] on div "Timeline" at bounding box center [190, 273] width 39 height 13
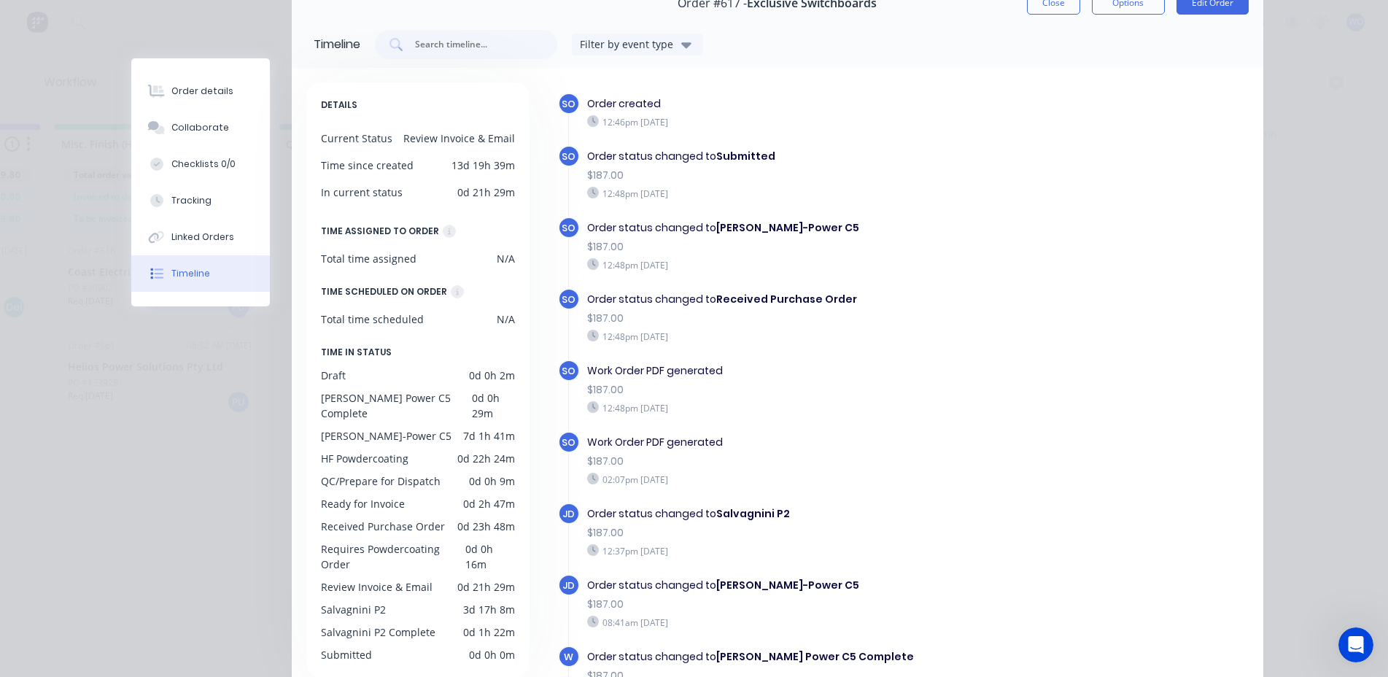
scroll to position [0, 0]
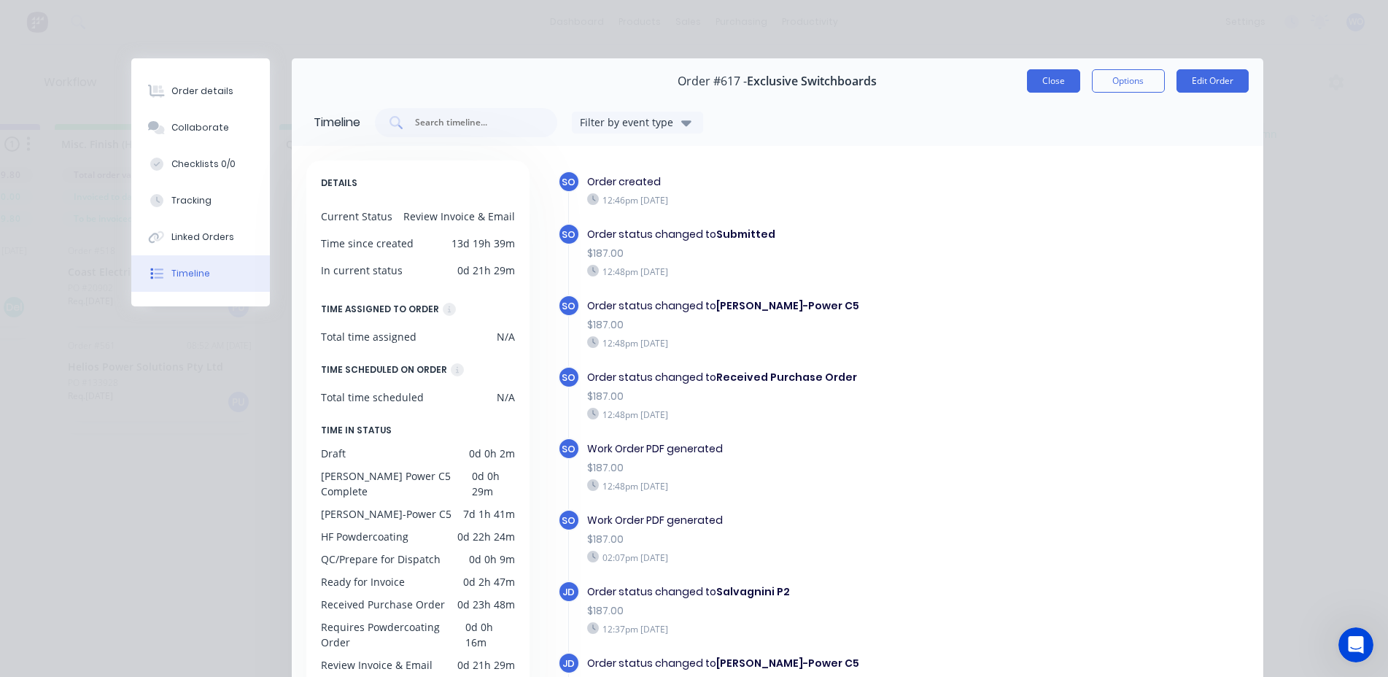
click at [1033, 76] on button "Close" at bounding box center [1053, 80] width 53 height 23
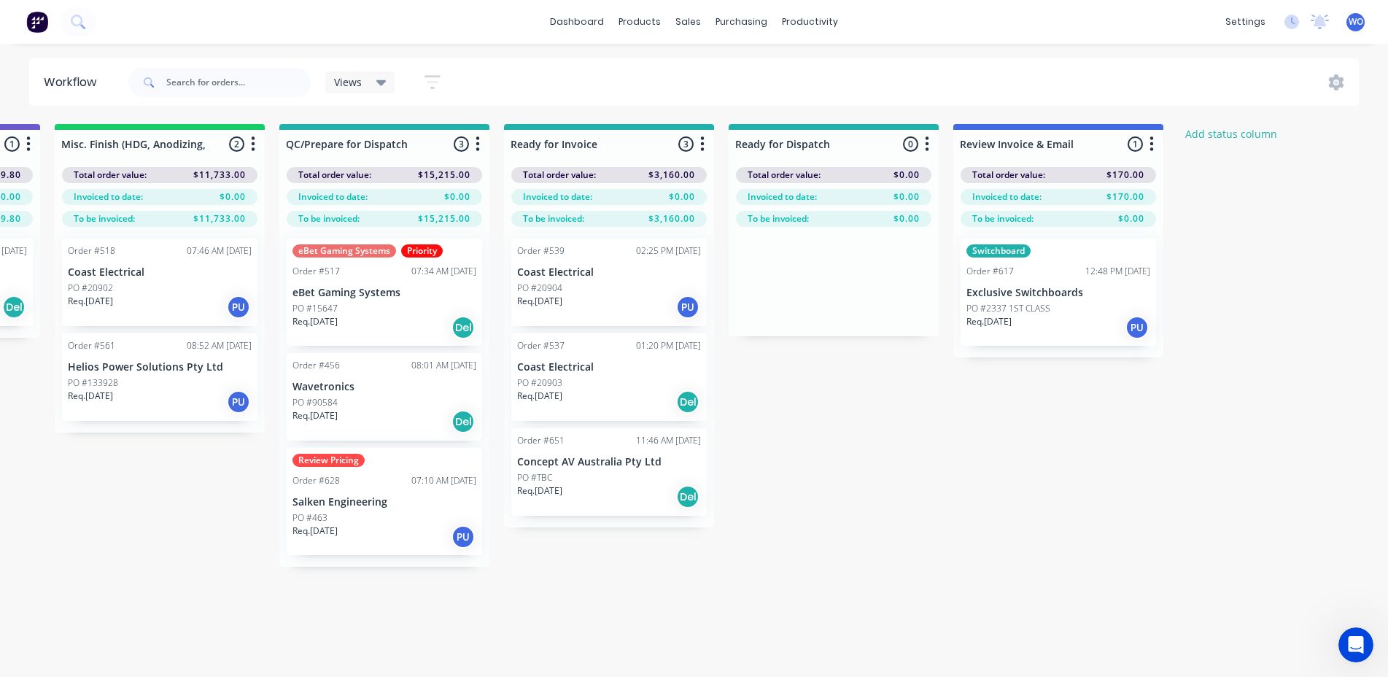
click at [1069, 281] on div "Switchboard Order #617 12:48 PM [DATE] Exclusive Switchboards PO #2337 1ST CLAS…" at bounding box center [1058, 291] width 195 height 107
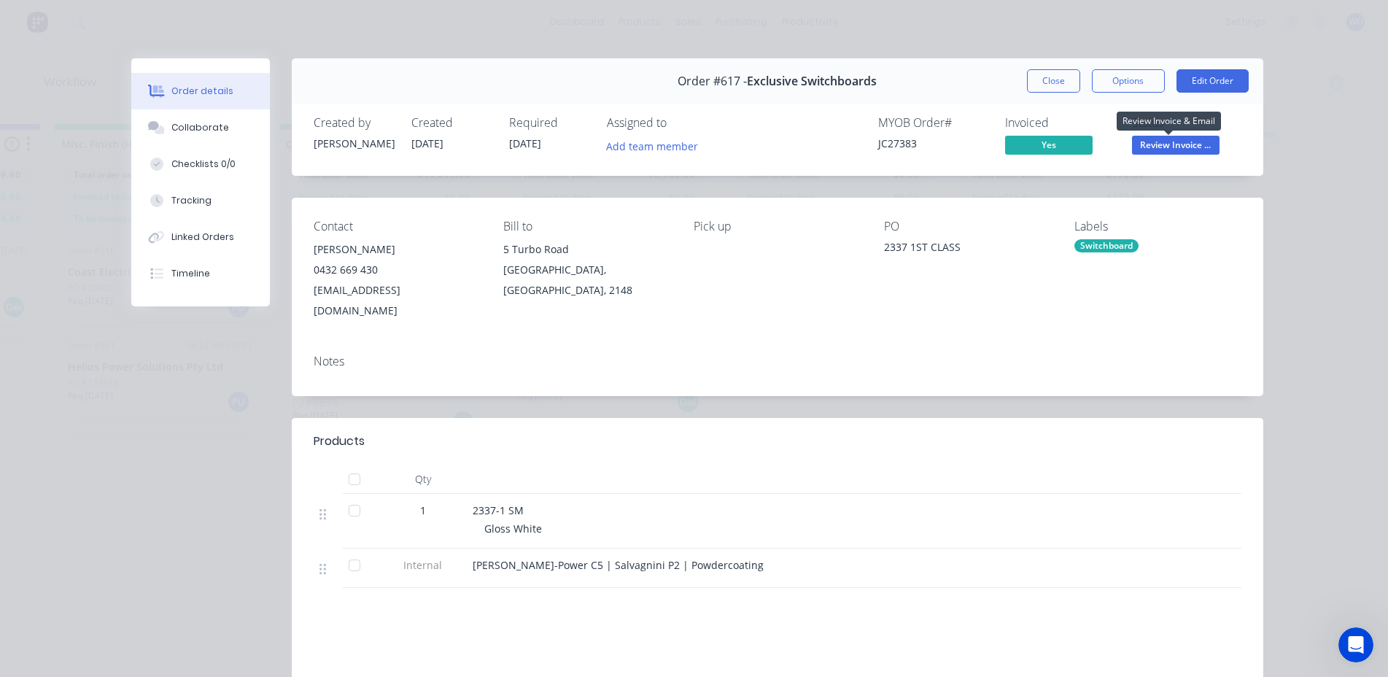
click at [1177, 144] on span "Review Invoice ..." at bounding box center [1176, 145] width 88 height 18
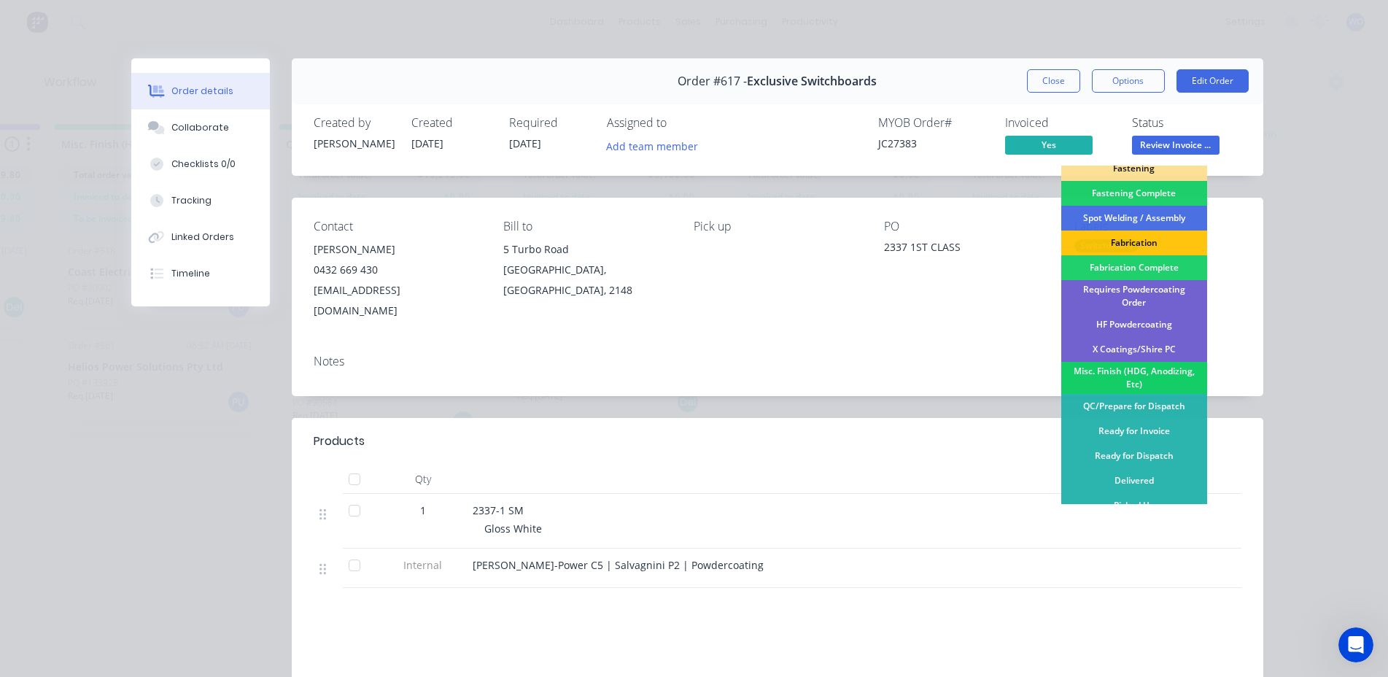
scroll to position [196, 0]
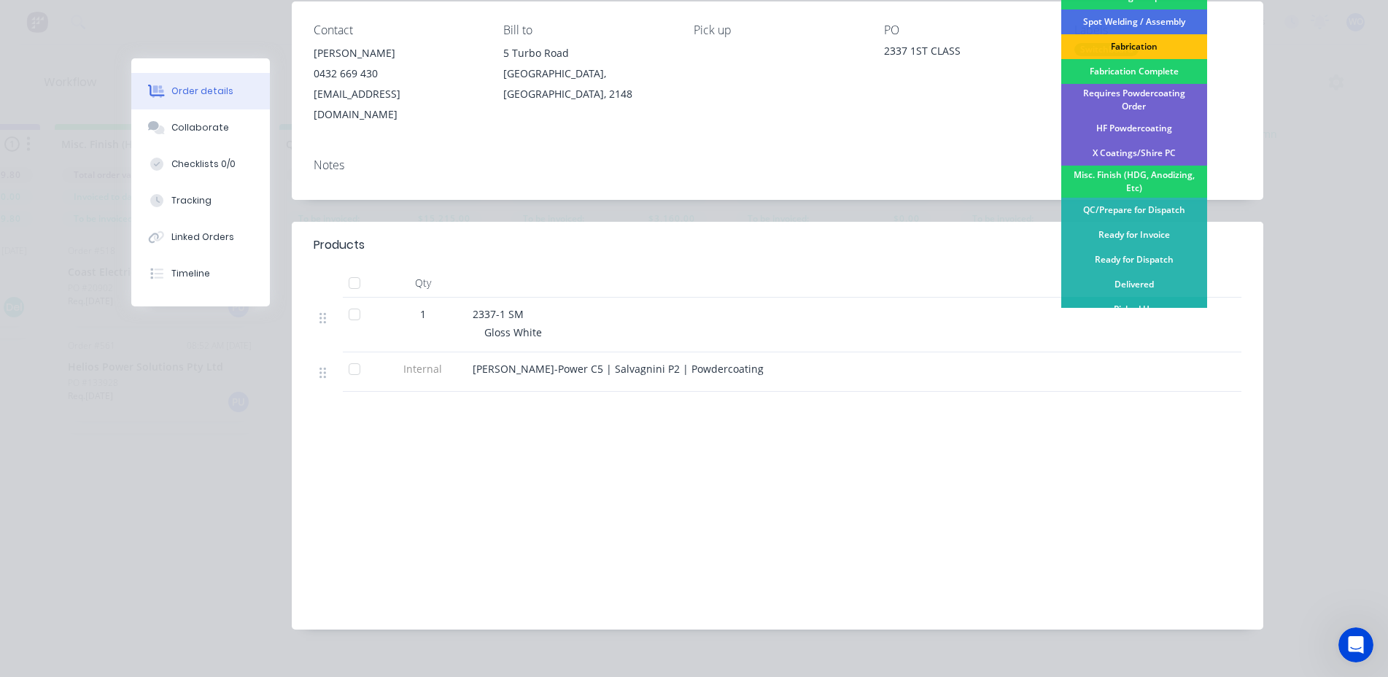
click at [1136, 301] on div "Picked Up" at bounding box center [1134, 309] width 146 height 25
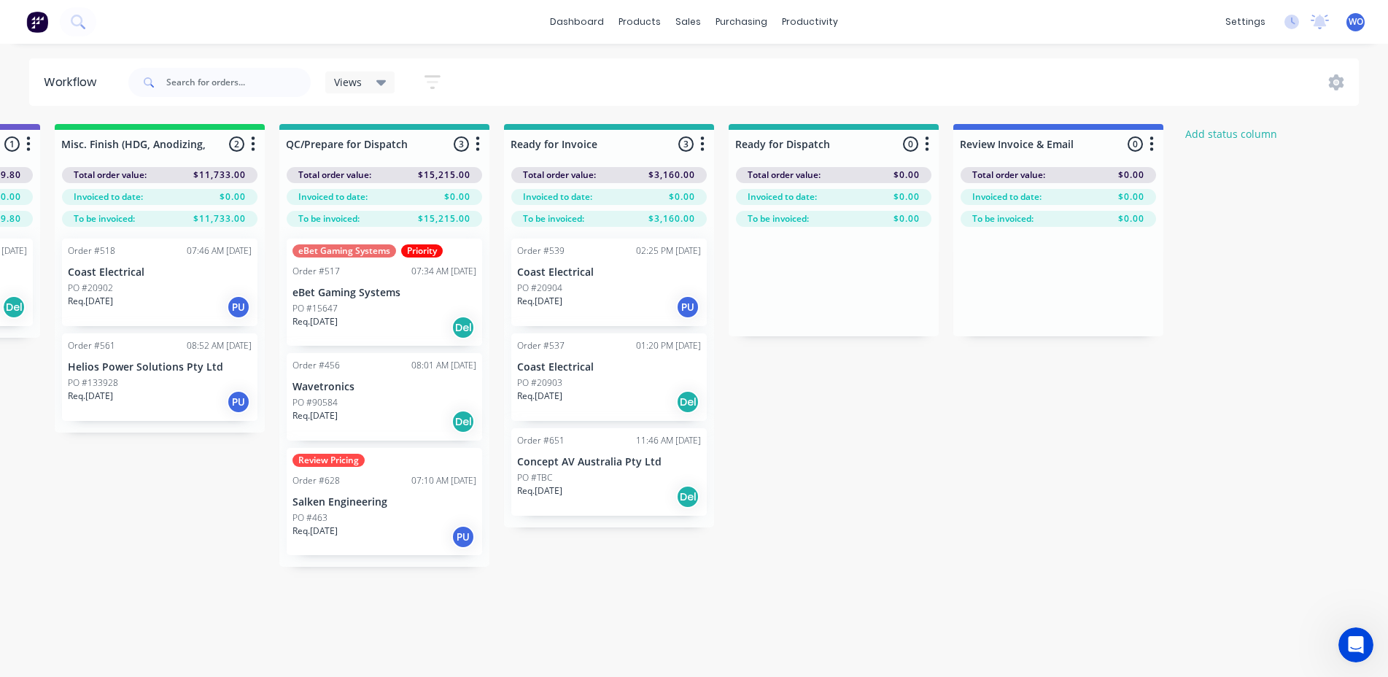
click at [47, 28] on img at bounding box center [37, 22] width 22 height 22
